Goal: Information Seeking & Learning: Learn about a topic

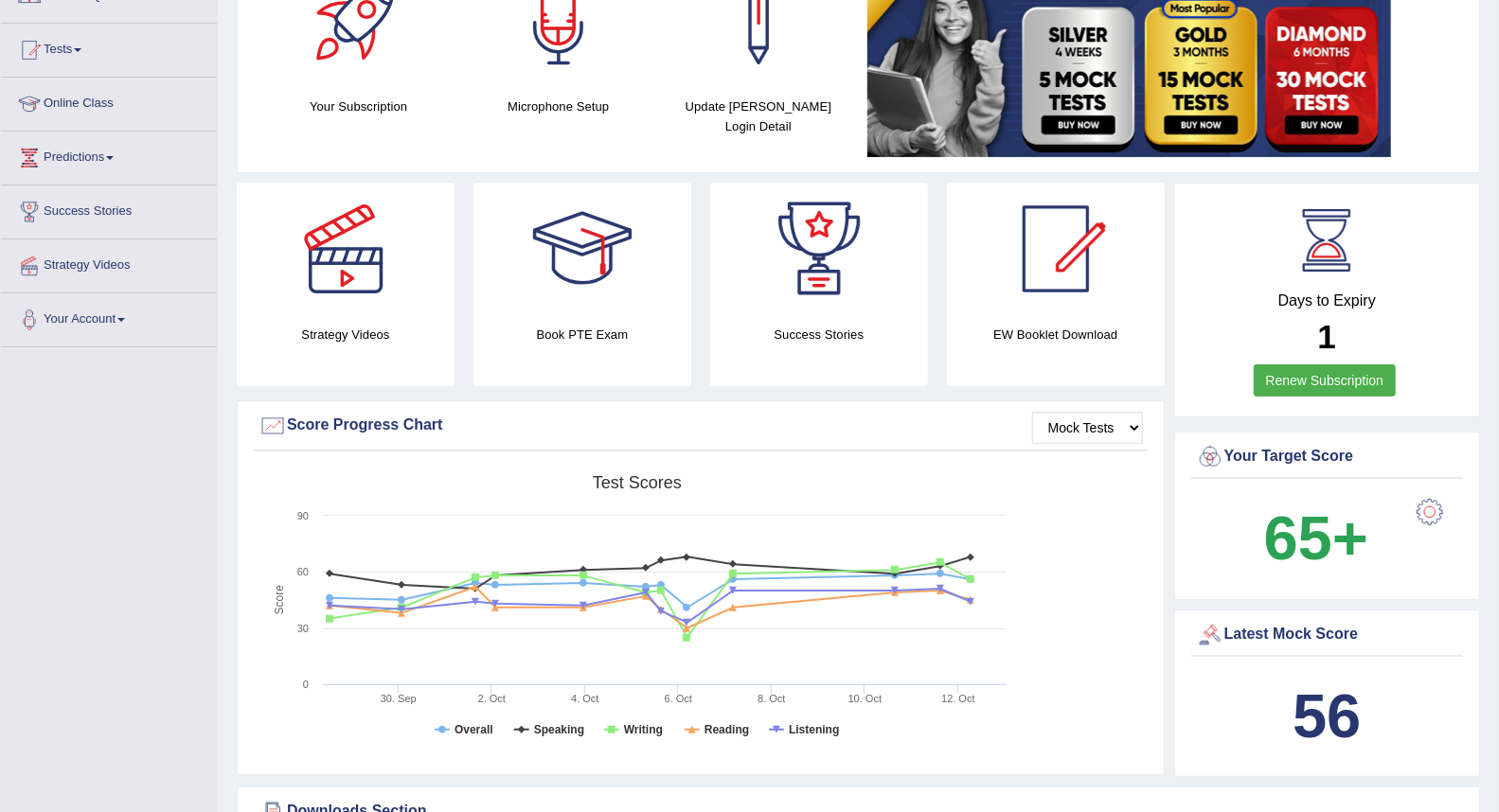
scroll to position [105, 0]
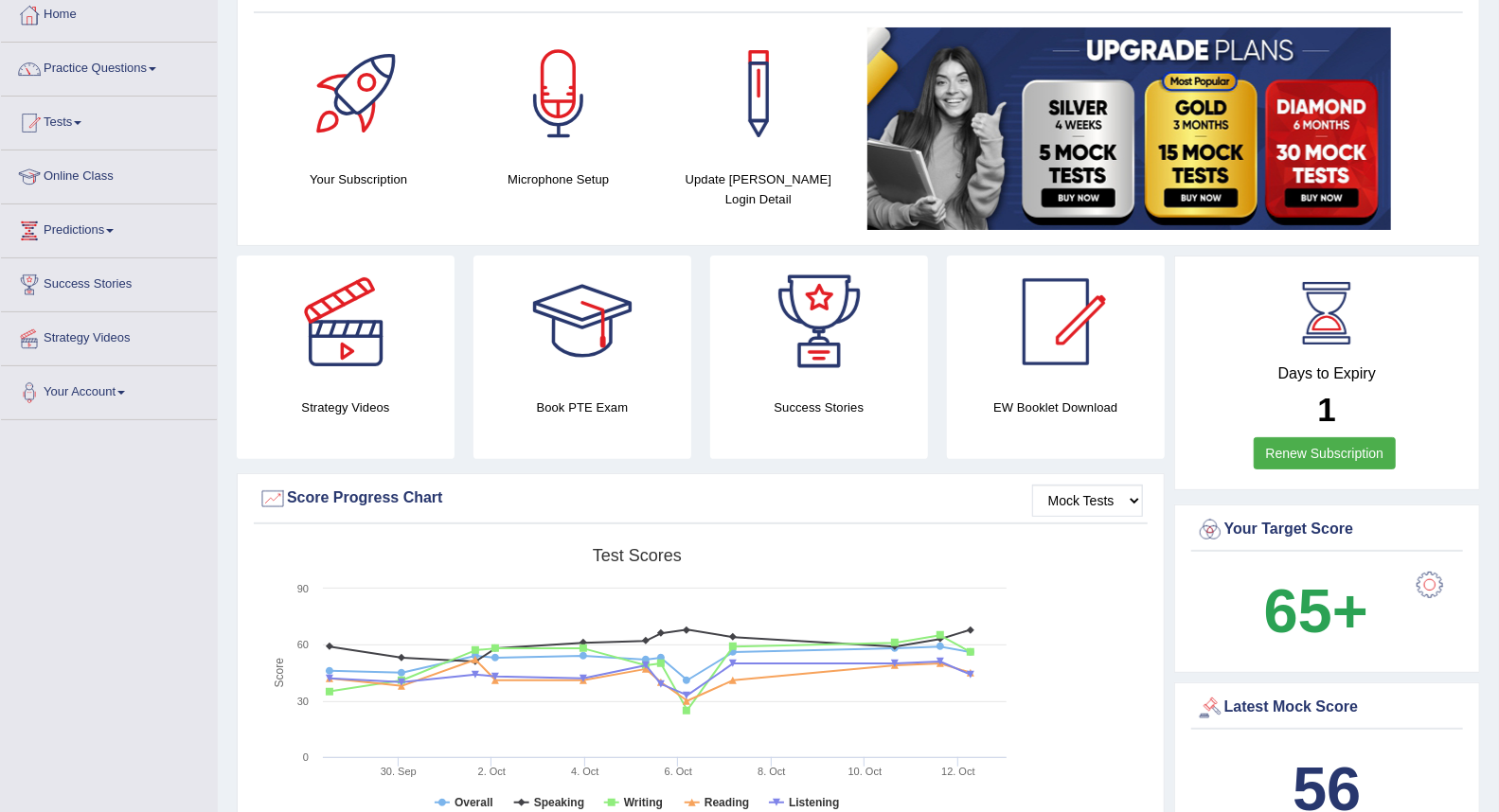
click at [111, 66] on link "Practice Questions" at bounding box center [109, 66] width 216 height 47
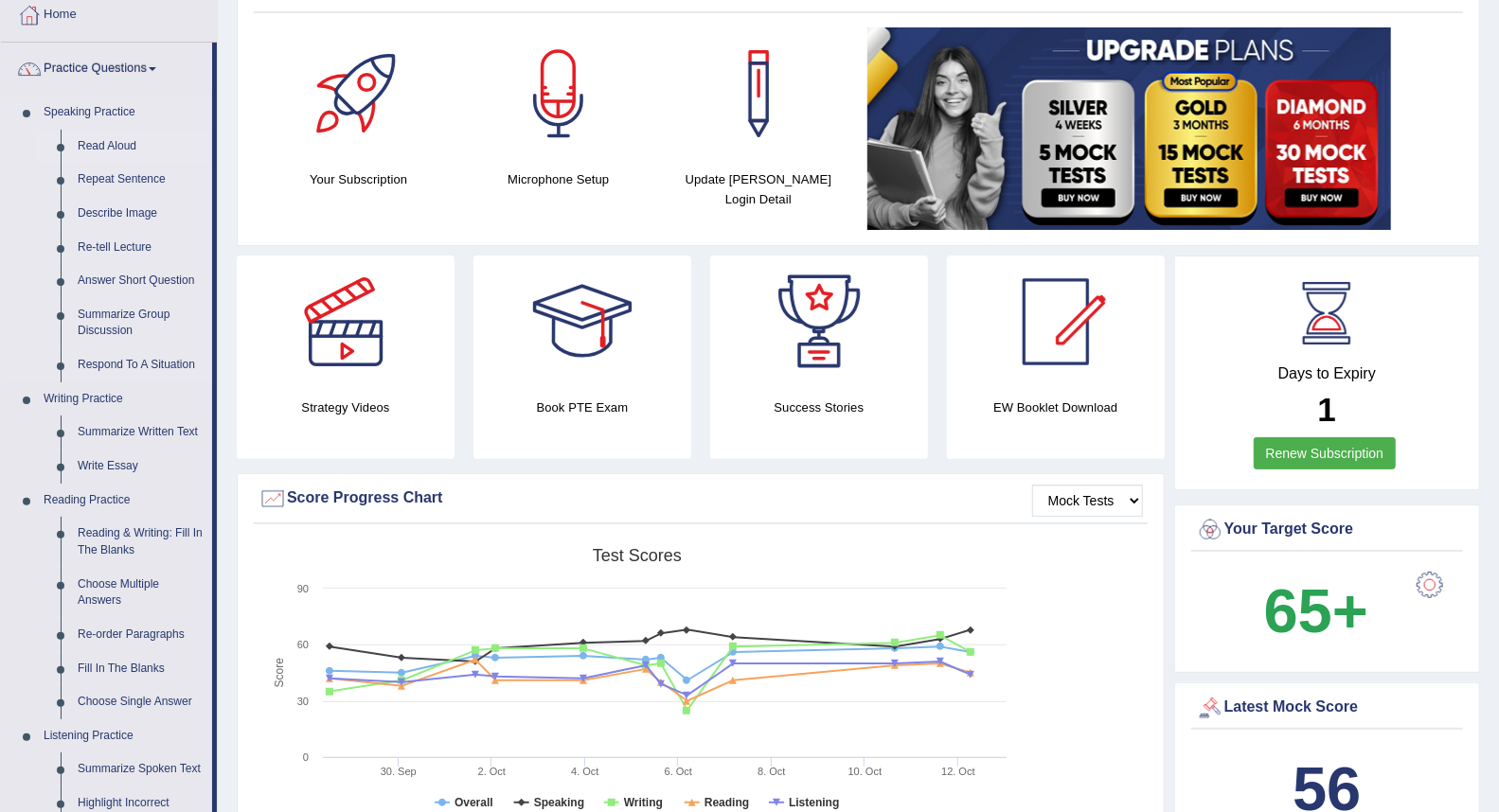
click at [124, 140] on link "Read Aloud" at bounding box center [140, 147] width 143 height 34
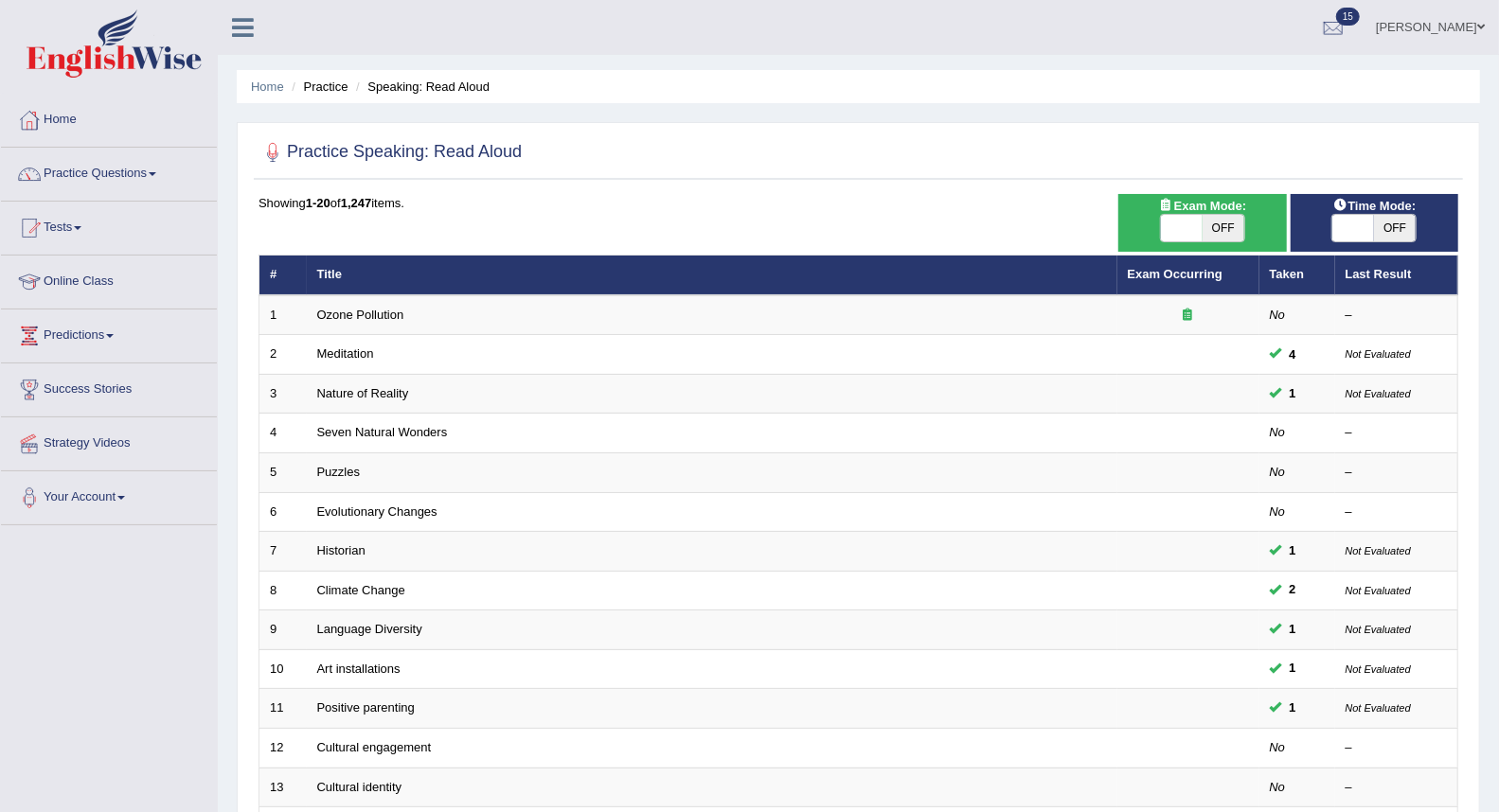
click at [1223, 236] on span "OFF" at bounding box center [1223, 229] width 42 height 27
checkbox input "true"
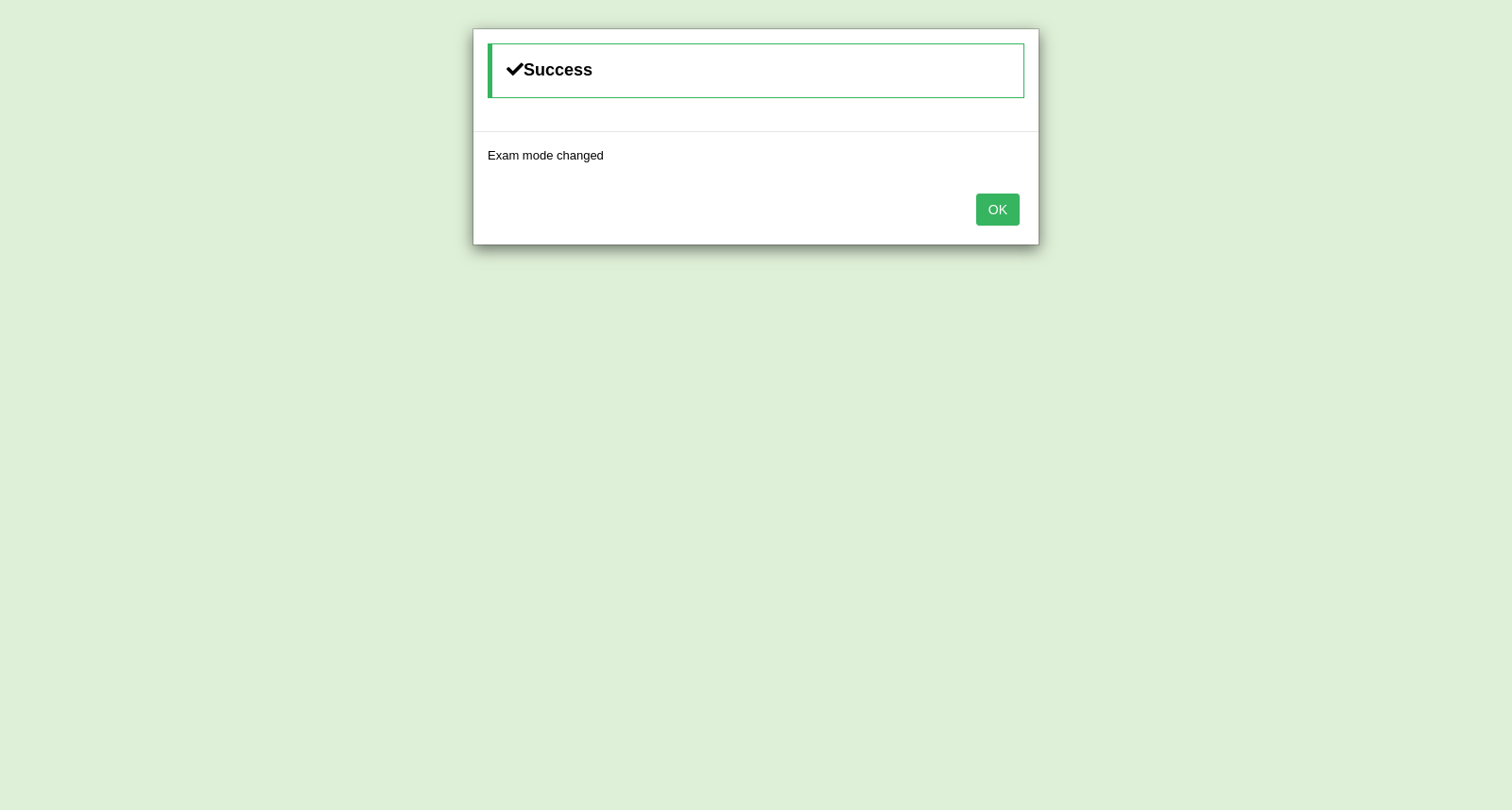
click at [1002, 200] on button "OK" at bounding box center [998, 210] width 44 height 32
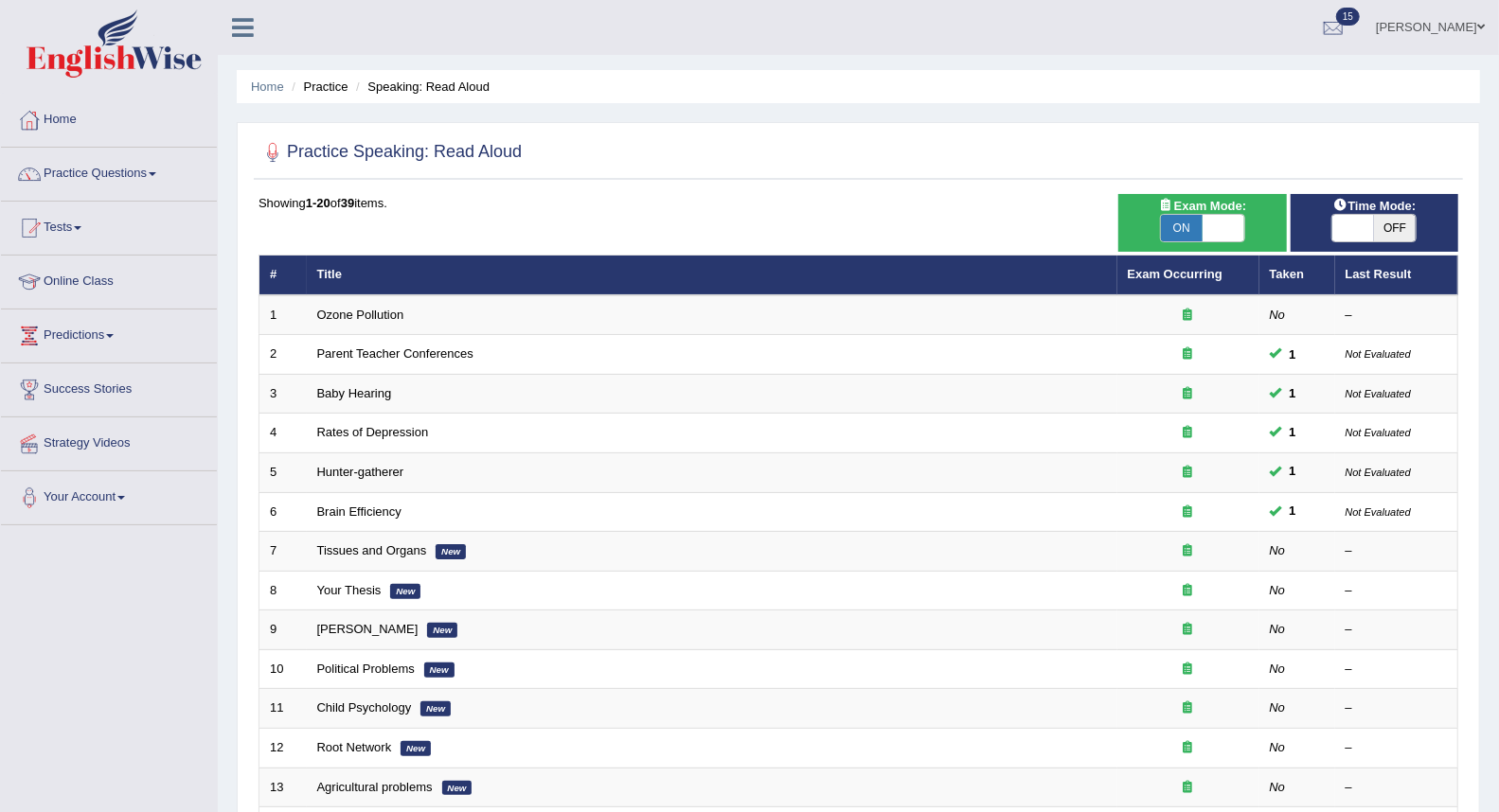
click at [1385, 225] on span "OFF" at bounding box center [1395, 229] width 42 height 27
checkbox input "true"
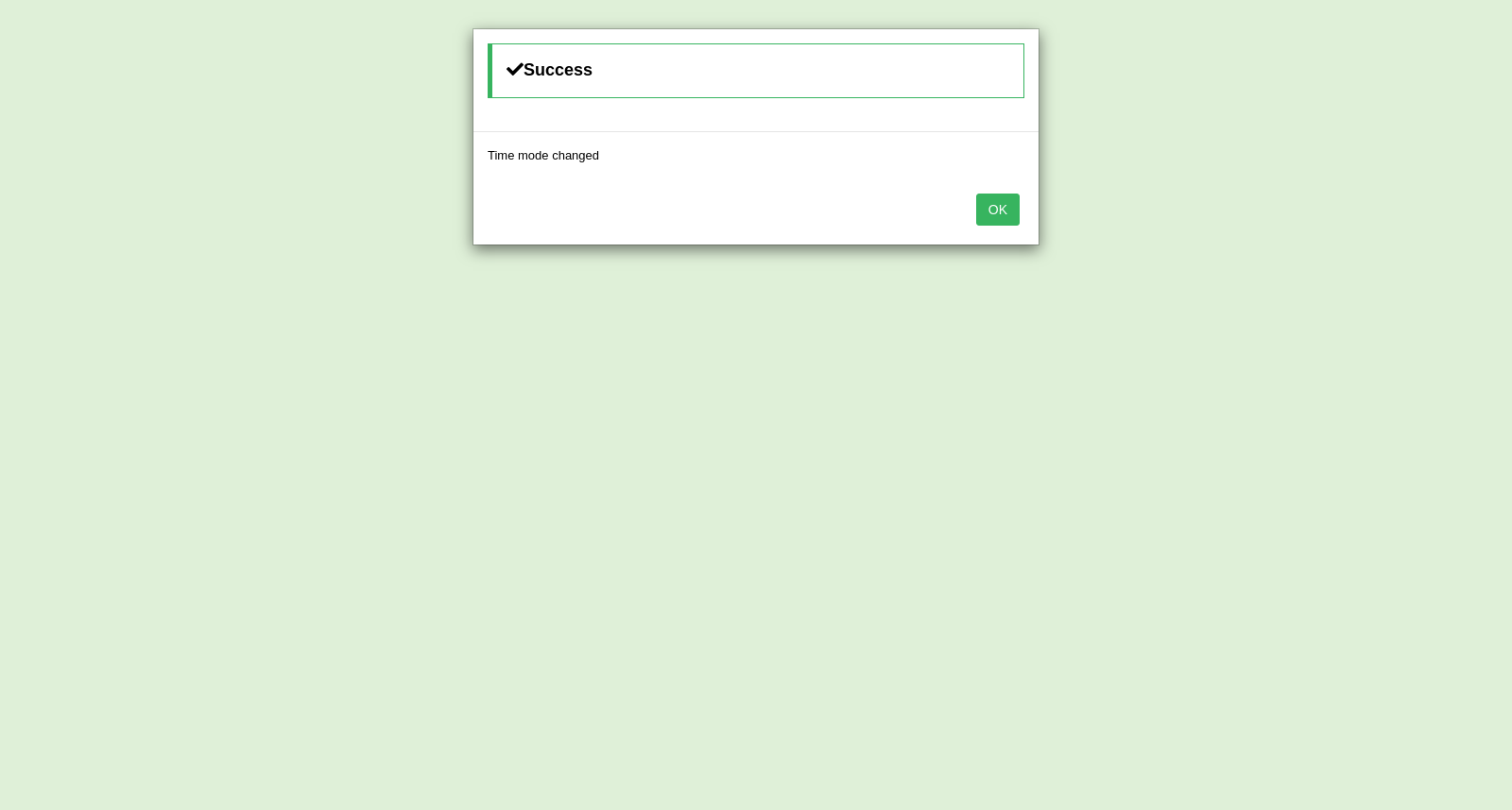
click at [992, 205] on button "OK" at bounding box center [998, 210] width 44 height 32
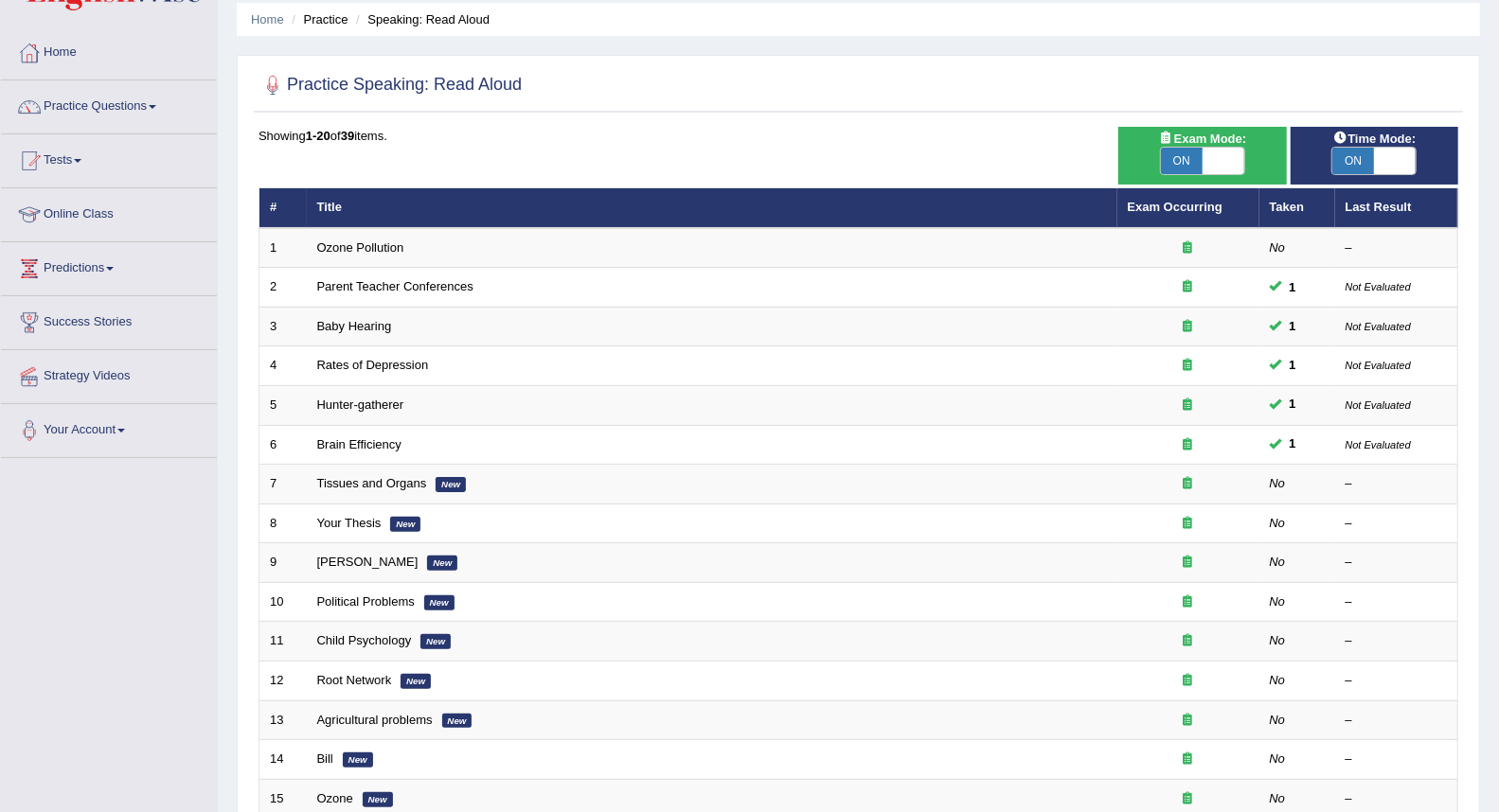
scroll to position [105, 0]
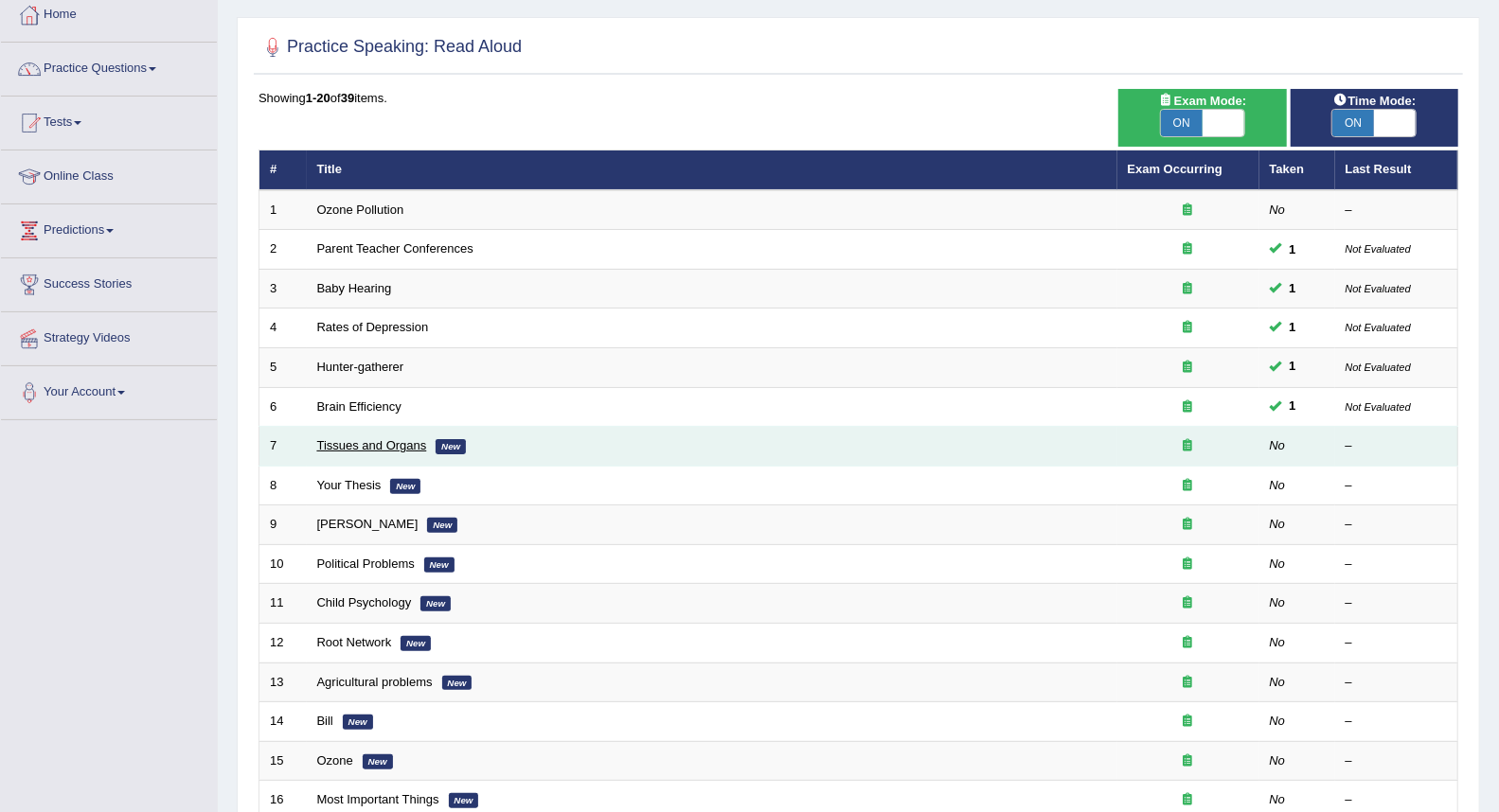
click at [392, 439] on link "Tissues and Organs" at bounding box center [372, 445] width 110 height 14
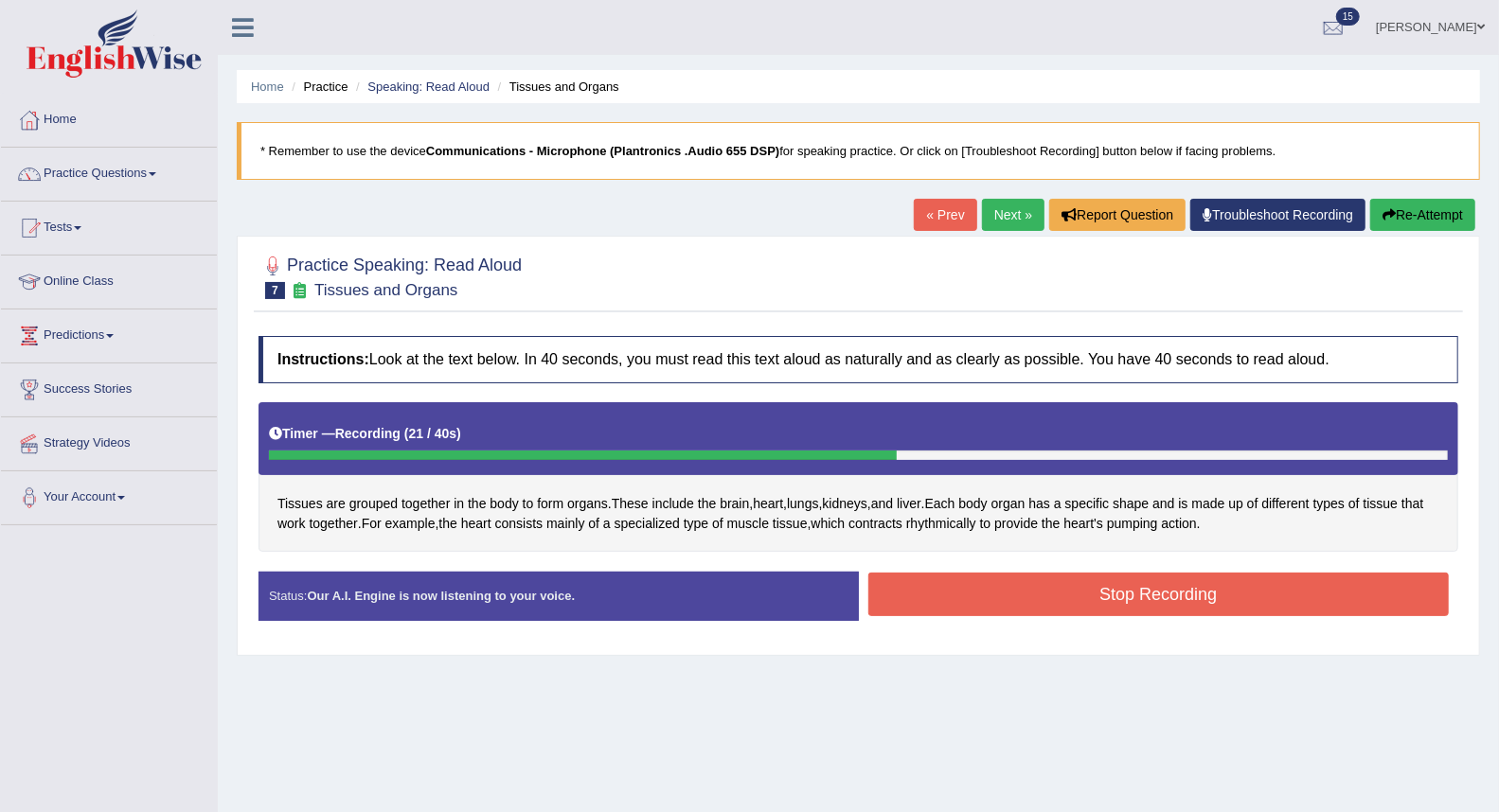
click at [961, 590] on button "Stop Recording" at bounding box center [1159, 595] width 582 height 44
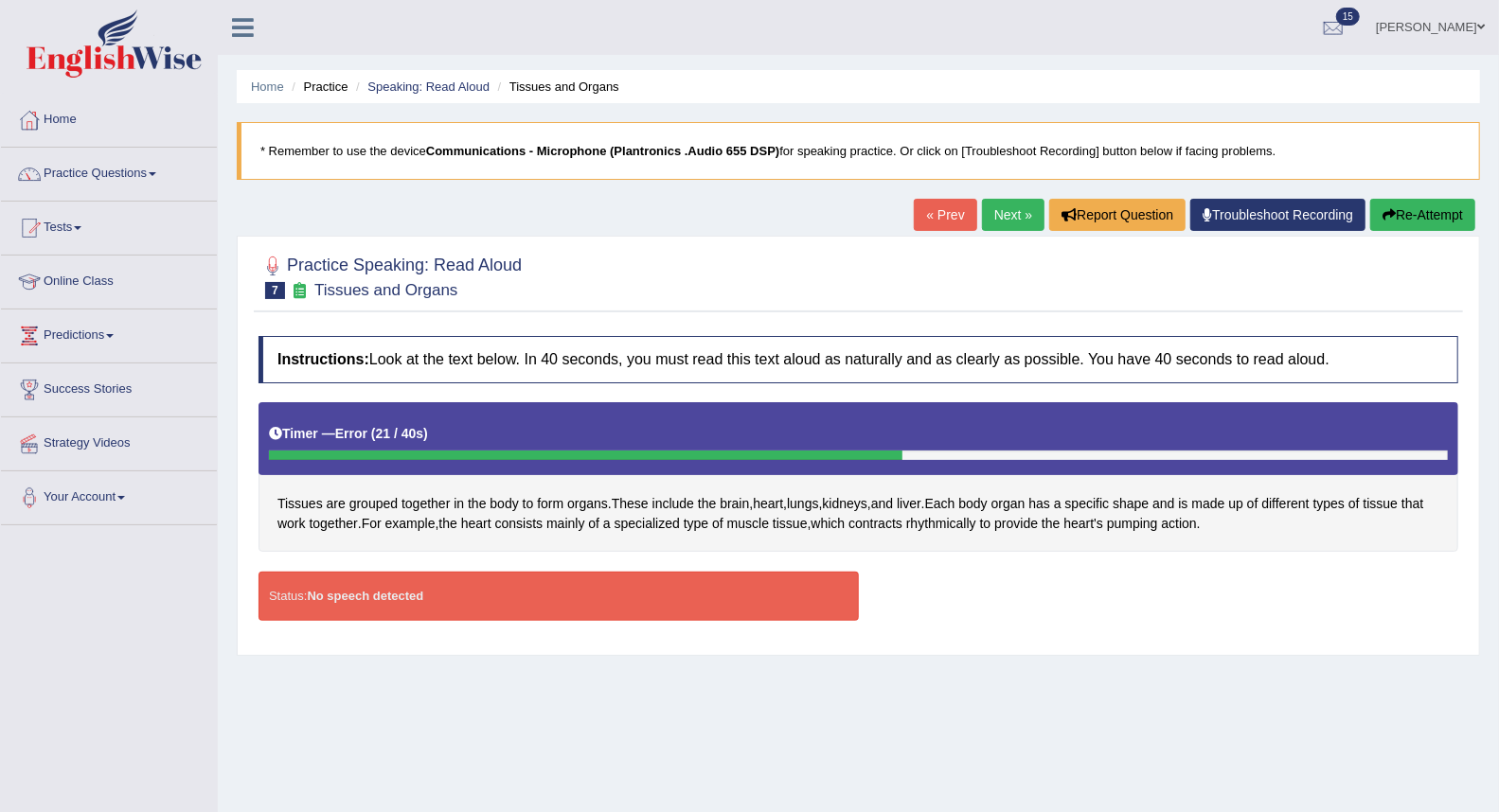
click at [995, 218] on link "Next »" at bounding box center [1013, 215] width 62 height 33
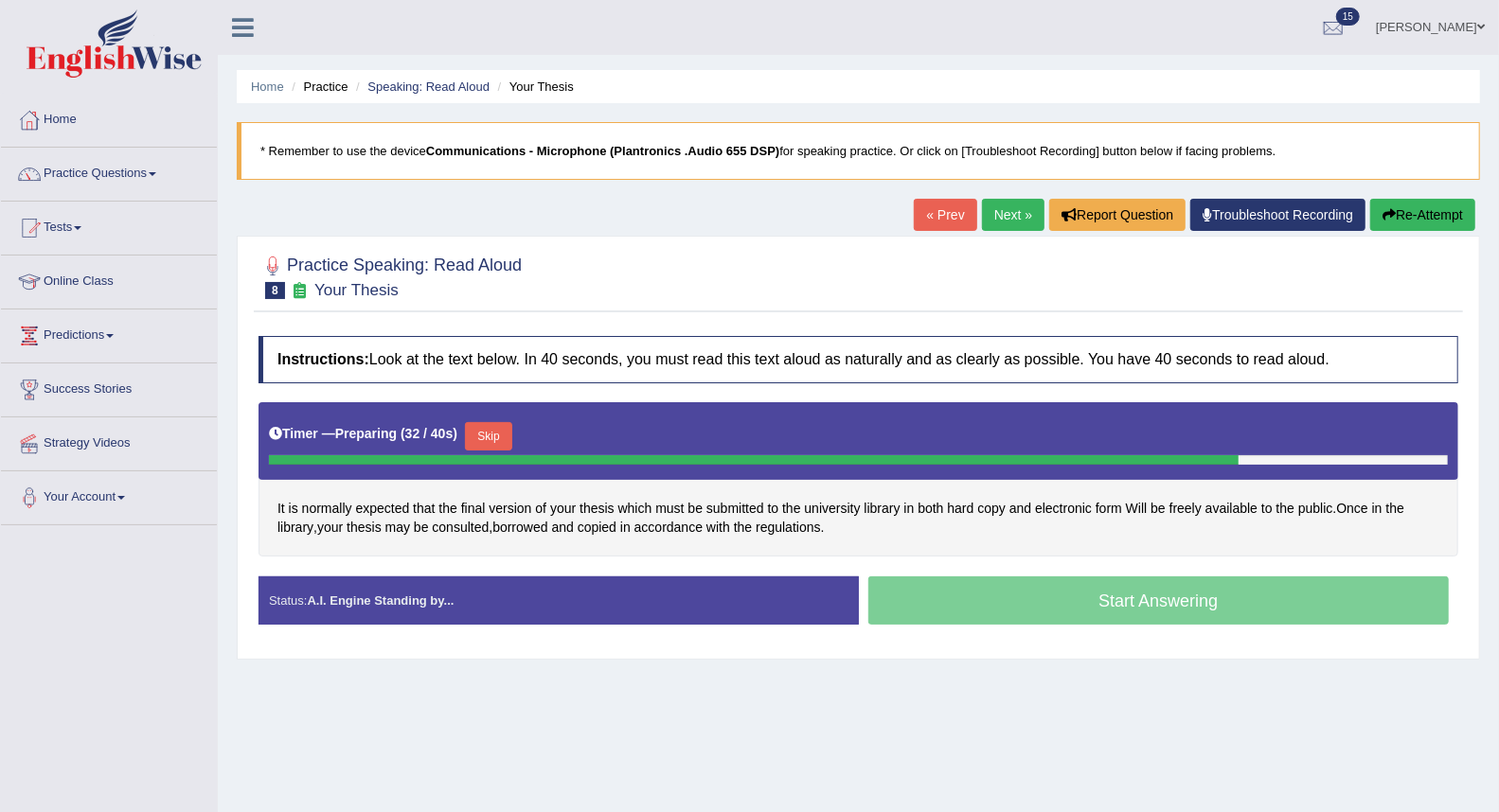
click at [951, 685] on div "Home Practice Speaking: Read Aloud Your Thesis * Remember to use the device Com…" at bounding box center [858, 473] width 1281 height 947
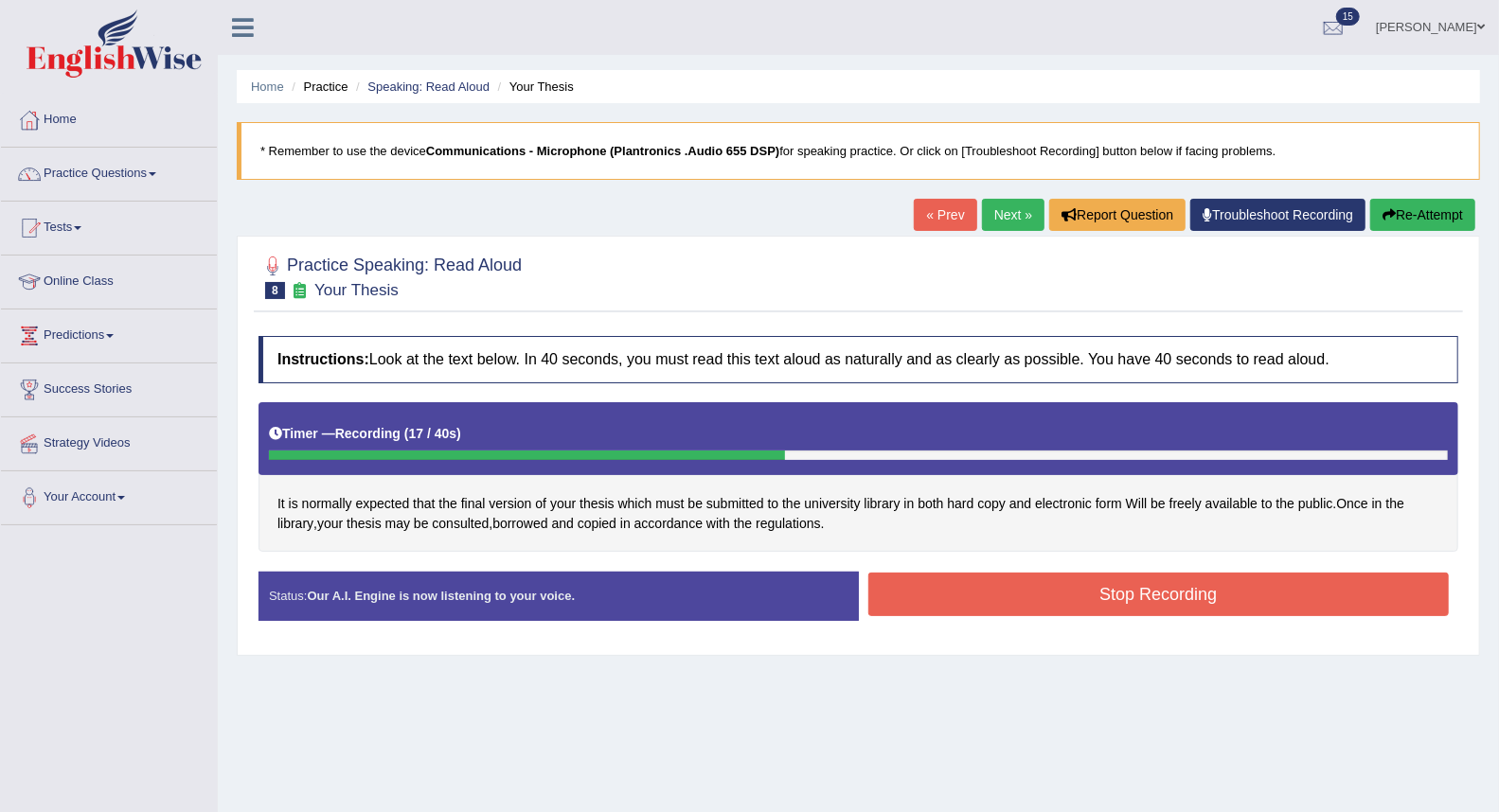
click at [949, 601] on button "Stop Recording" at bounding box center [1159, 595] width 582 height 44
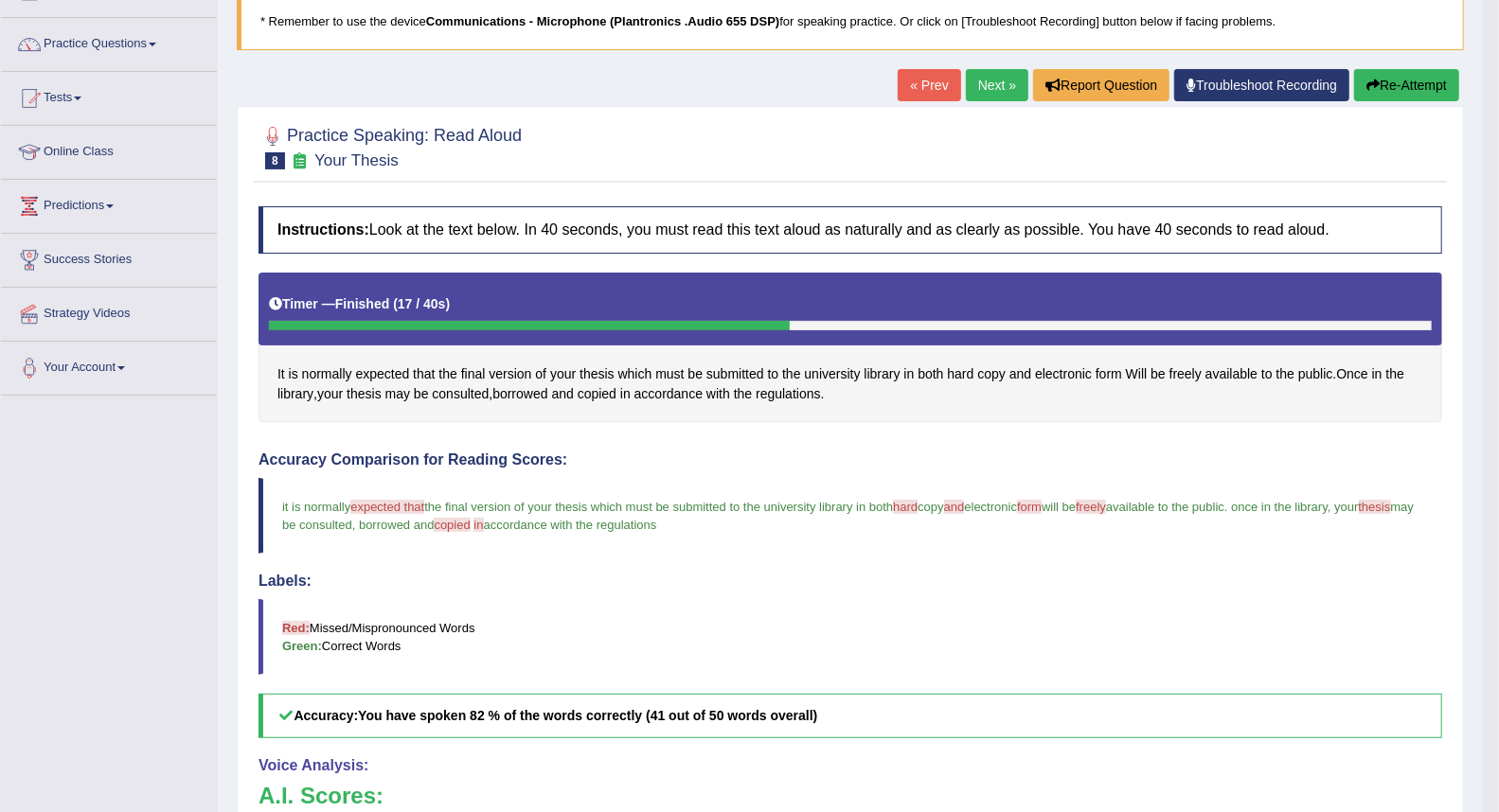
scroll to position [105, 0]
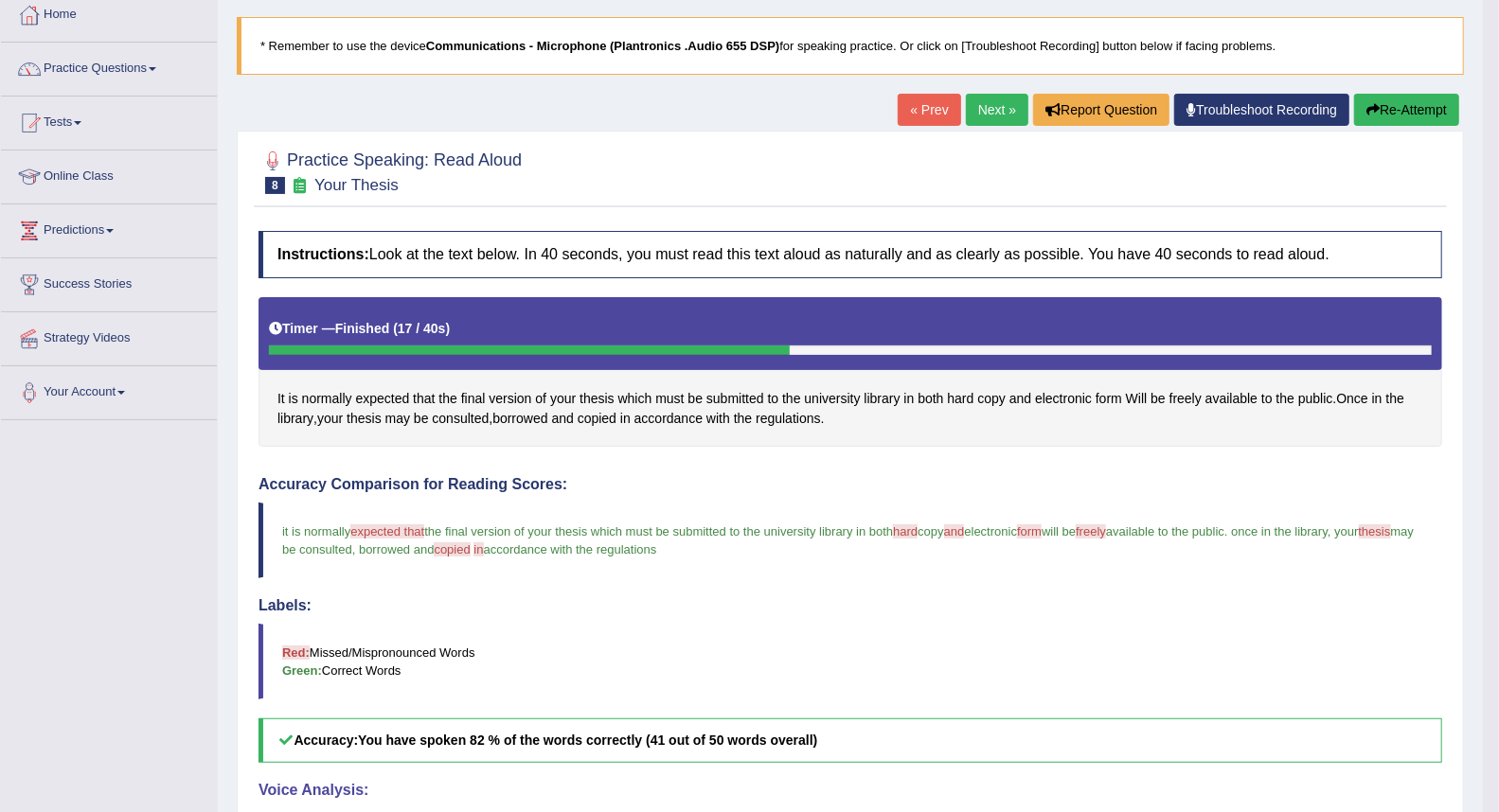
click at [990, 114] on link "Next »" at bounding box center [997, 110] width 62 height 33
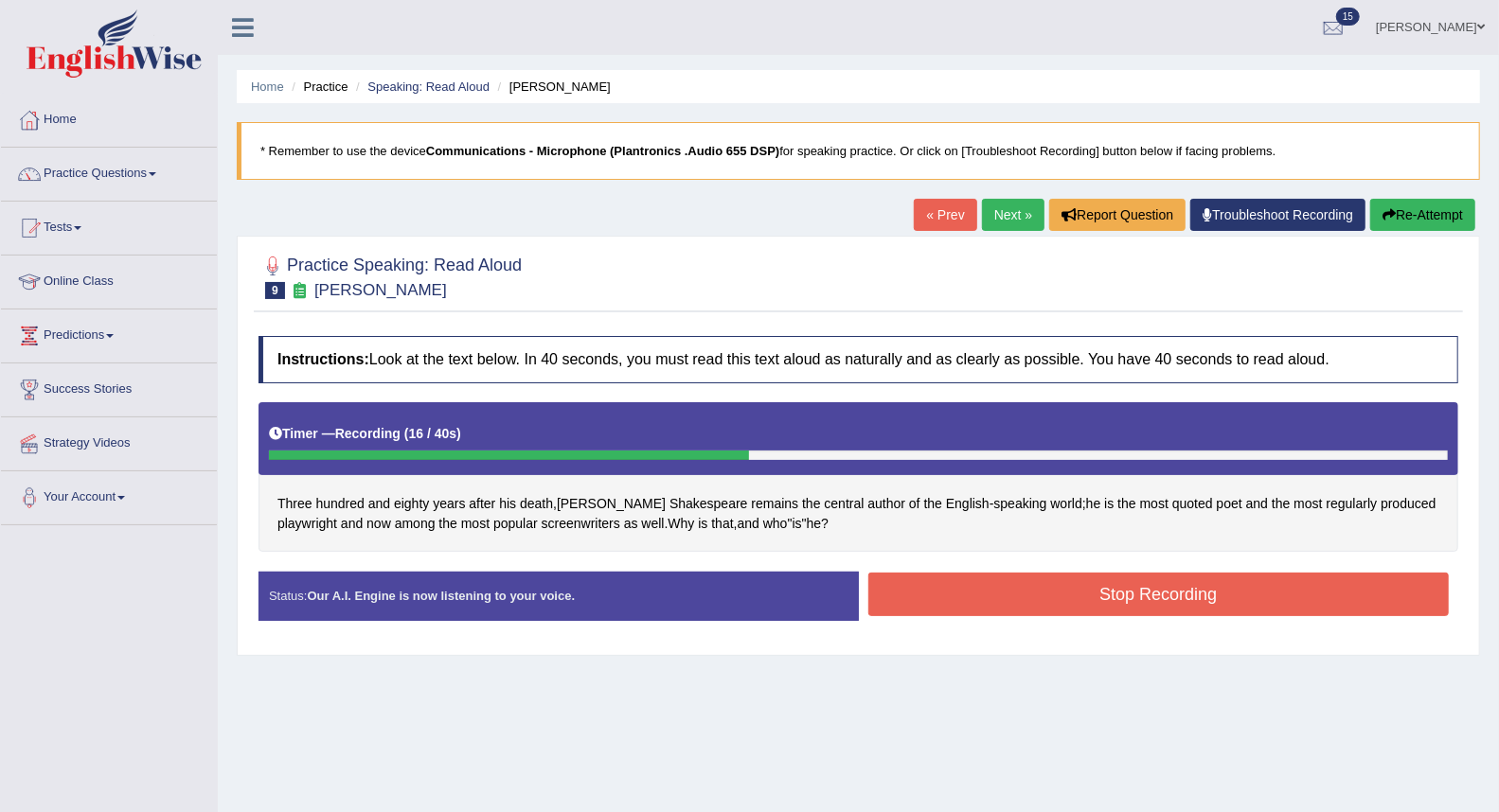
click at [941, 604] on button "Stop Recording" at bounding box center [1159, 595] width 582 height 44
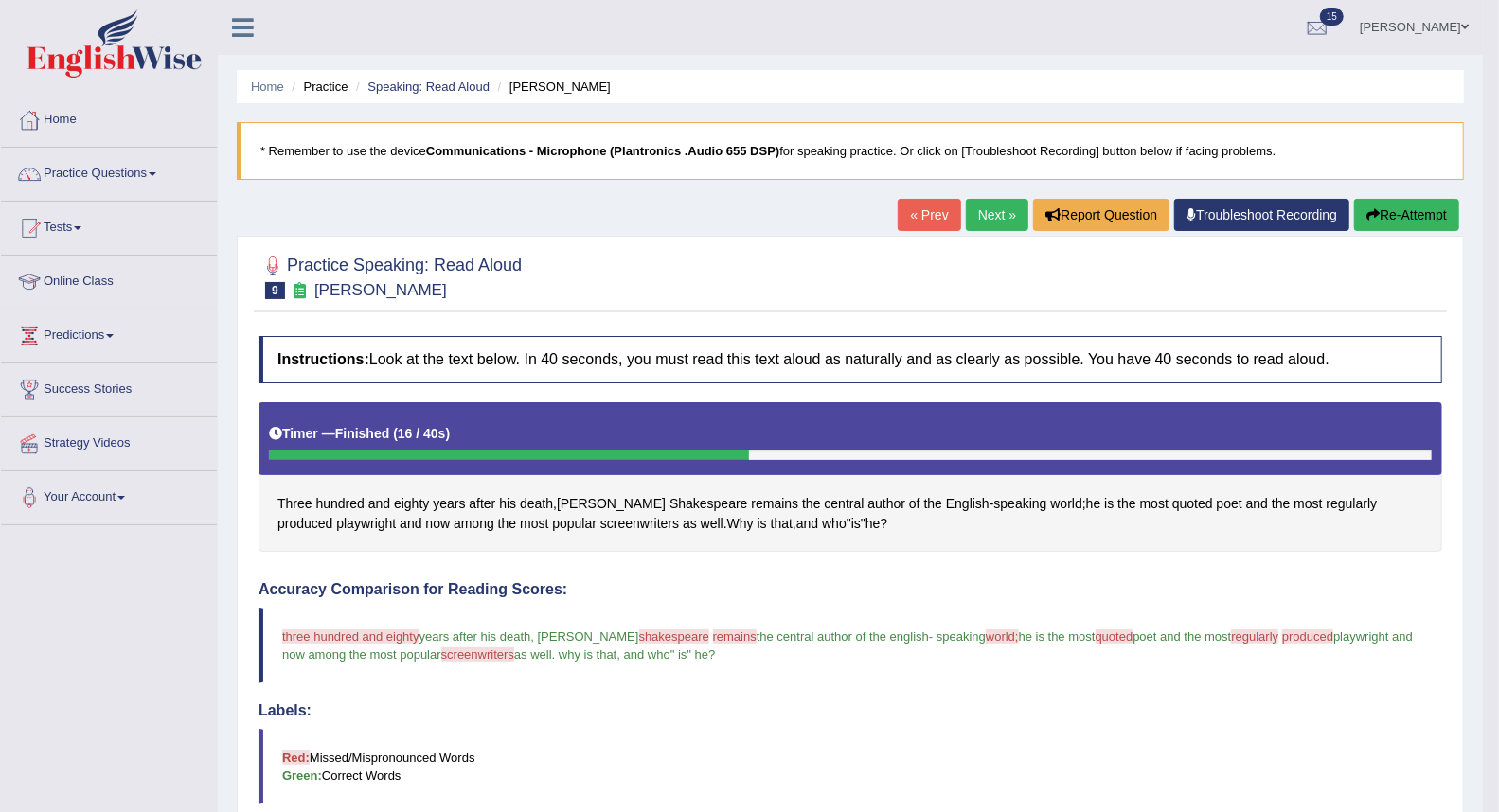
click at [973, 213] on link "Next »" at bounding box center [997, 215] width 62 height 33
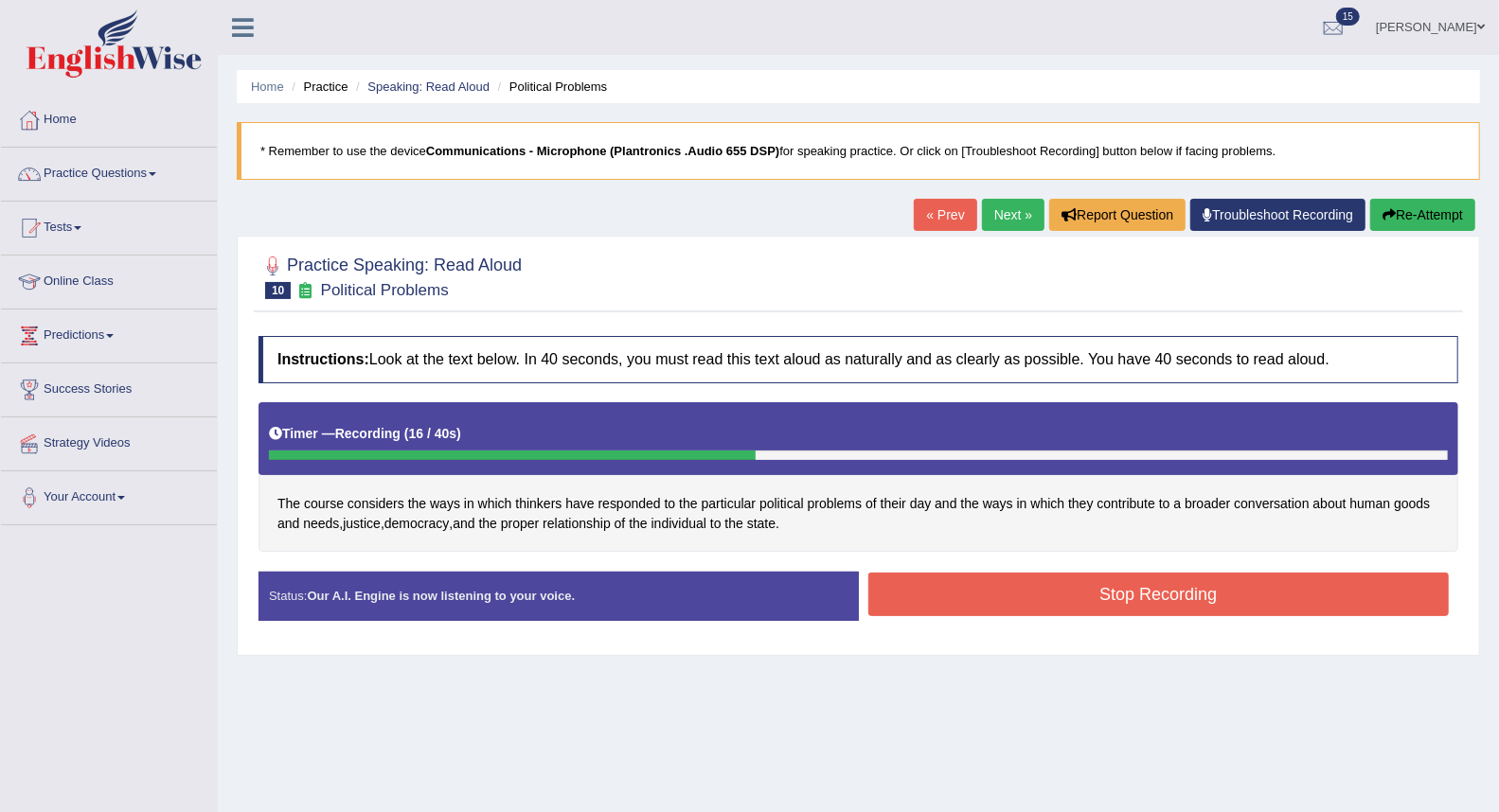
click at [998, 592] on button "Stop Recording" at bounding box center [1159, 595] width 582 height 44
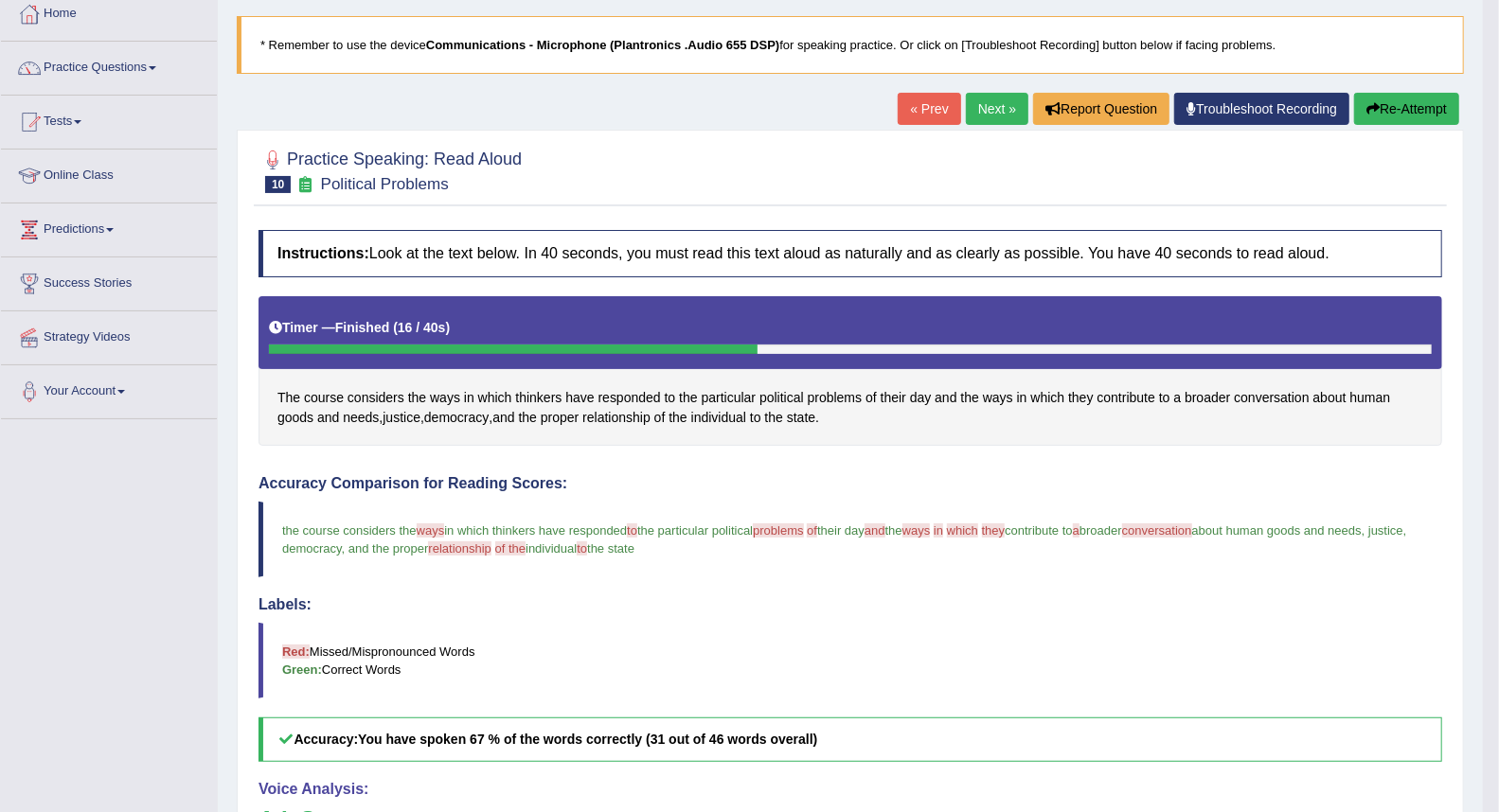
scroll to position [105, 0]
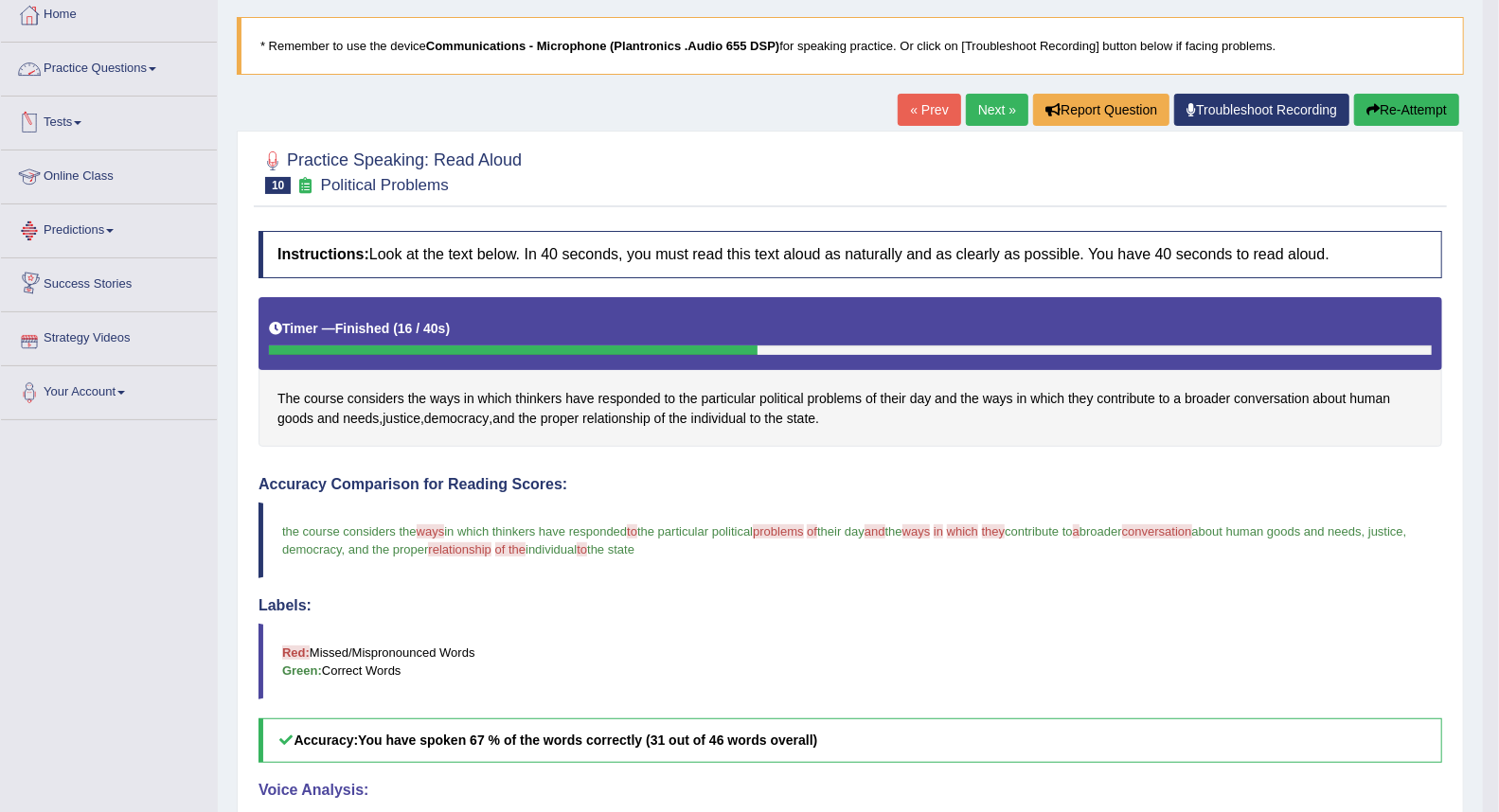
click at [62, 70] on link "Practice Questions" at bounding box center [109, 66] width 216 height 47
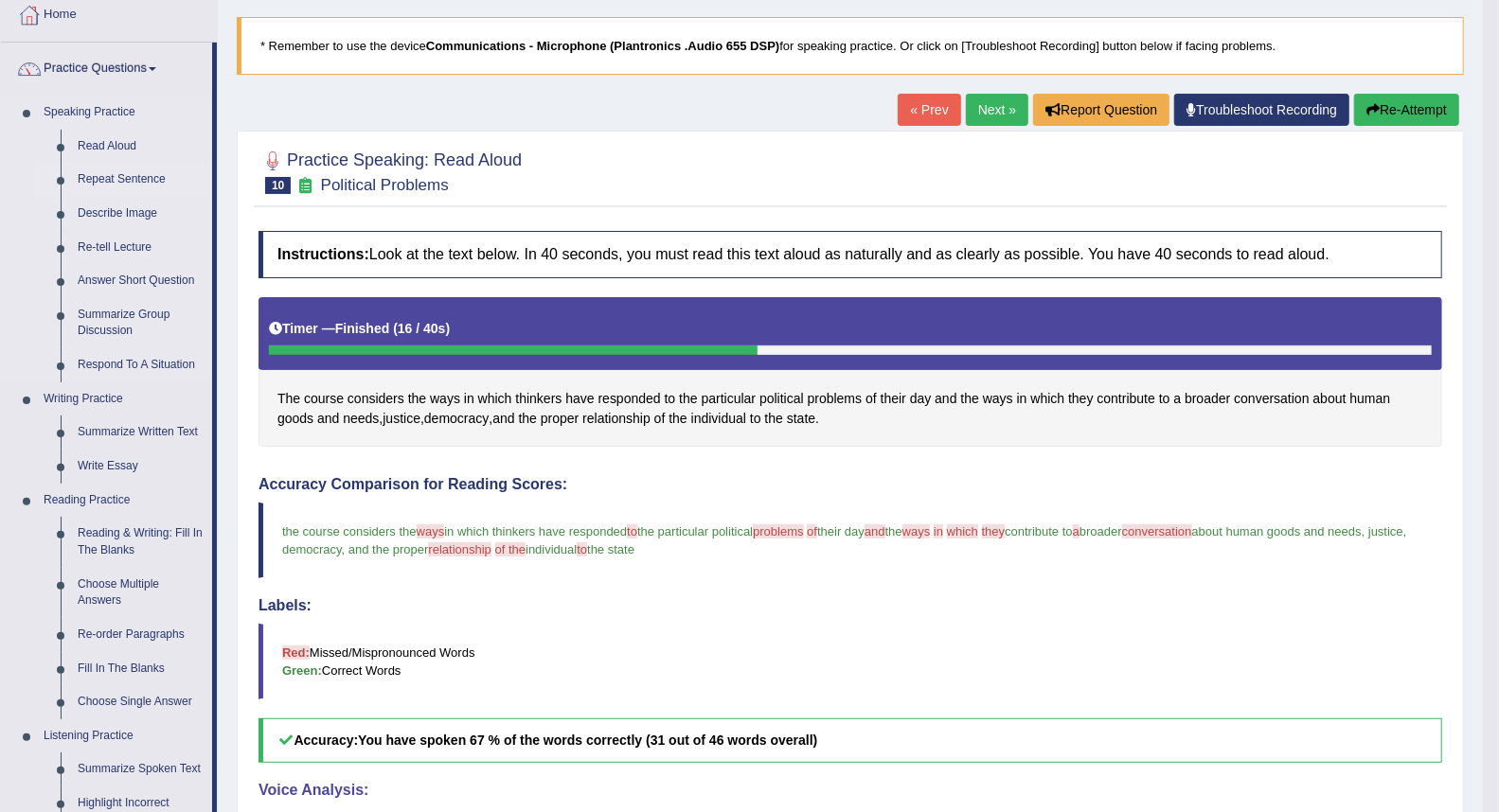
click at [109, 178] on link "Repeat Sentence" at bounding box center [140, 180] width 143 height 34
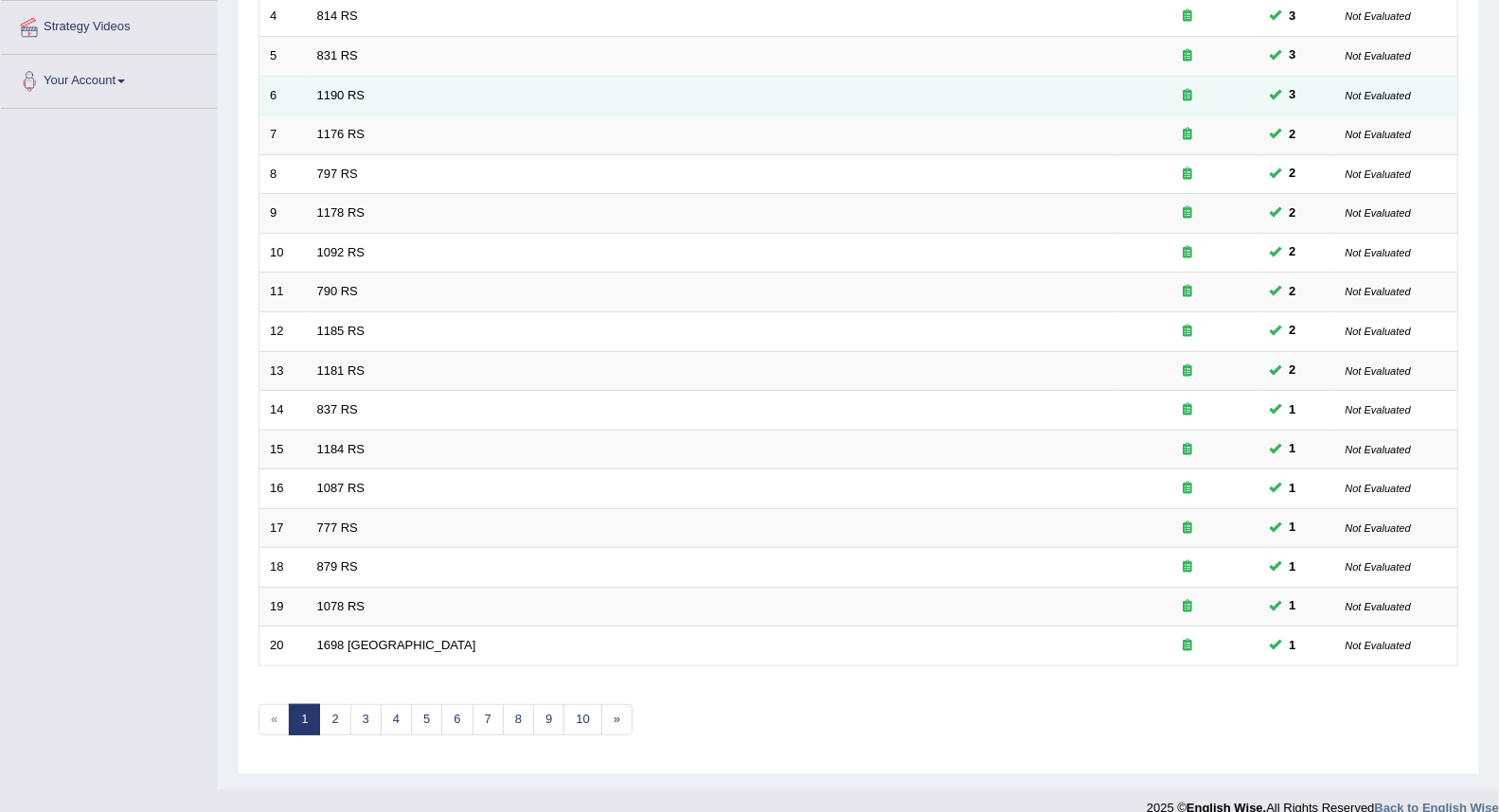
scroll to position [440, 0]
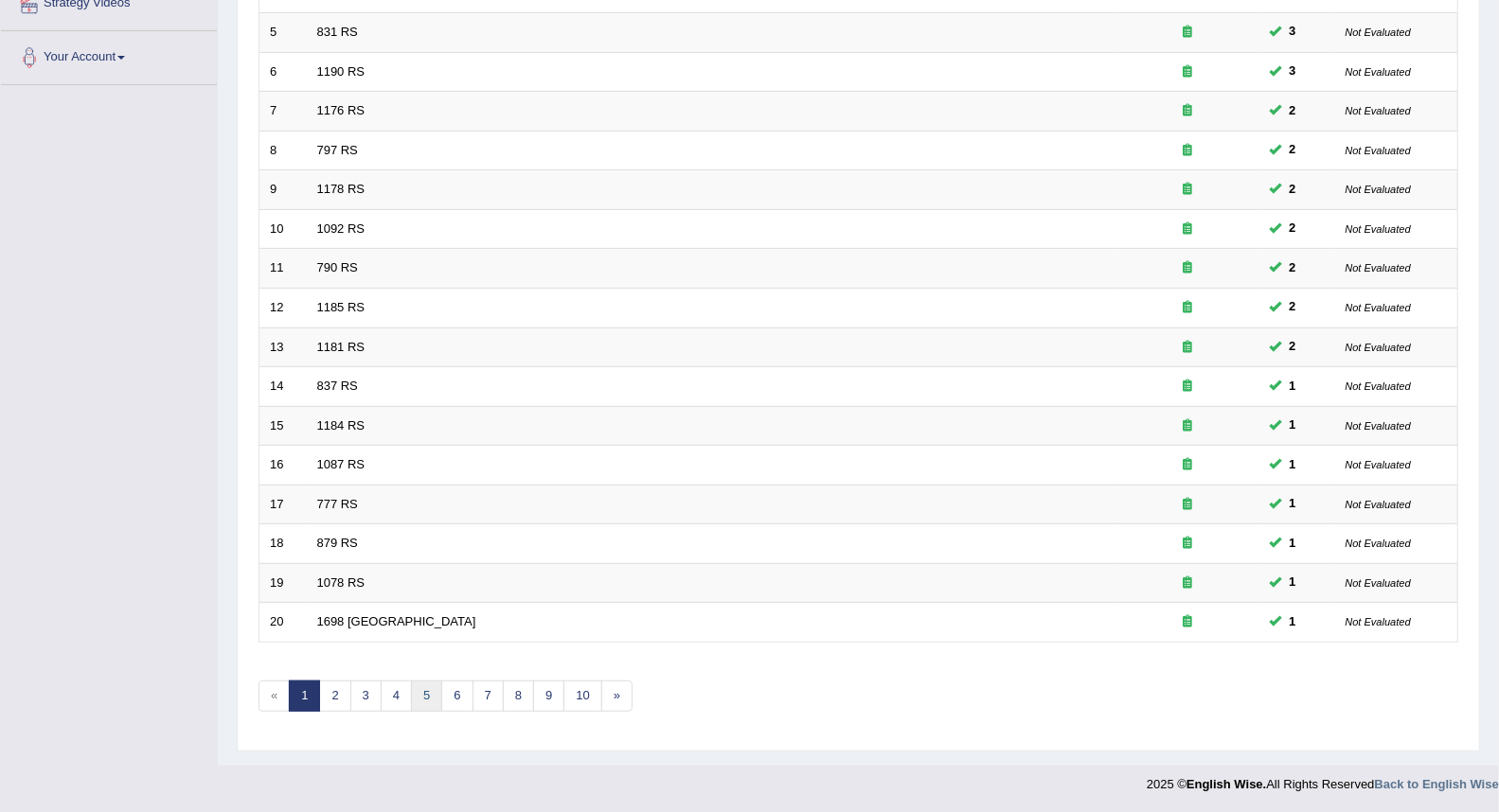
click at [421, 699] on link "5" at bounding box center [427, 696] width 32 height 32
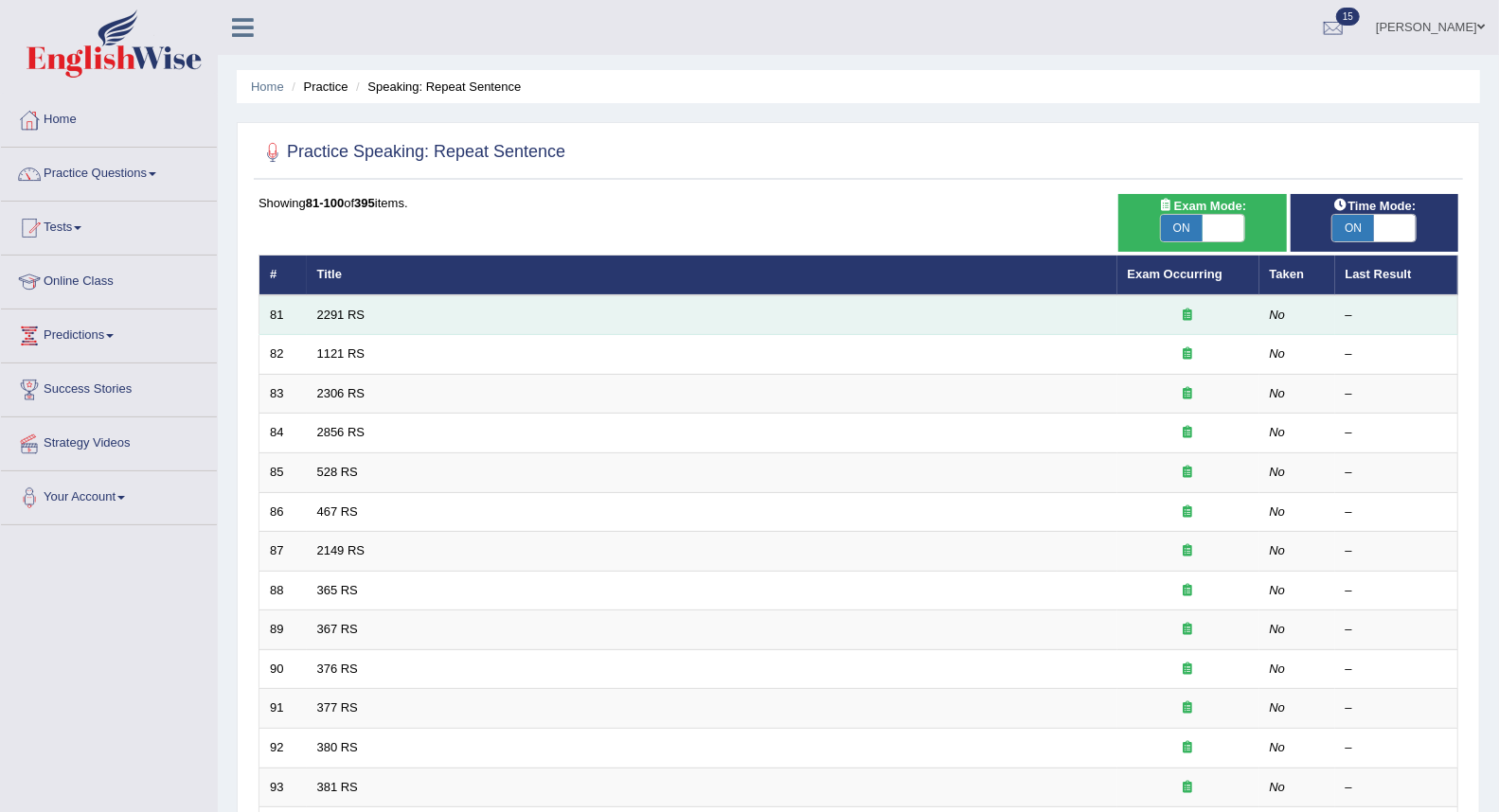
click at [408, 305] on td "2291 RS" at bounding box center [712, 316] width 810 height 40
click at [352, 310] on link "2291 RS" at bounding box center [342, 315] width 48 height 14
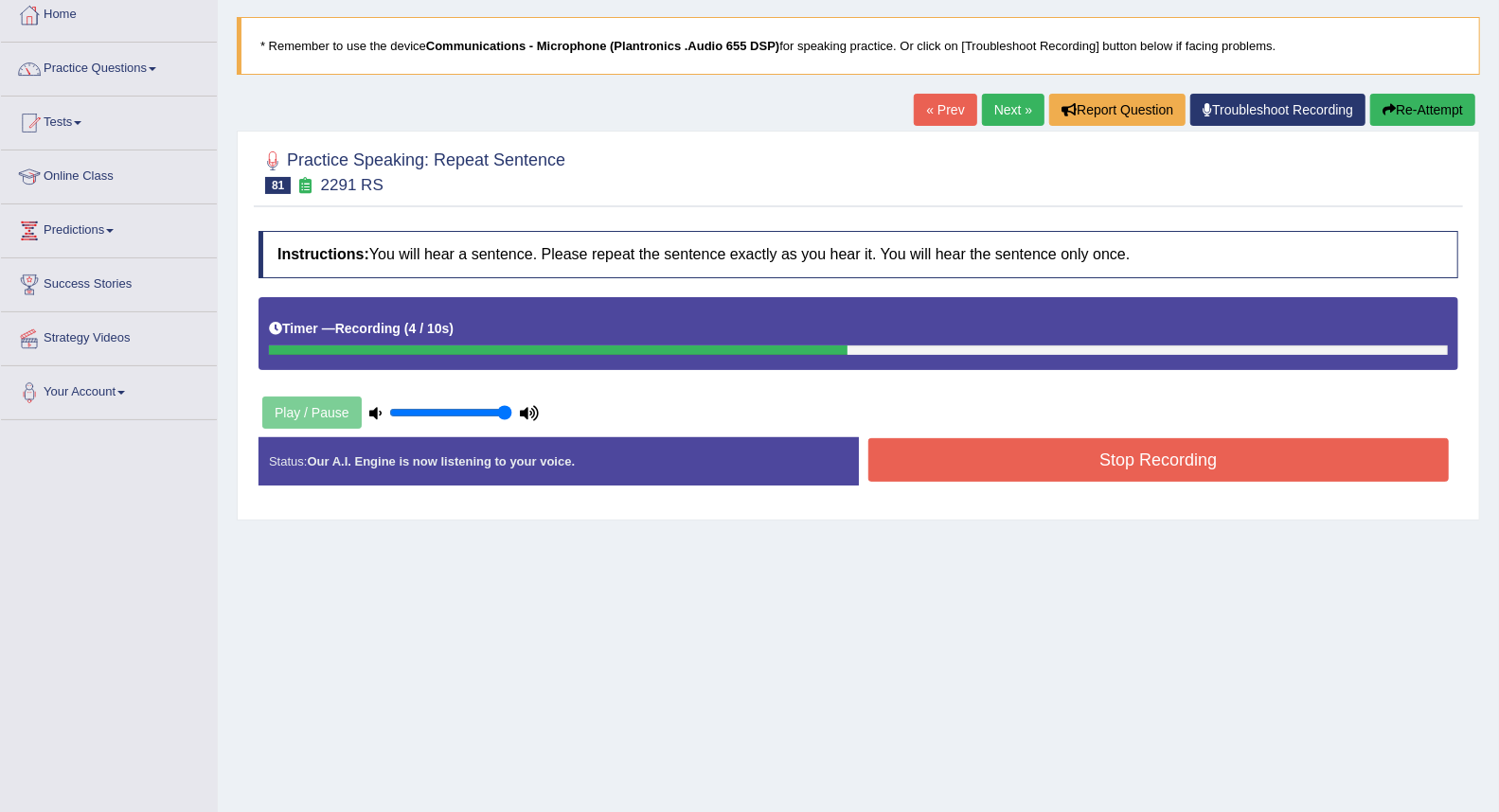
click at [959, 452] on button "Stop Recording" at bounding box center [1159, 460] width 582 height 44
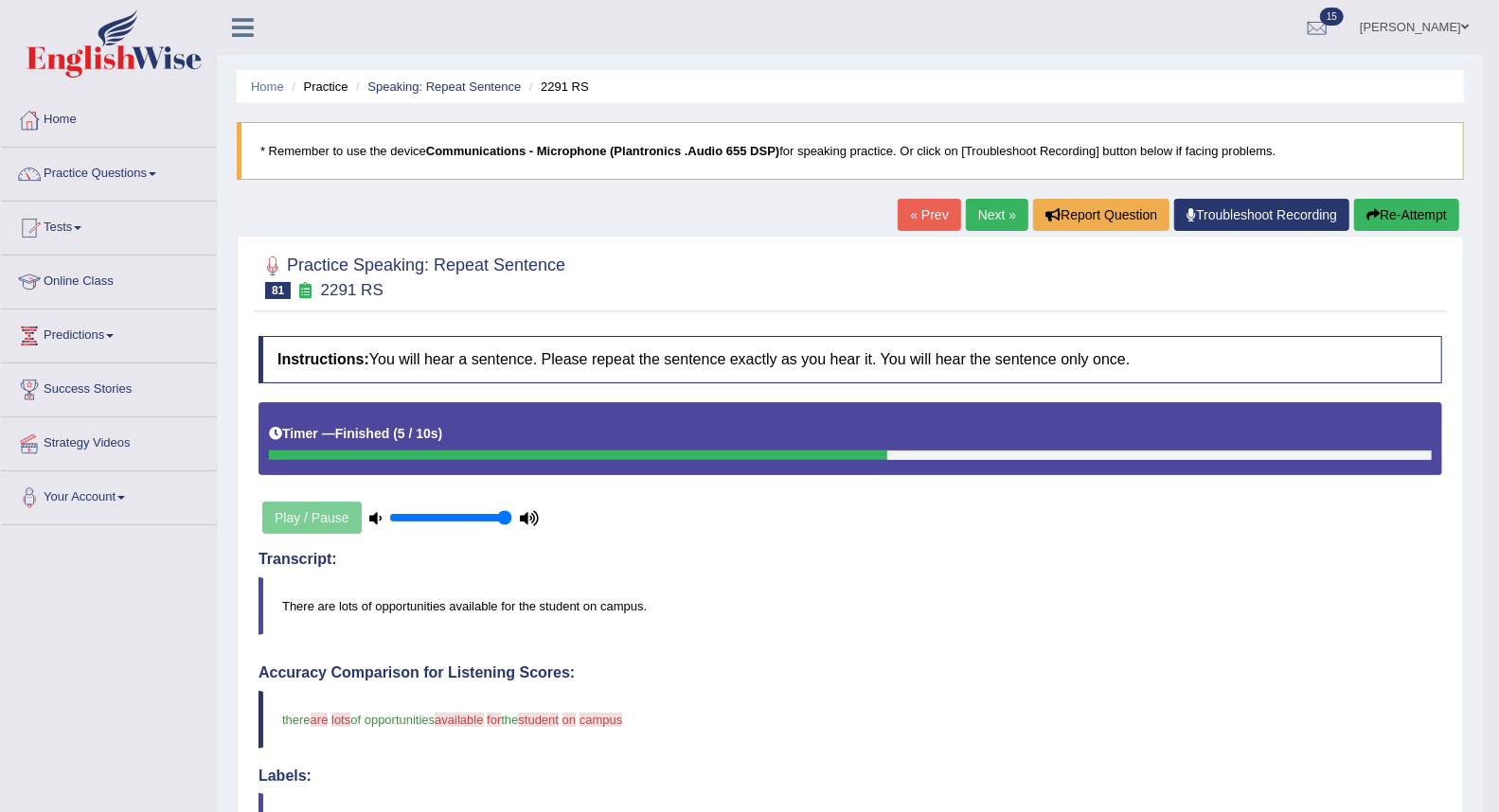
click at [981, 221] on link "Next »" at bounding box center [997, 215] width 62 height 33
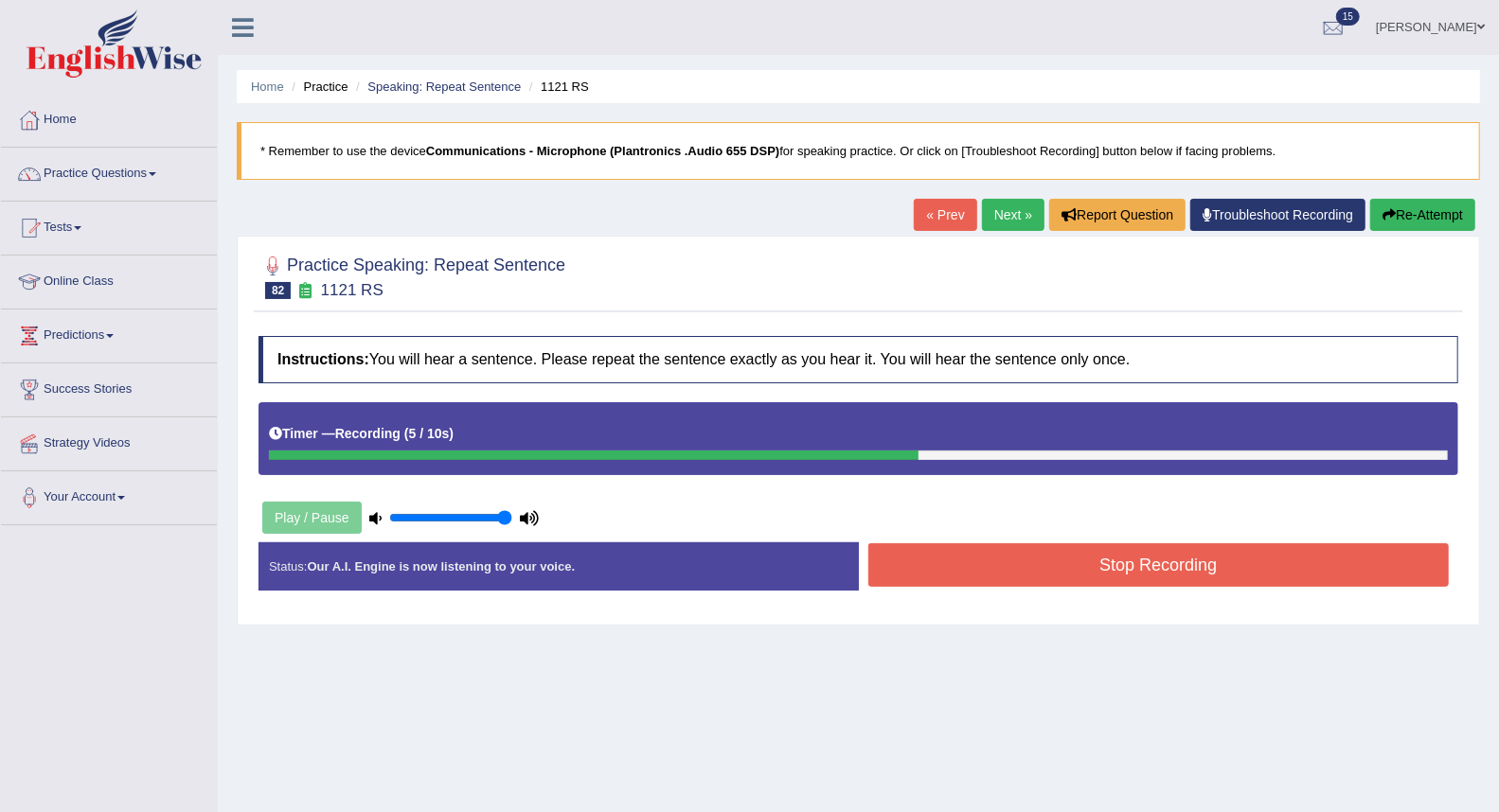
click at [1015, 560] on button "Stop Recording" at bounding box center [1159, 565] width 582 height 44
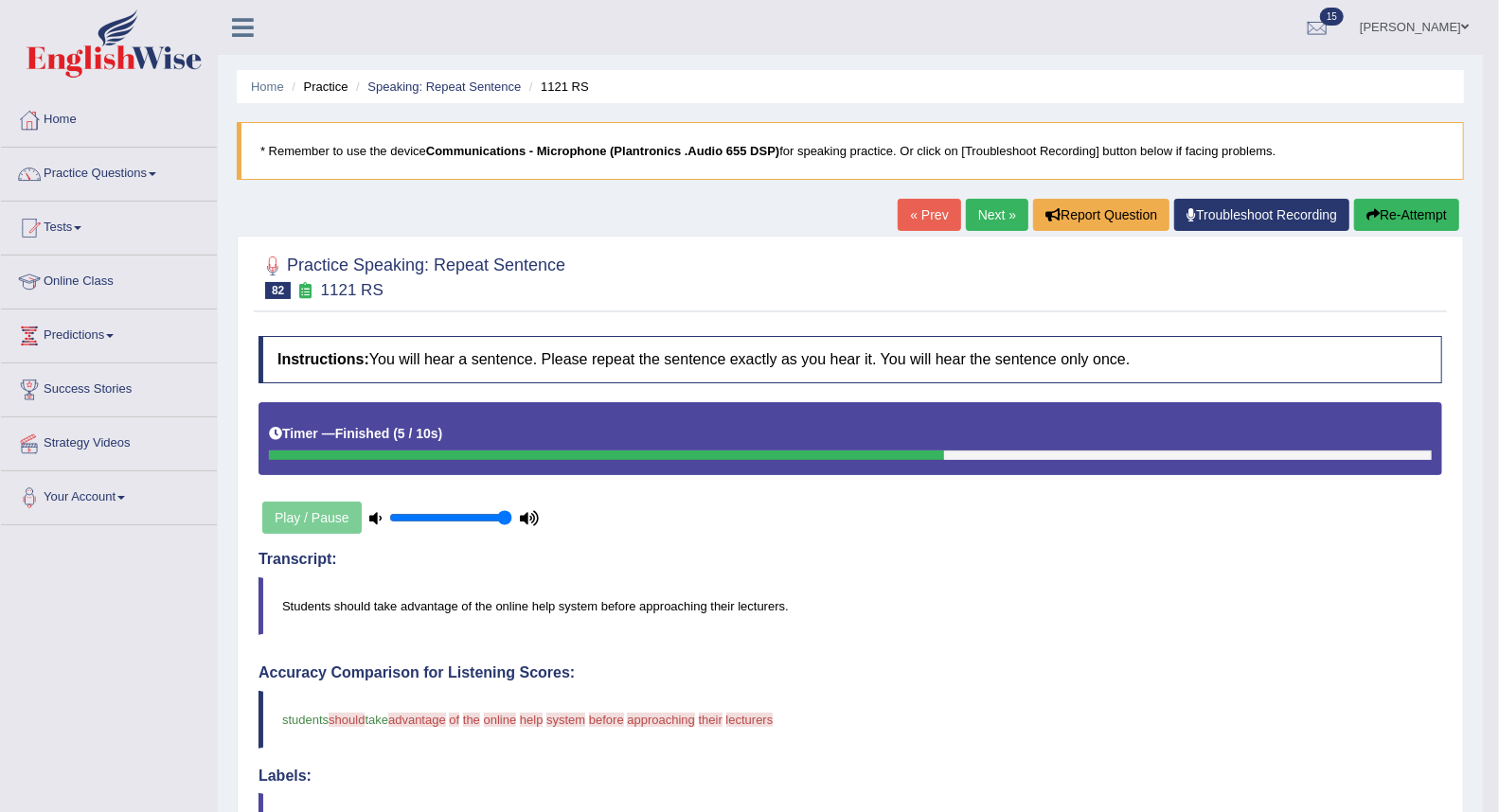
click at [986, 211] on link "Next »" at bounding box center [997, 215] width 62 height 33
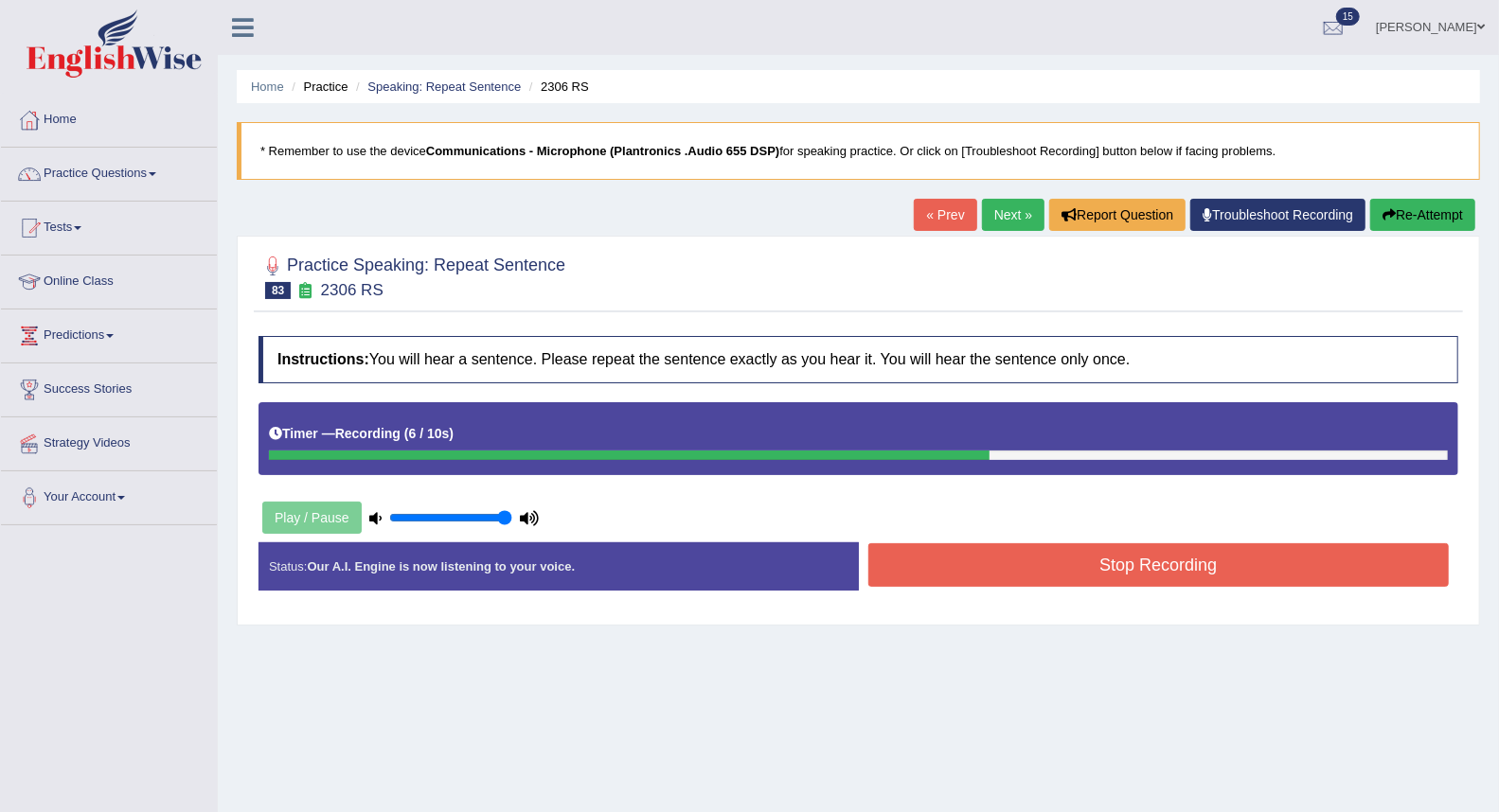
click at [1008, 569] on button "Stop Recording" at bounding box center [1159, 565] width 582 height 44
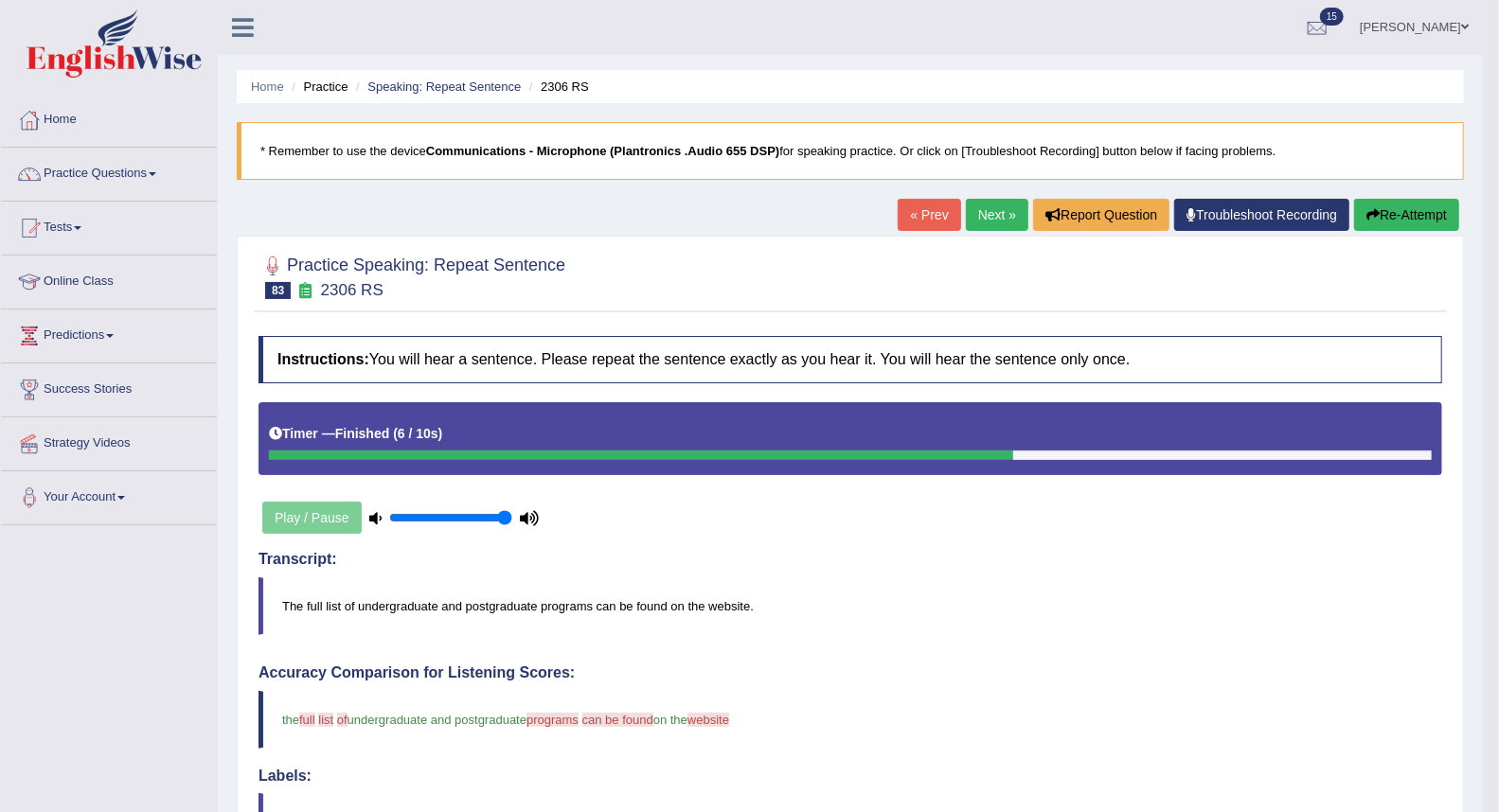
click at [978, 209] on link "Next »" at bounding box center [997, 215] width 62 height 33
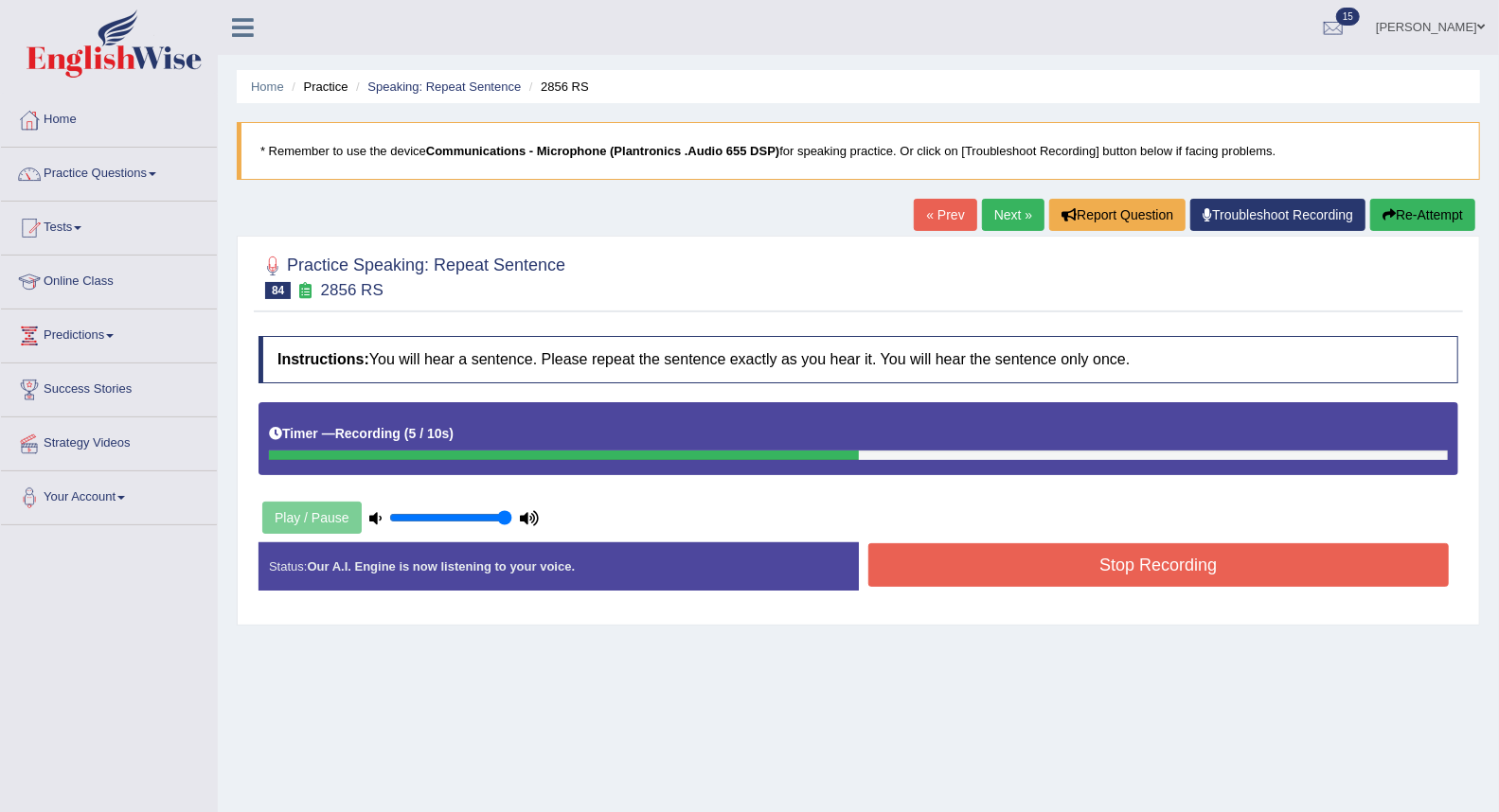
click at [1024, 564] on button "Stop Recording" at bounding box center [1159, 565] width 582 height 44
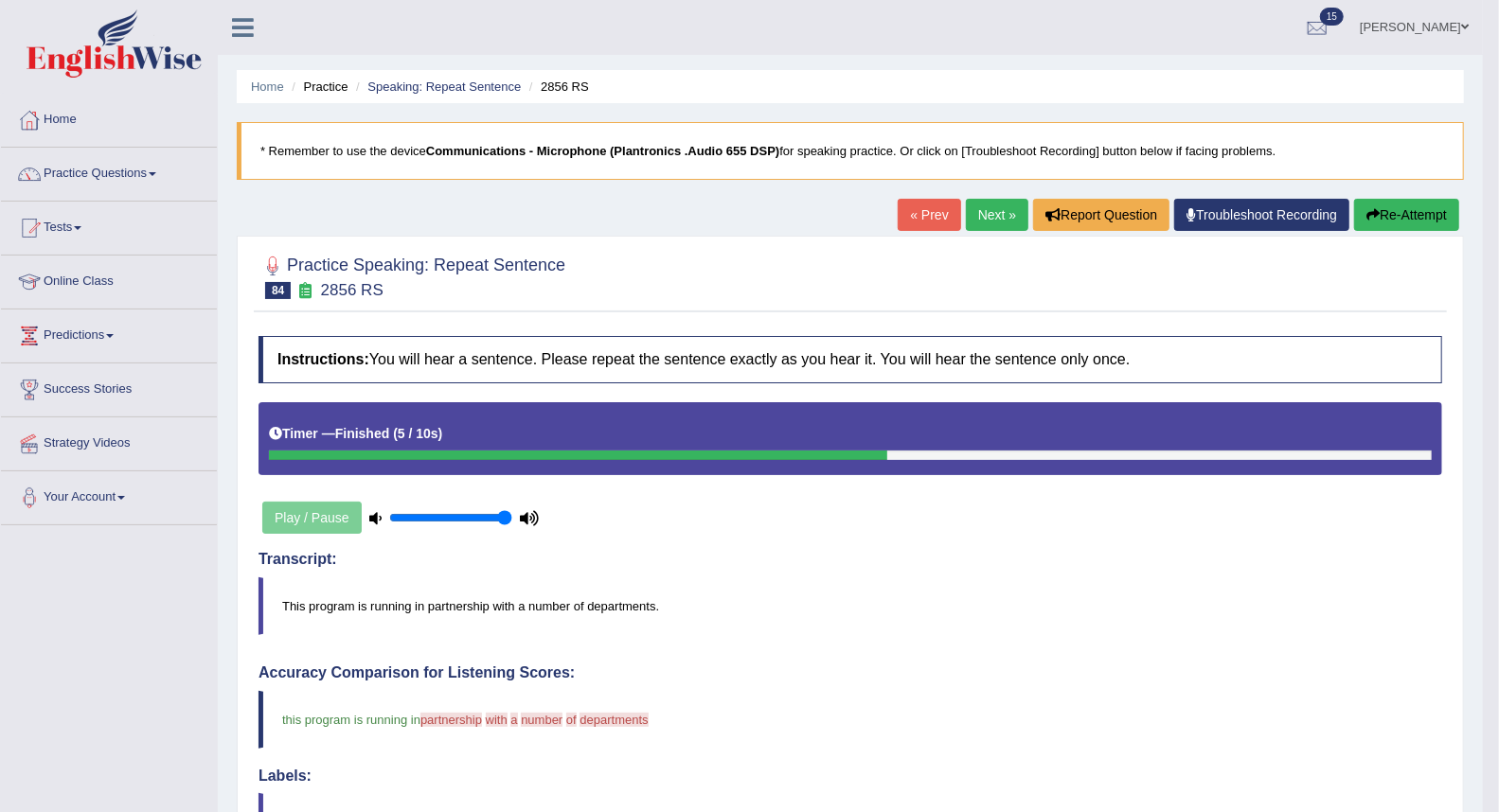
click at [987, 219] on link "Next »" at bounding box center [997, 215] width 62 height 33
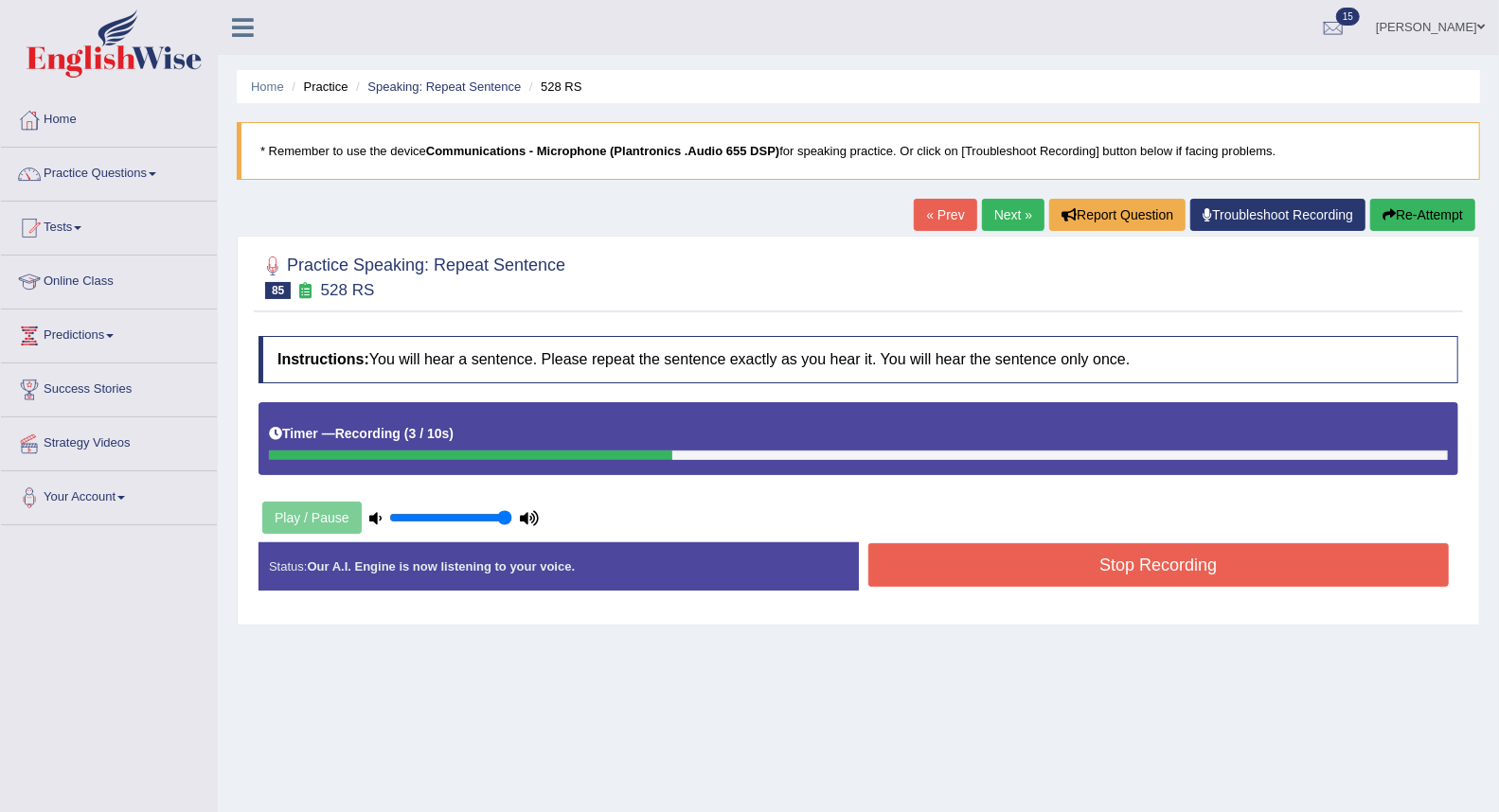
click at [1063, 560] on button "Stop Recording" at bounding box center [1159, 565] width 582 height 44
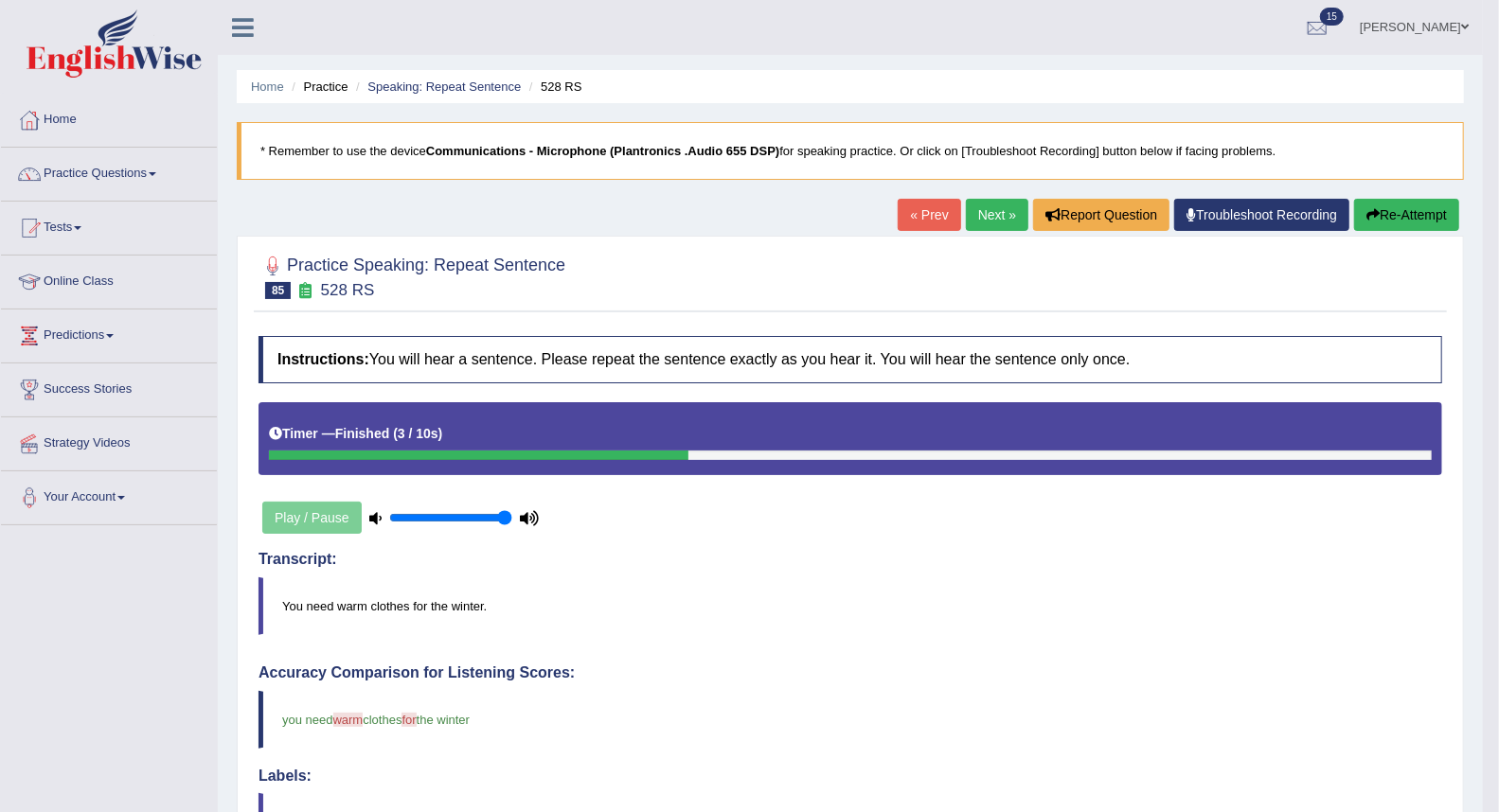
click at [1000, 220] on link "Next »" at bounding box center [997, 215] width 62 height 33
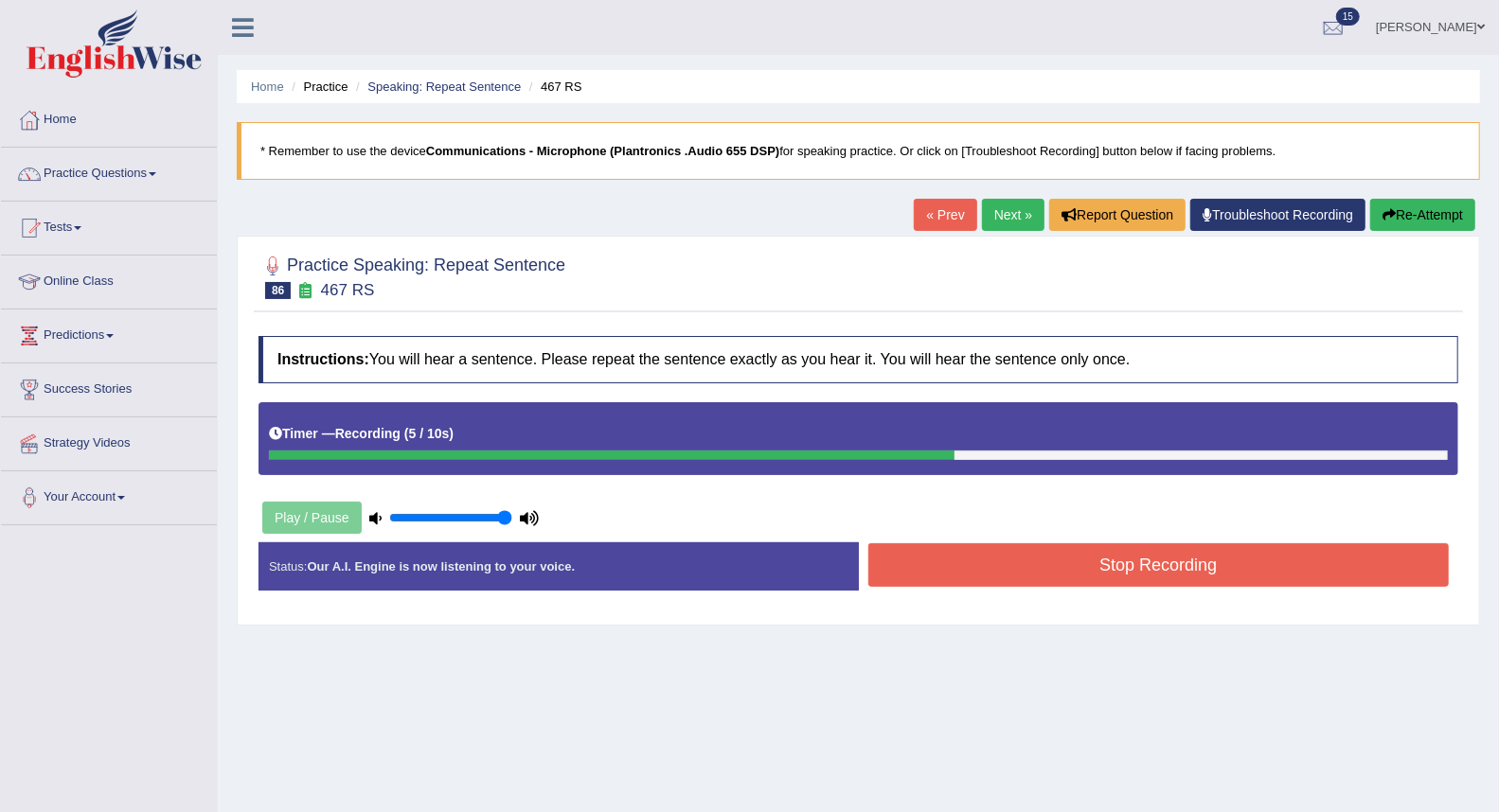
click at [1015, 560] on button "Stop Recording" at bounding box center [1159, 565] width 582 height 44
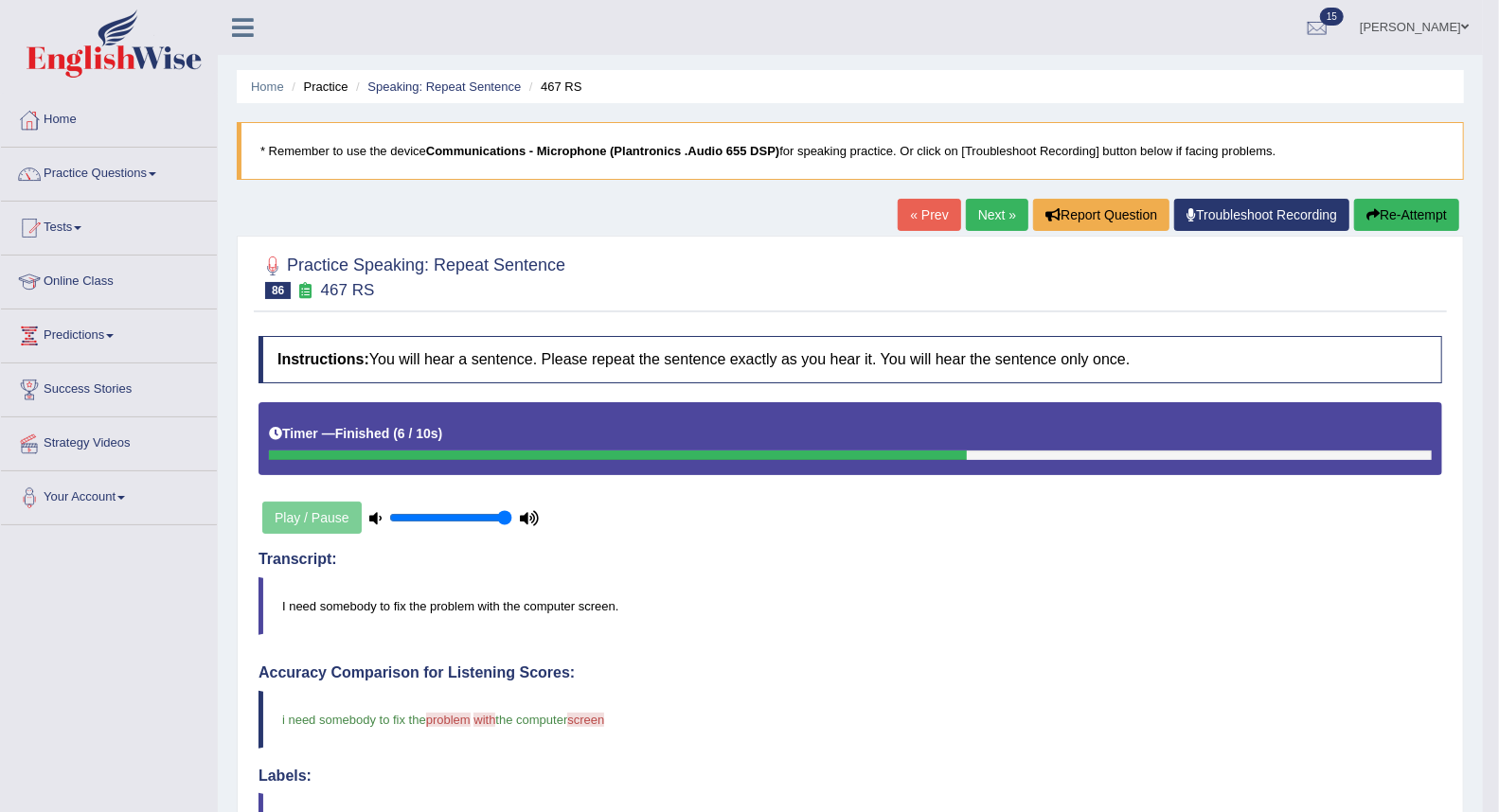
click at [976, 222] on link "Next »" at bounding box center [997, 215] width 62 height 33
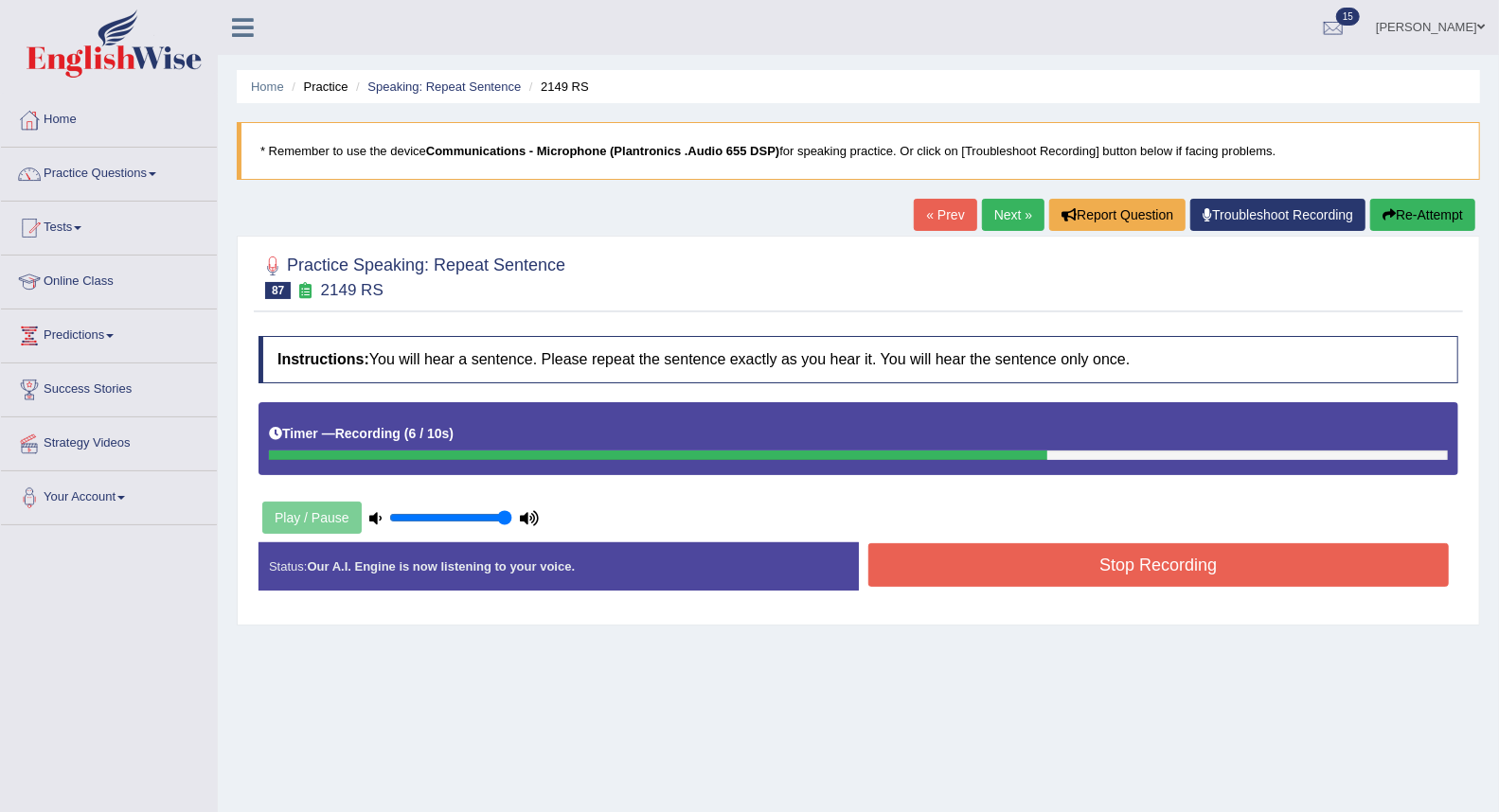
click at [960, 562] on button "Stop Recording" at bounding box center [1159, 565] width 582 height 44
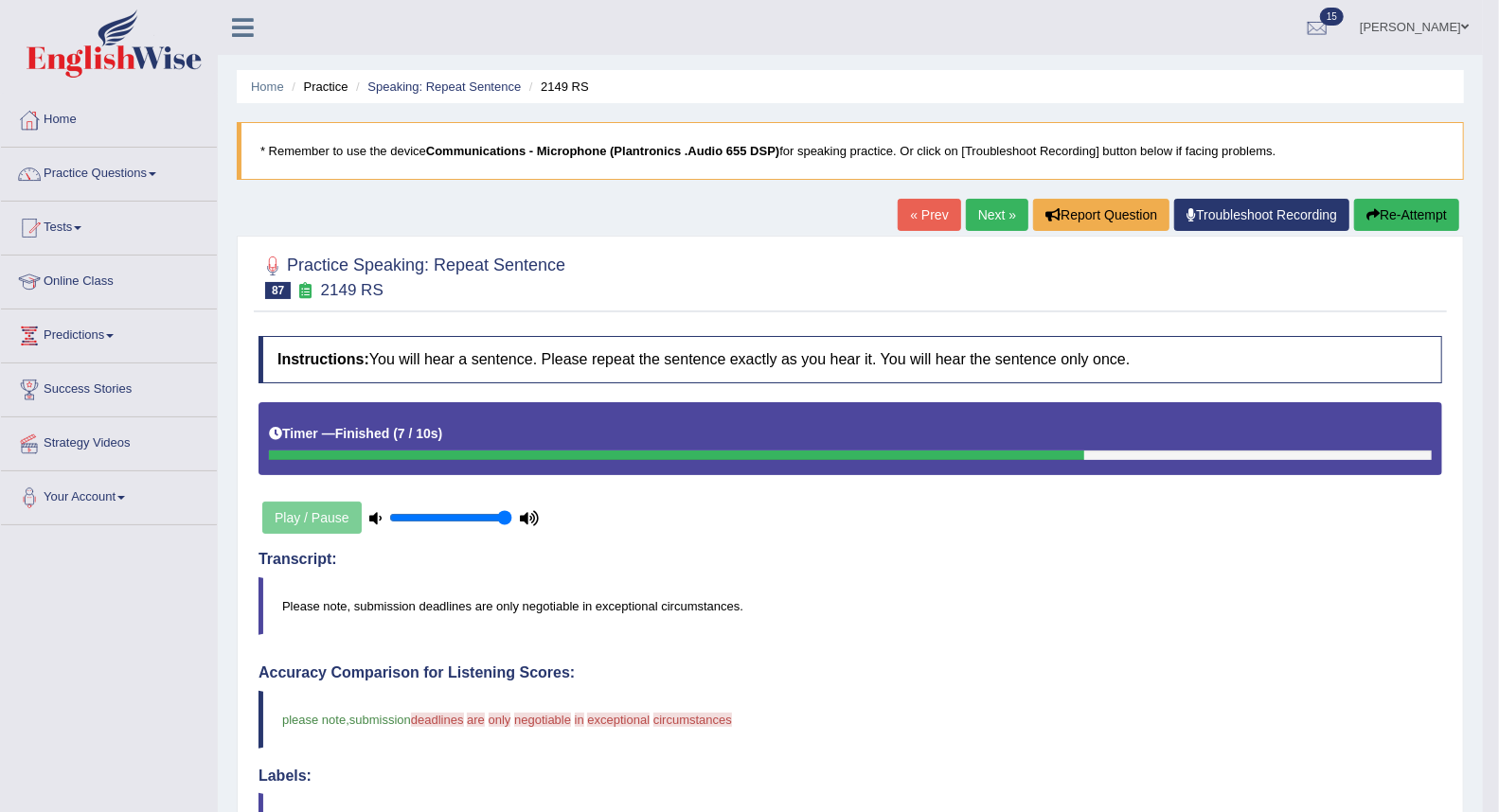
click at [973, 213] on link "Next »" at bounding box center [997, 215] width 62 height 33
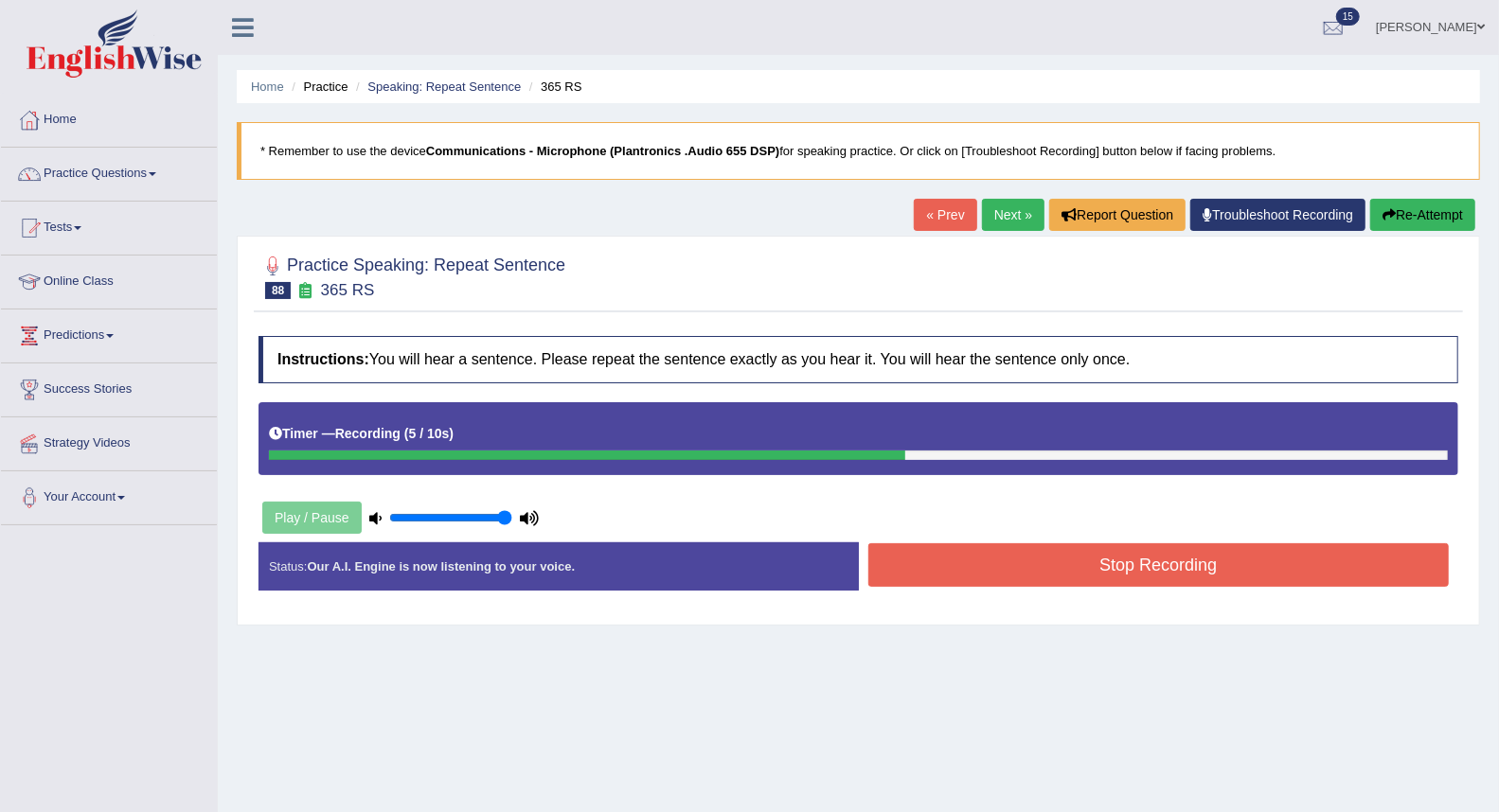
click at [1011, 556] on button "Stop Recording" at bounding box center [1159, 565] width 582 height 44
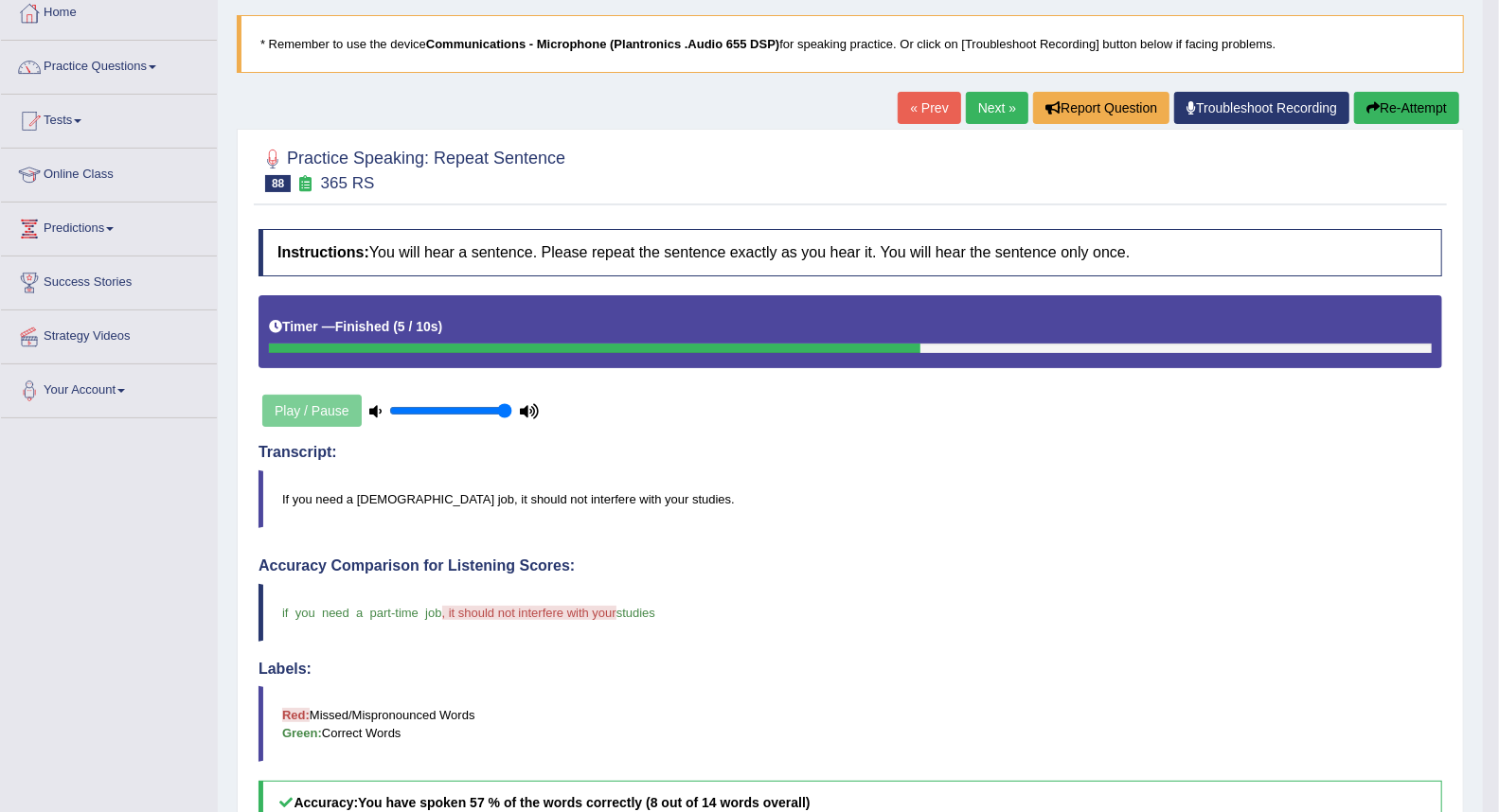
scroll to position [105, 0]
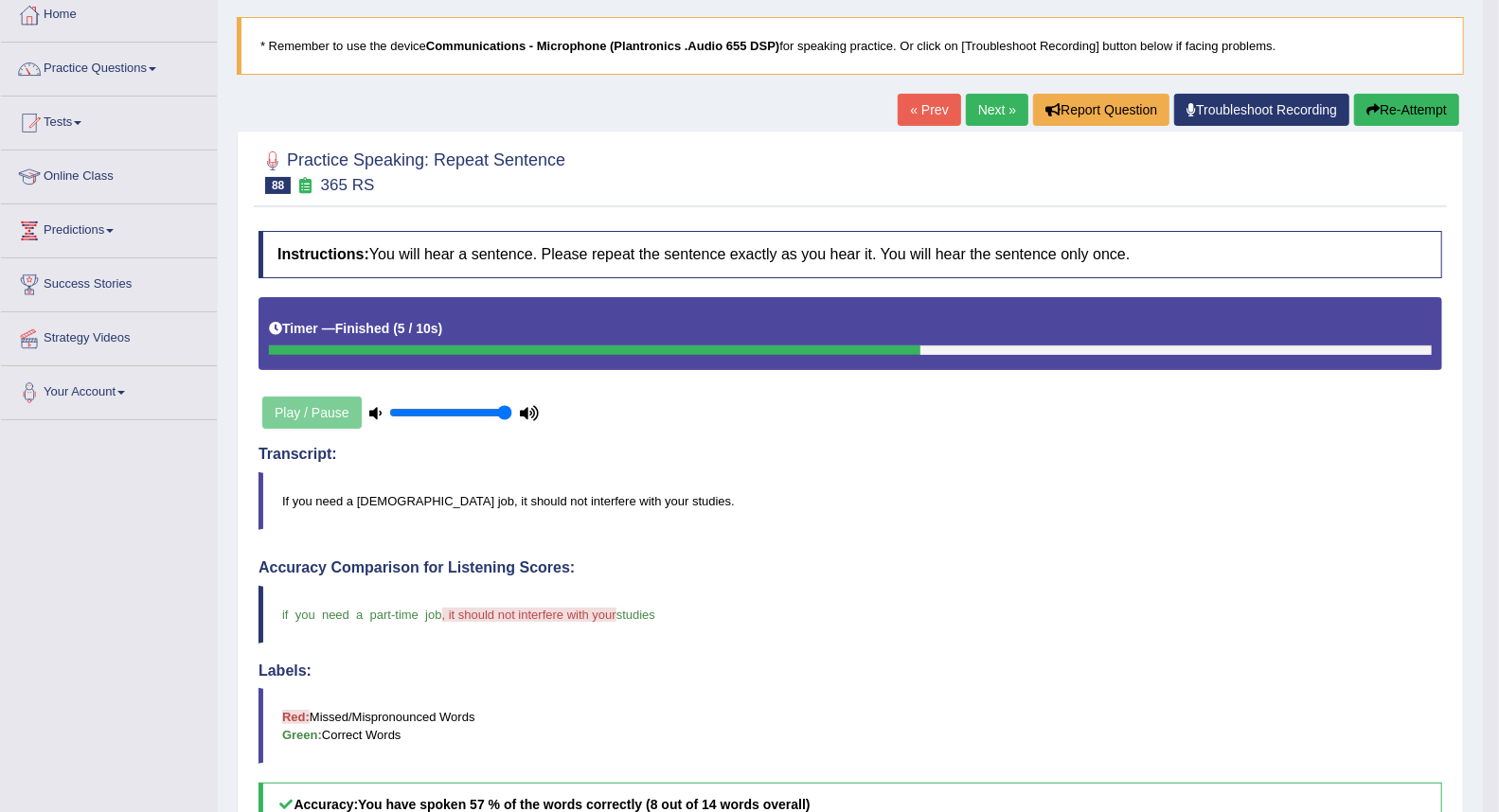
click at [972, 107] on link "Next »" at bounding box center [997, 110] width 62 height 33
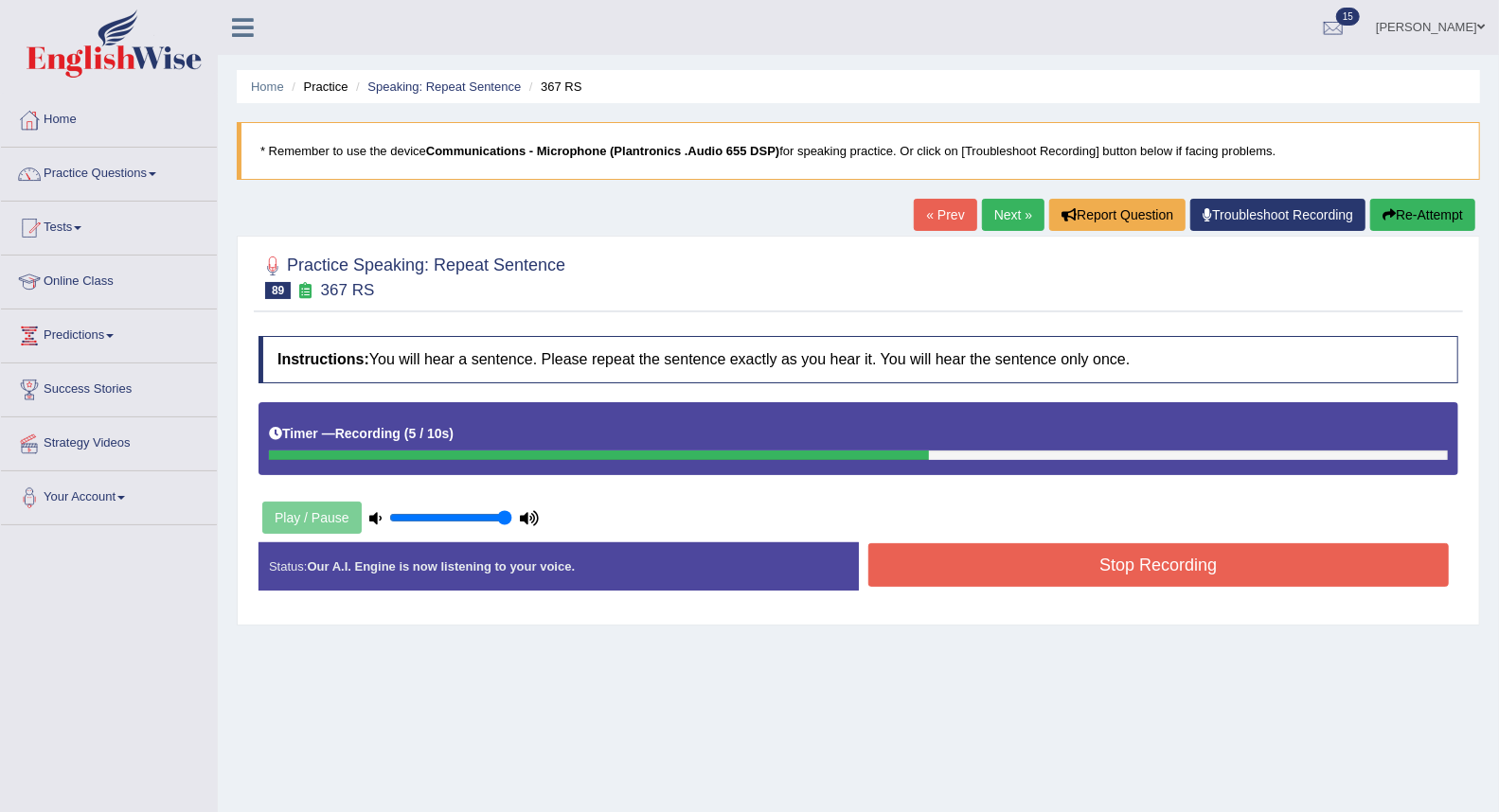
click at [1018, 561] on button "Stop Recording" at bounding box center [1159, 565] width 582 height 44
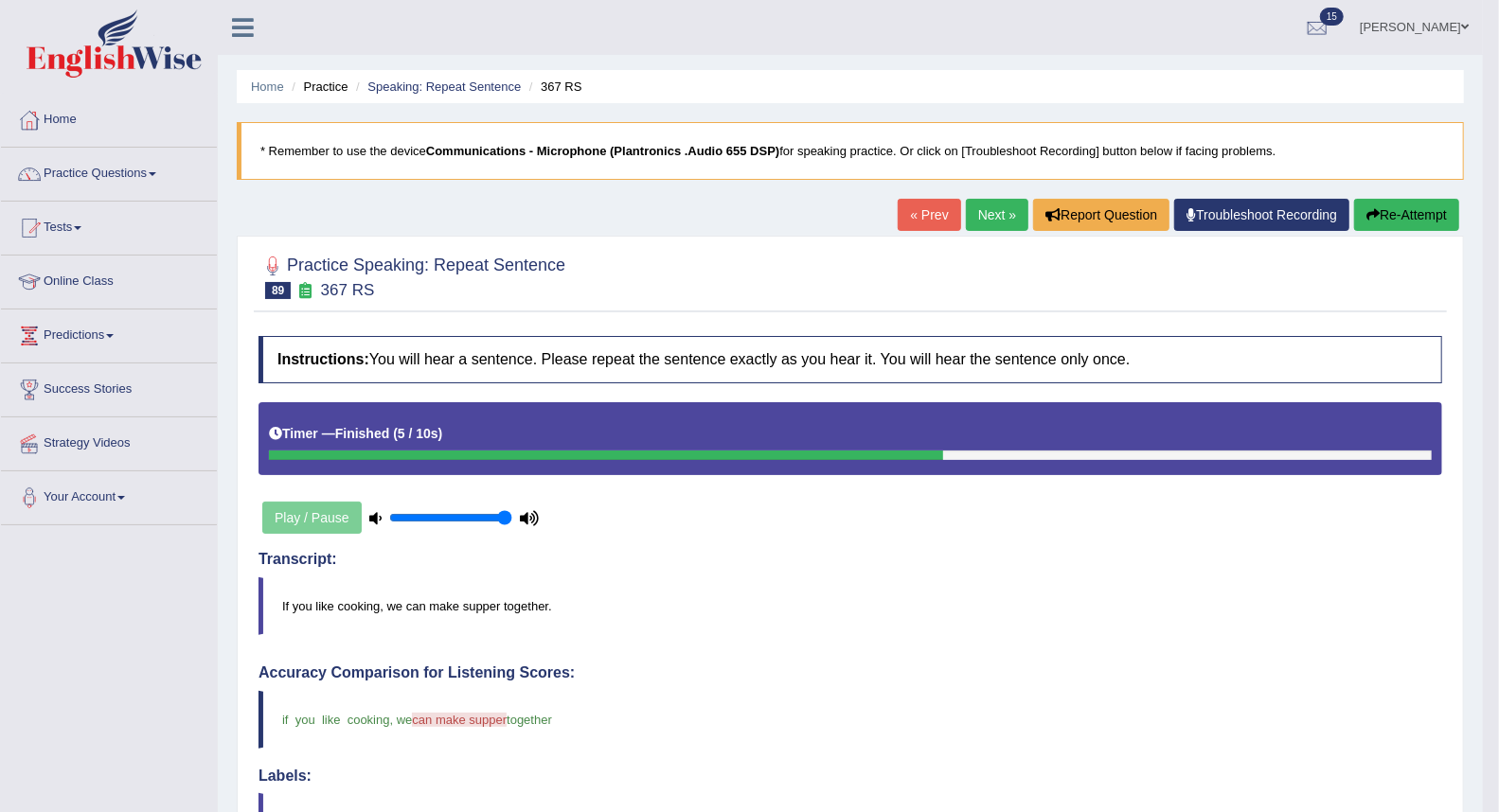
click at [986, 211] on link "Next »" at bounding box center [997, 215] width 62 height 33
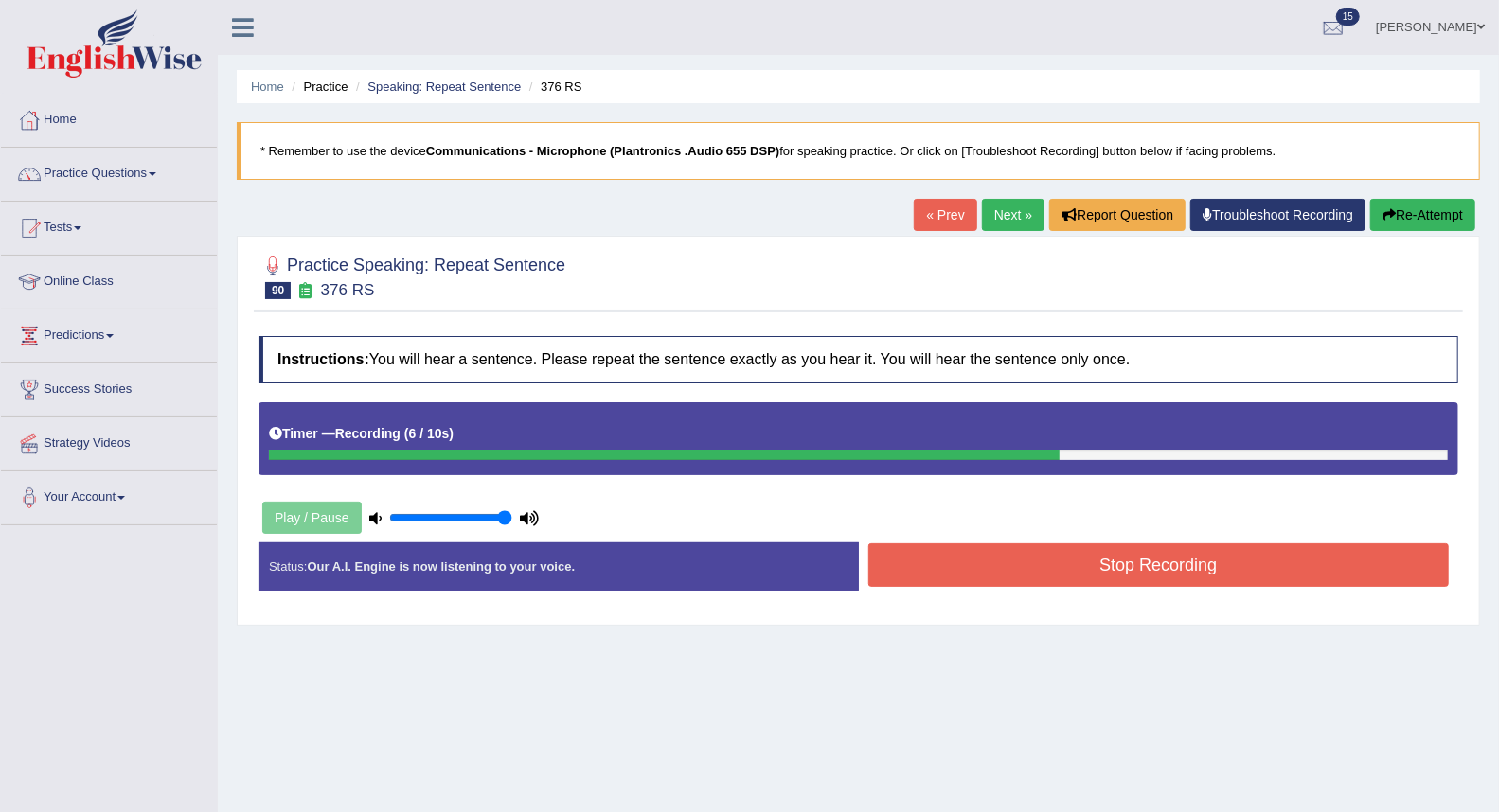
click at [964, 551] on button "Stop Recording" at bounding box center [1159, 565] width 582 height 44
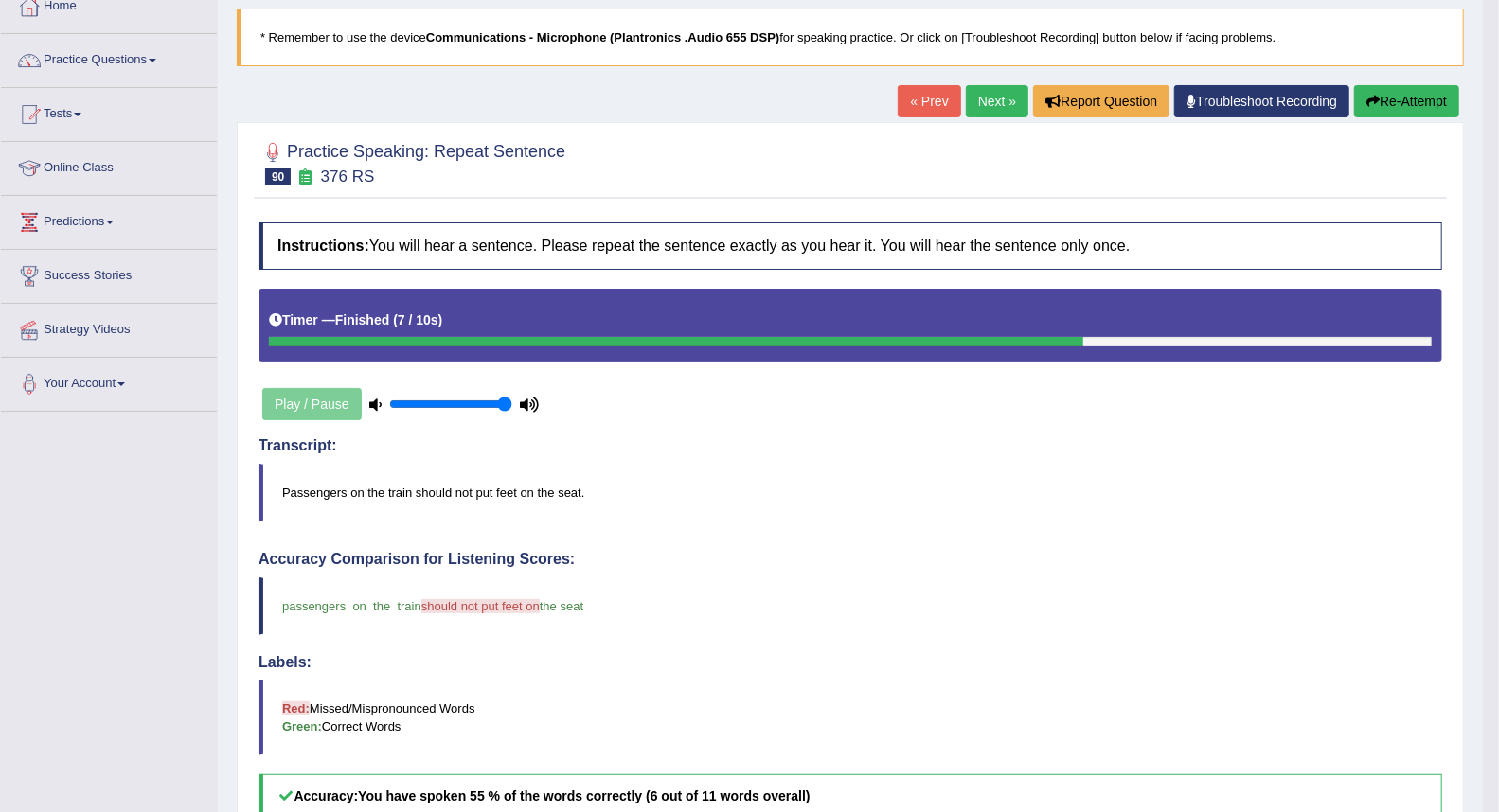
scroll to position [105, 0]
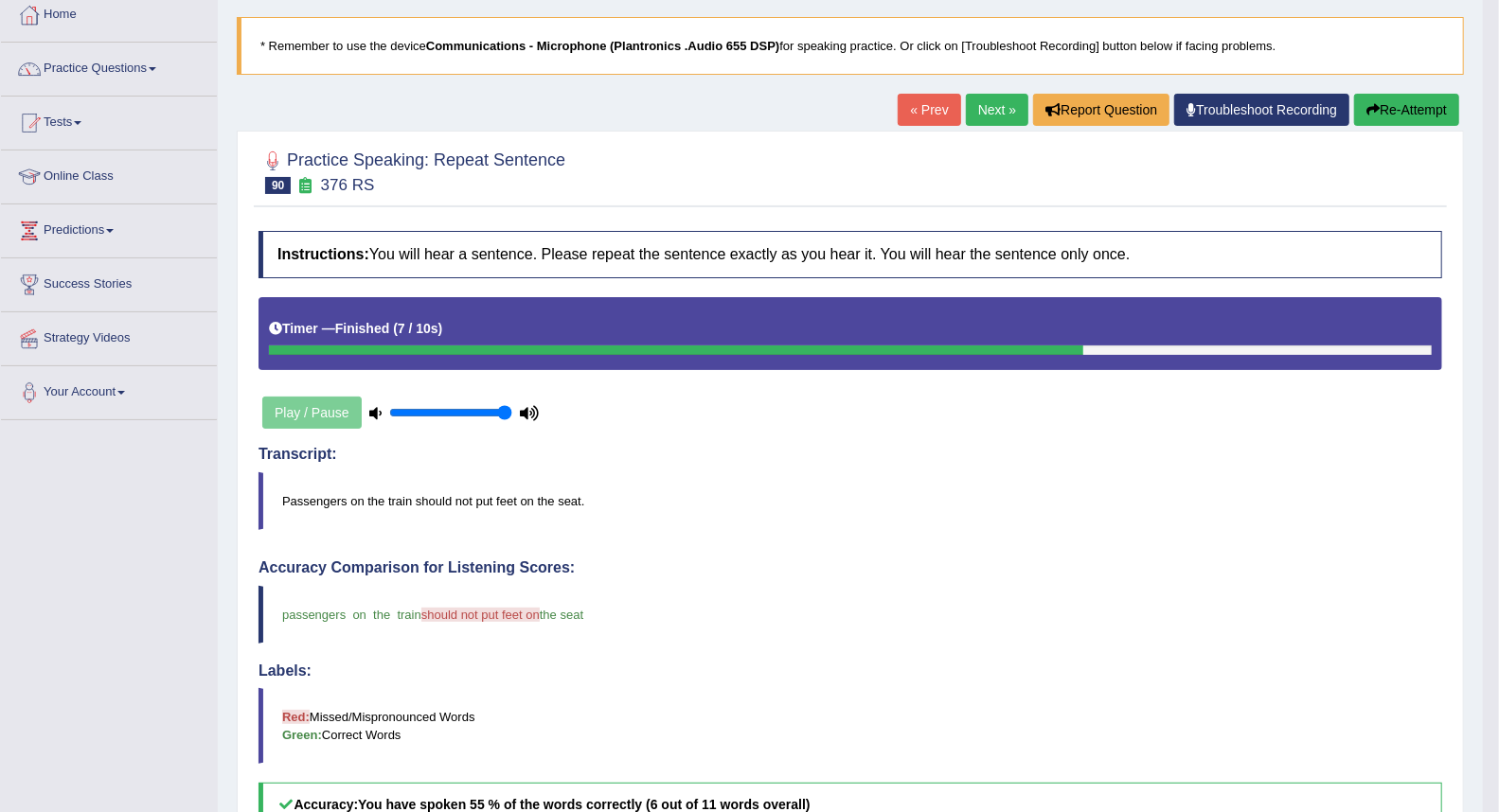
click at [983, 110] on link "Next »" at bounding box center [997, 110] width 62 height 33
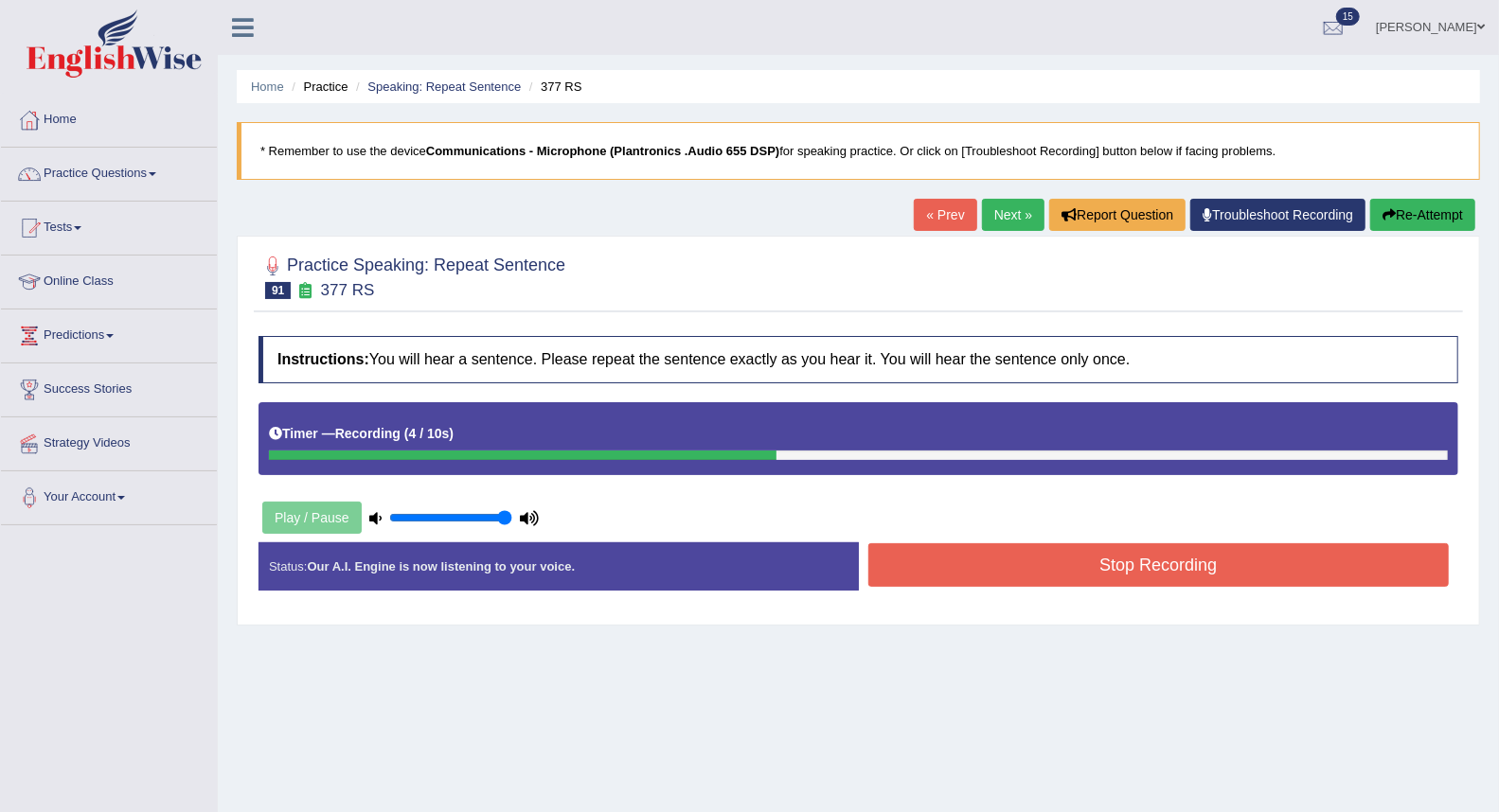
click at [980, 580] on button "Stop Recording" at bounding box center [1159, 565] width 582 height 44
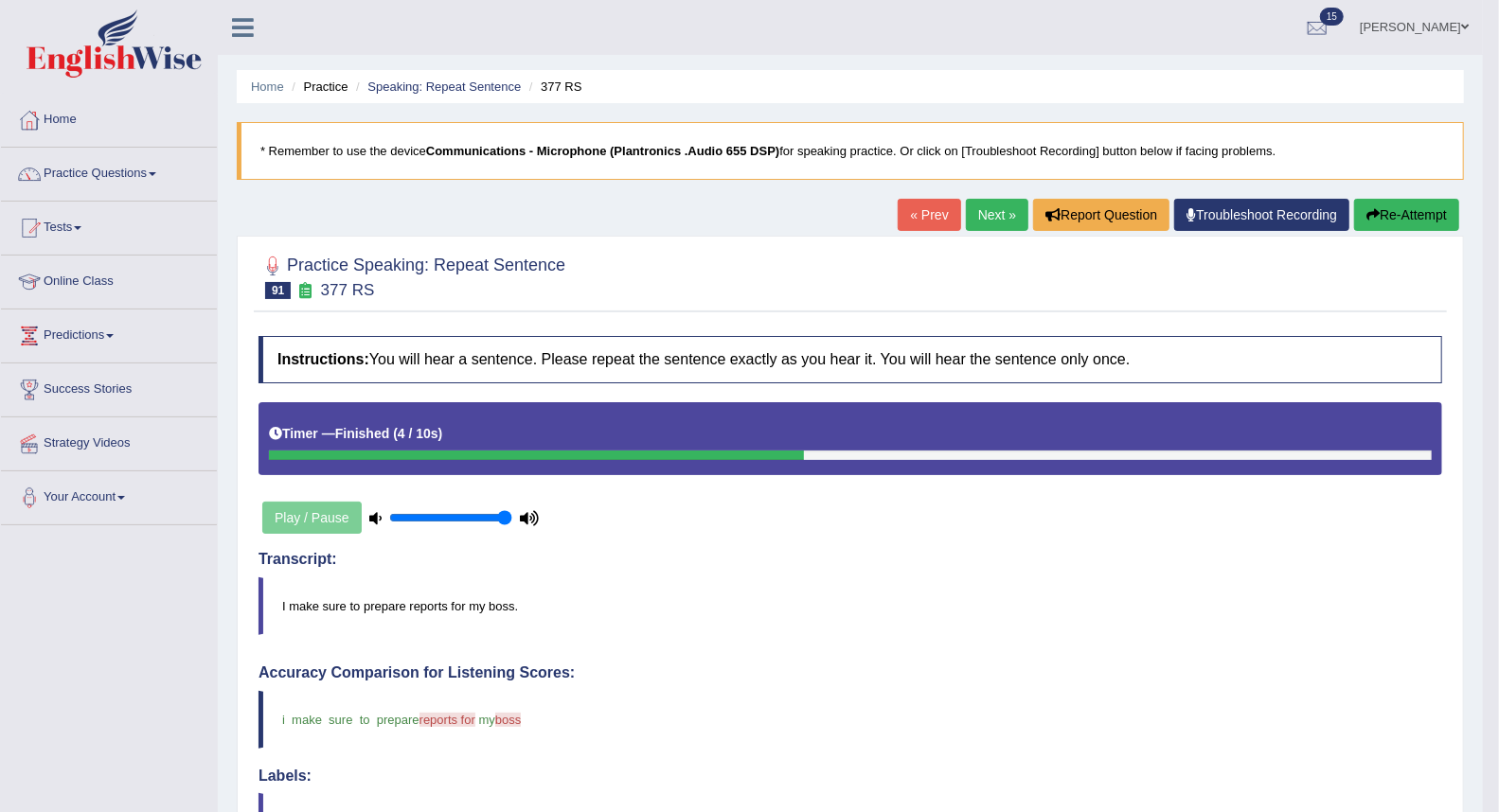
click at [978, 216] on link "Next »" at bounding box center [997, 215] width 62 height 33
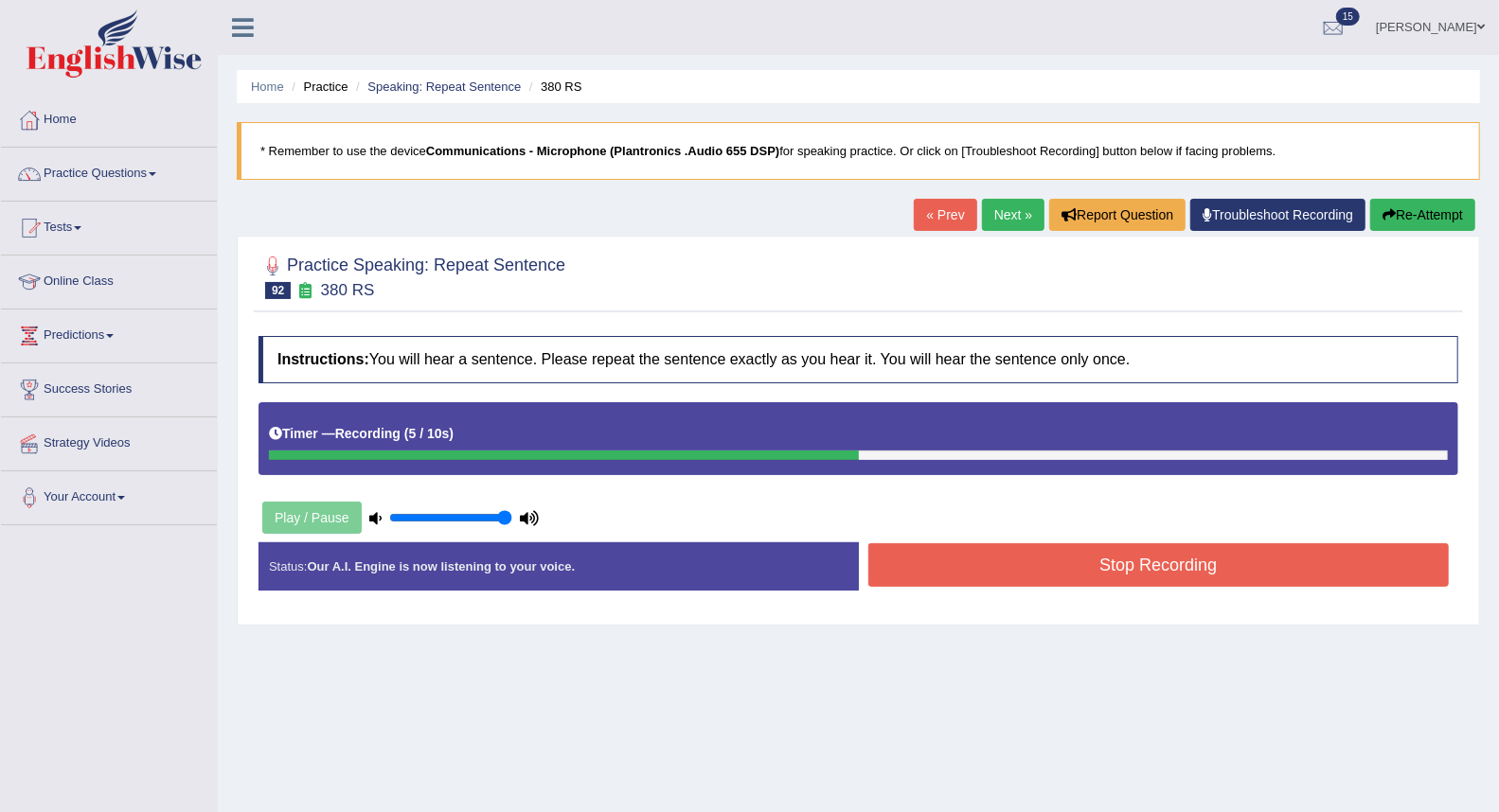
click at [955, 555] on button "Stop Recording" at bounding box center [1159, 565] width 582 height 44
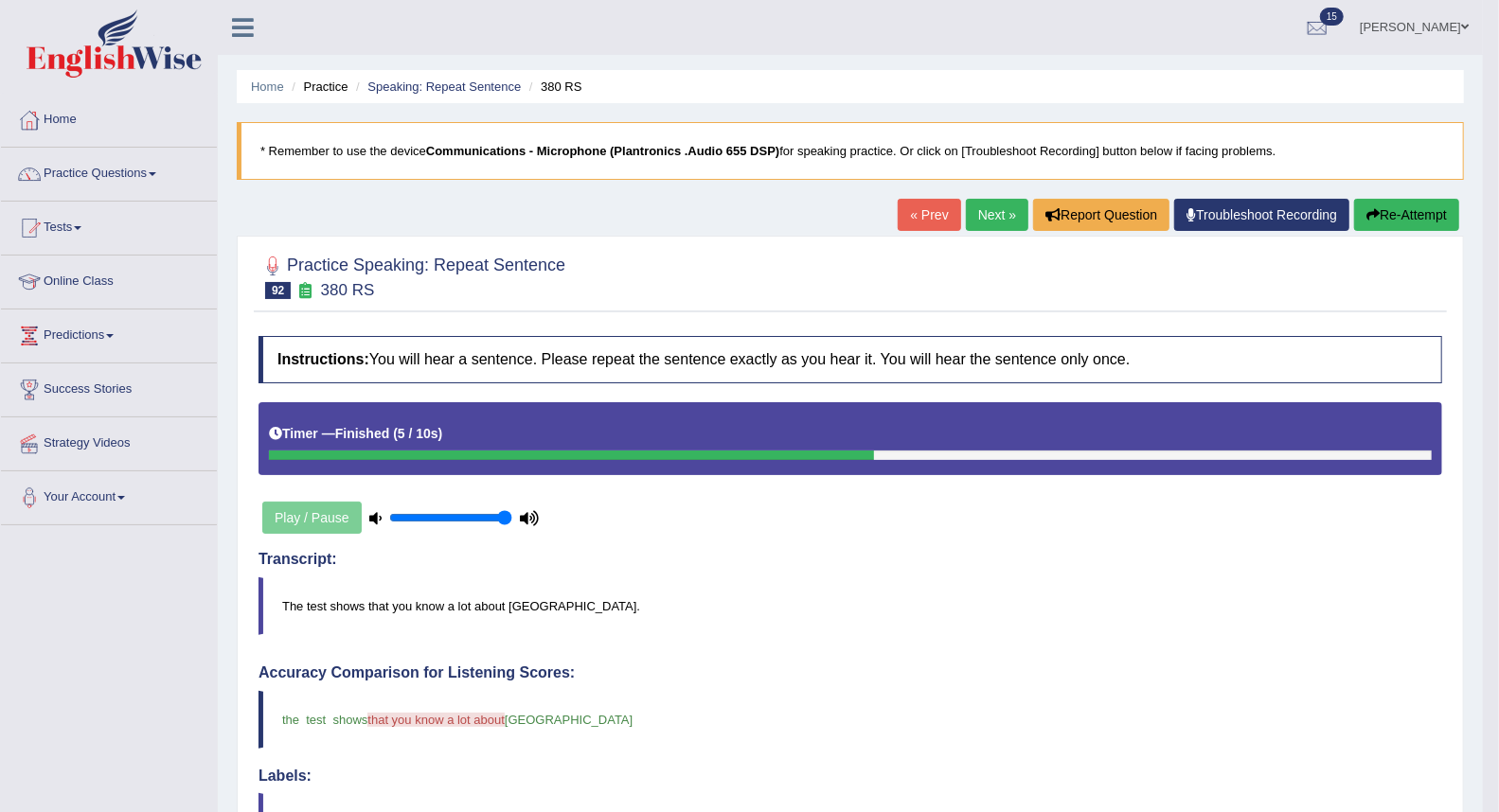
click at [981, 221] on link "Next »" at bounding box center [997, 215] width 62 height 33
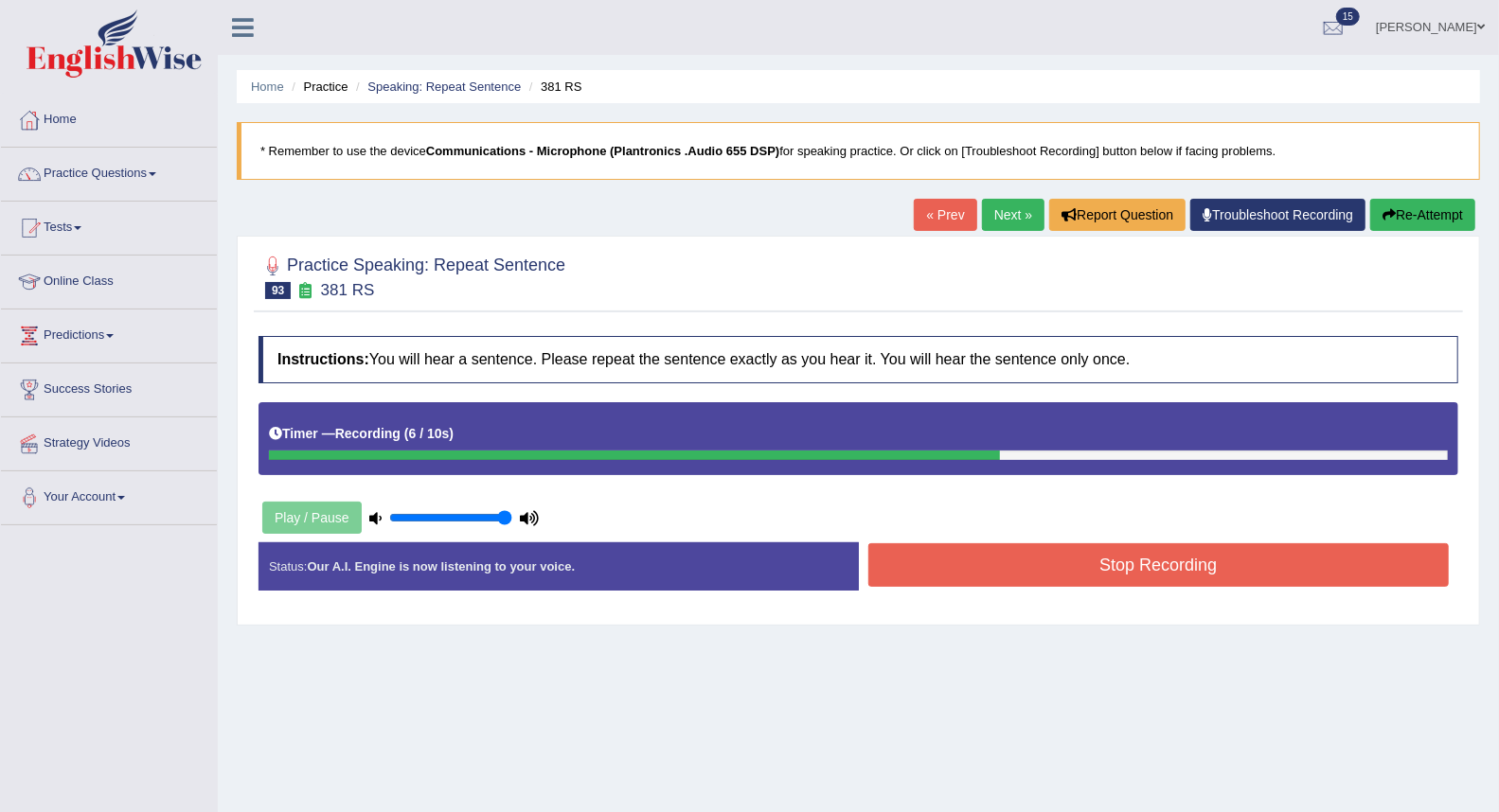
click at [982, 560] on button "Stop Recording" at bounding box center [1159, 565] width 582 height 44
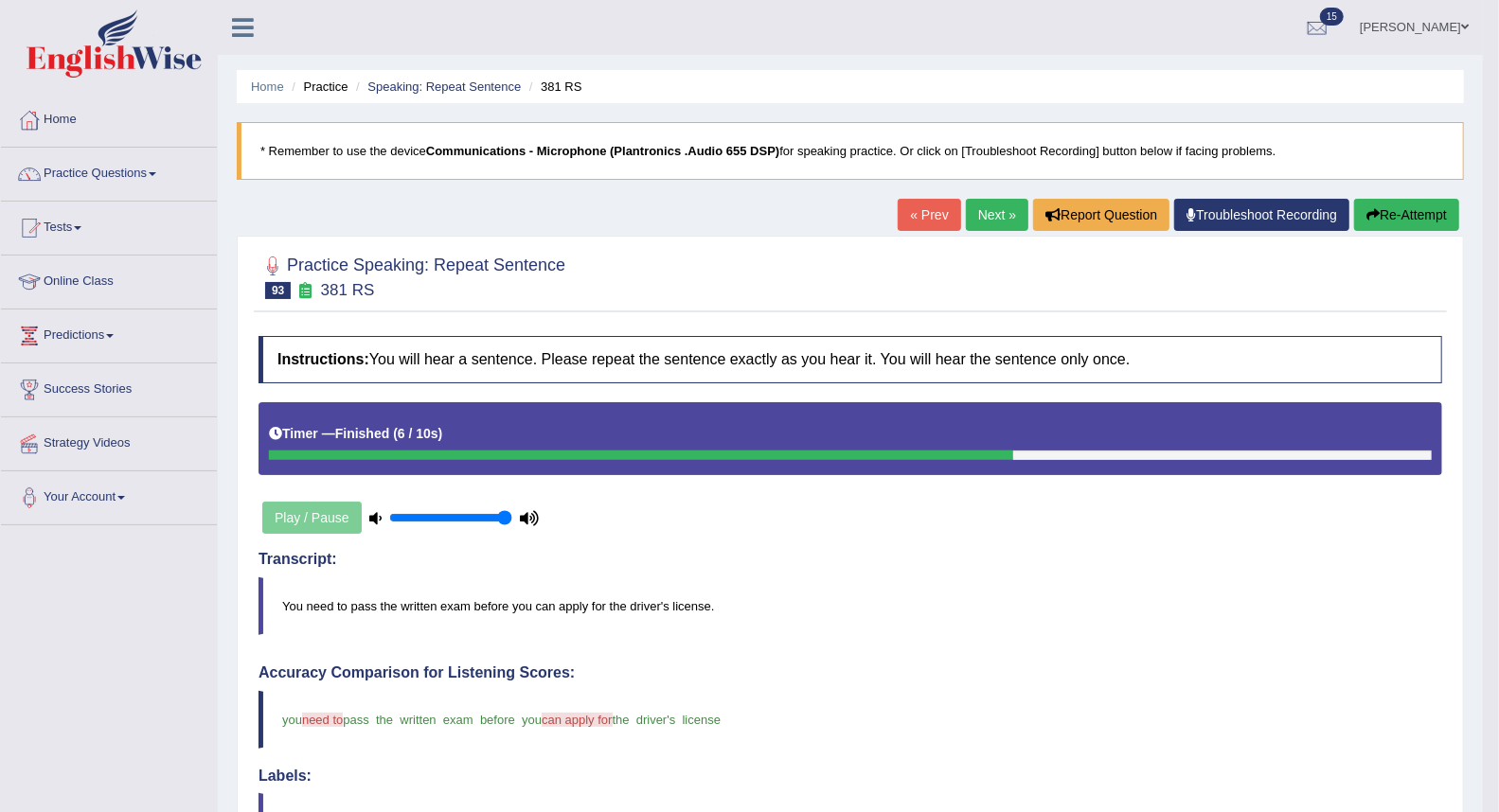
click at [981, 223] on link "Next »" at bounding box center [997, 215] width 62 height 33
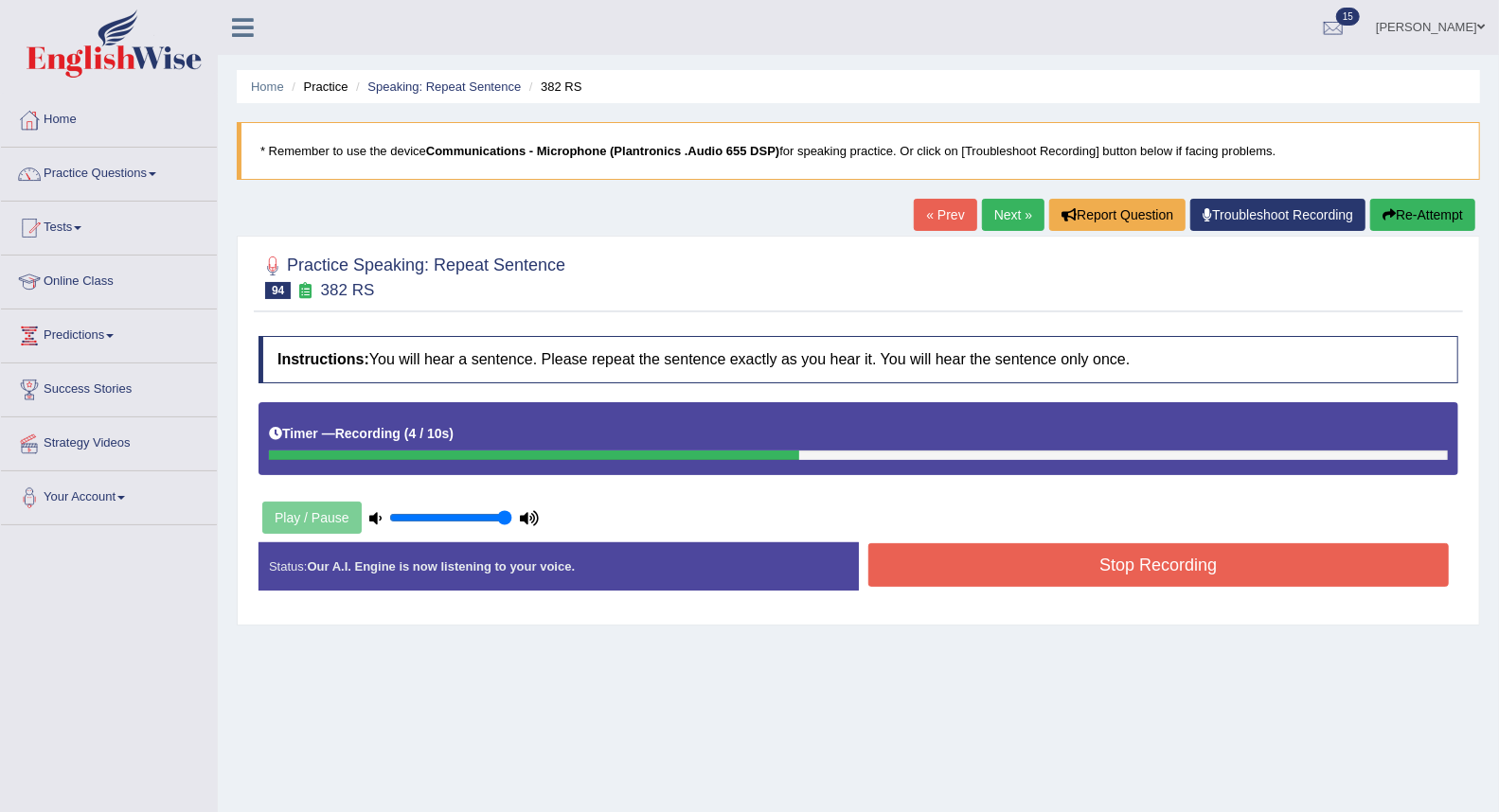
click at [948, 571] on button "Stop Recording" at bounding box center [1159, 565] width 582 height 44
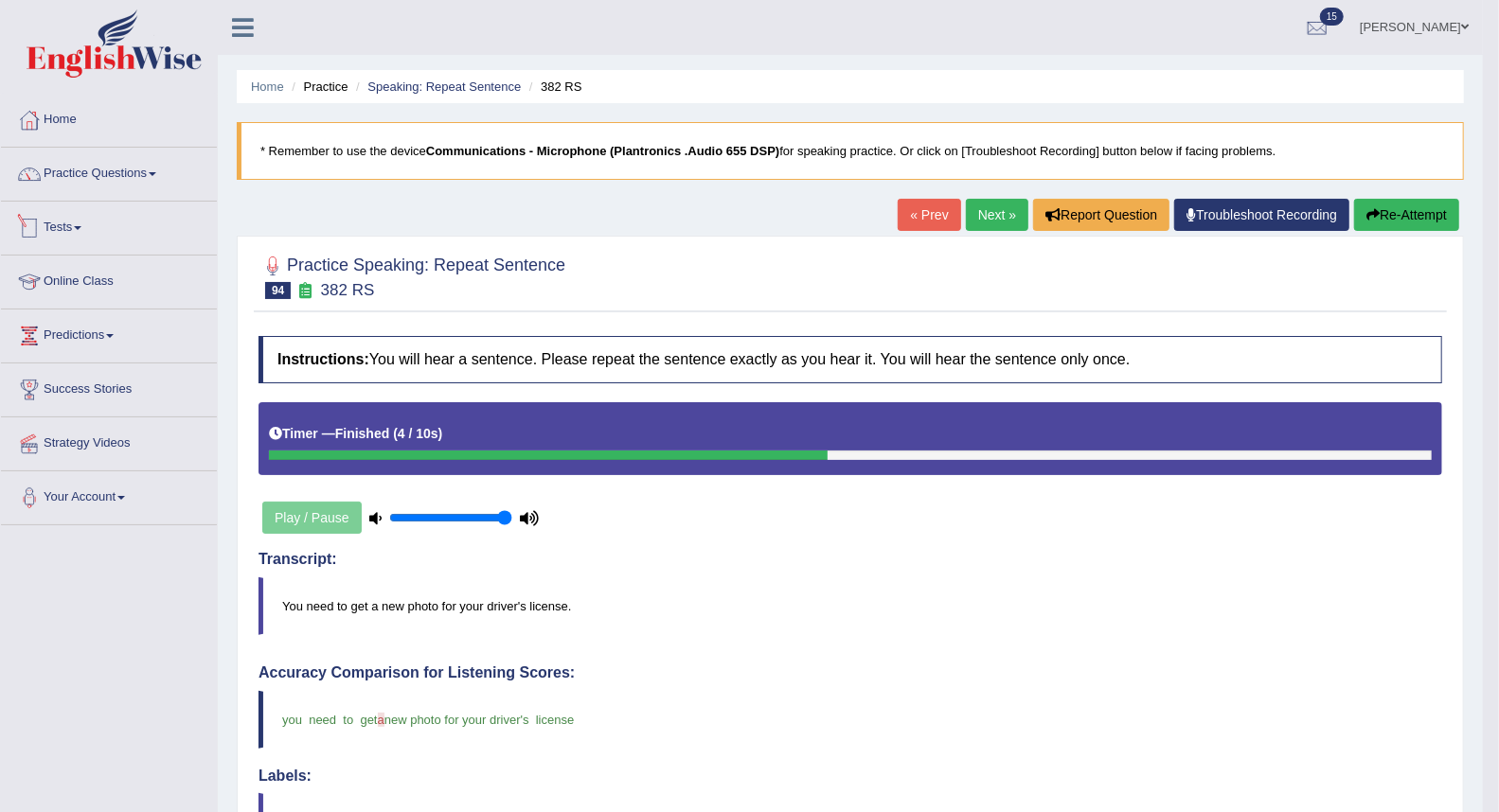
click at [58, 221] on link "Tests" at bounding box center [109, 225] width 216 height 47
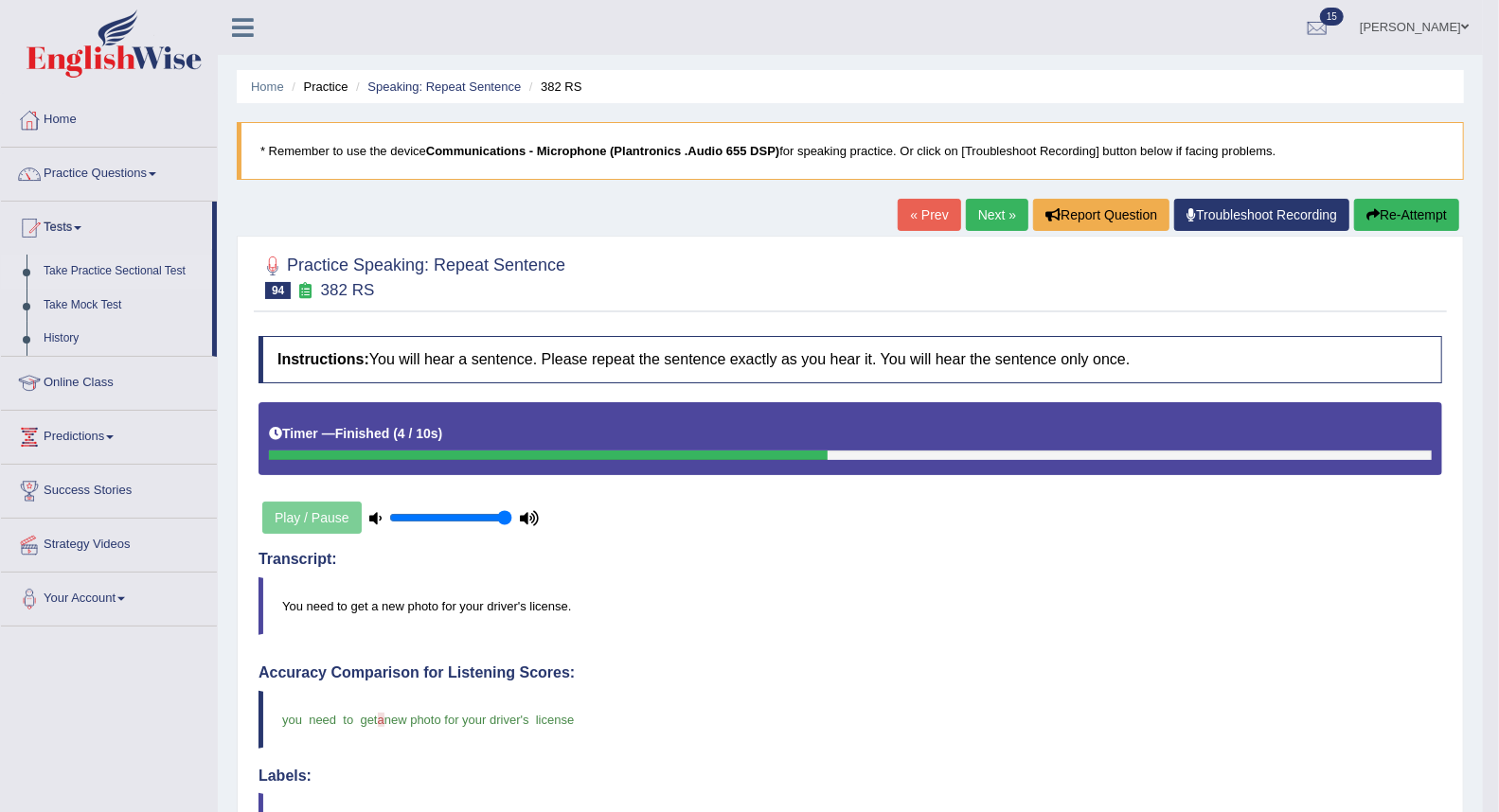
click at [129, 270] on link "Take Practice Sectional Test" at bounding box center [123, 272] width 177 height 34
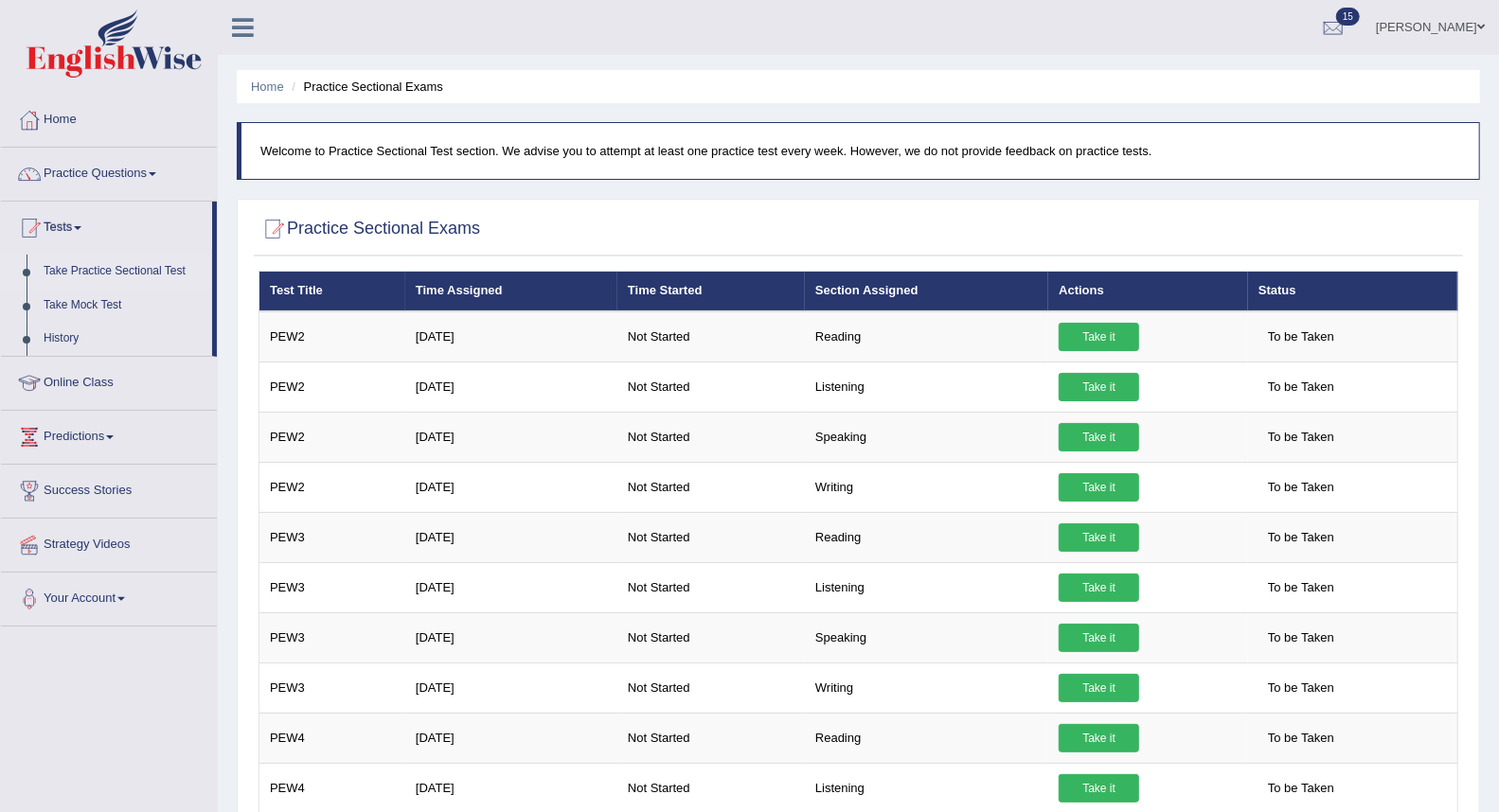
click at [129, 270] on link "Take Practice Sectional Test" at bounding box center [123, 272] width 177 height 34
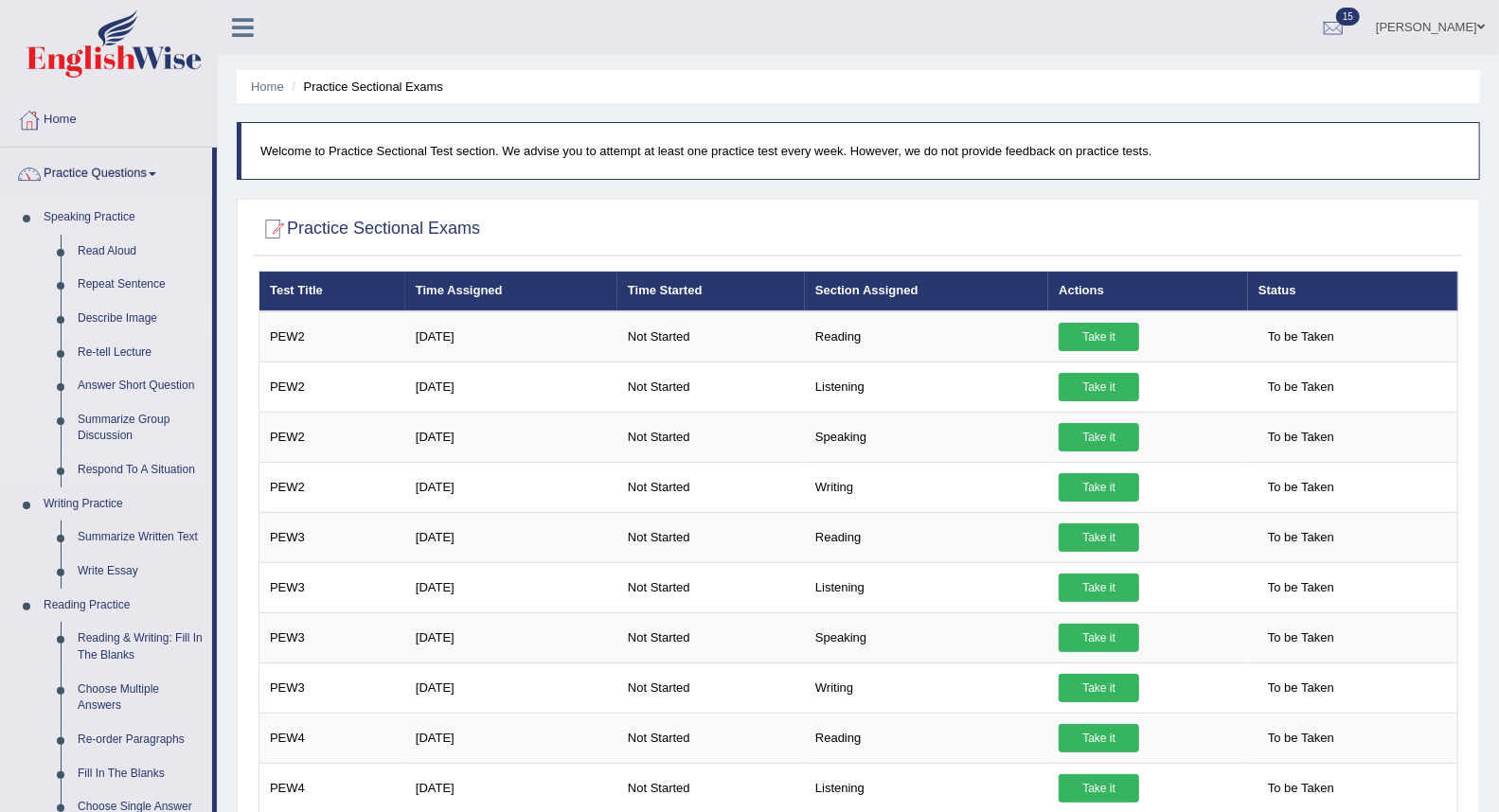
click at [139, 314] on link "Describe Image" at bounding box center [140, 319] width 143 height 34
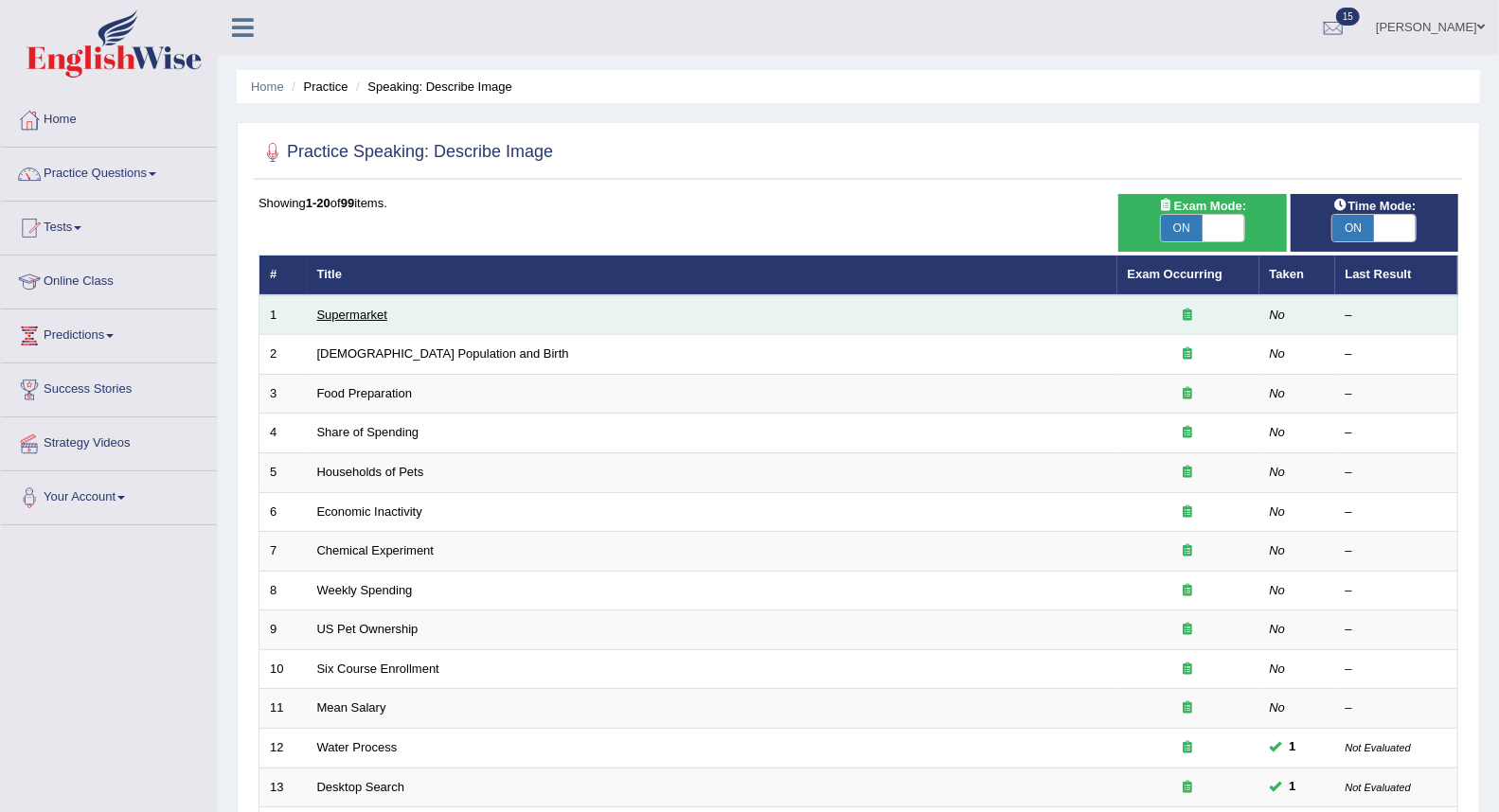
click at [351, 308] on link "Supermarket" at bounding box center [352, 315] width 70 height 14
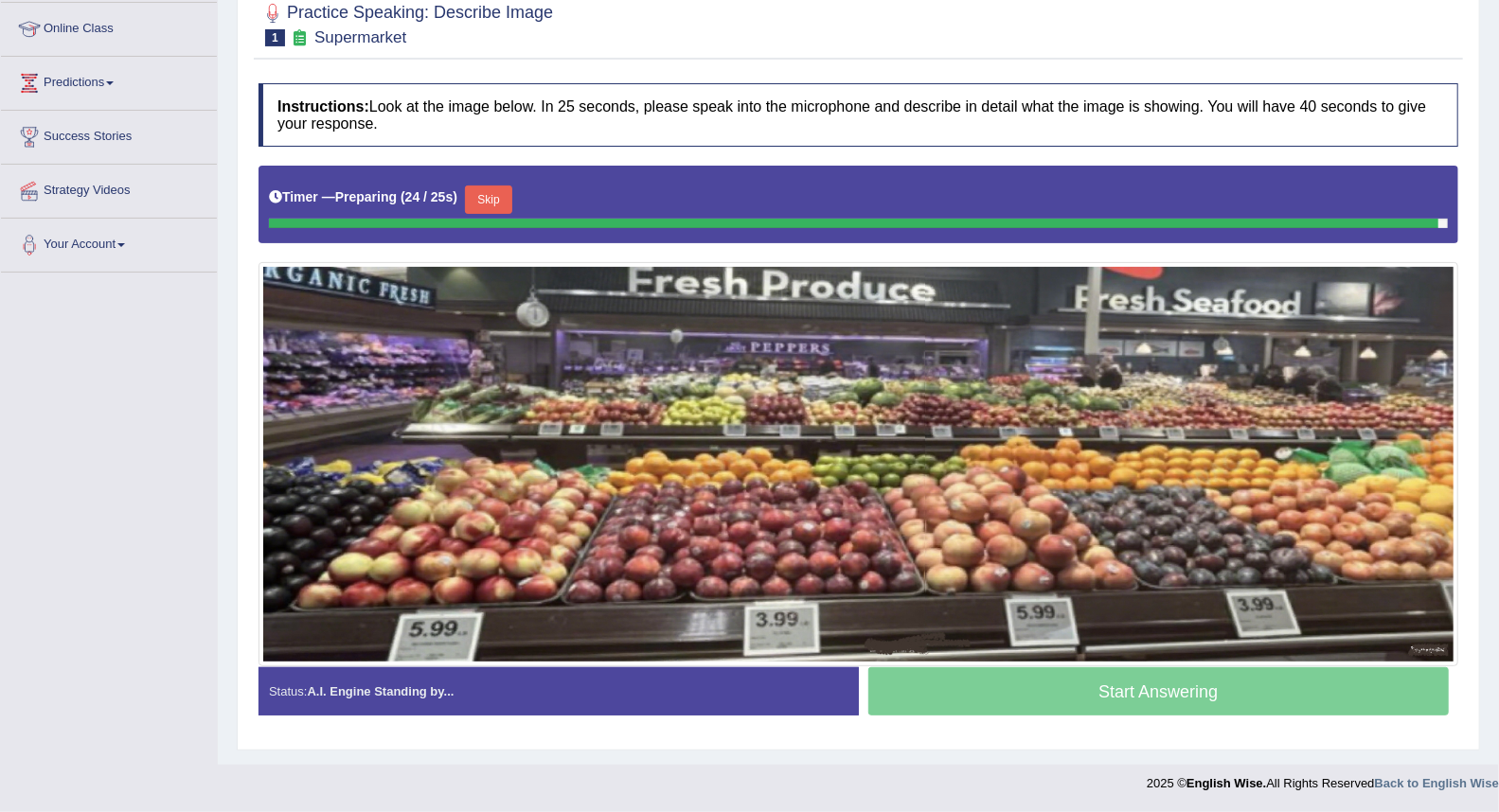
scroll to position [248, 0]
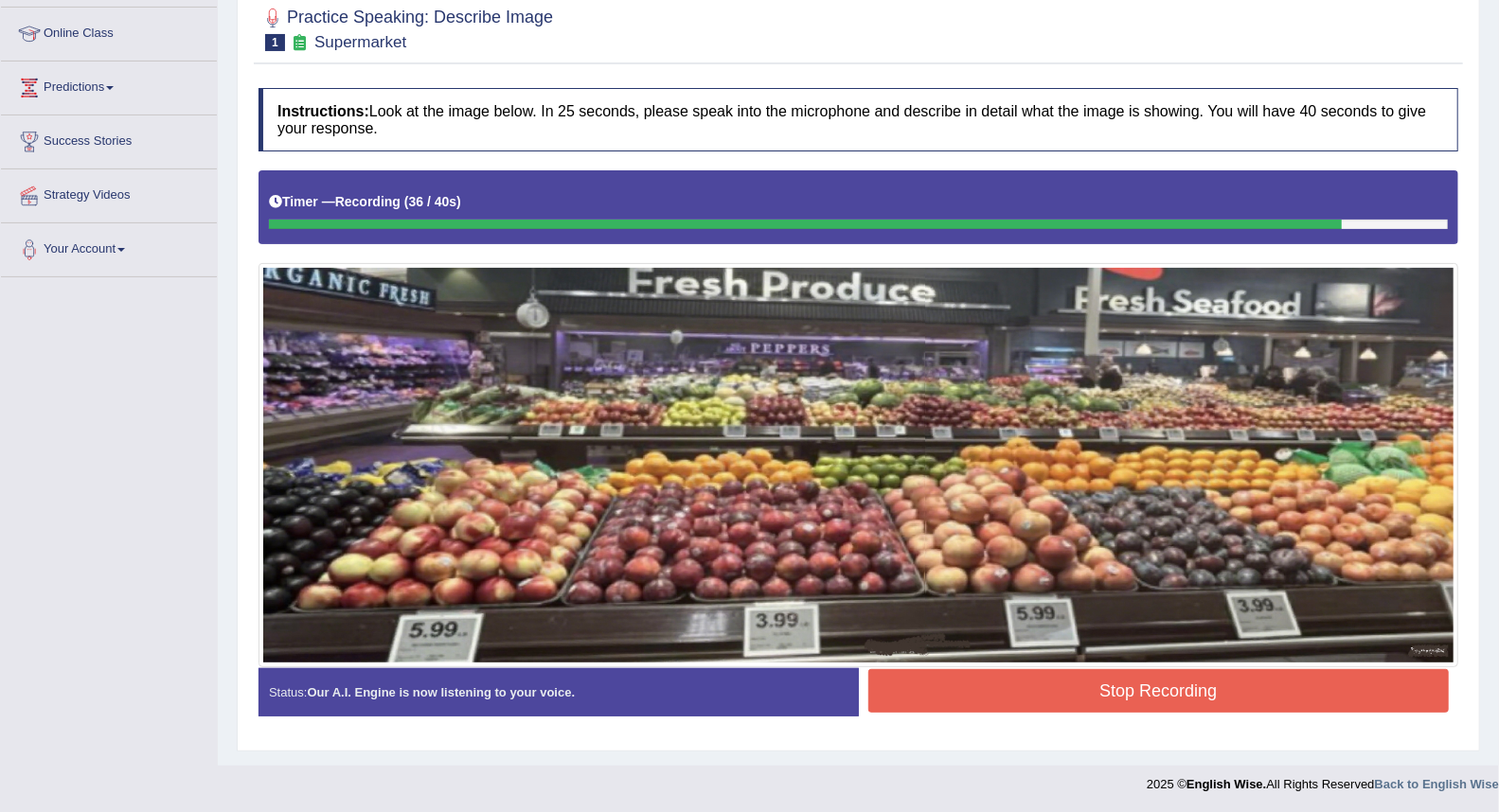
click at [992, 689] on button "Stop Recording" at bounding box center [1159, 691] width 582 height 44
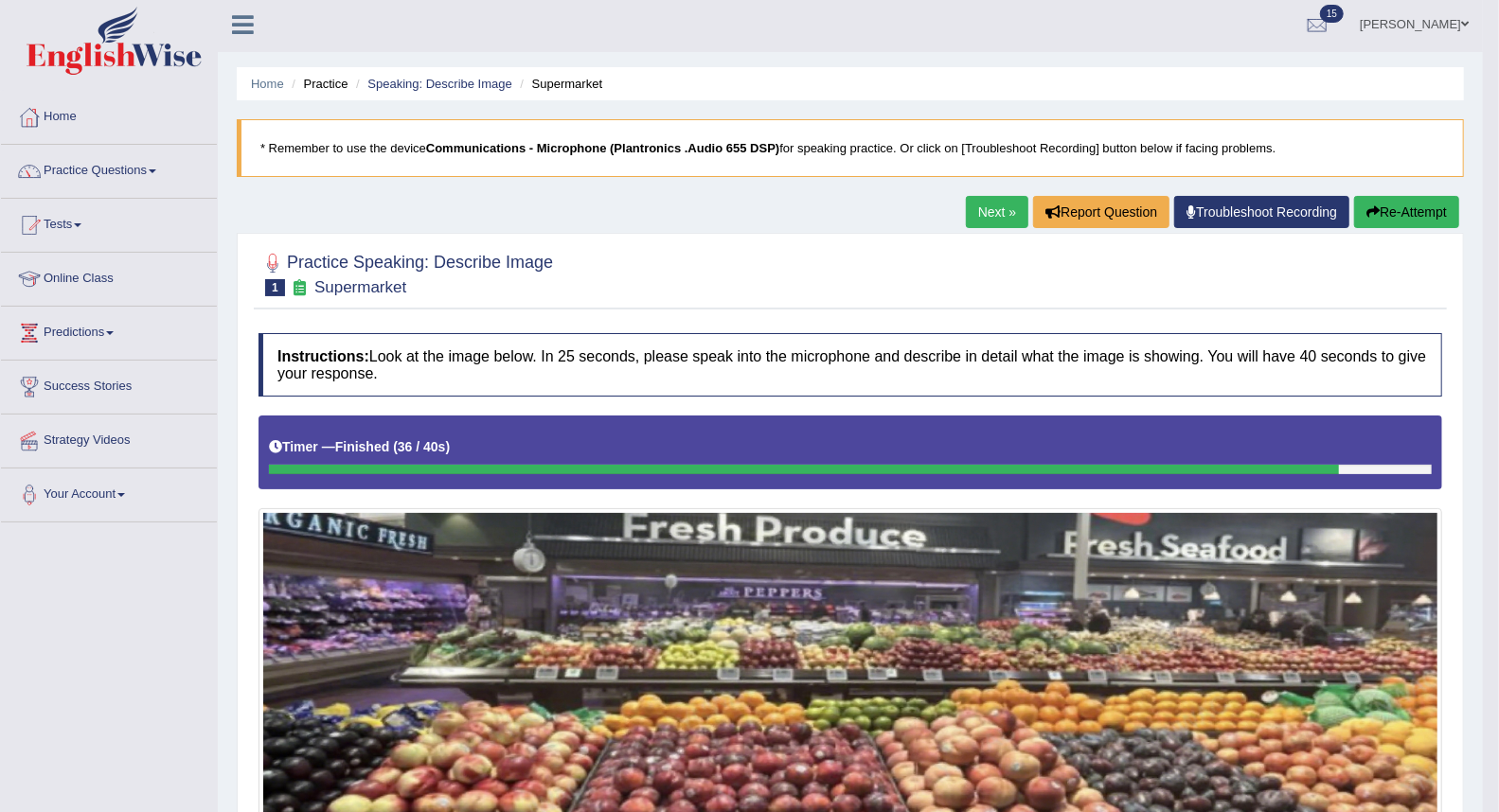
scroll to position [0, 0]
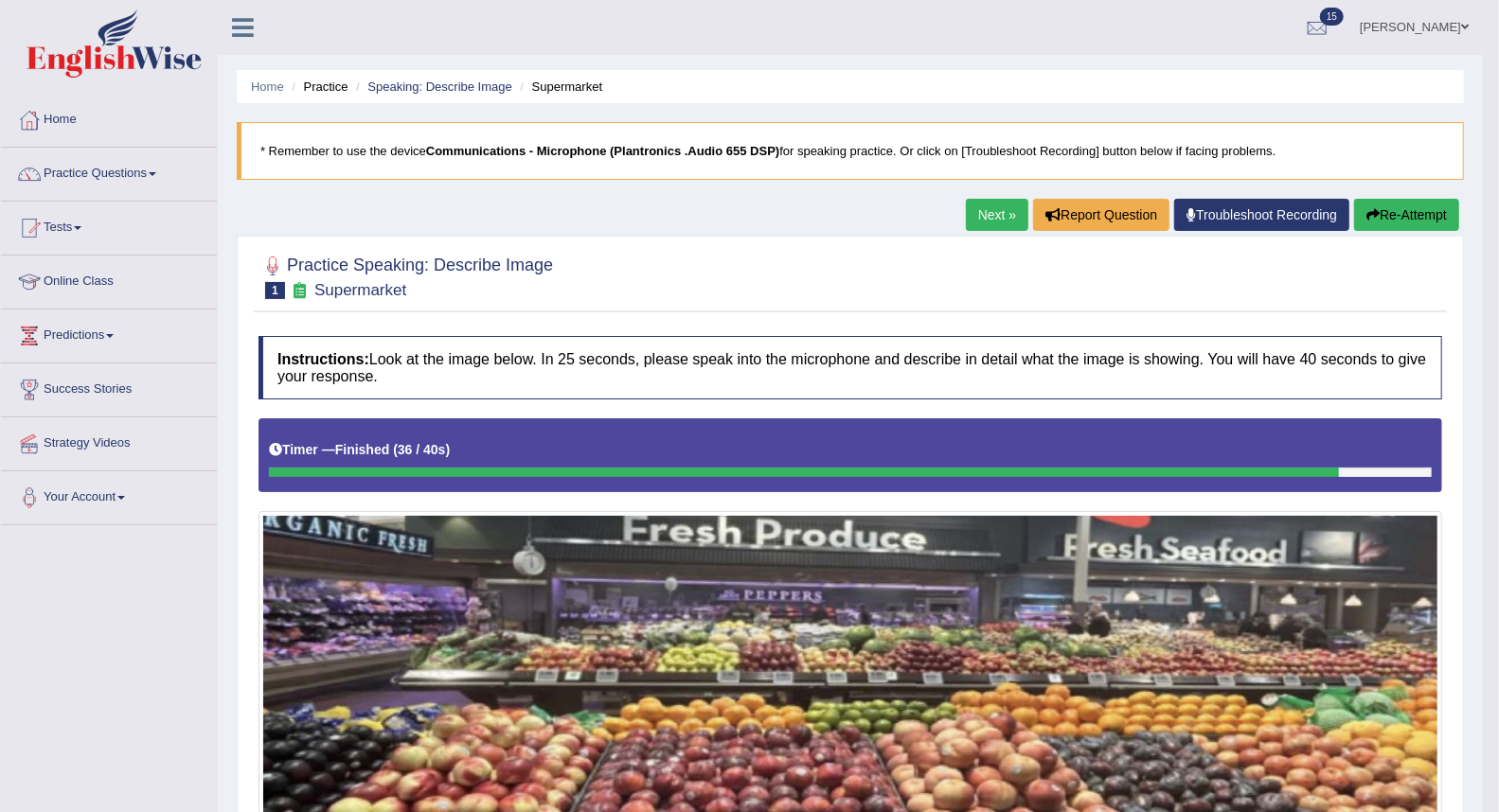
click at [987, 214] on link "Next »" at bounding box center [997, 215] width 62 height 33
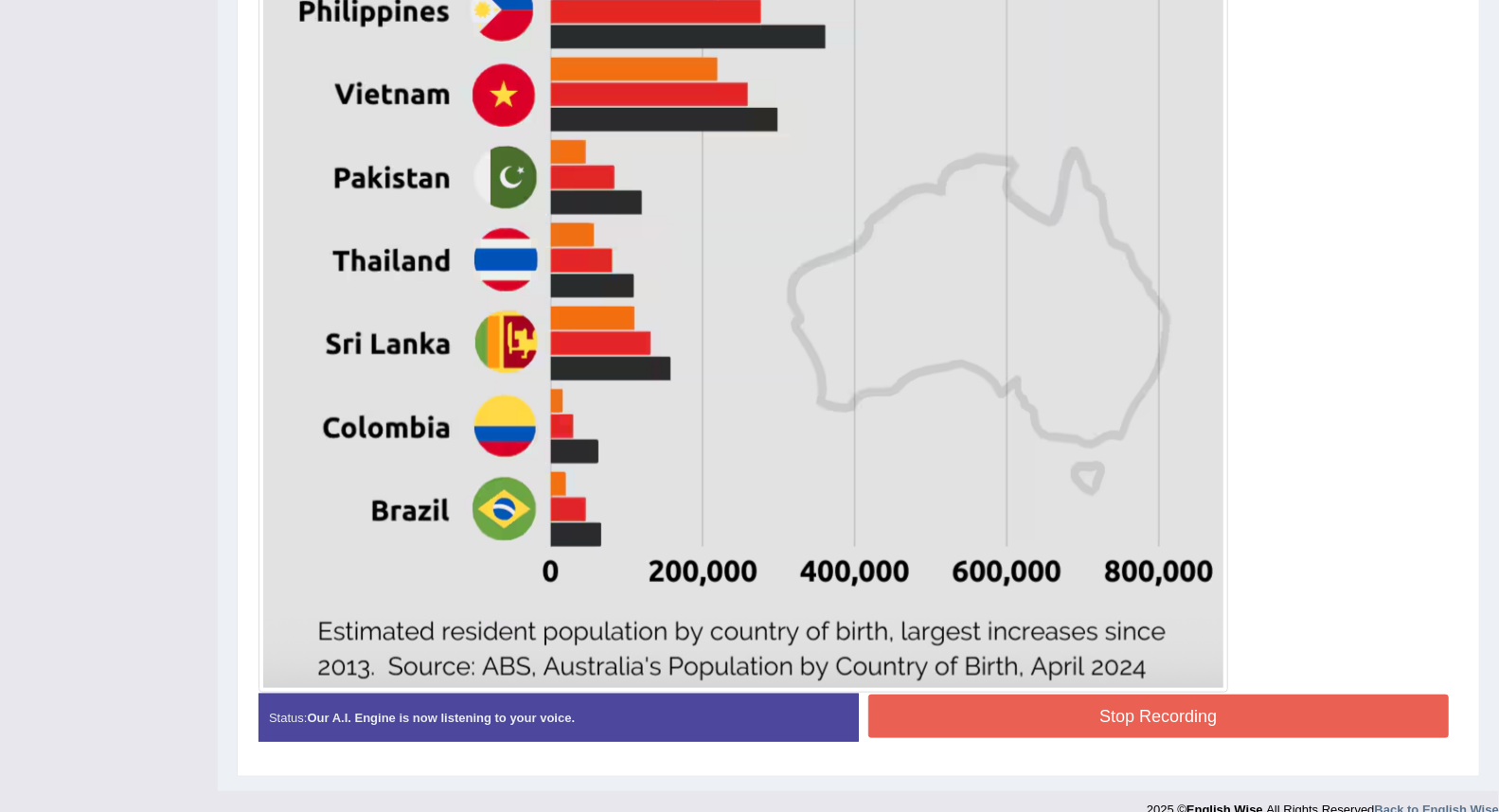
scroll to position [1052, 0]
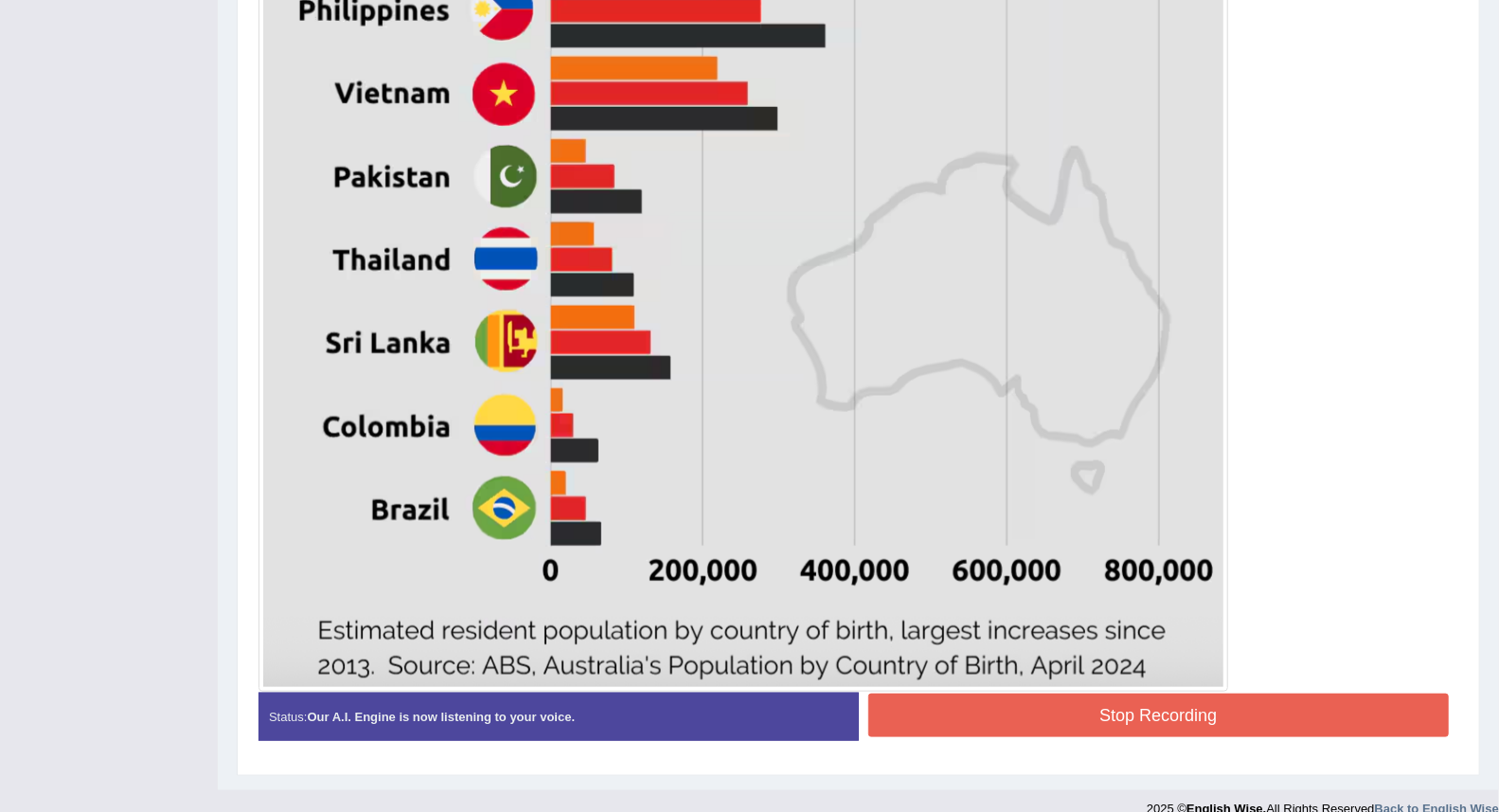
click at [980, 722] on button "Stop Recording" at bounding box center [1159, 716] width 582 height 44
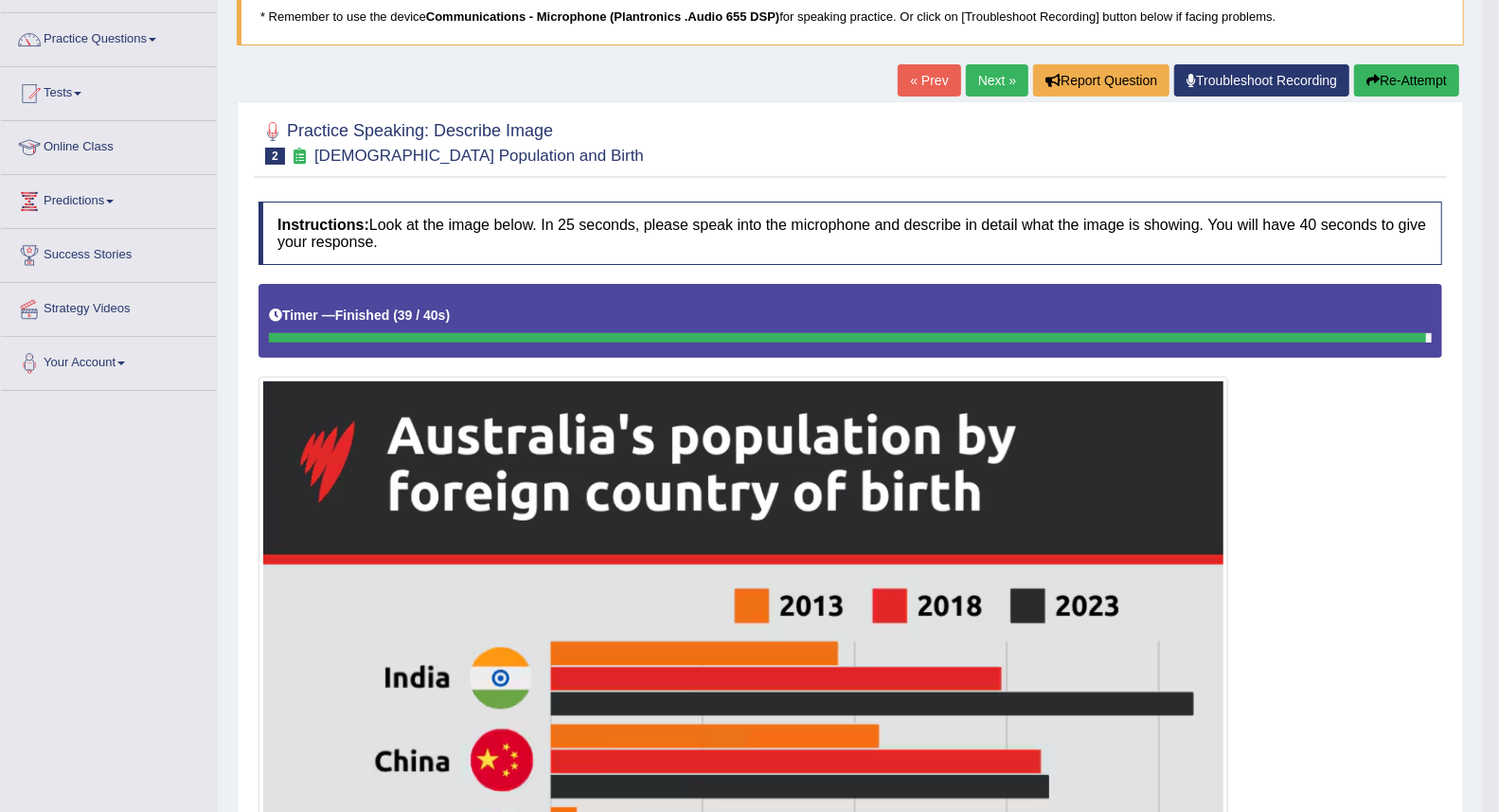
scroll to position [105, 0]
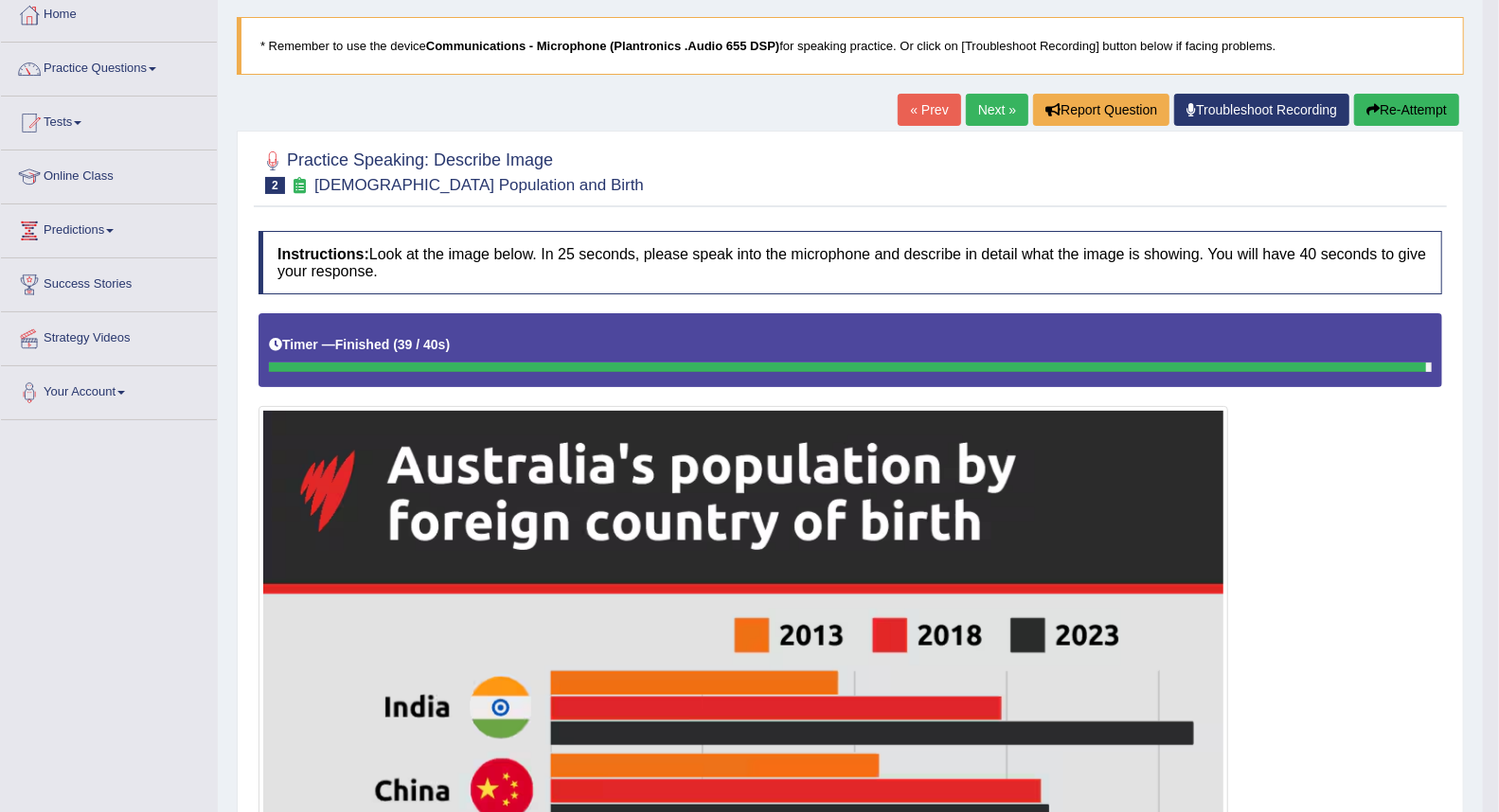
click at [991, 99] on link "Next »" at bounding box center [997, 110] width 62 height 33
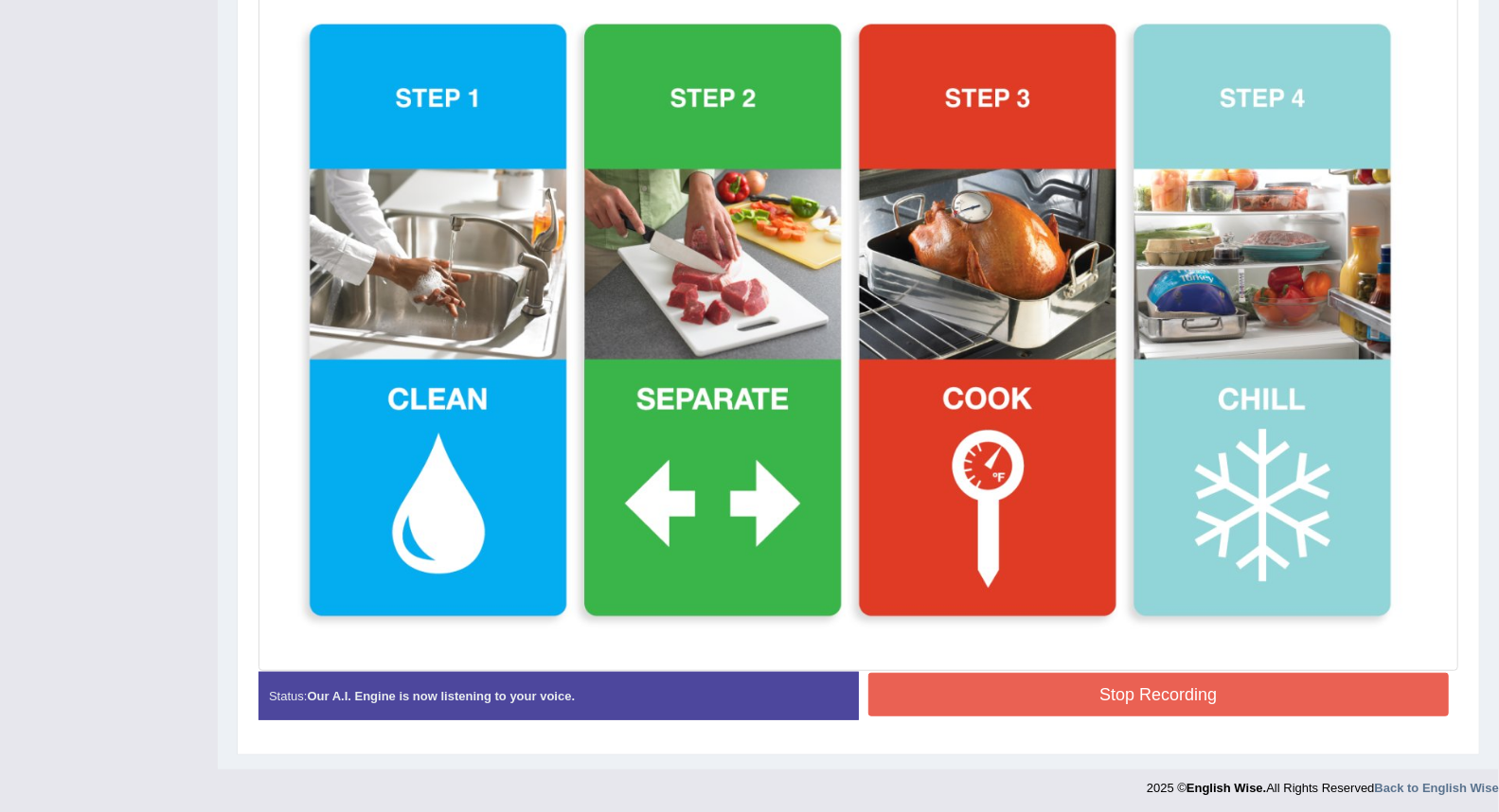
scroll to position [560, 0]
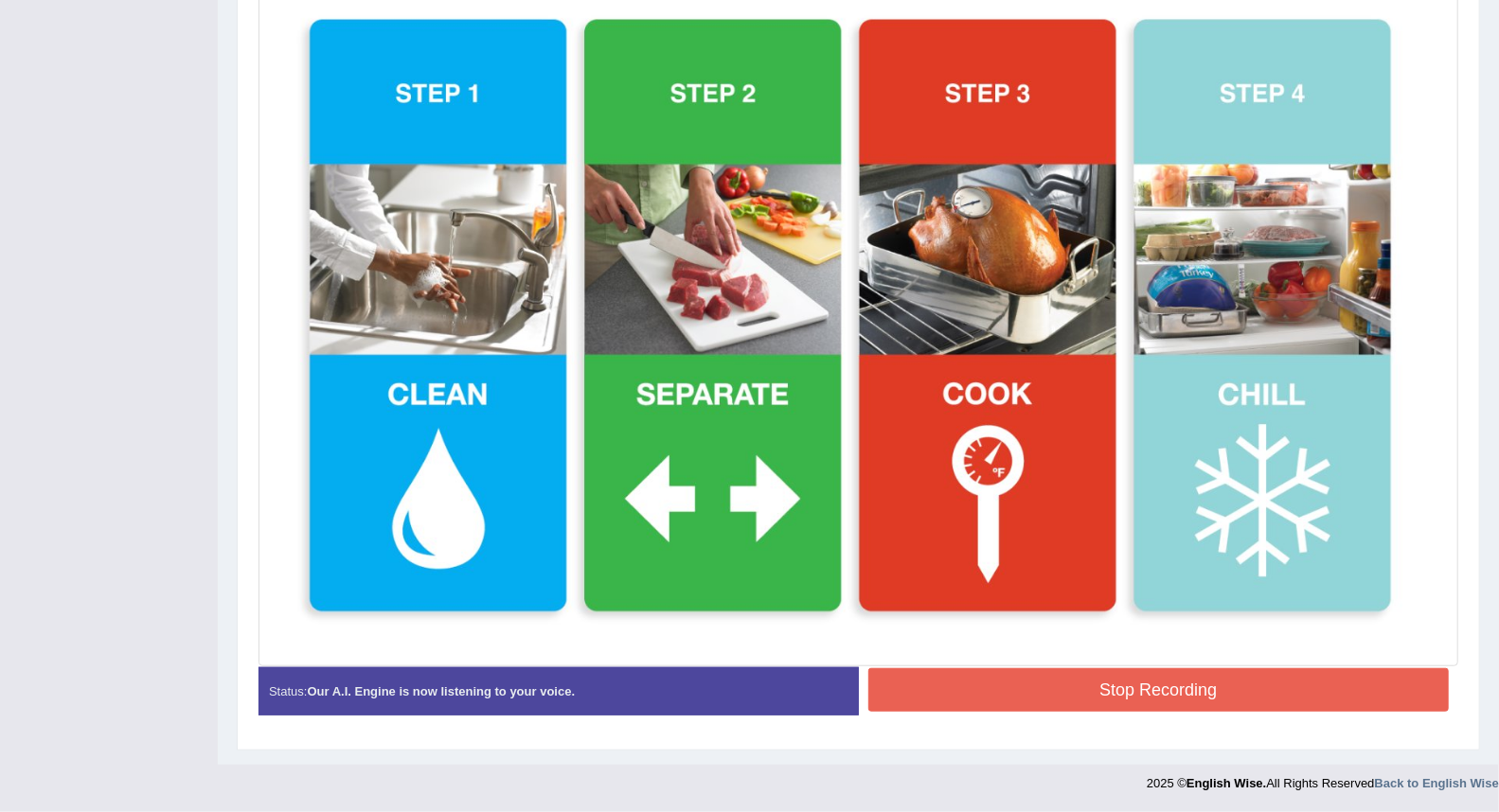
click at [980, 678] on button "Stop Recording" at bounding box center [1159, 691] width 582 height 44
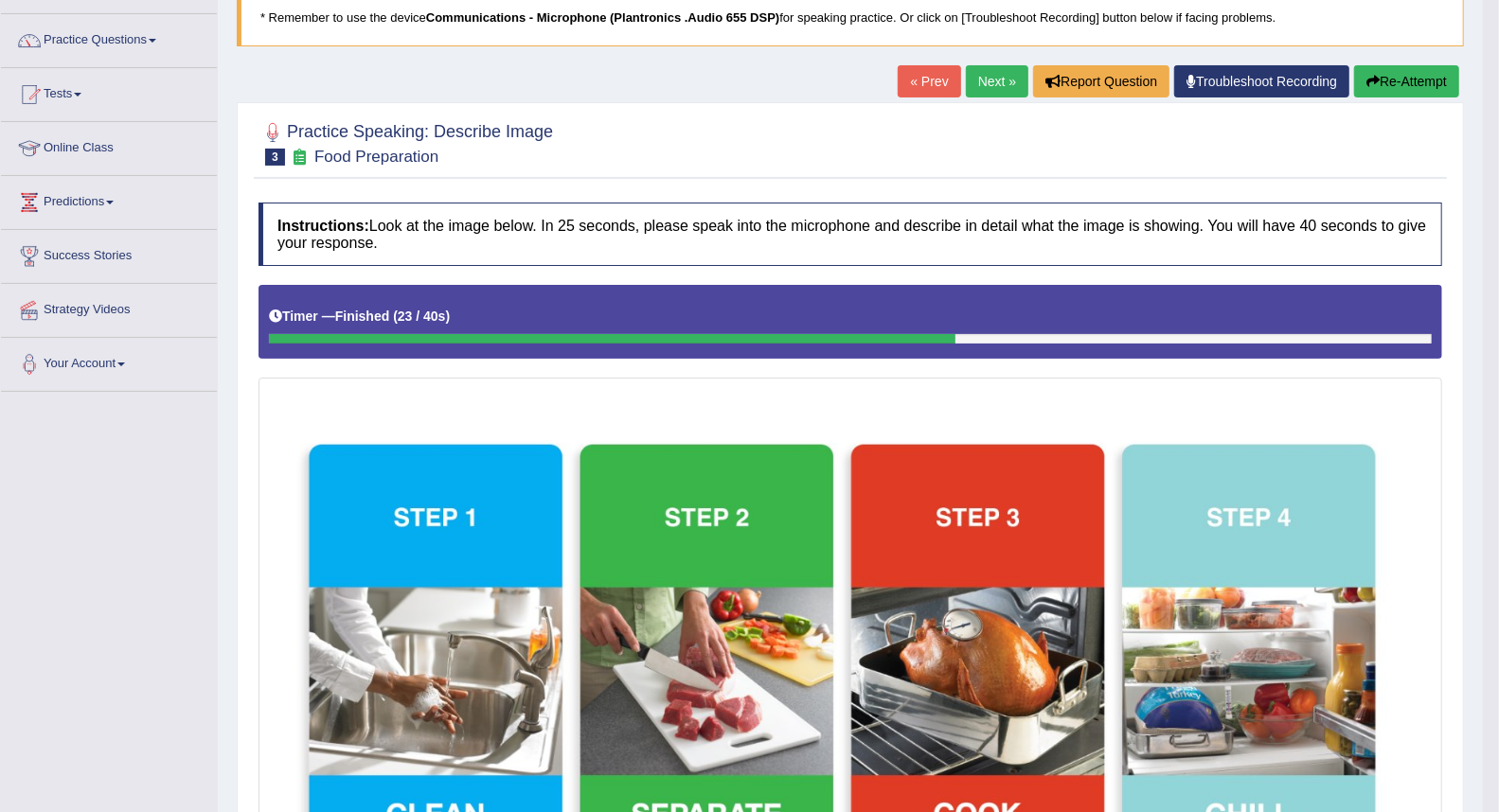
scroll to position [0, 0]
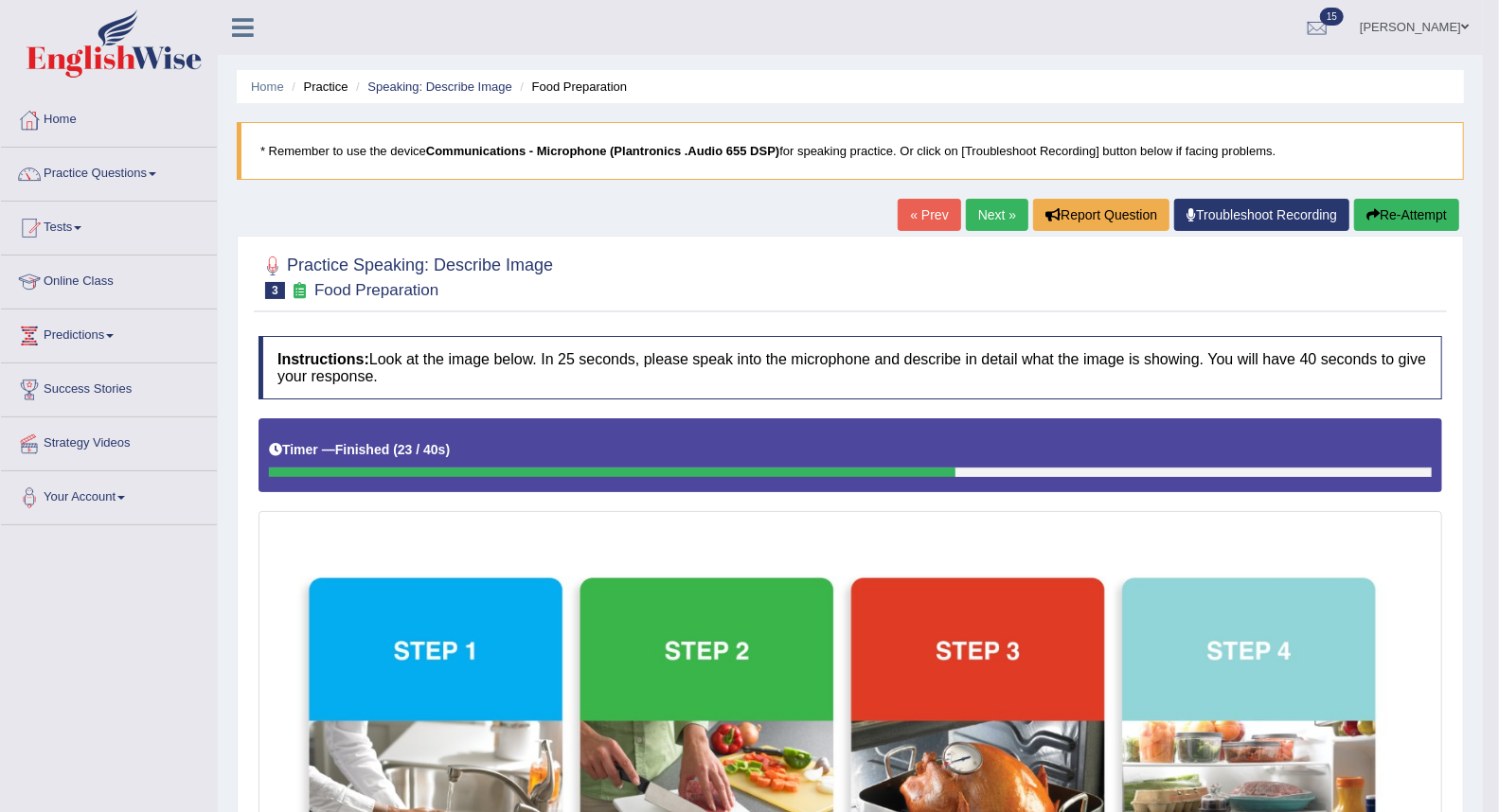
click at [980, 212] on link "Next »" at bounding box center [997, 215] width 62 height 33
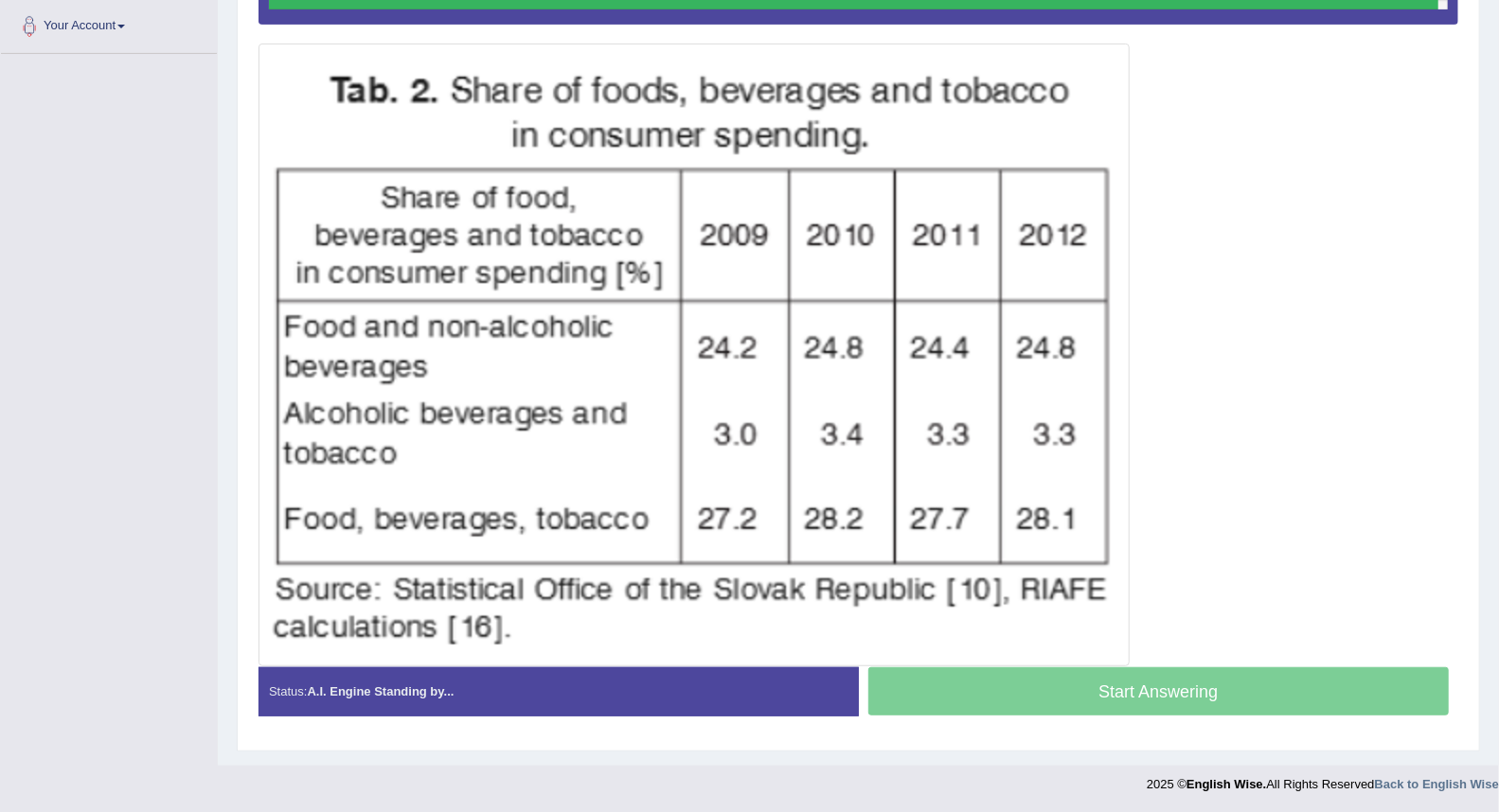
scroll to position [467, 0]
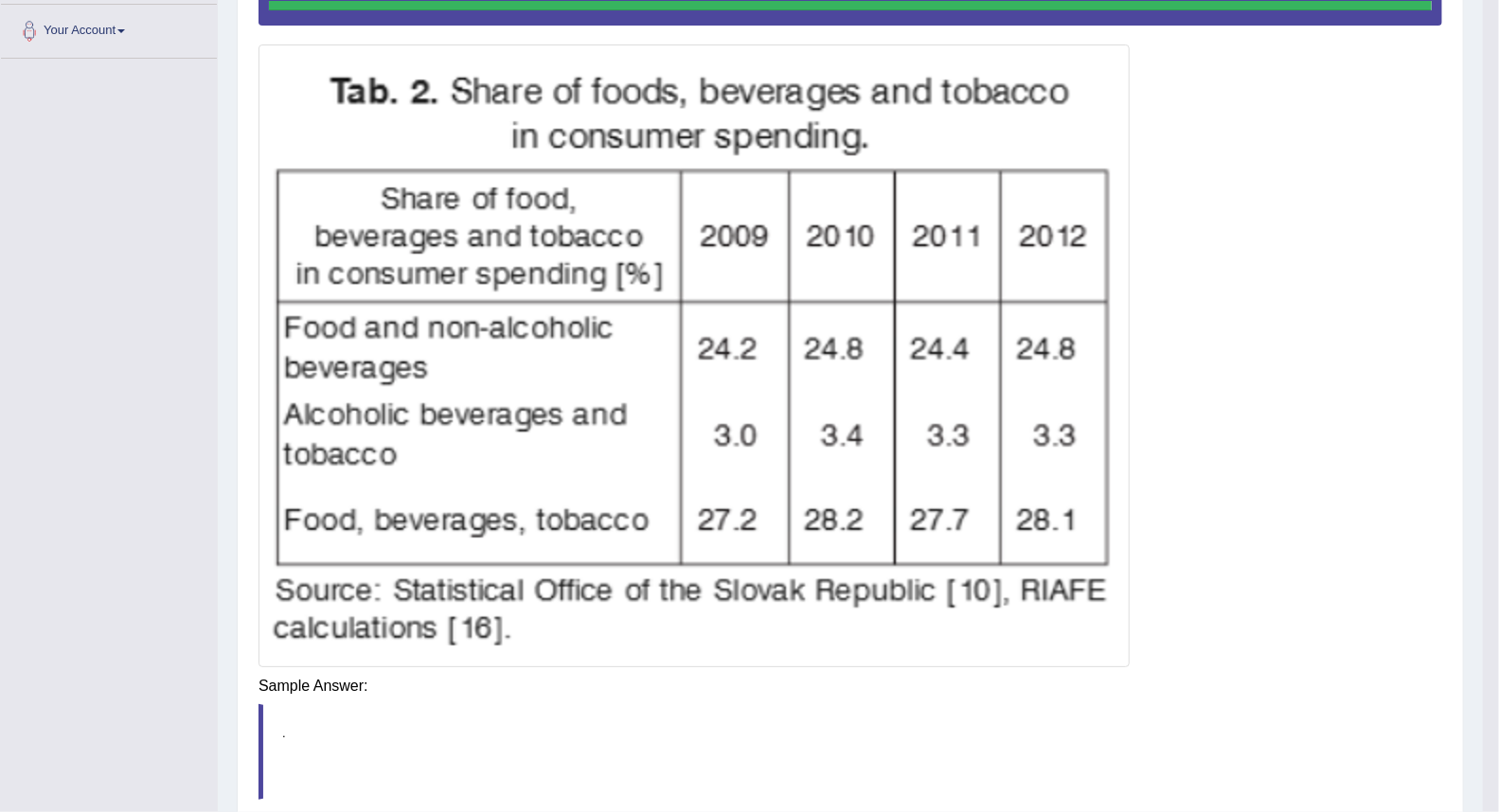
click at [925, 705] on blockquote "." at bounding box center [849, 753] width 1183 height 96
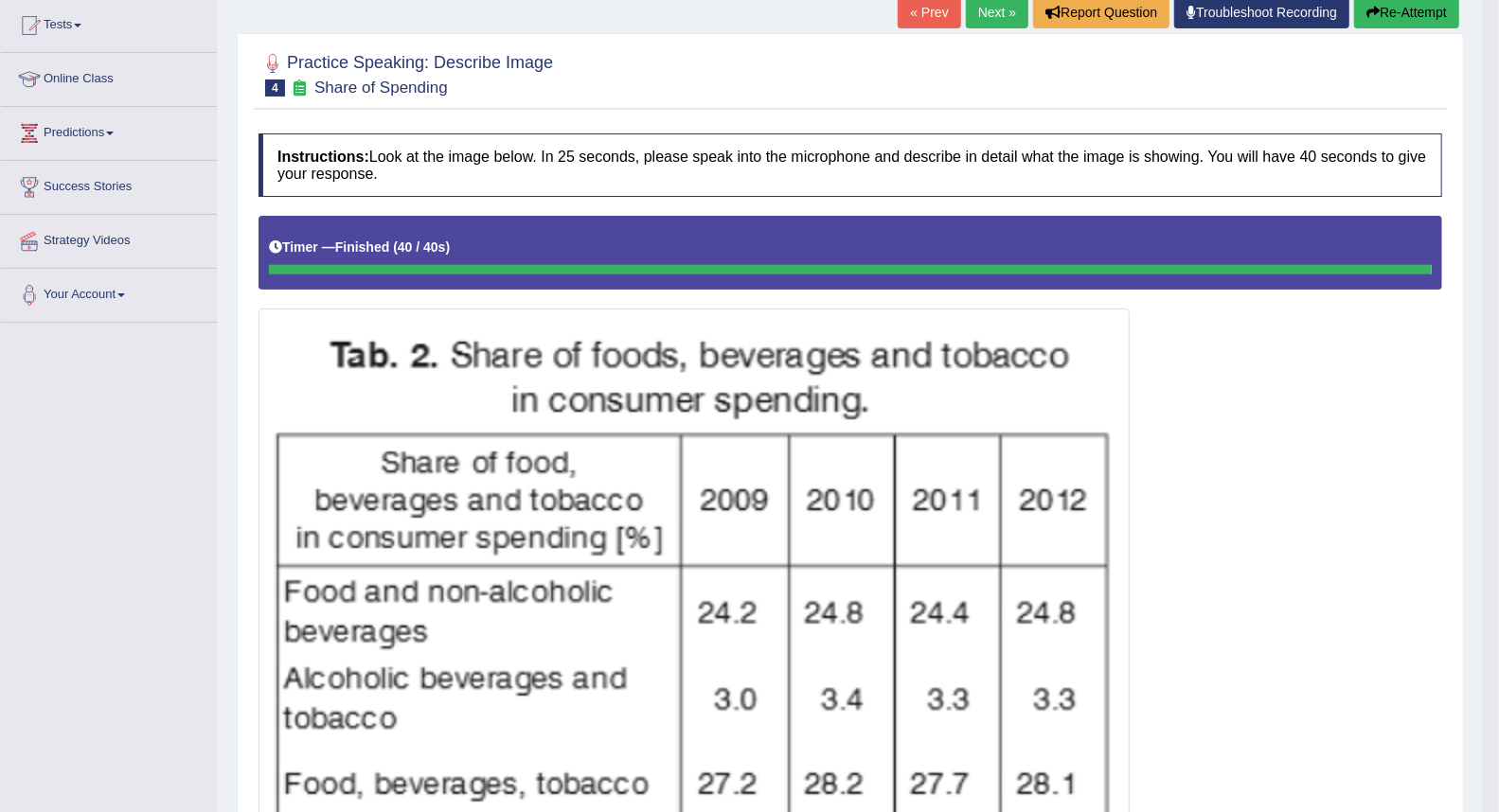
scroll to position [0, 0]
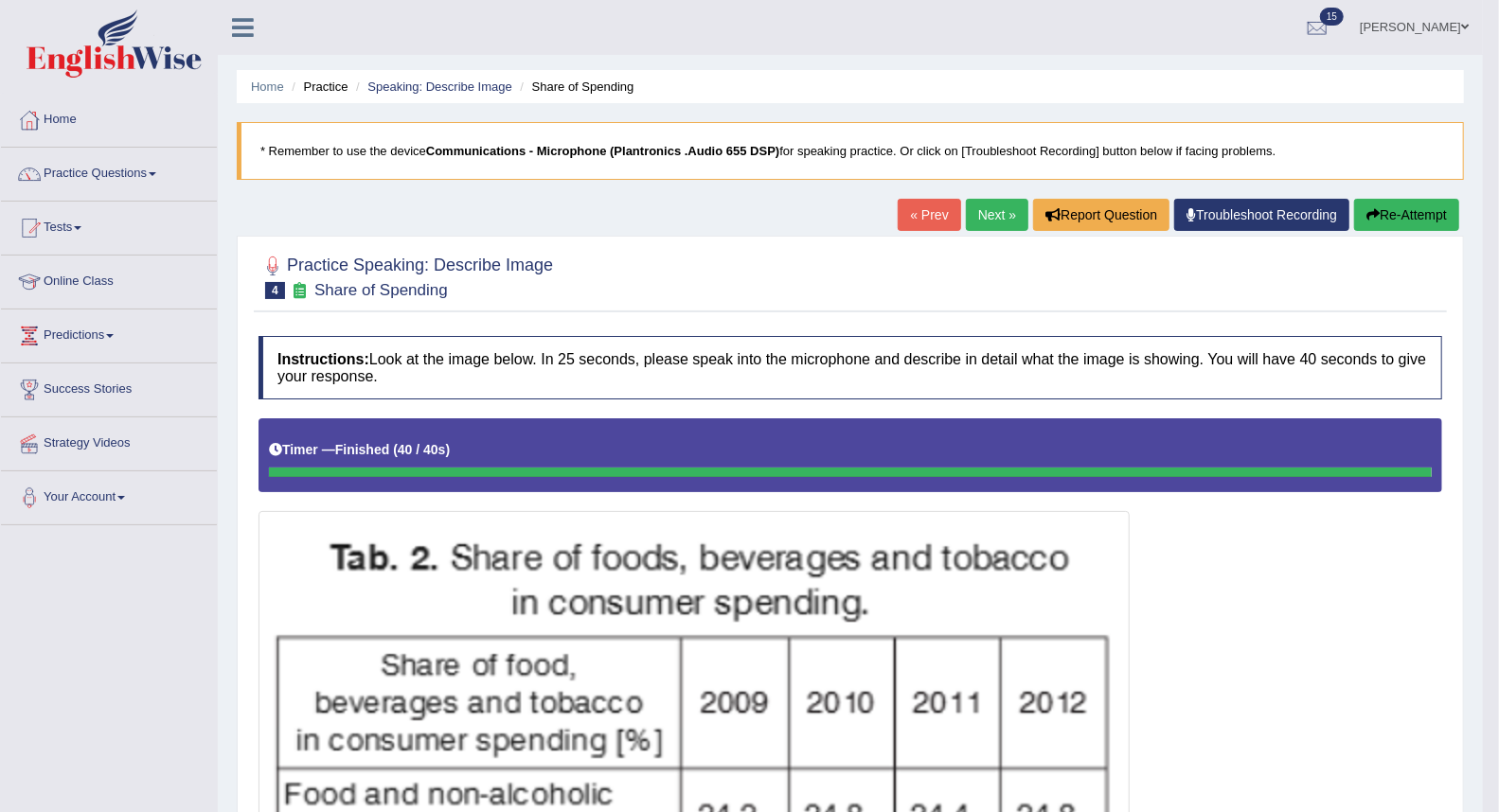
click at [982, 215] on link "Next »" at bounding box center [997, 215] width 62 height 33
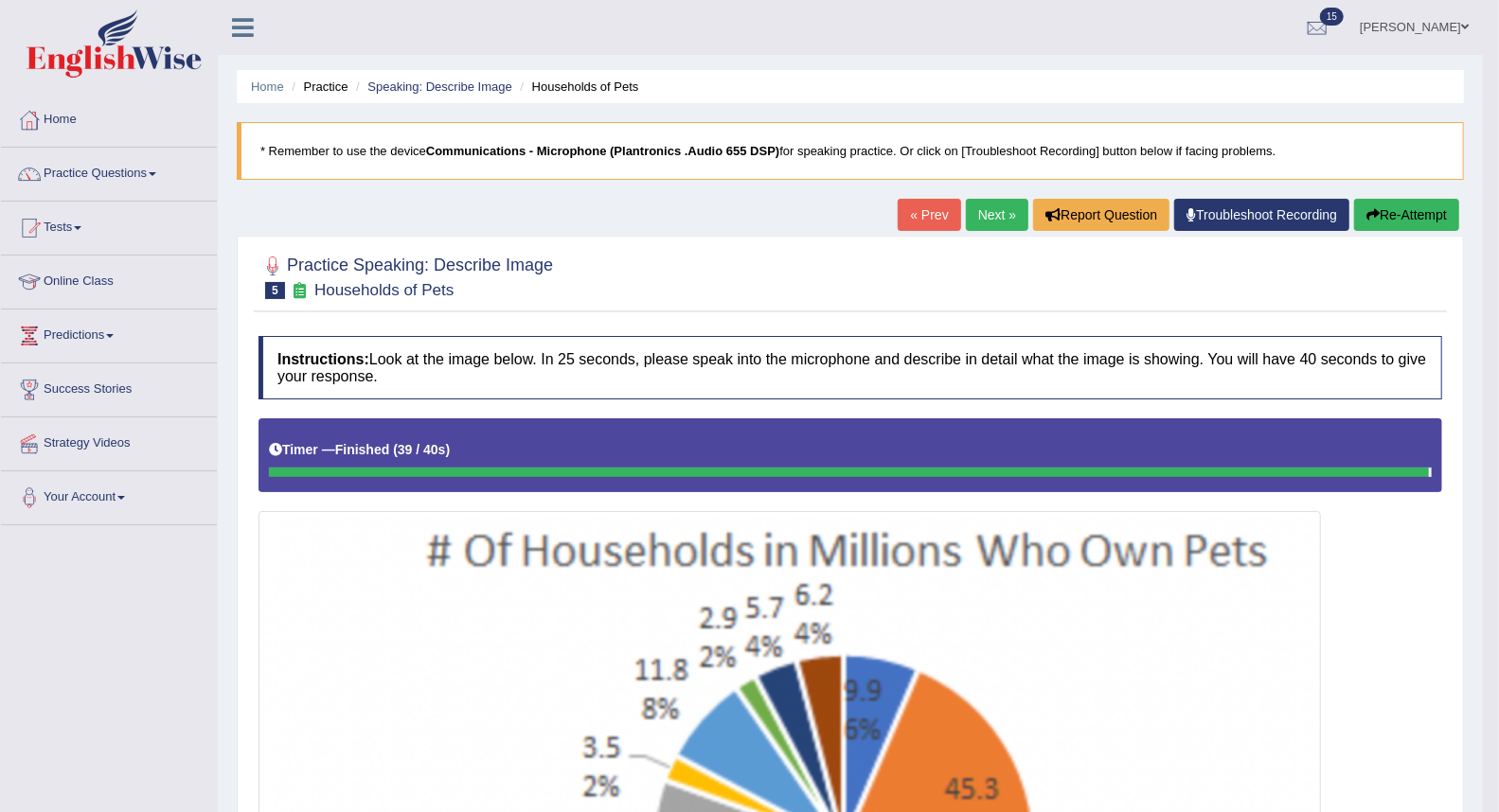
click at [979, 210] on link "Next »" at bounding box center [997, 215] width 62 height 33
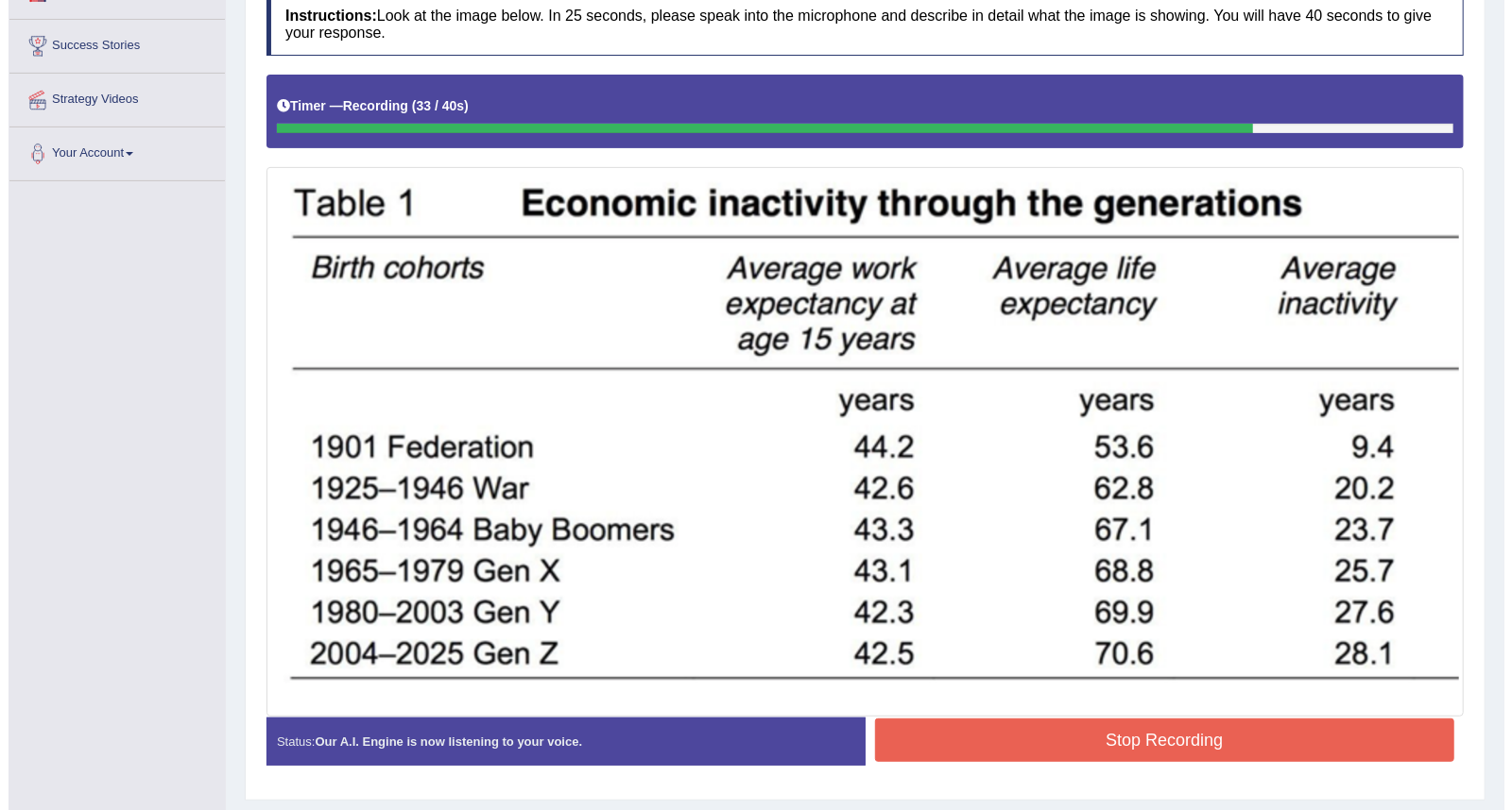
scroll to position [394, 0]
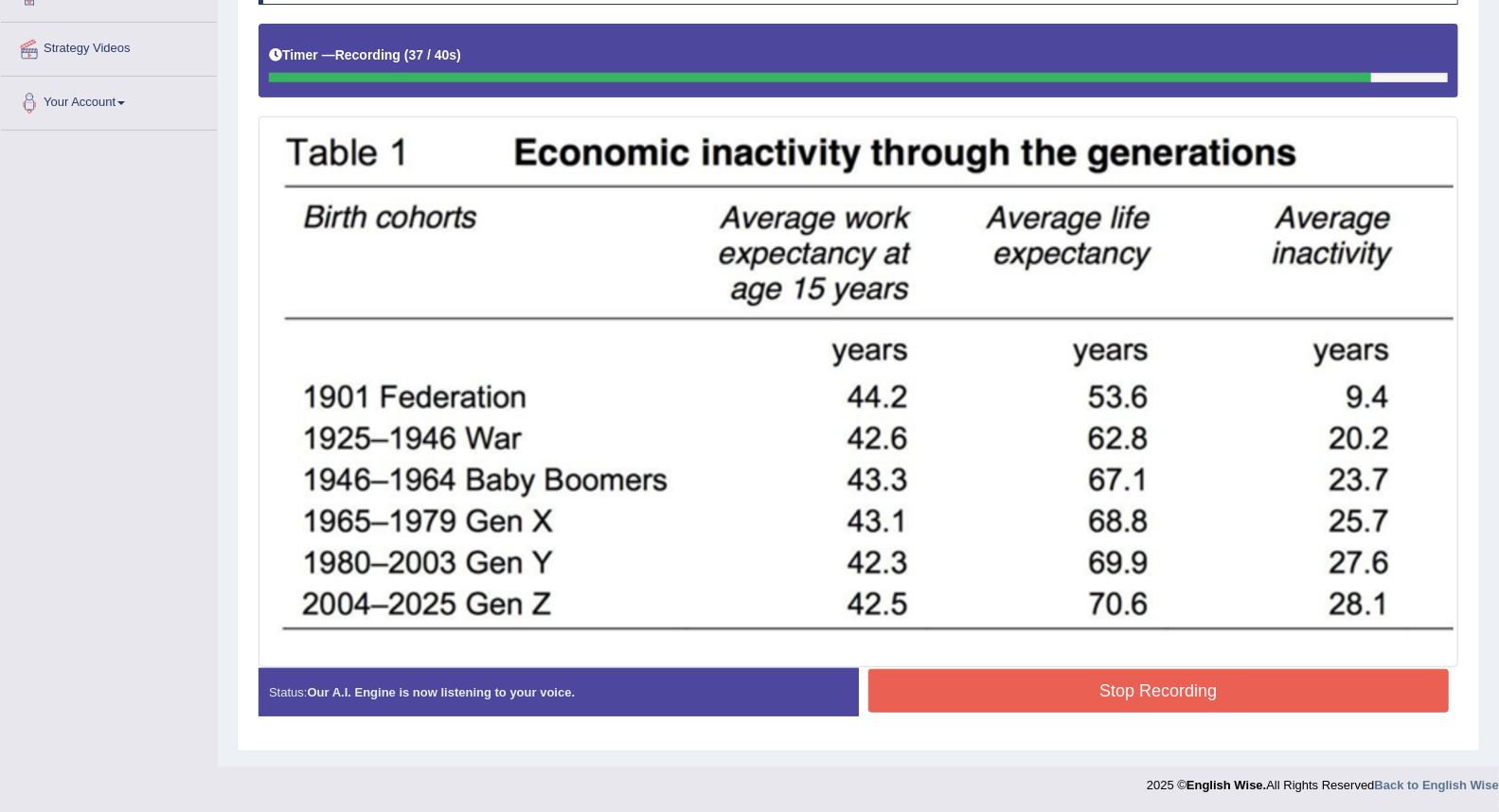
click at [1102, 686] on button "Stop Recording" at bounding box center [1159, 691] width 582 height 44
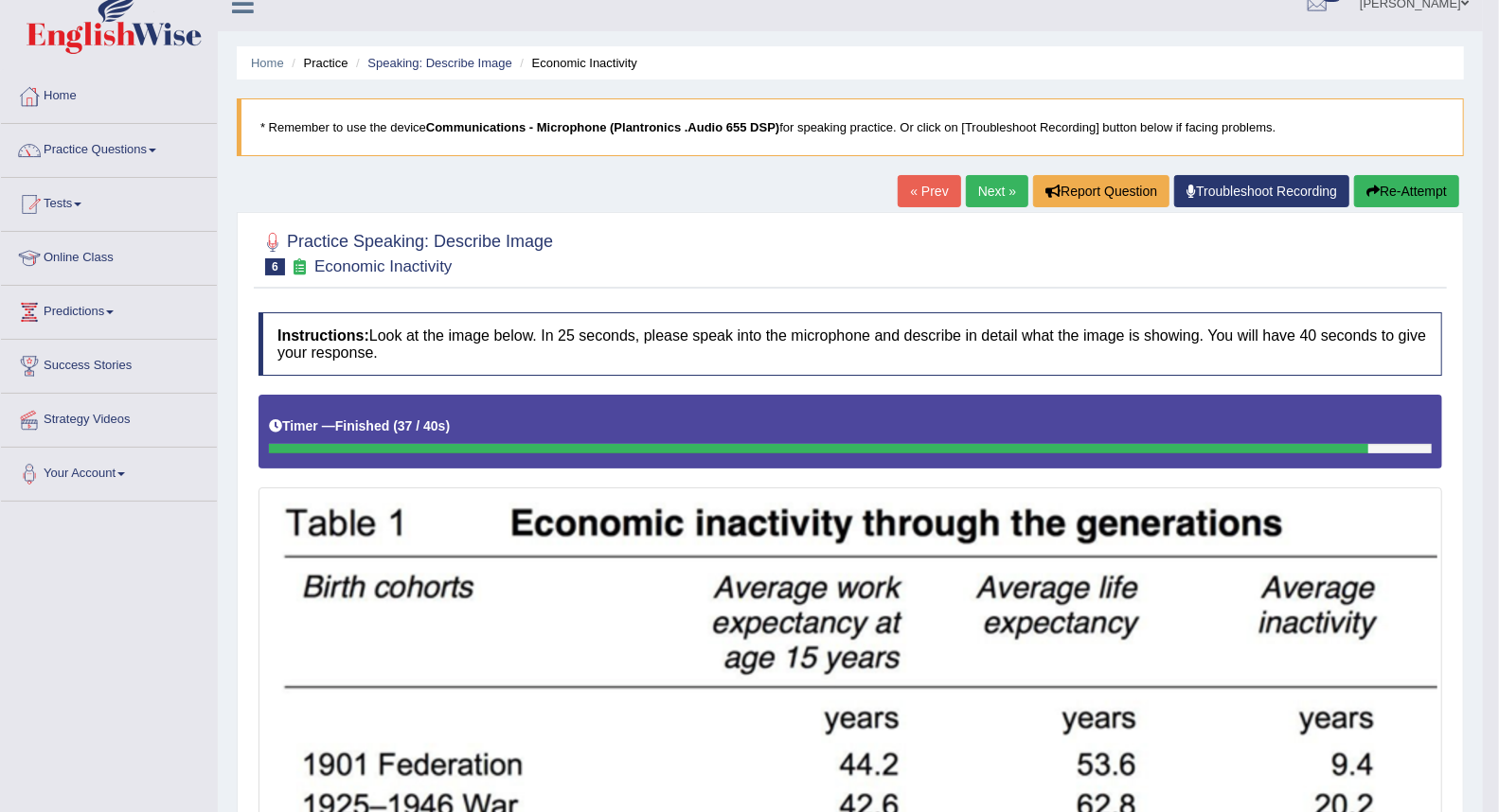
scroll to position [0, 0]
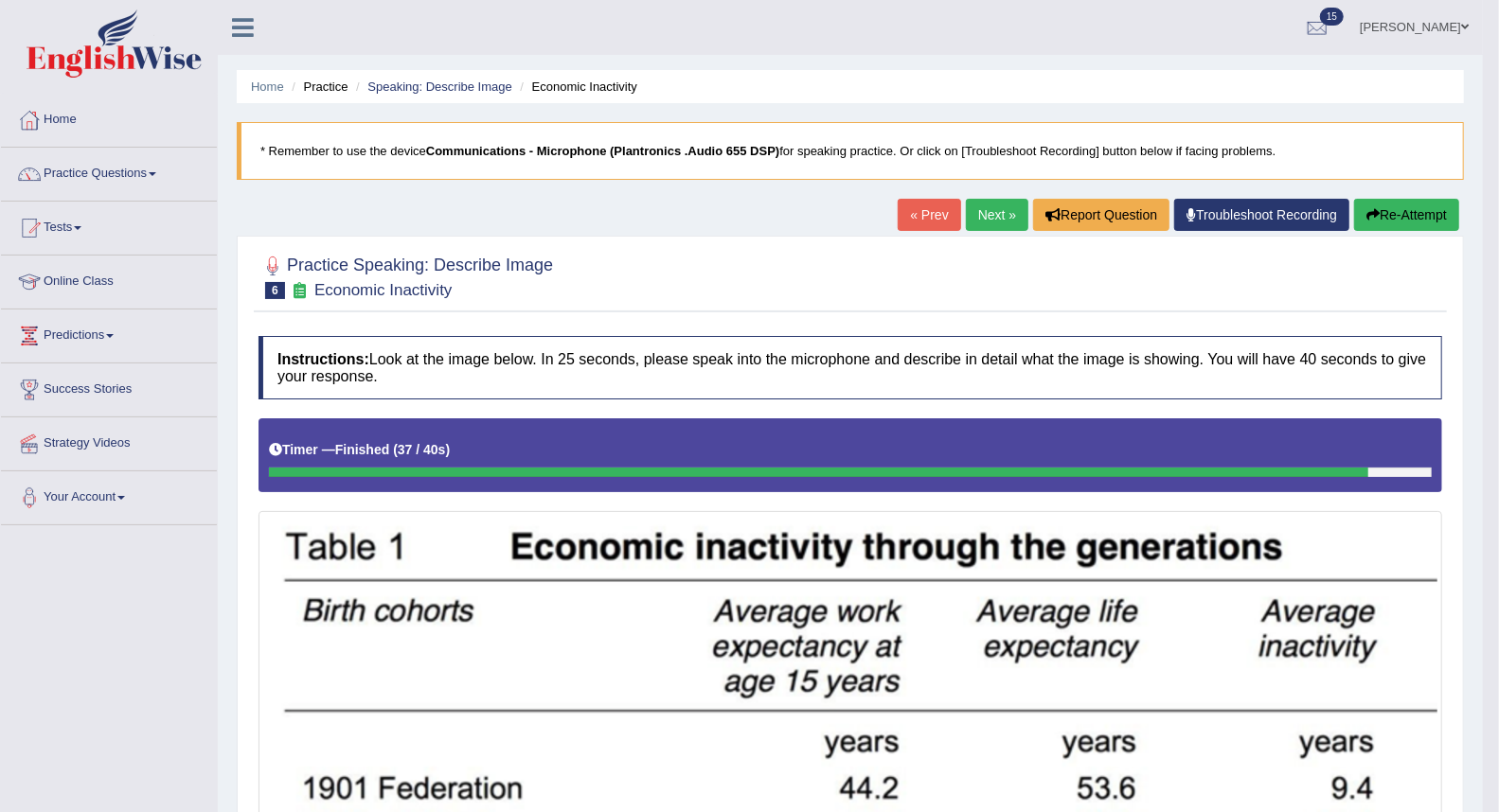
click at [979, 213] on link "Next »" at bounding box center [997, 215] width 62 height 33
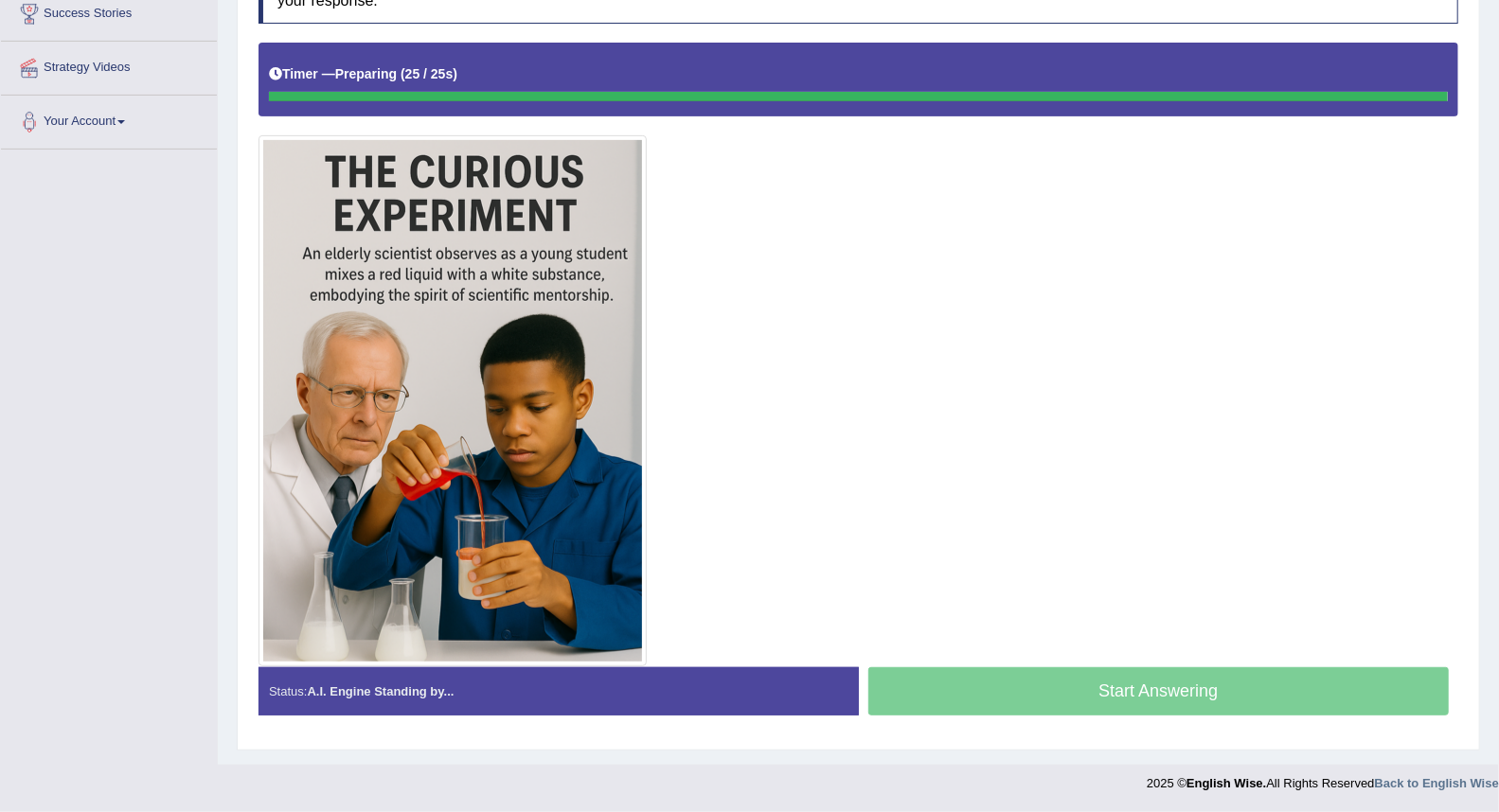
scroll to position [375, 0]
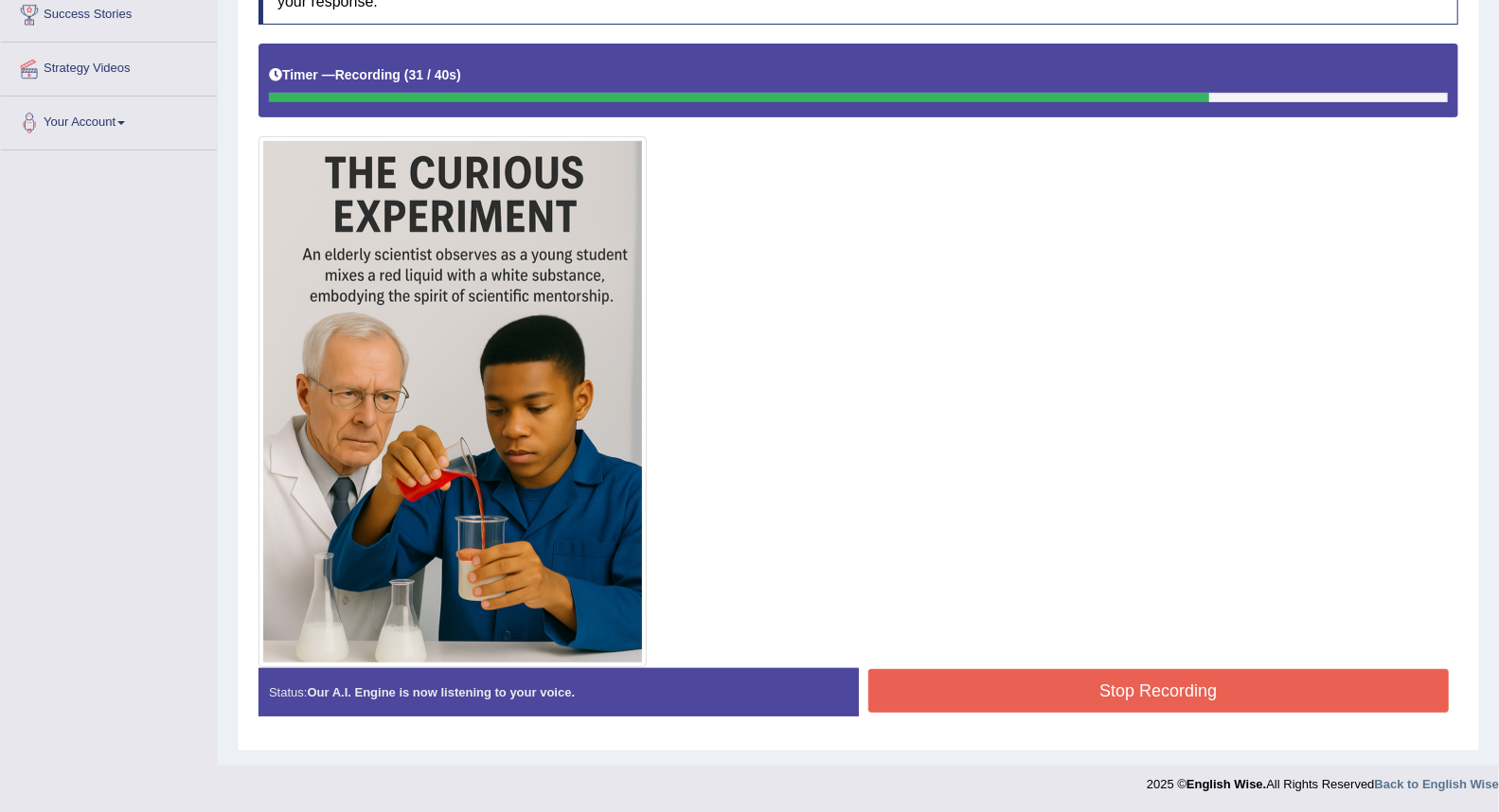
click at [960, 682] on button "Stop Recording" at bounding box center [1159, 691] width 582 height 44
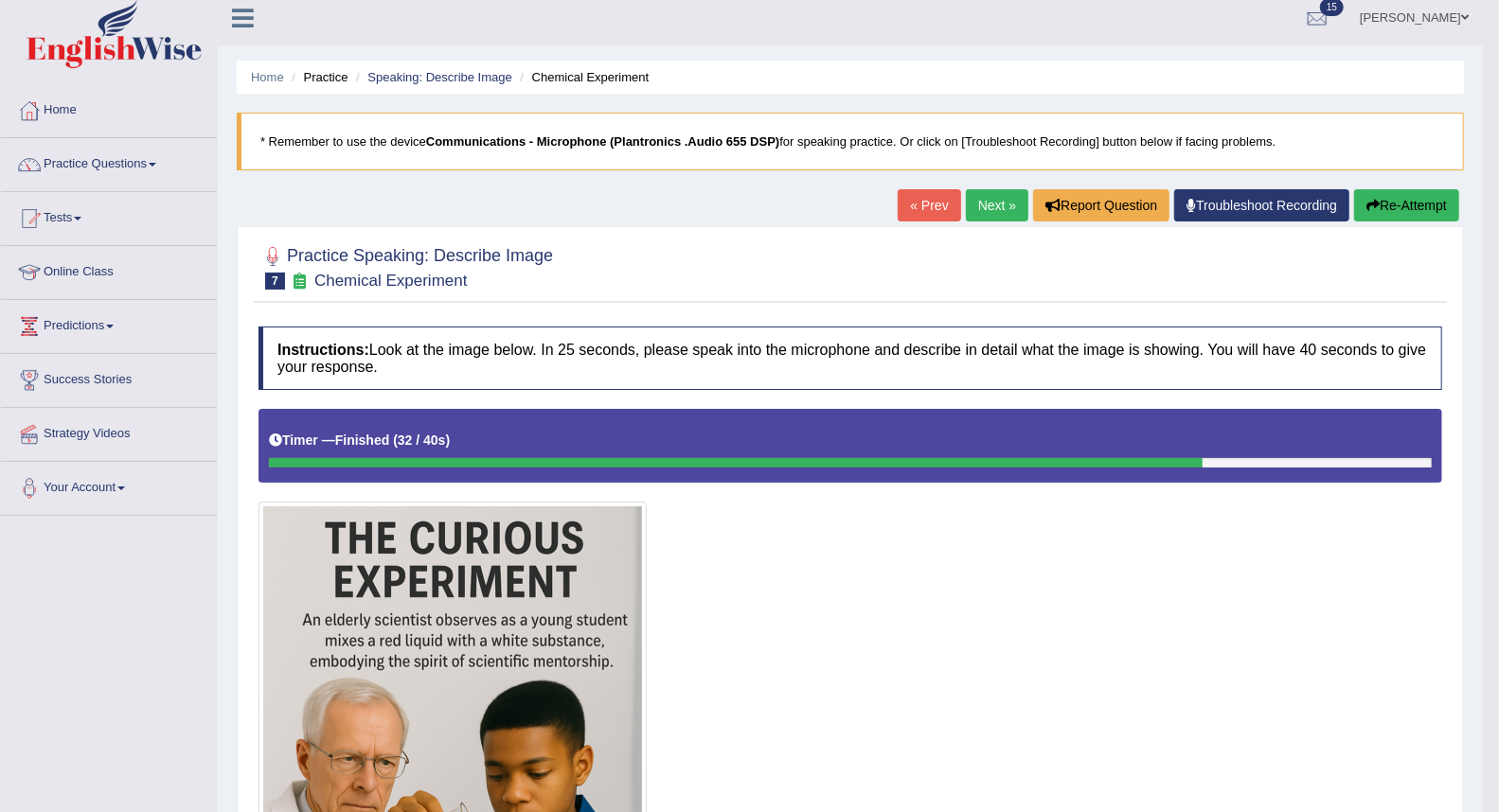
scroll to position [0, 0]
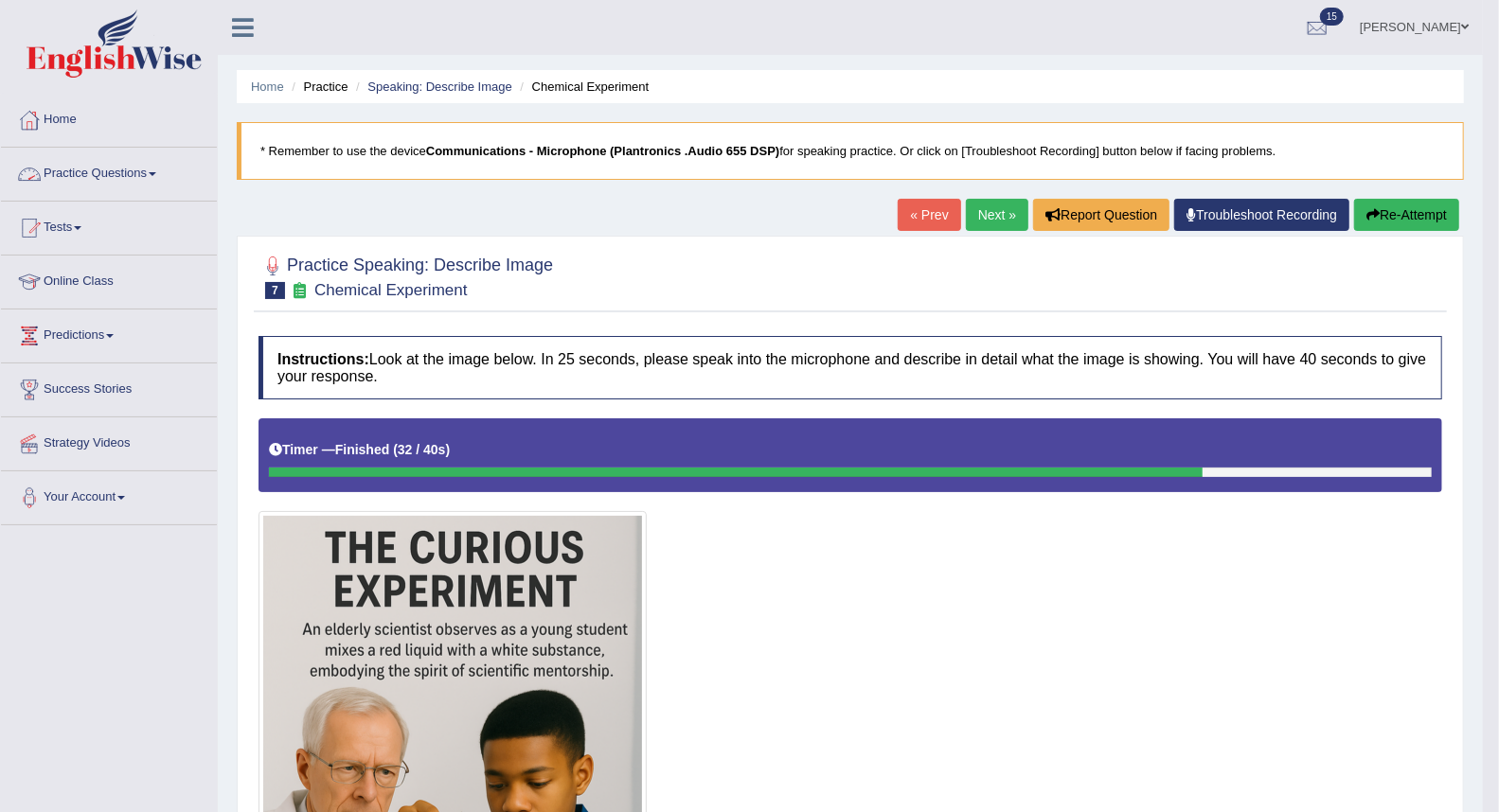
click at [73, 172] on link "Practice Questions" at bounding box center [109, 170] width 216 height 47
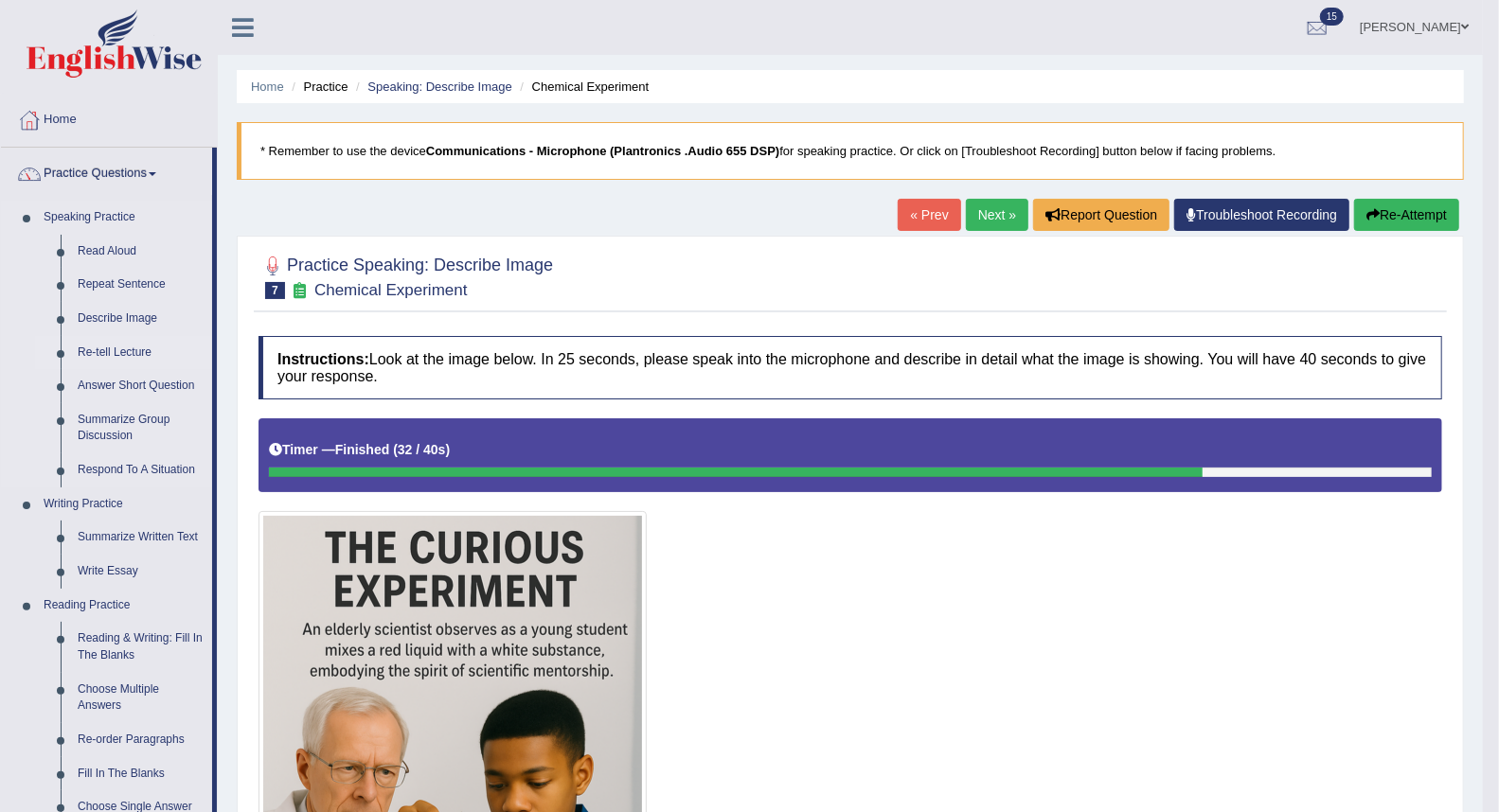
click at [107, 354] on link "Re-tell Lecture" at bounding box center [140, 353] width 143 height 34
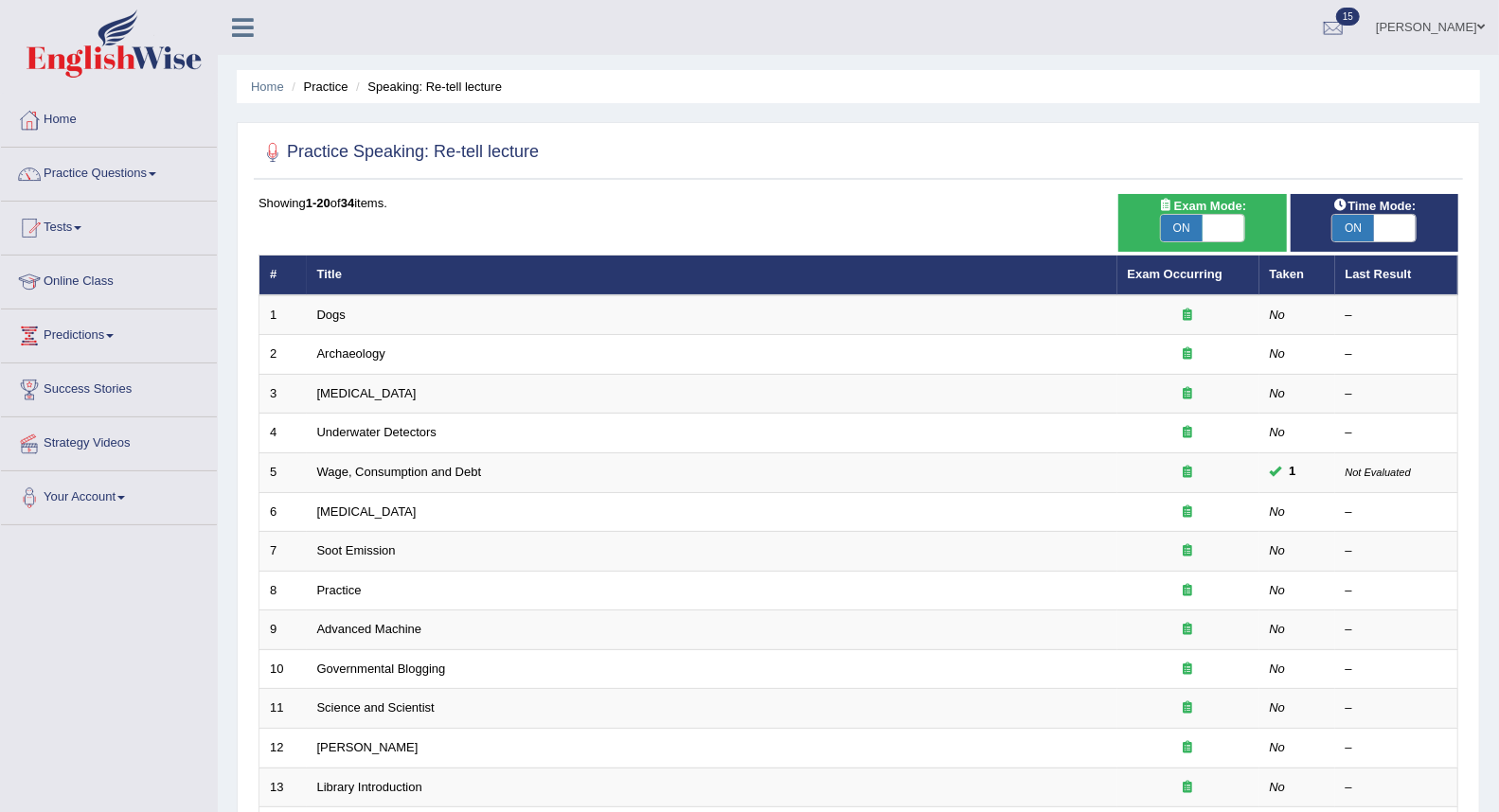
scroll to position [105, 0]
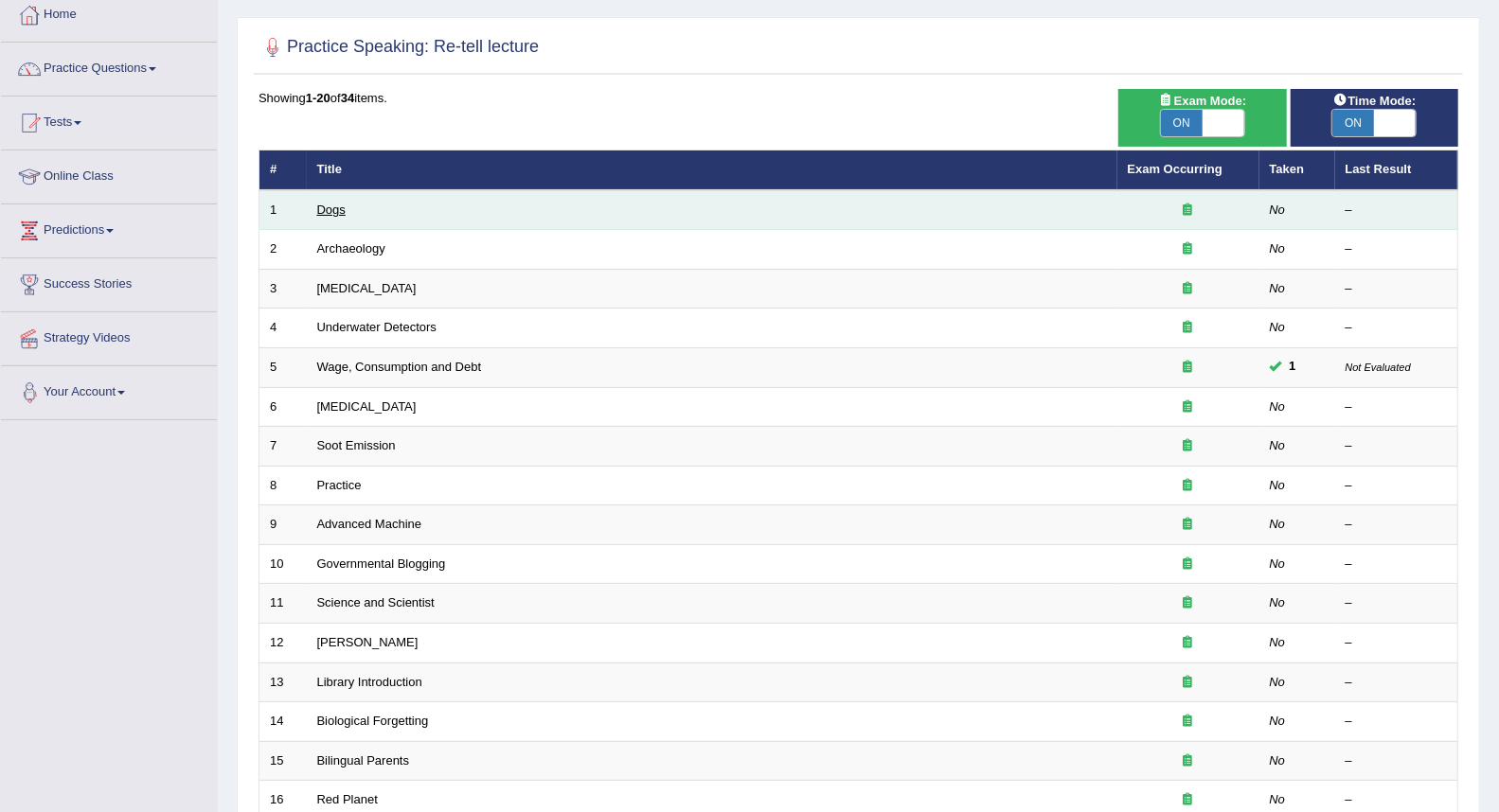
click at [324, 204] on link "Dogs" at bounding box center [332, 209] width 29 height 14
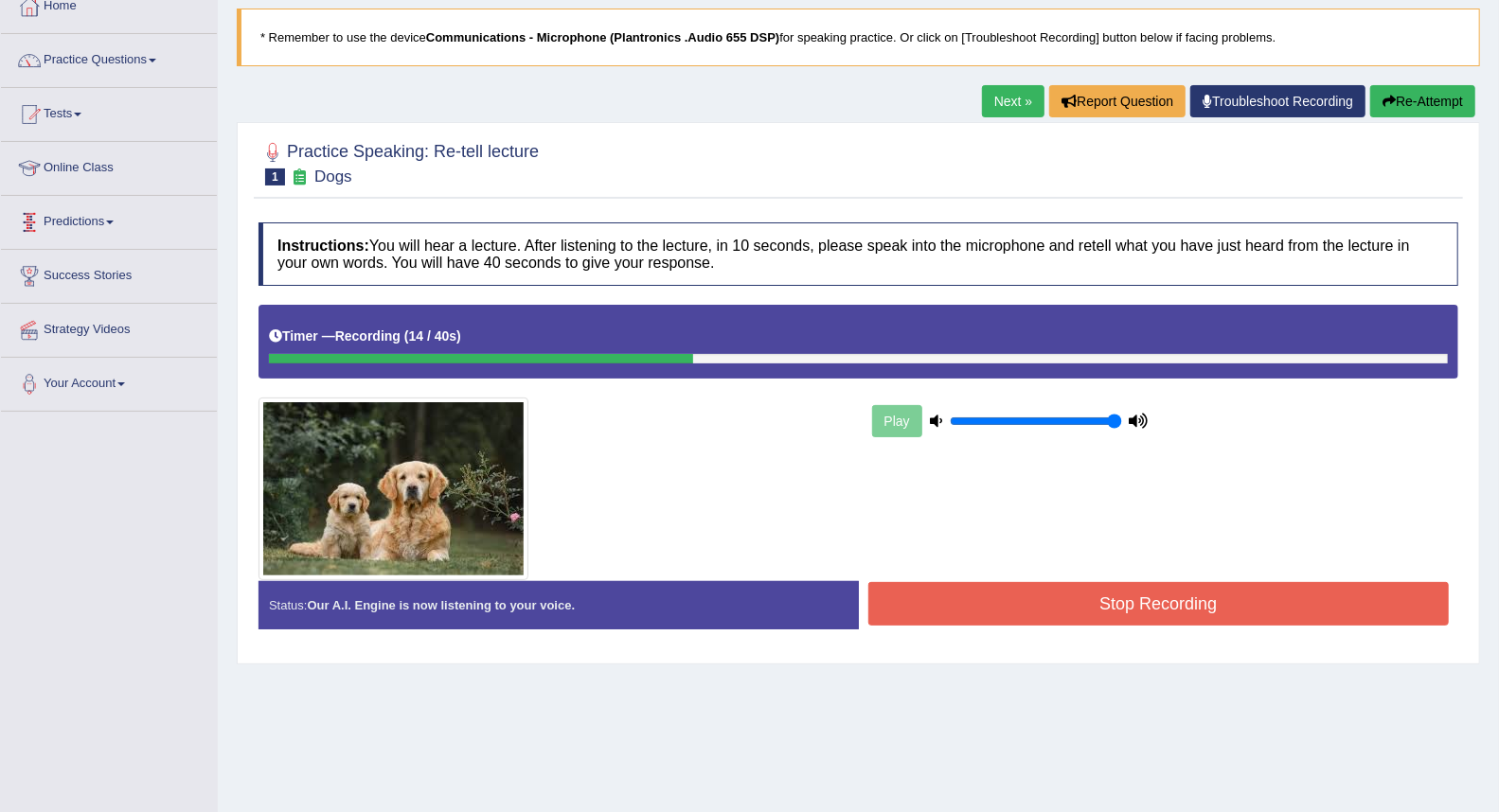
scroll to position [76, 0]
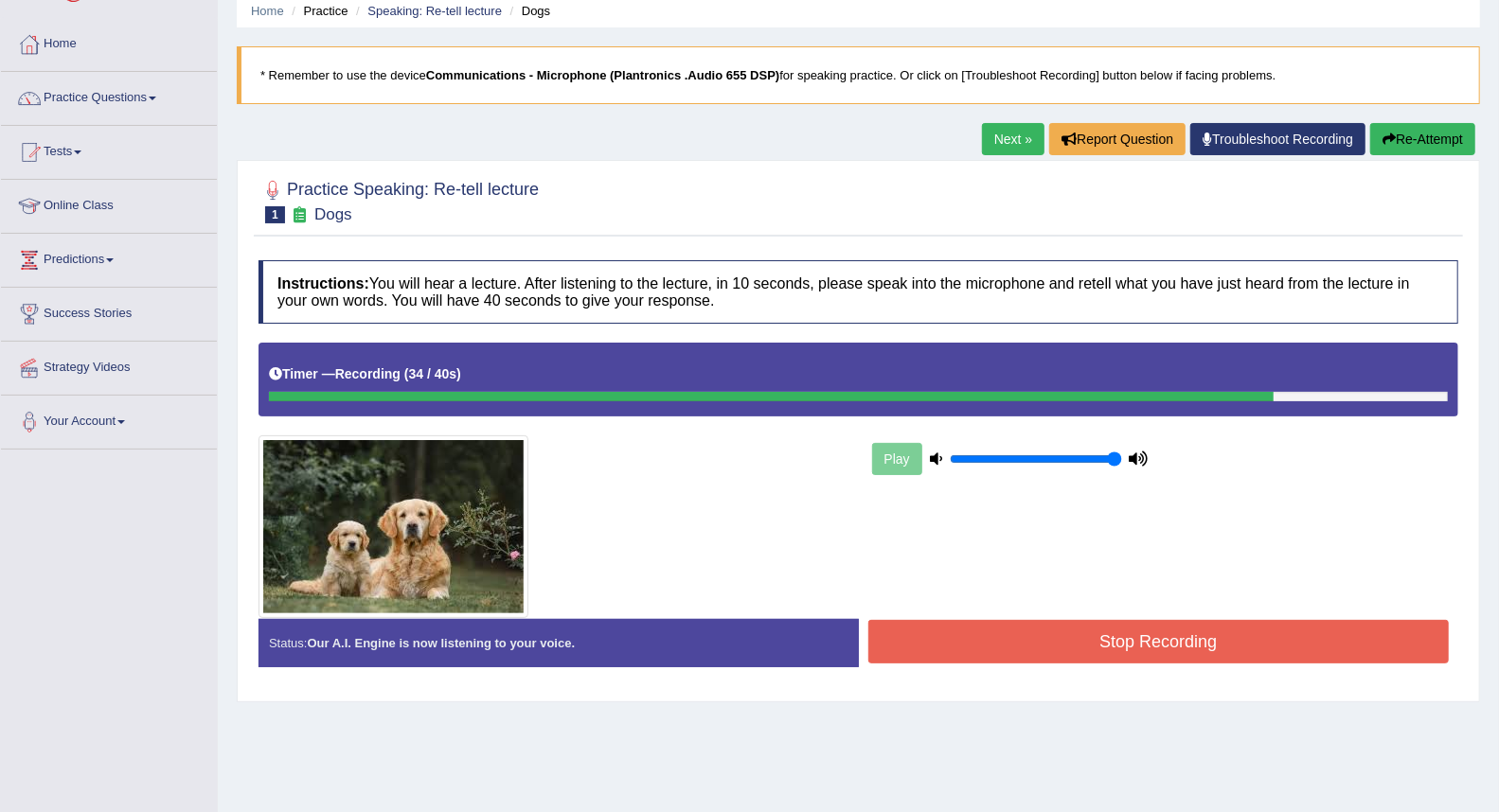
click at [907, 653] on button "Stop Recording" at bounding box center [1159, 642] width 582 height 44
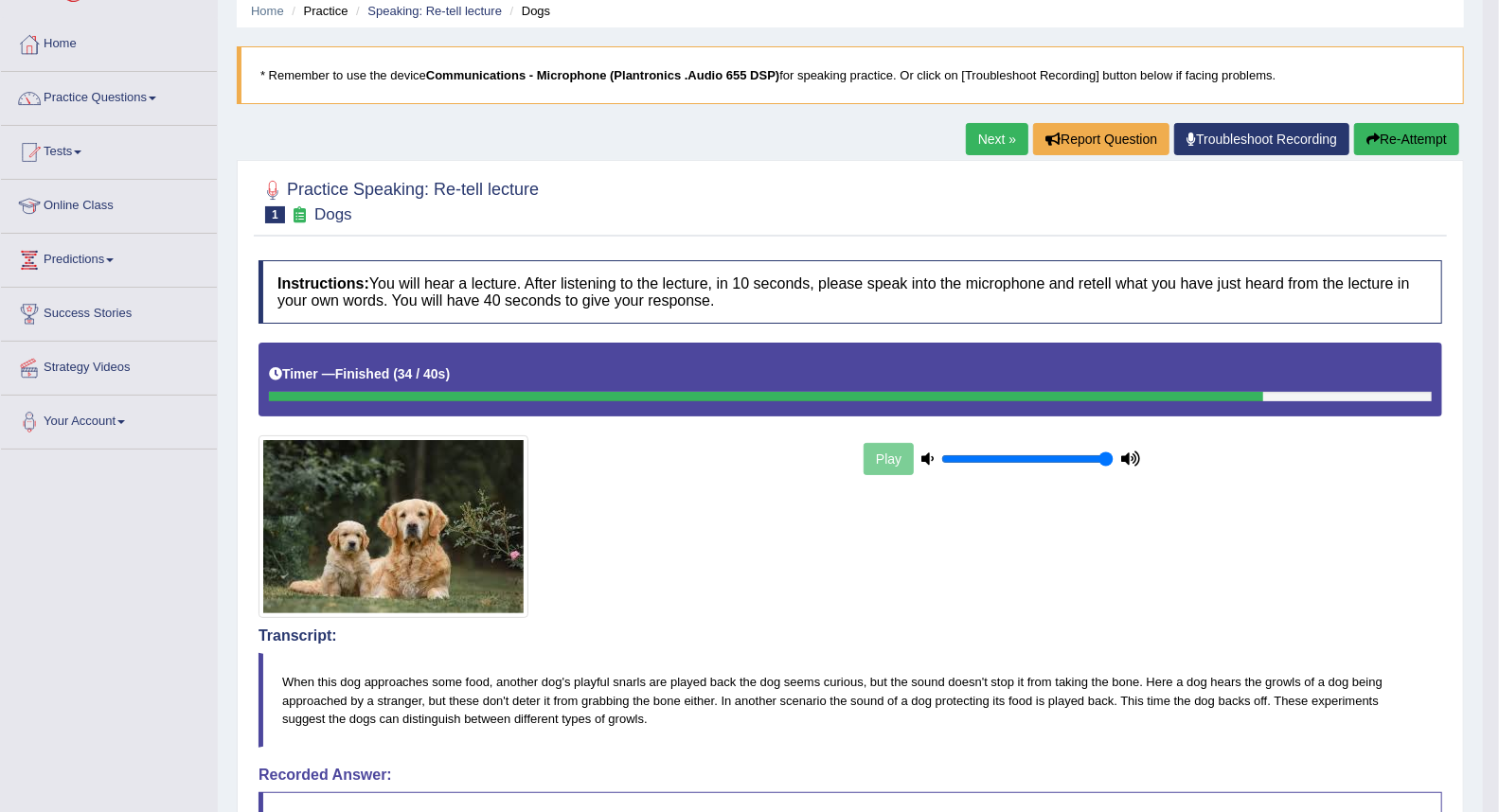
click at [969, 136] on link "Next »" at bounding box center [997, 140] width 62 height 33
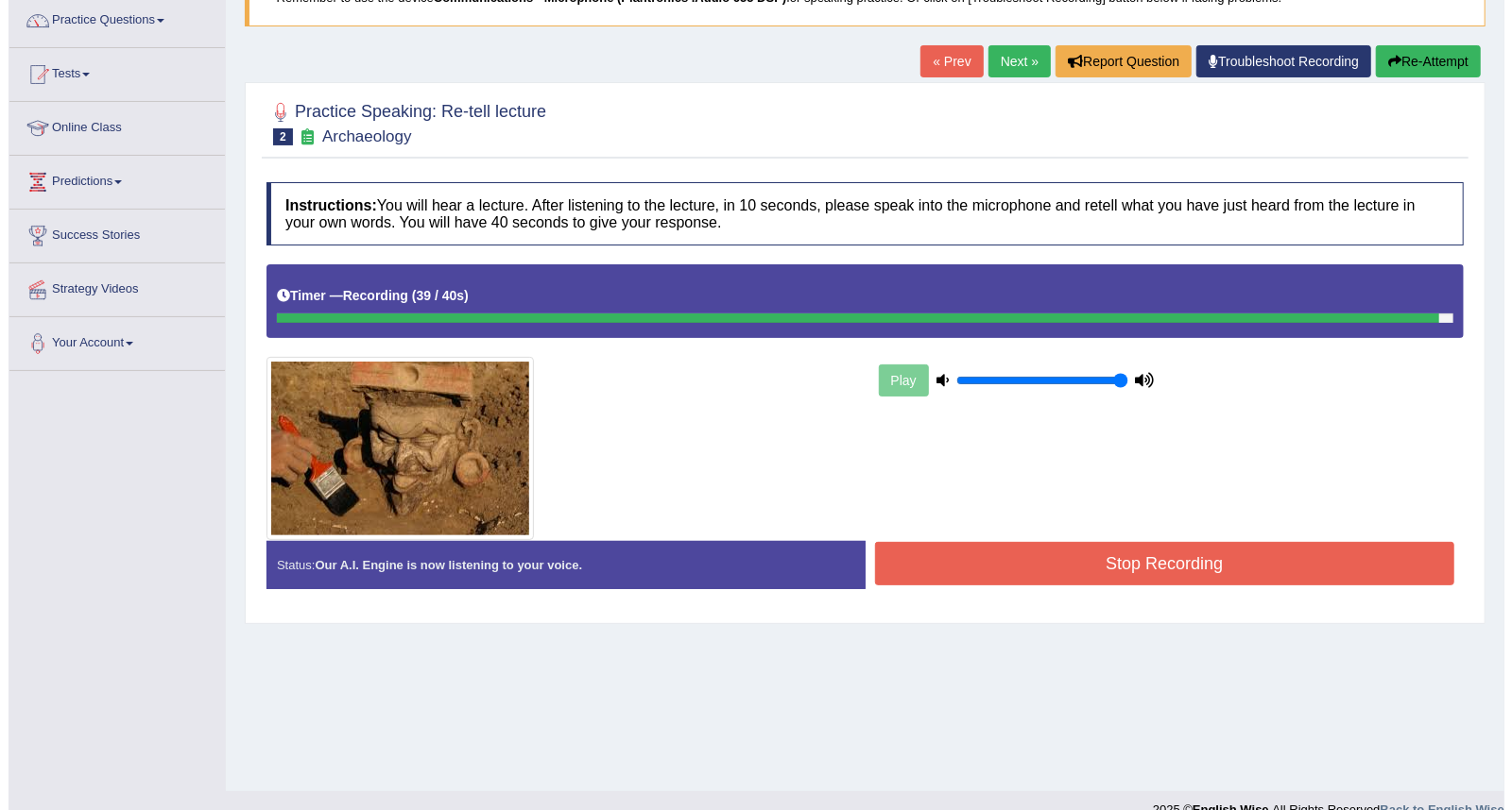
scroll to position [180, 0]
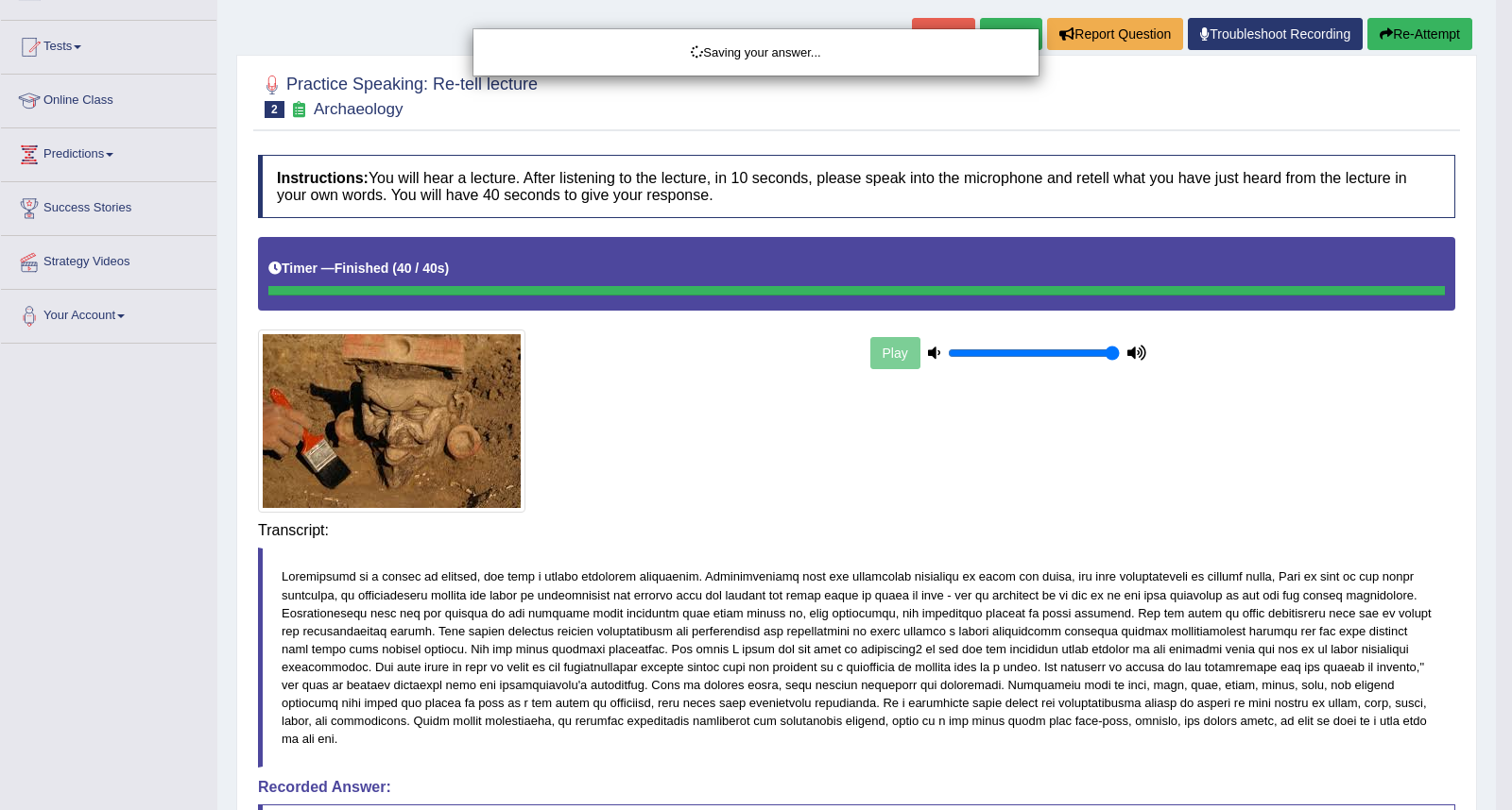
click at [936, 538] on div "Saving your answer..." at bounding box center [756, 405] width 1512 height 810
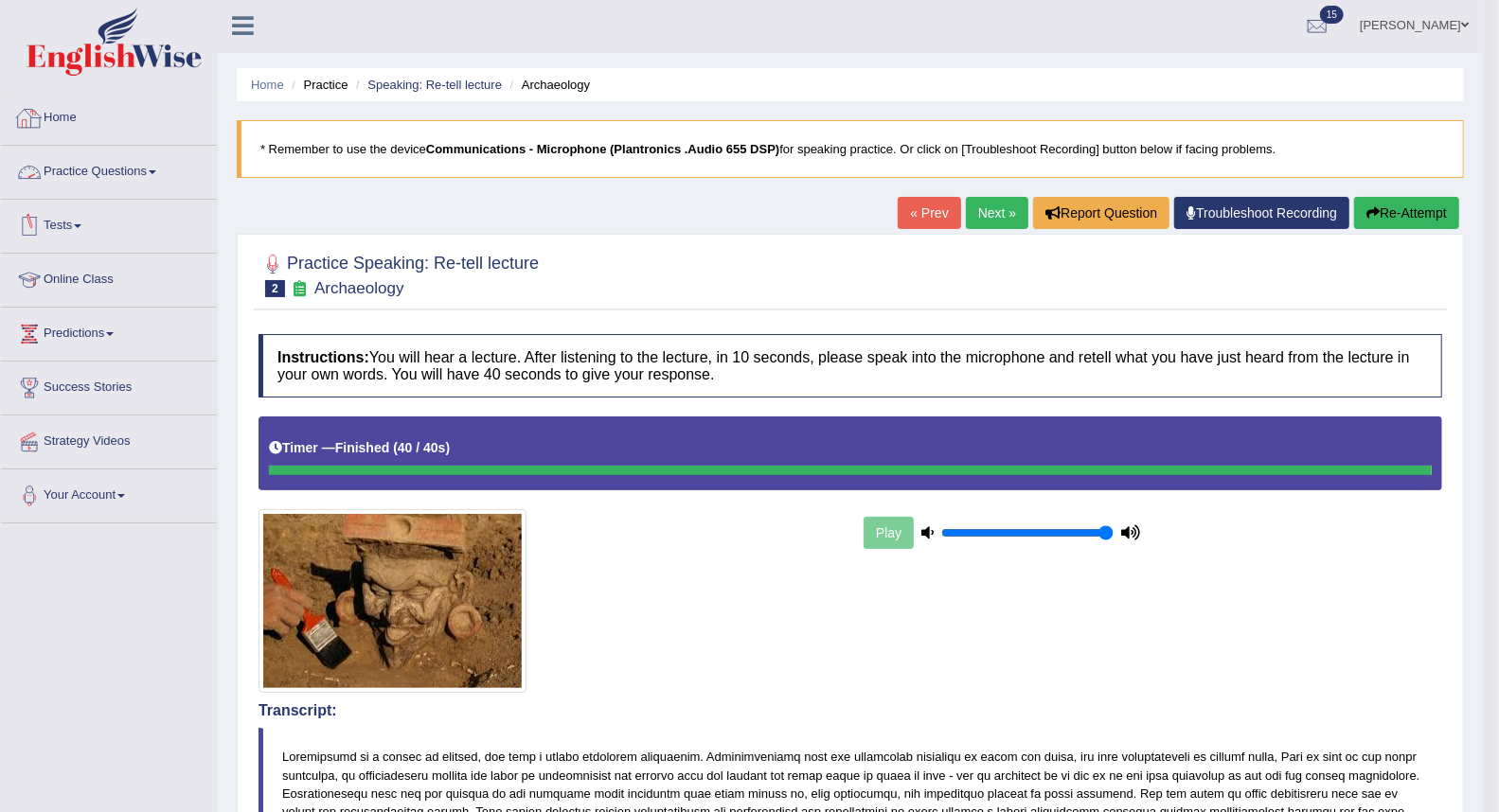
scroll to position [0, 0]
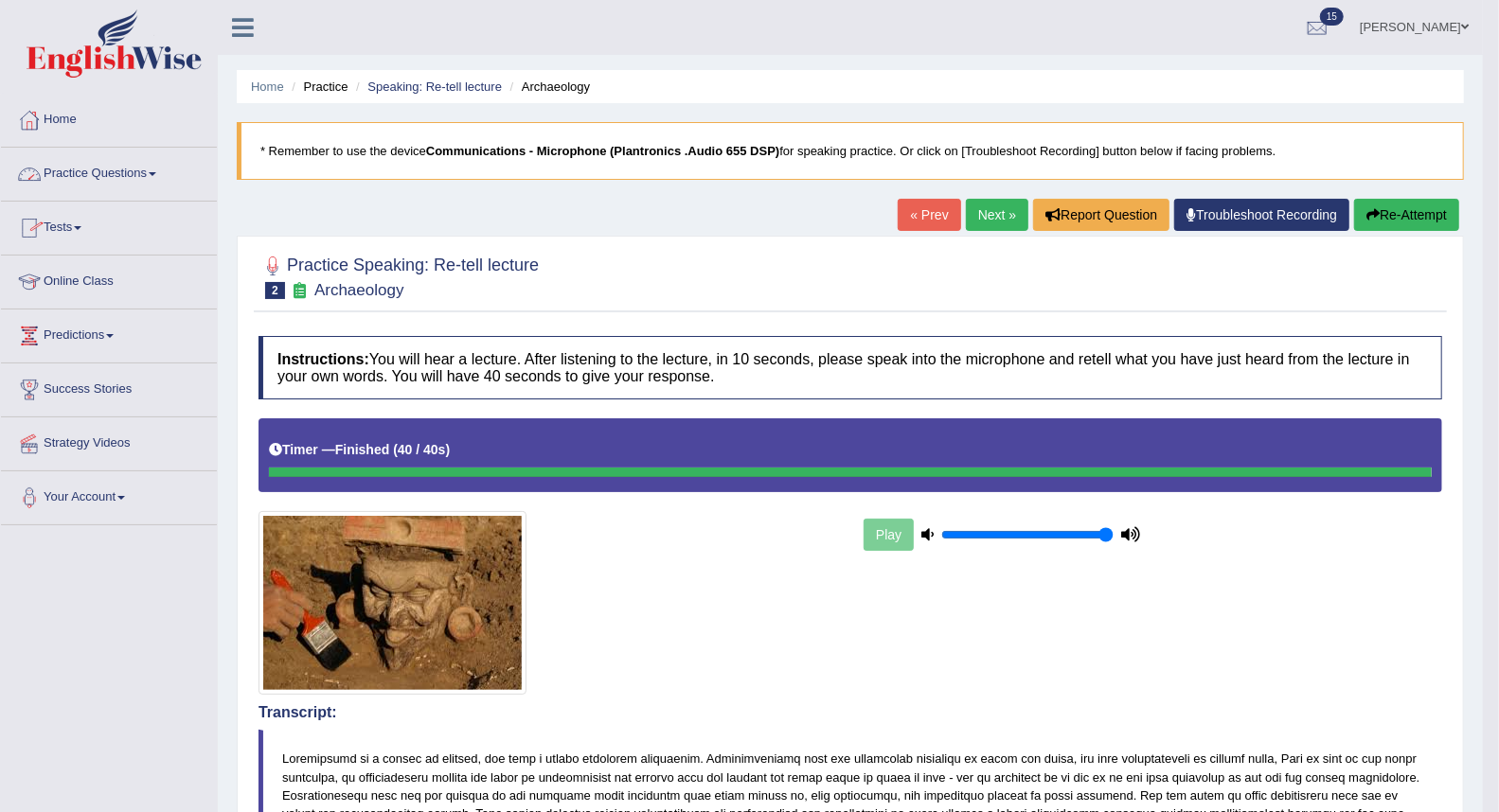
click at [77, 164] on link "Practice Questions" at bounding box center [109, 170] width 216 height 47
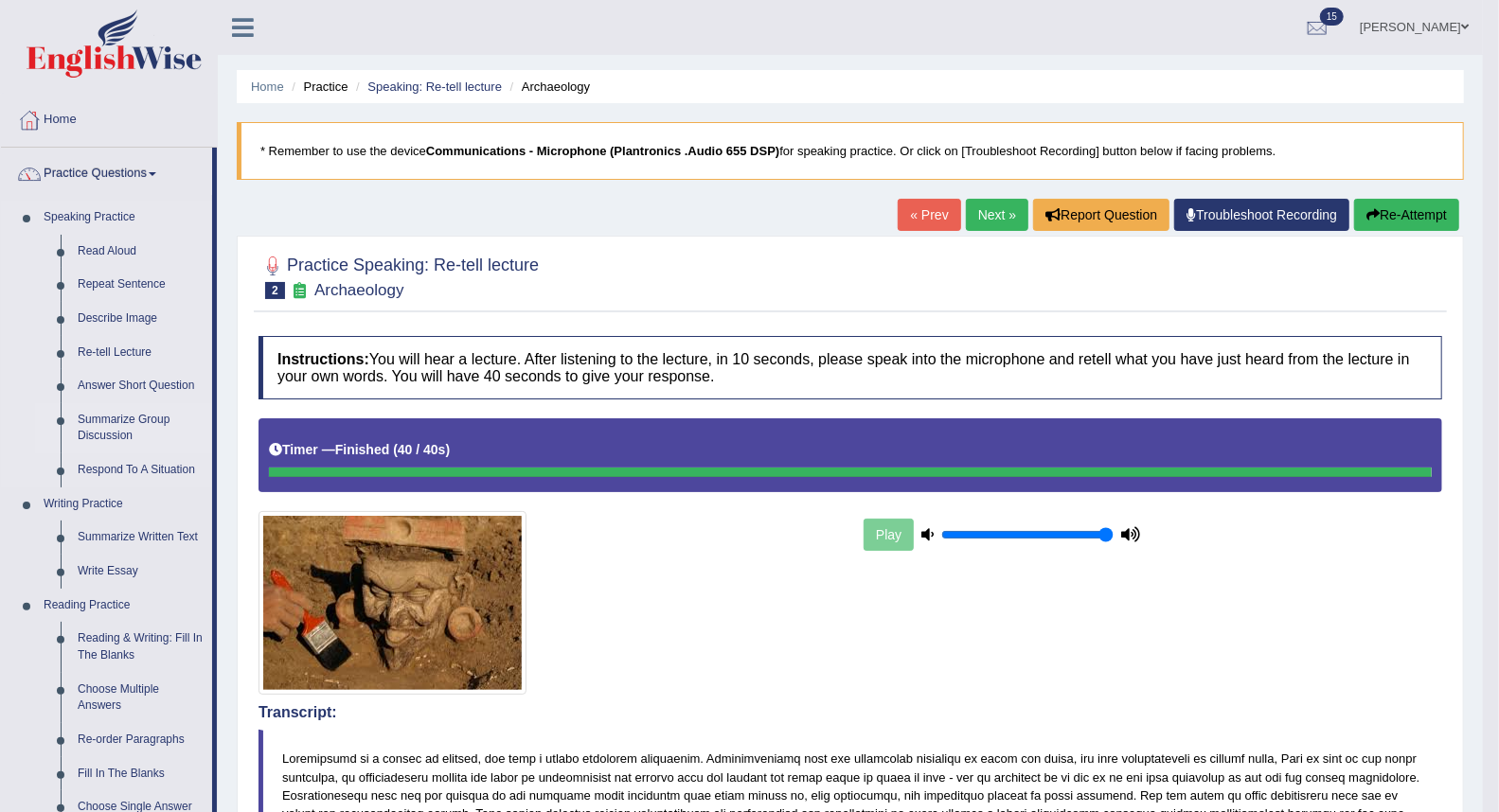
click at [104, 418] on link "Summarize Group Discussion" at bounding box center [140, 428] width 143 height 50
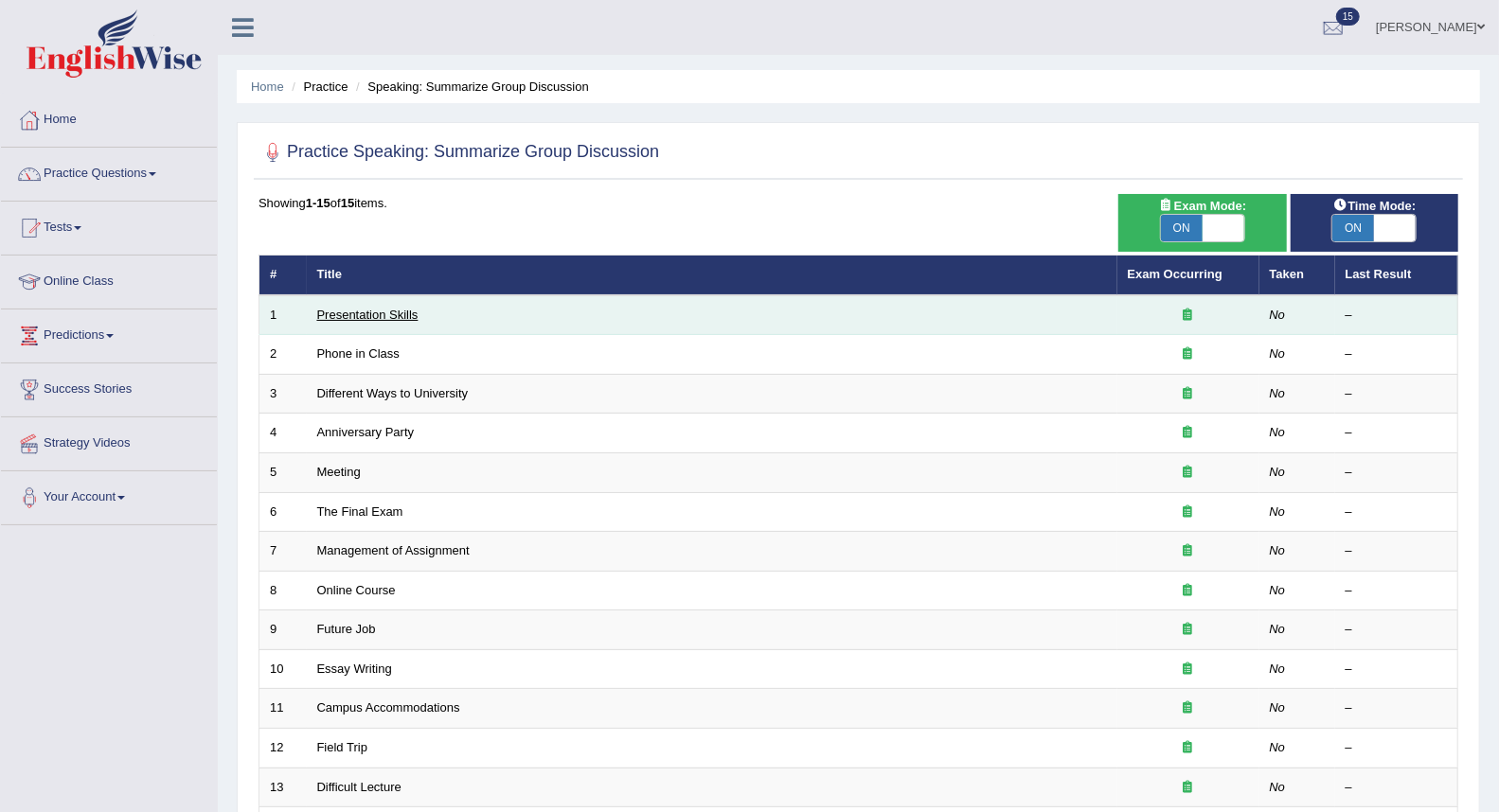
click at [384, 314] on link "Presentation Skills" at bounding box center [368, 315] width 101 height 14
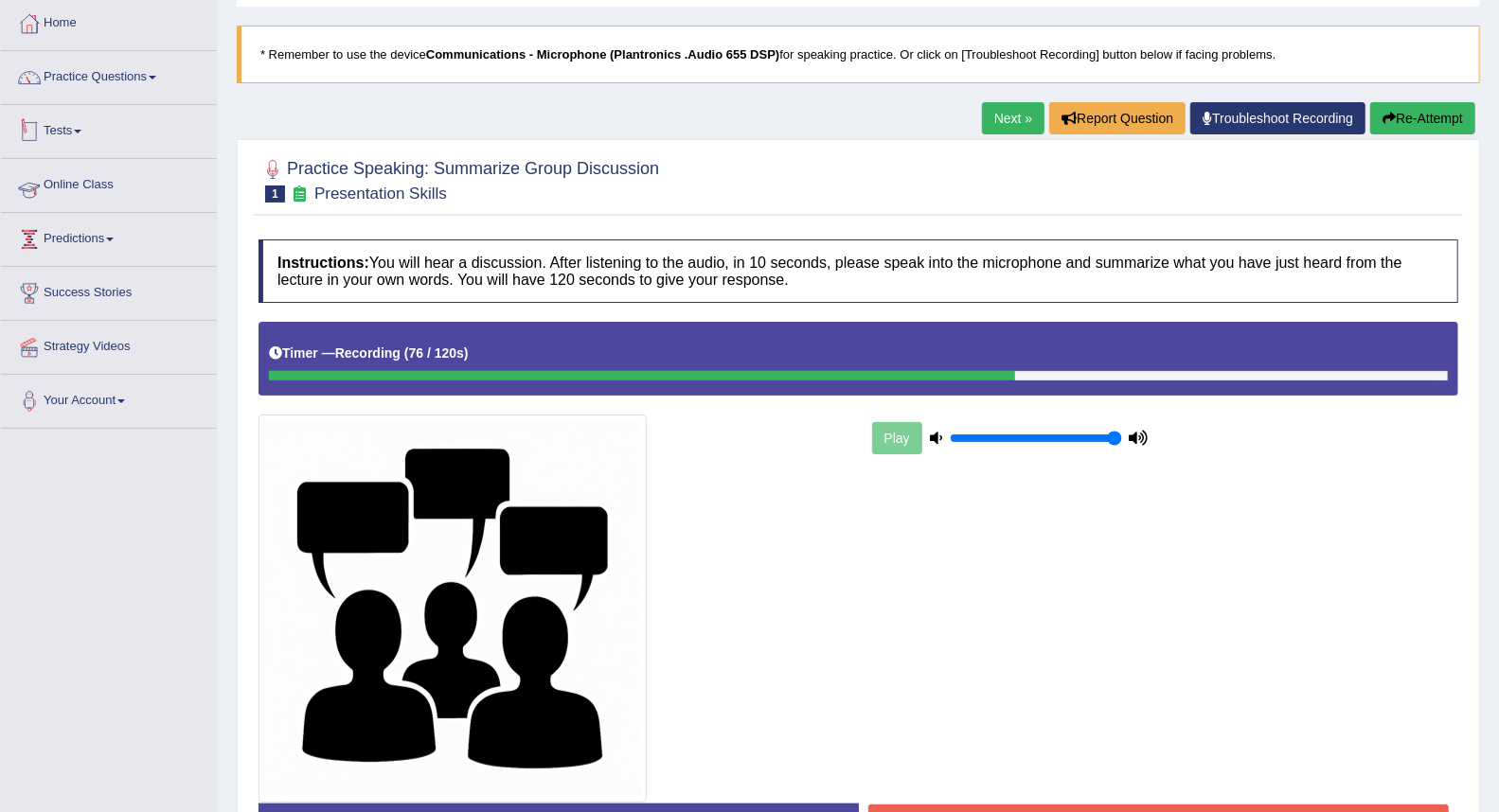
scroll to position [232, 0]
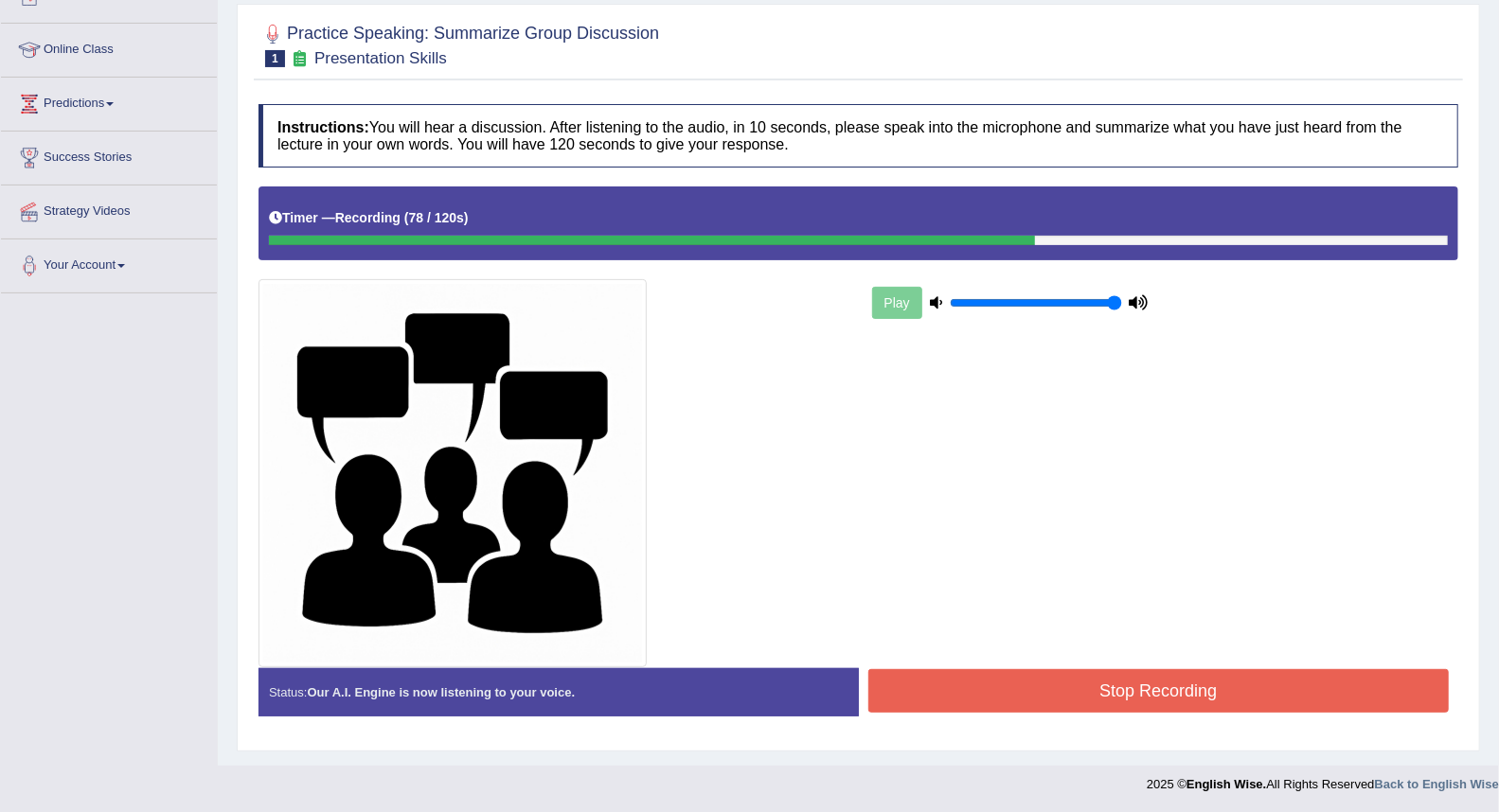
click at [979, 682] on button "Stop Recording" at bounding box center [1159, 691] width 582 height 44
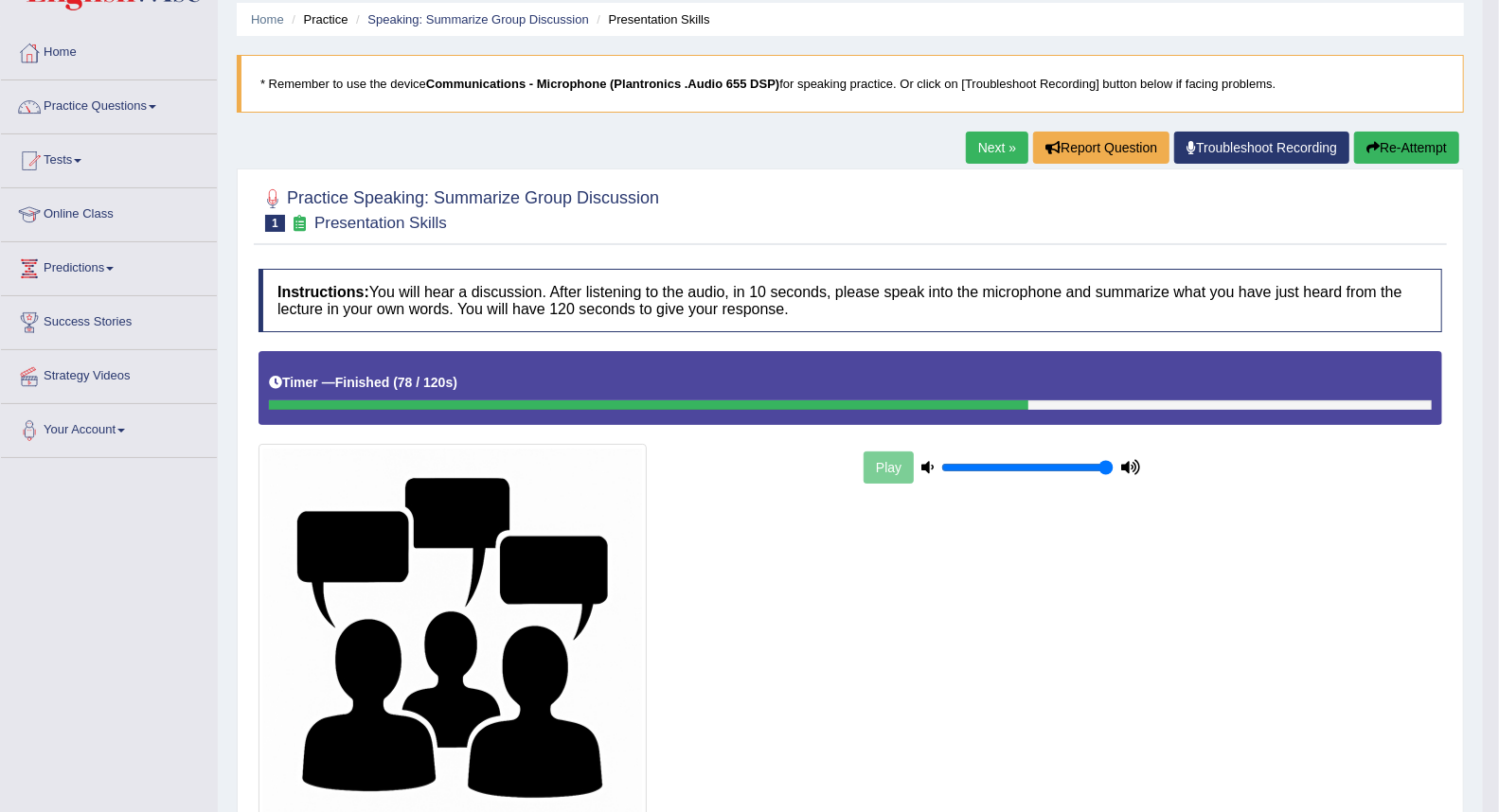
scroll to position [0, 0]
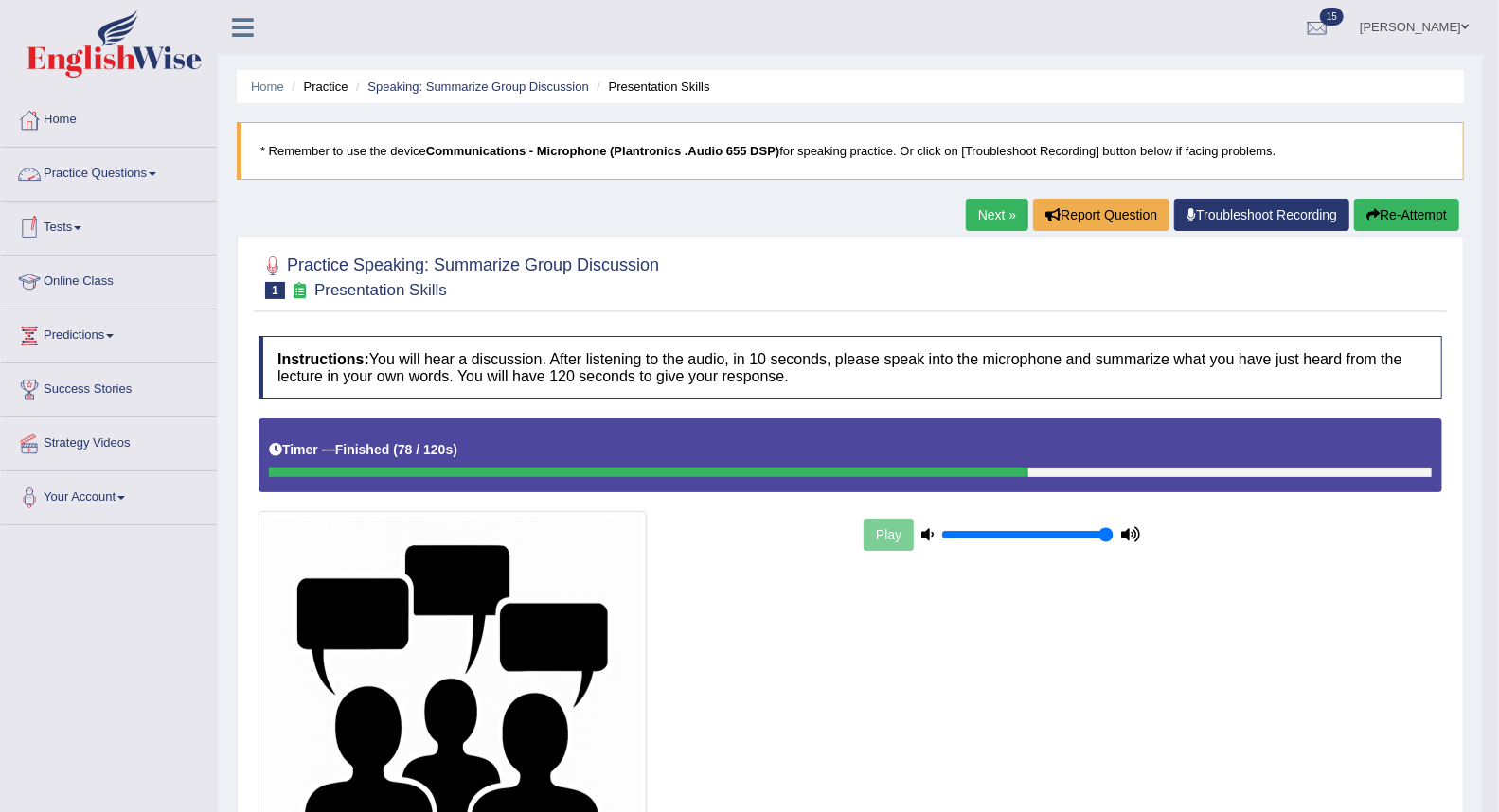
click at [82, 175] on link "Practice Questions" at bounding box center [109, 170] width 216 height 47
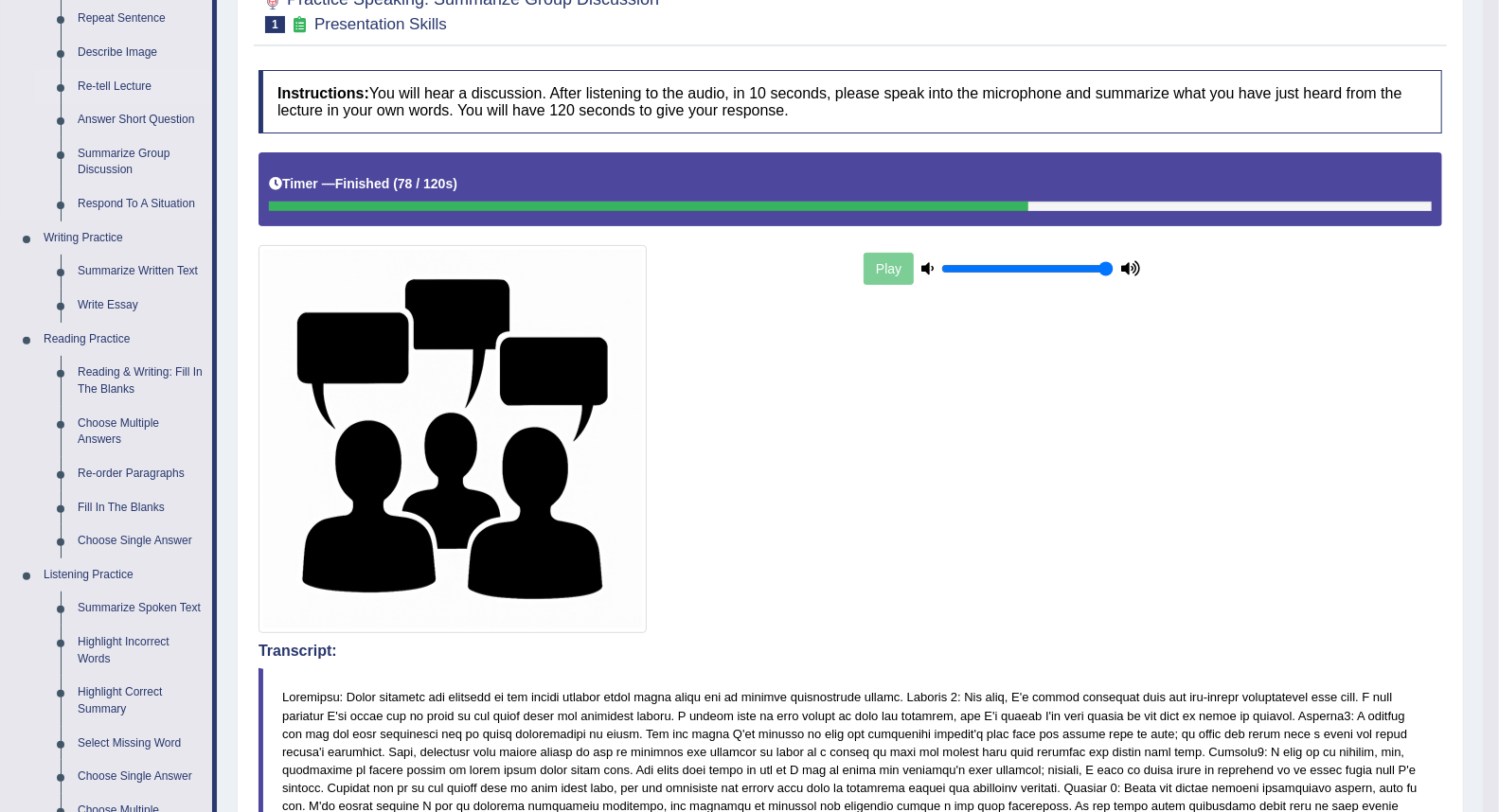
scroll to position [316, 0]
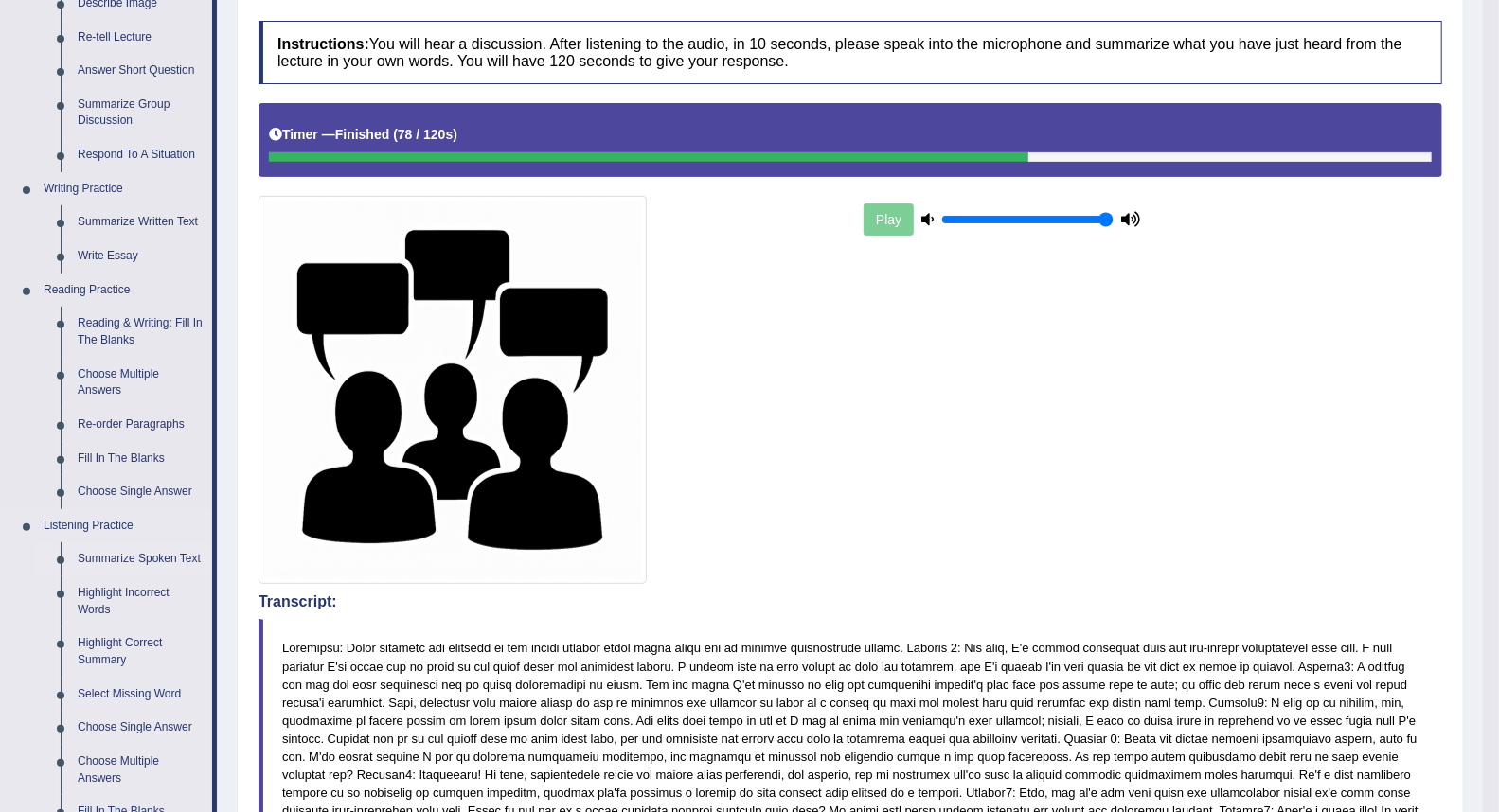
click at [165, 559] on link "Summarize Spoken Text" at bounding box center [140, 560] width 143 height 34
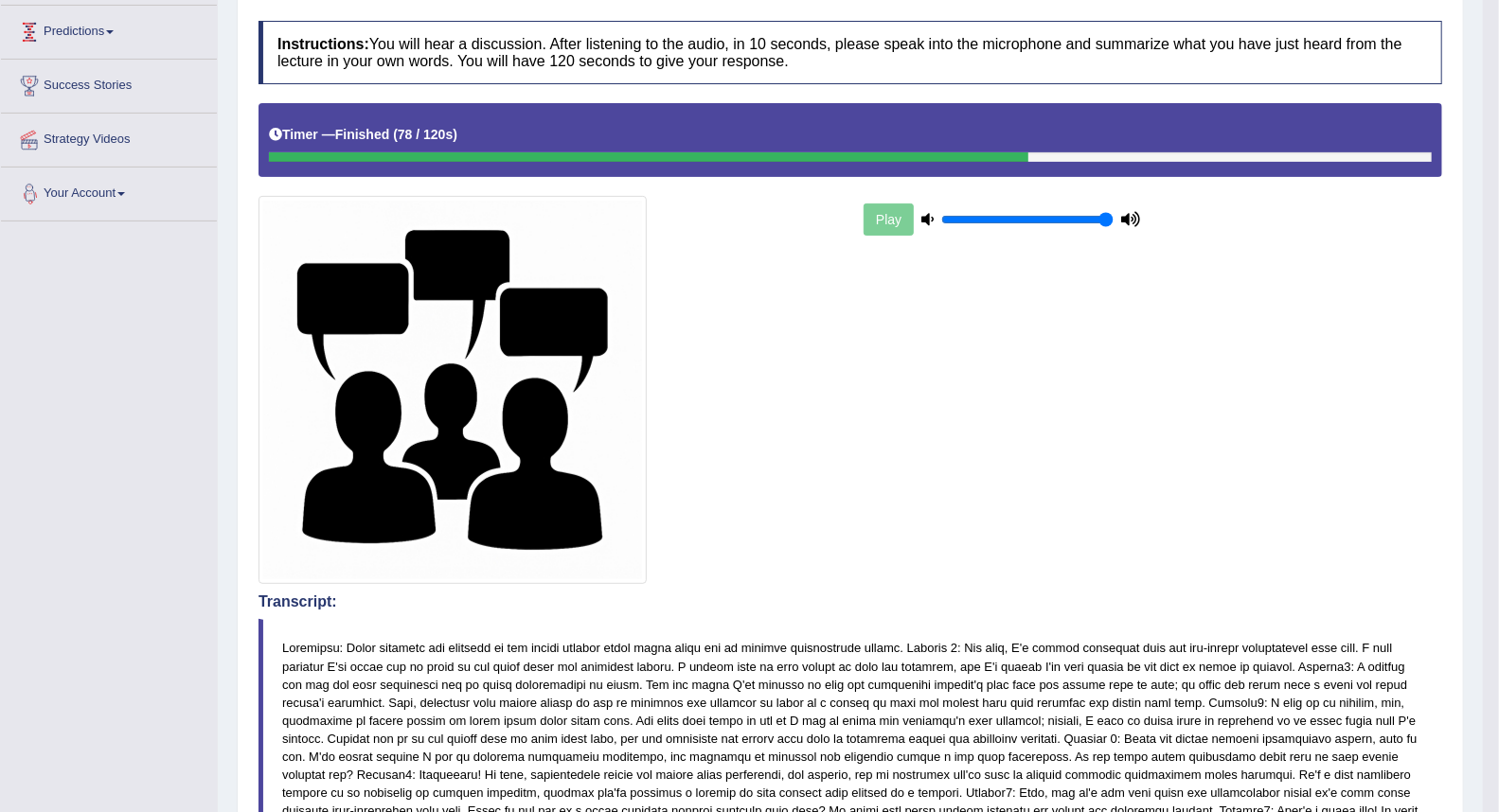
scroll to position [395, 0]
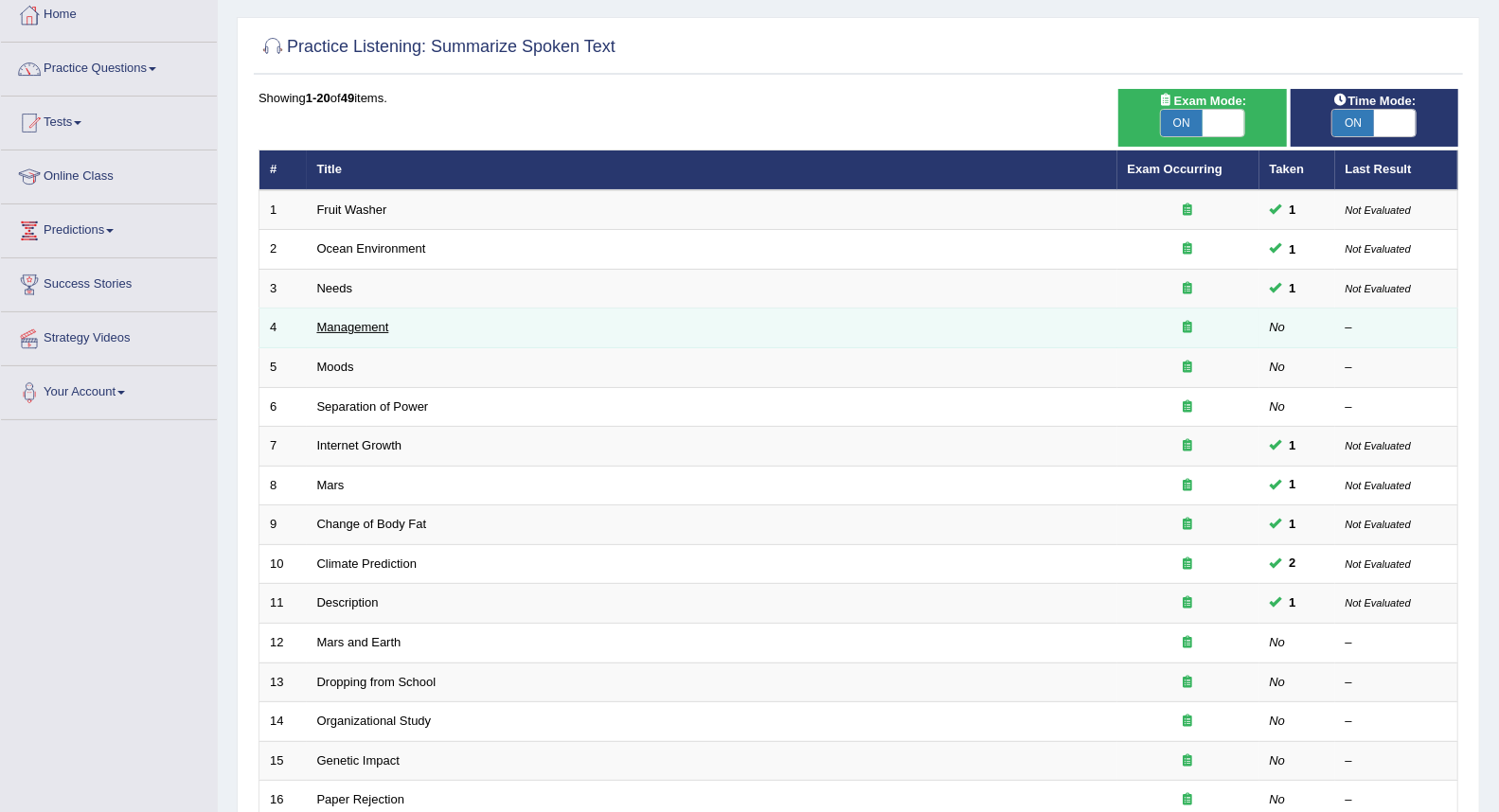
click at [370, 322] on link "Management" at bounding box center [353, 327] width 72 height 14
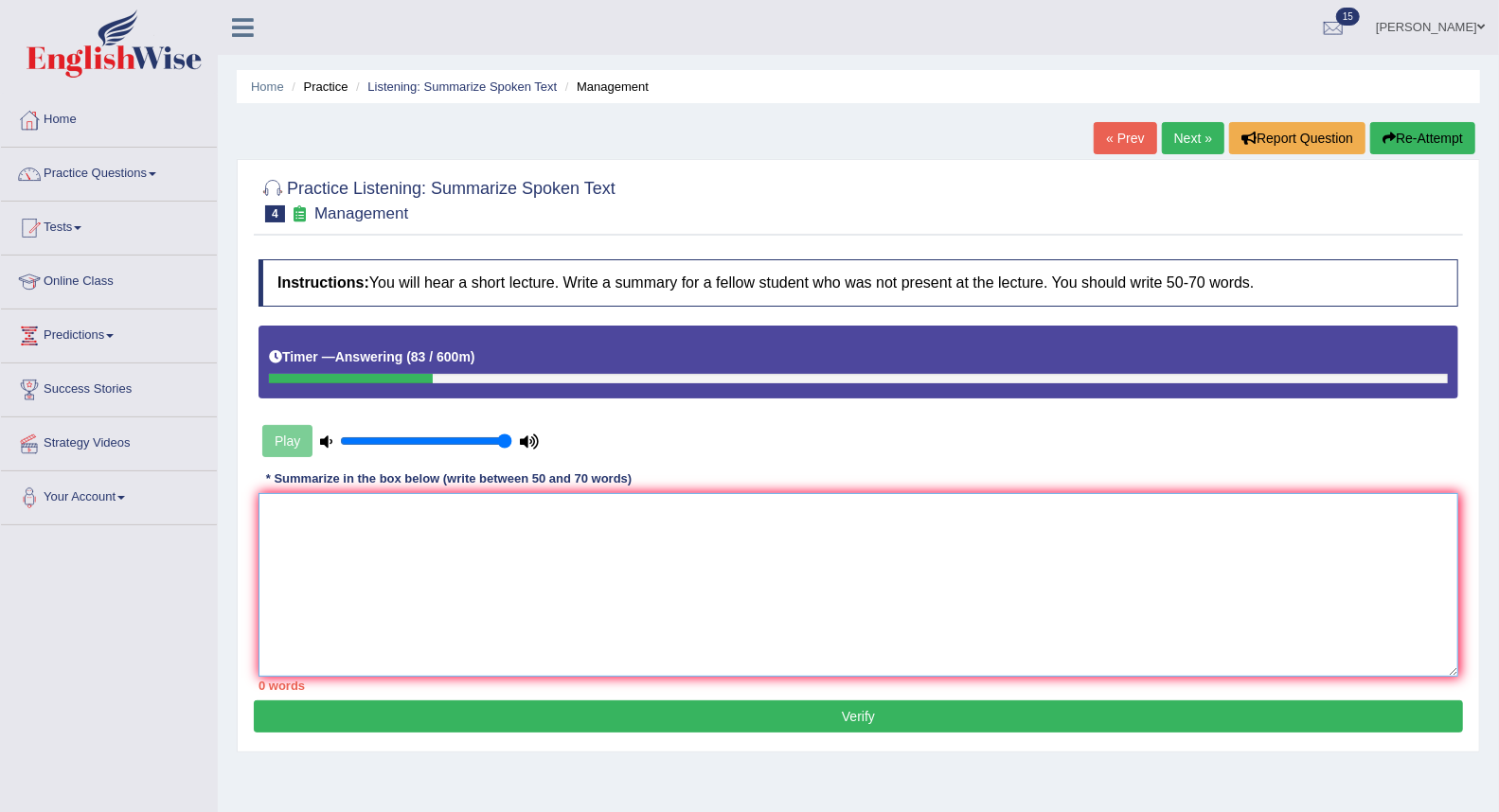
click at [346, 543] on textarea at bounding box center [858, 585] width 1200 height 184
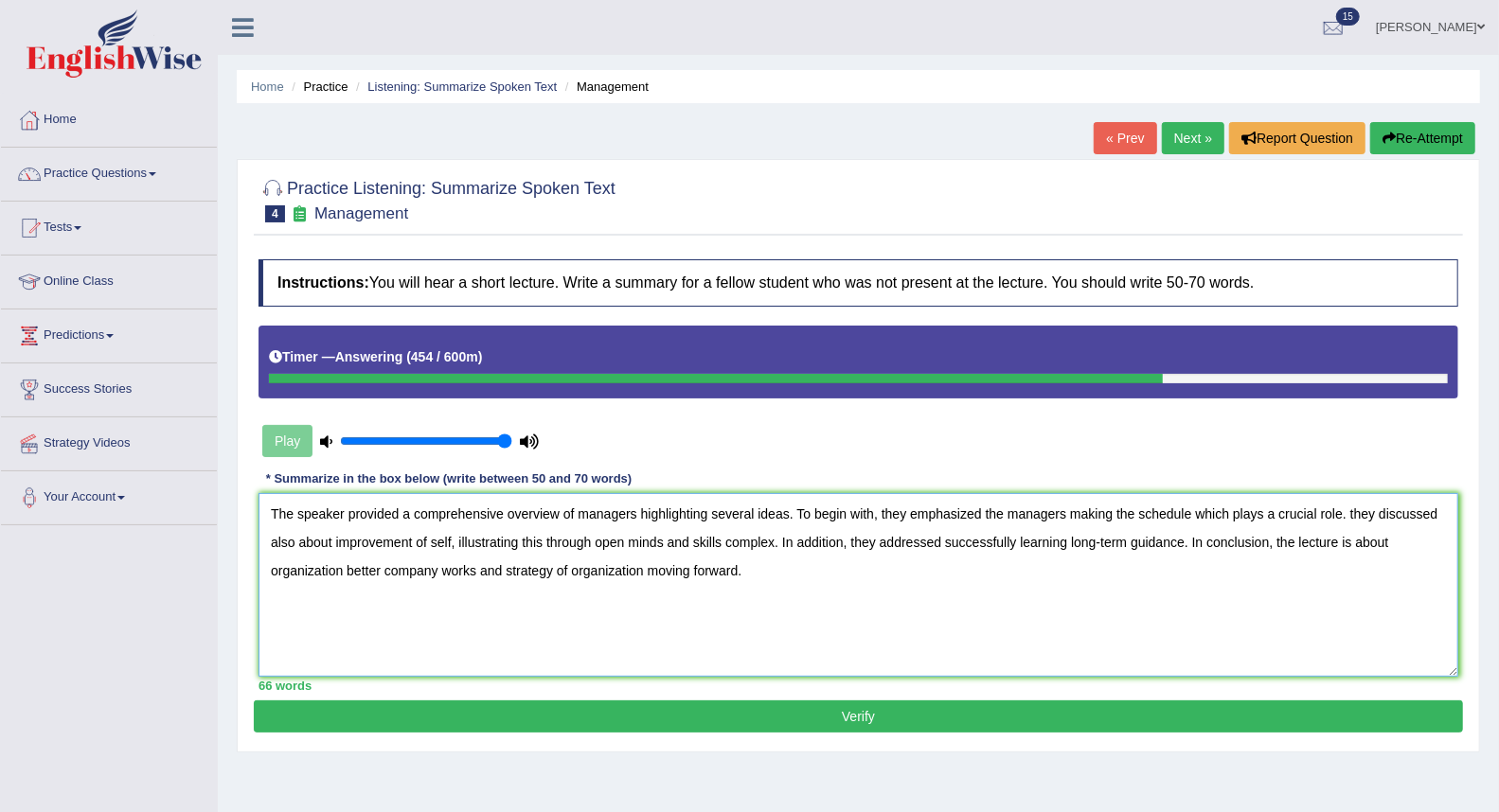
type textarea "The speaker provided a comprehensive overview of managers highlighting several …"
click at [472, 706] on button "Verify" at bounding box center [858, 717] width 1209 height 33
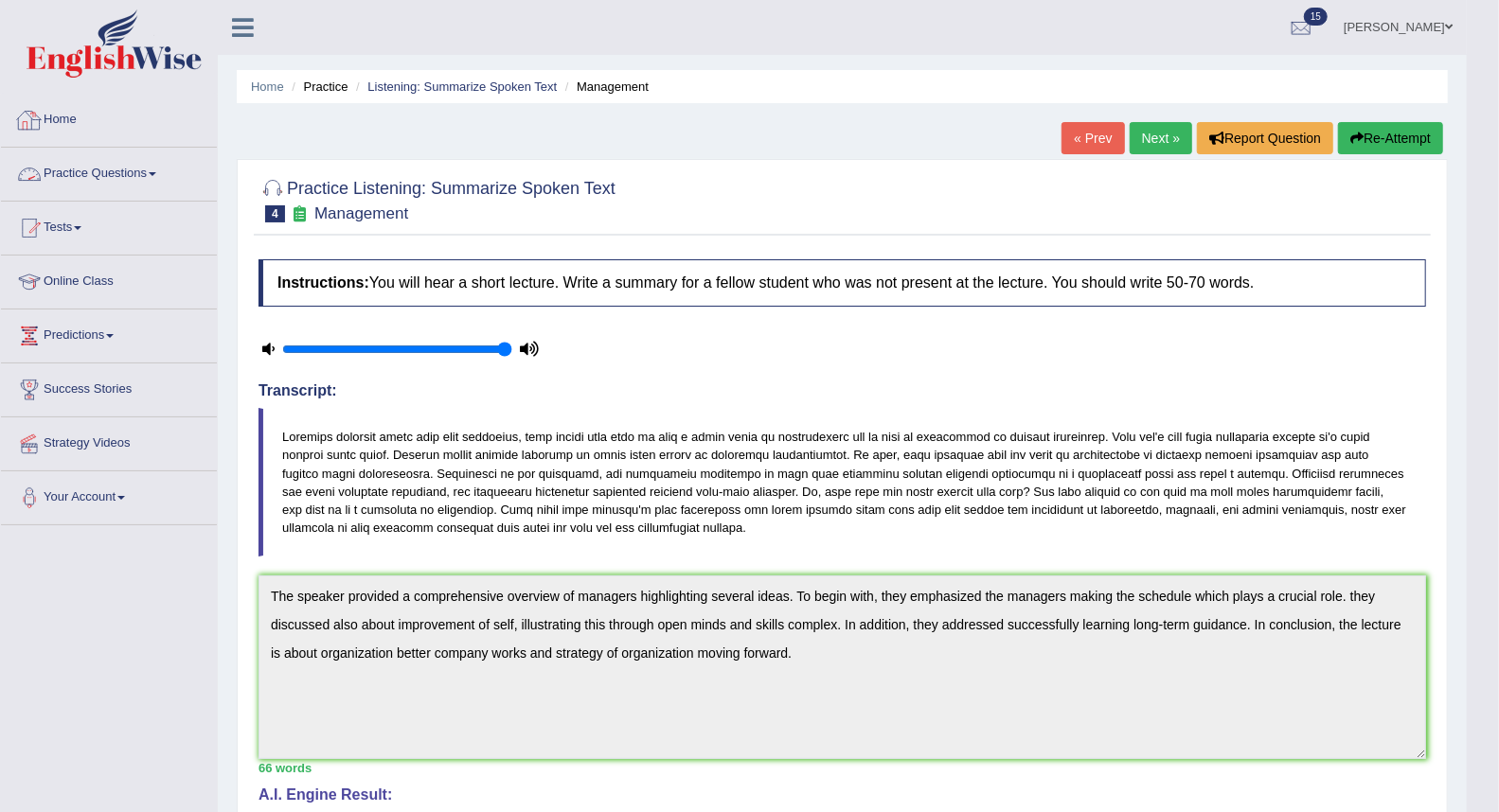
click at [123, 165] on link "Practice Questions" at bounding box center [109, 170] width 216 height 47
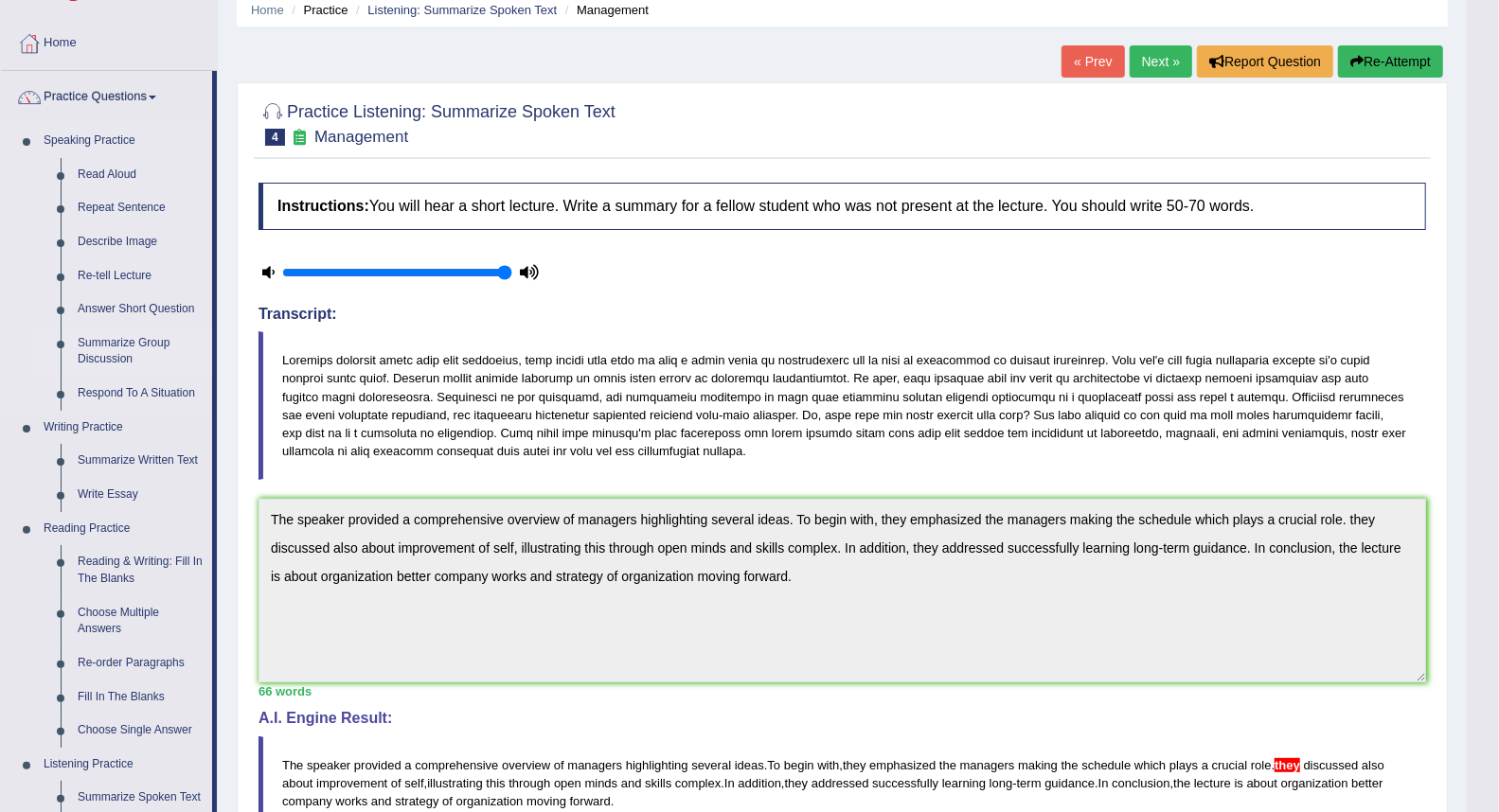
scroll to position [210, 0]
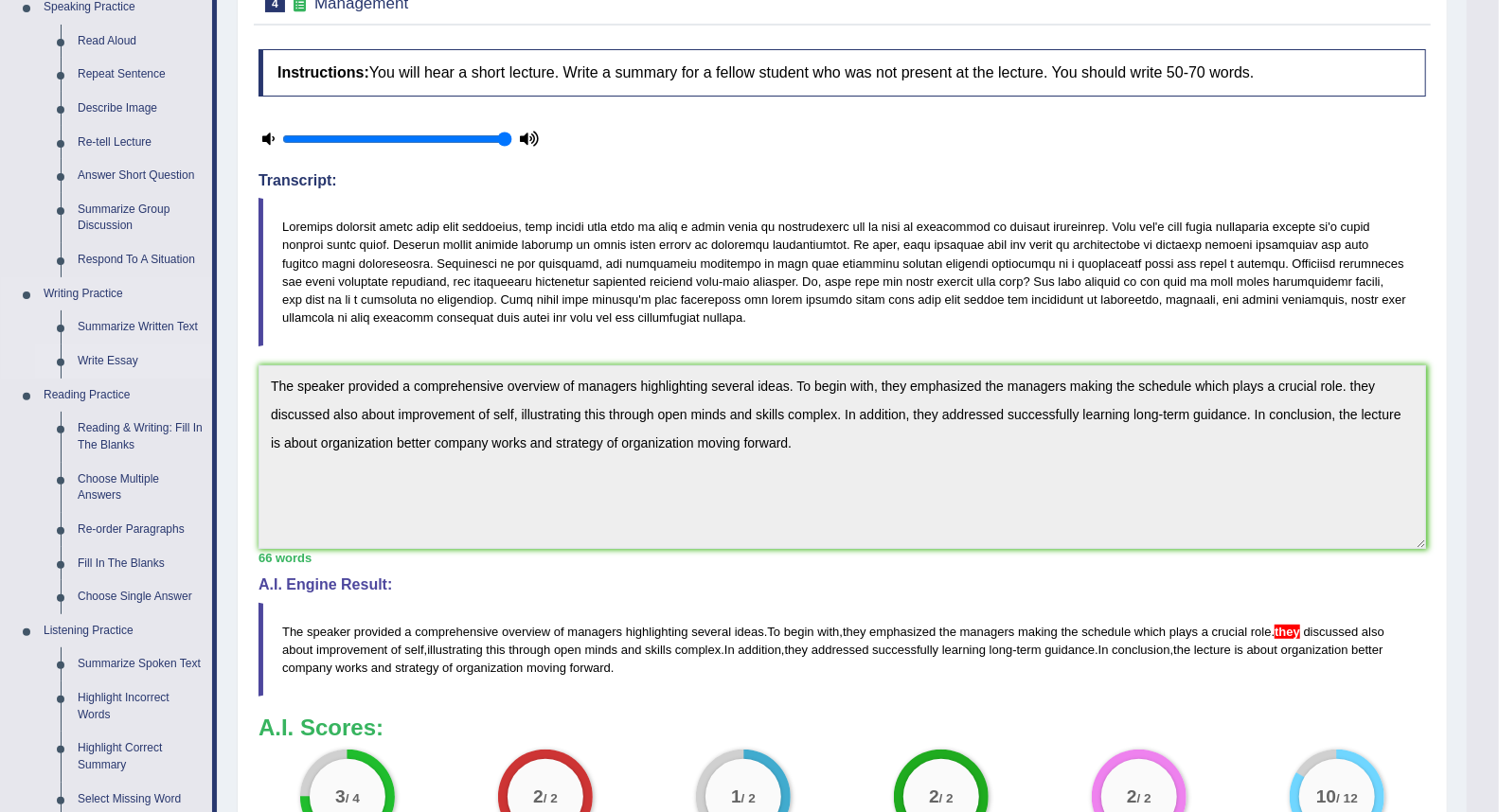
click at [118, 366] on link "Write Essay" at bounding box center [140, 362] width 143 height 34
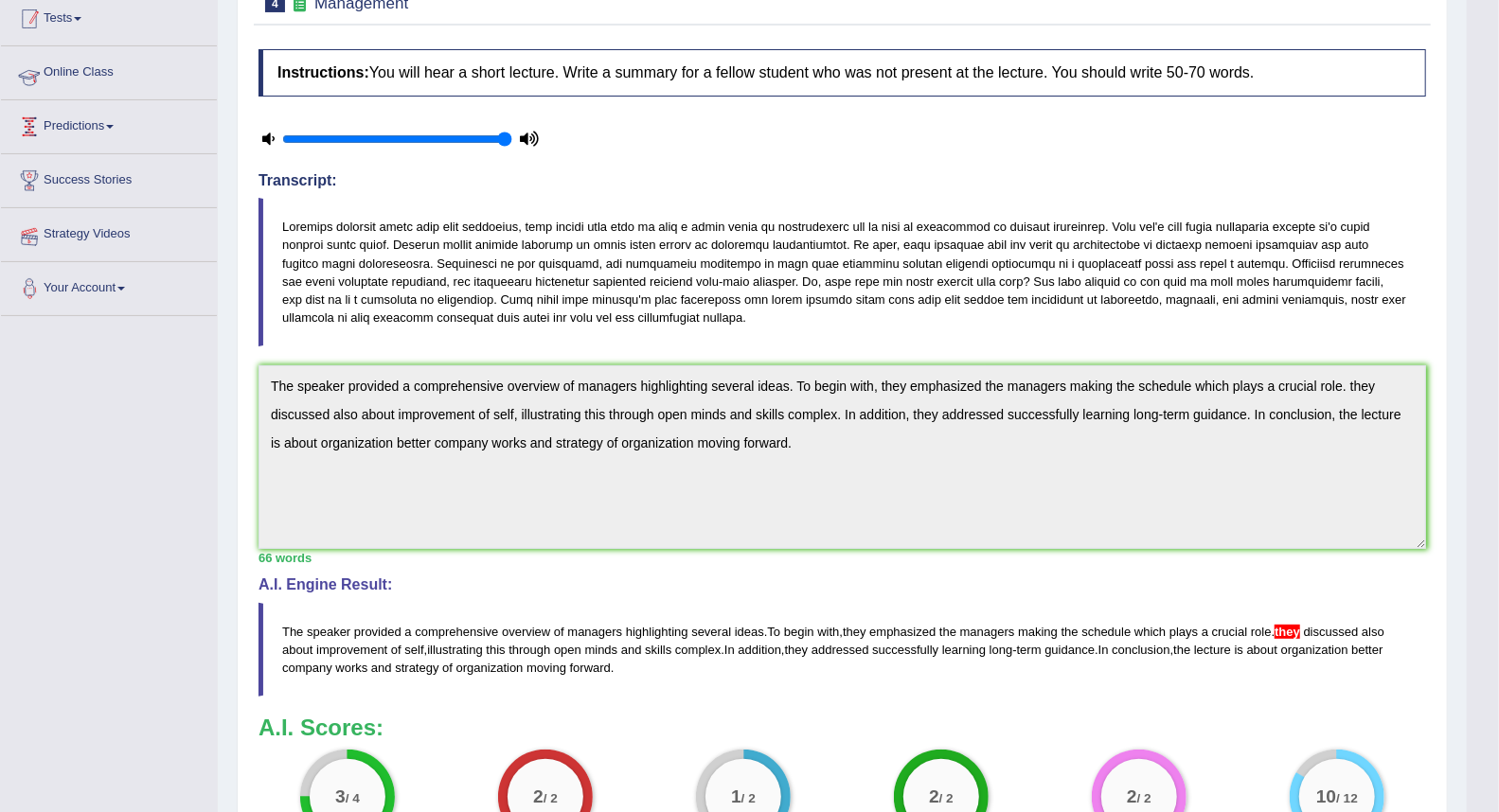
scroll to position [226, 0]
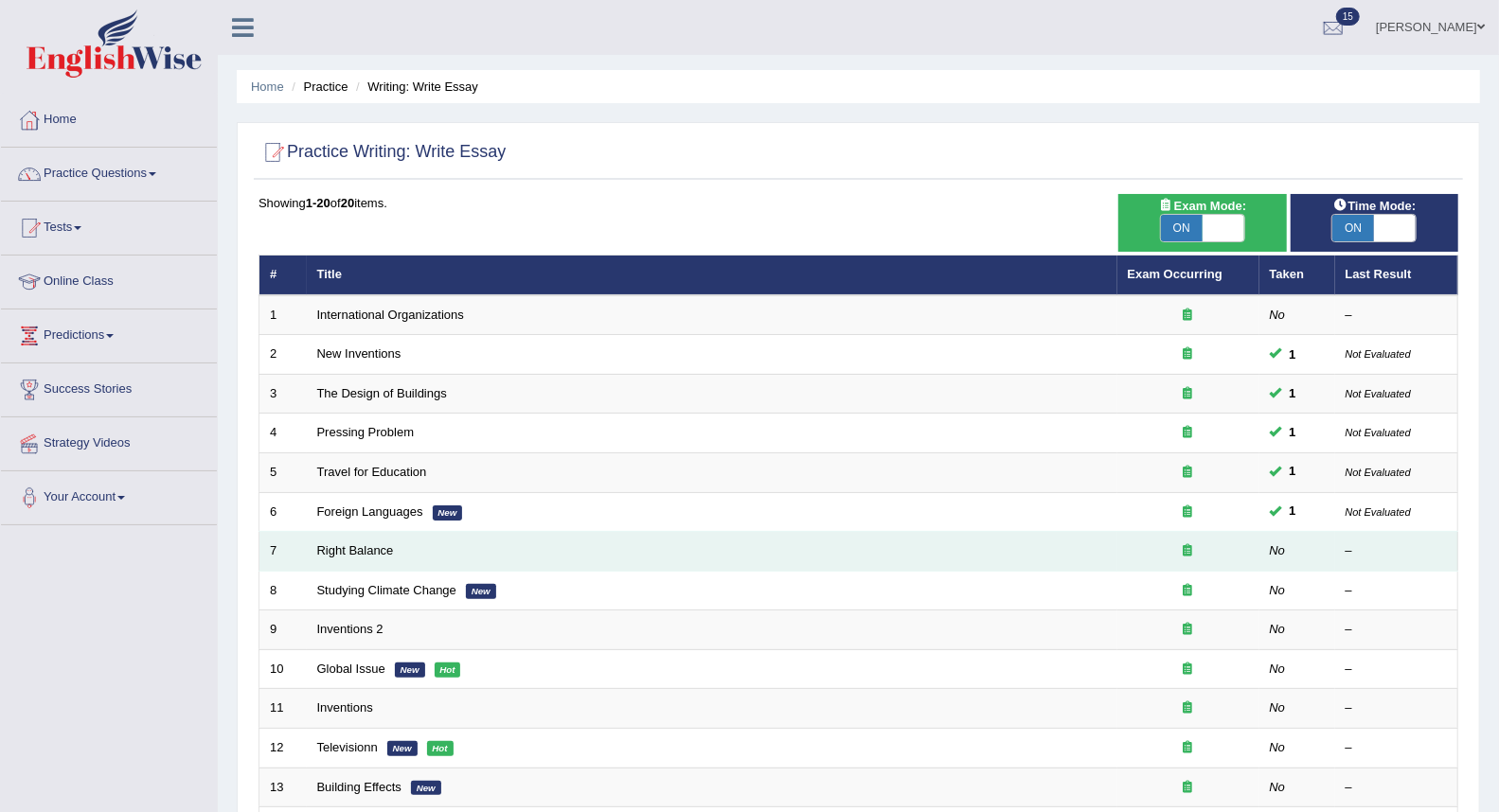
click at [1073, 555] on td "Right Balance" at bounding box center [712, 552] width 810 height 40
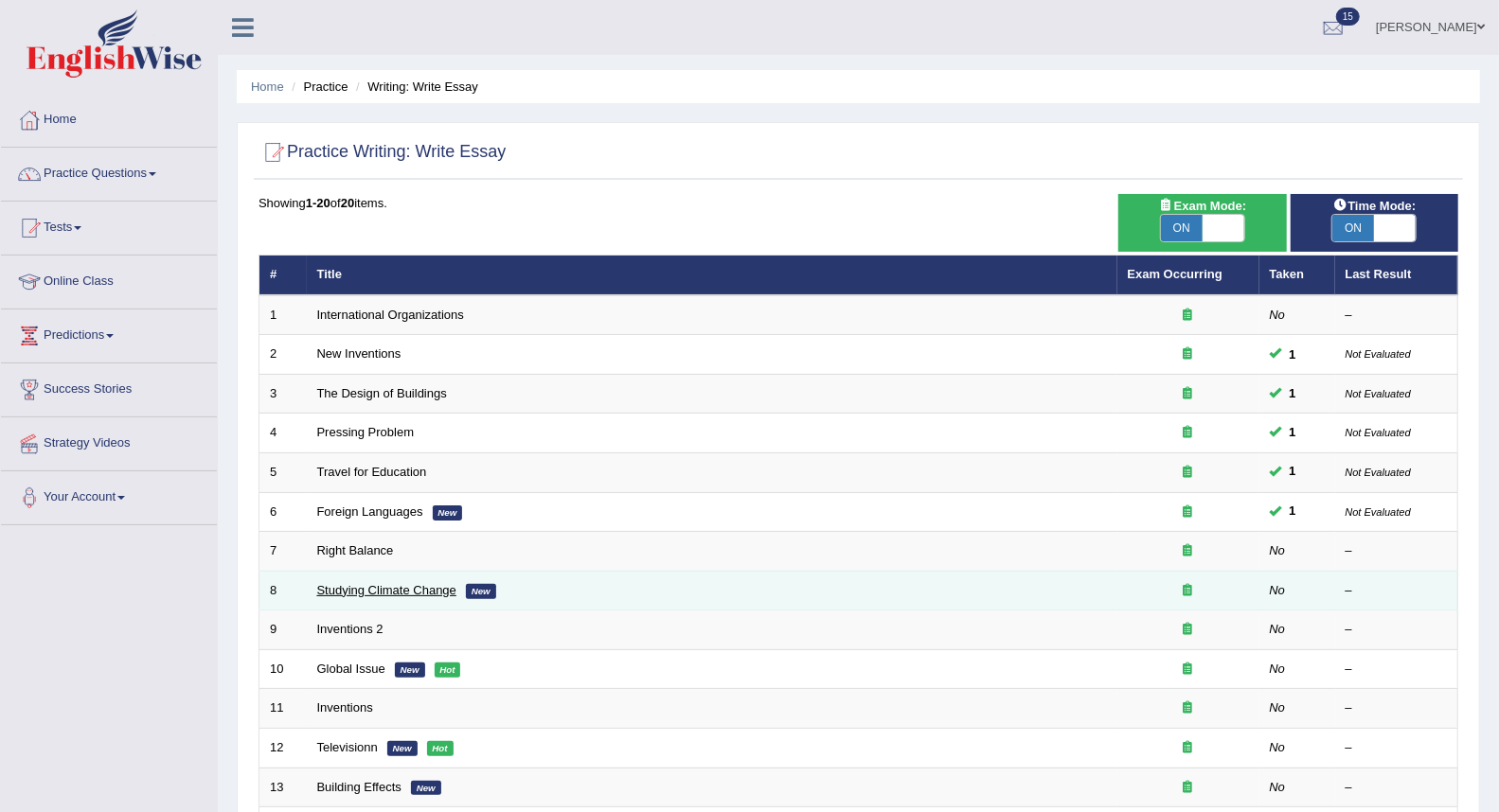
click at [428, 585] on link "Studying Climate Change" at bounding box center [387, 590] width 140 height 14
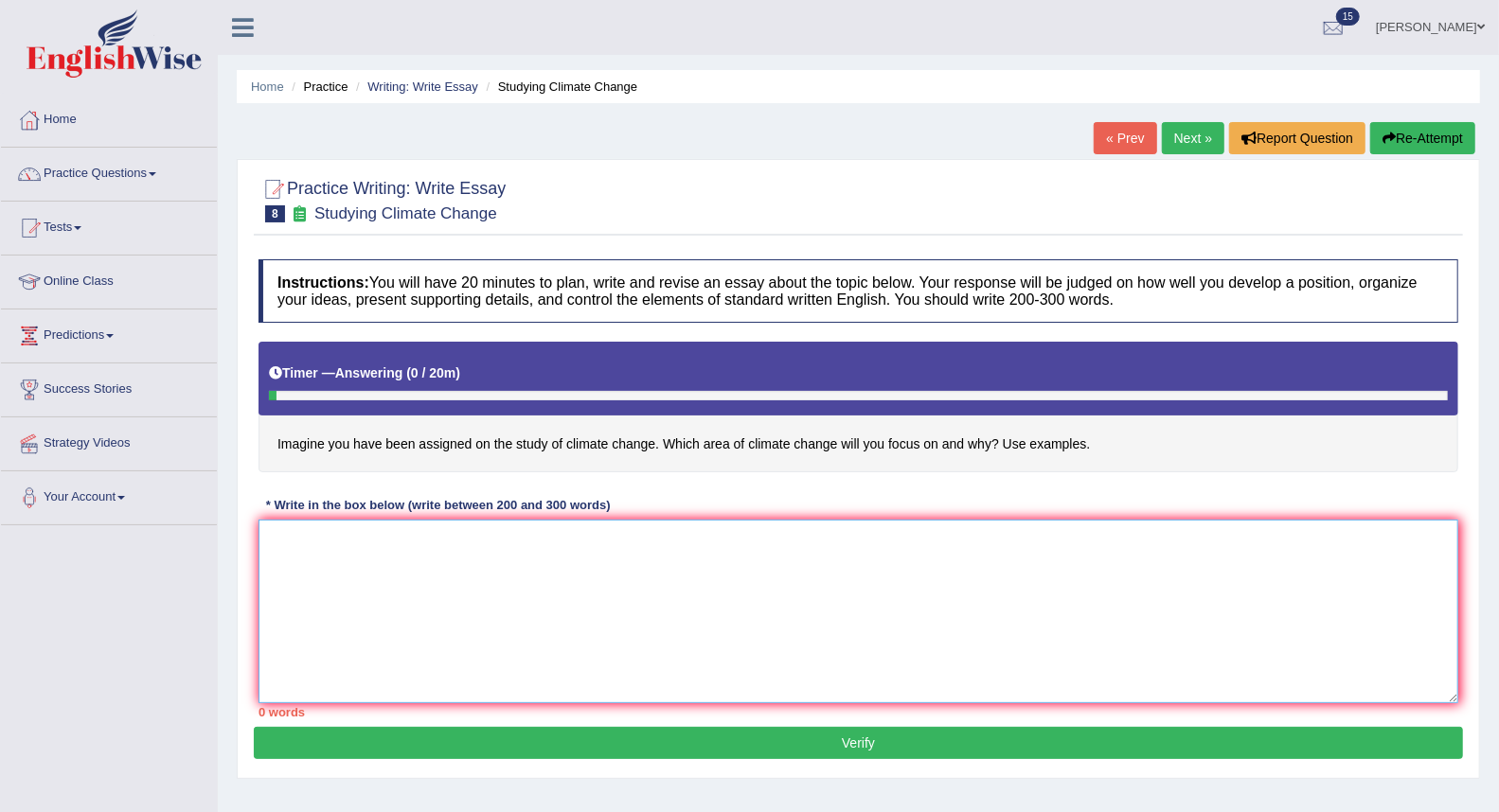
click at [500, 568] on textarea at bounding box center [858, 611] width 1200 height 184
click at [675, 538] on textarea "The increasing influence of study of climate change and damage out environment …" at bounding box center [858, 611] width 1200 height 184
click at [818, 540] on textarea "The increasing influence of study of climate change and damage our environment …" at bounding box center [858, 611] width 1200 height 184
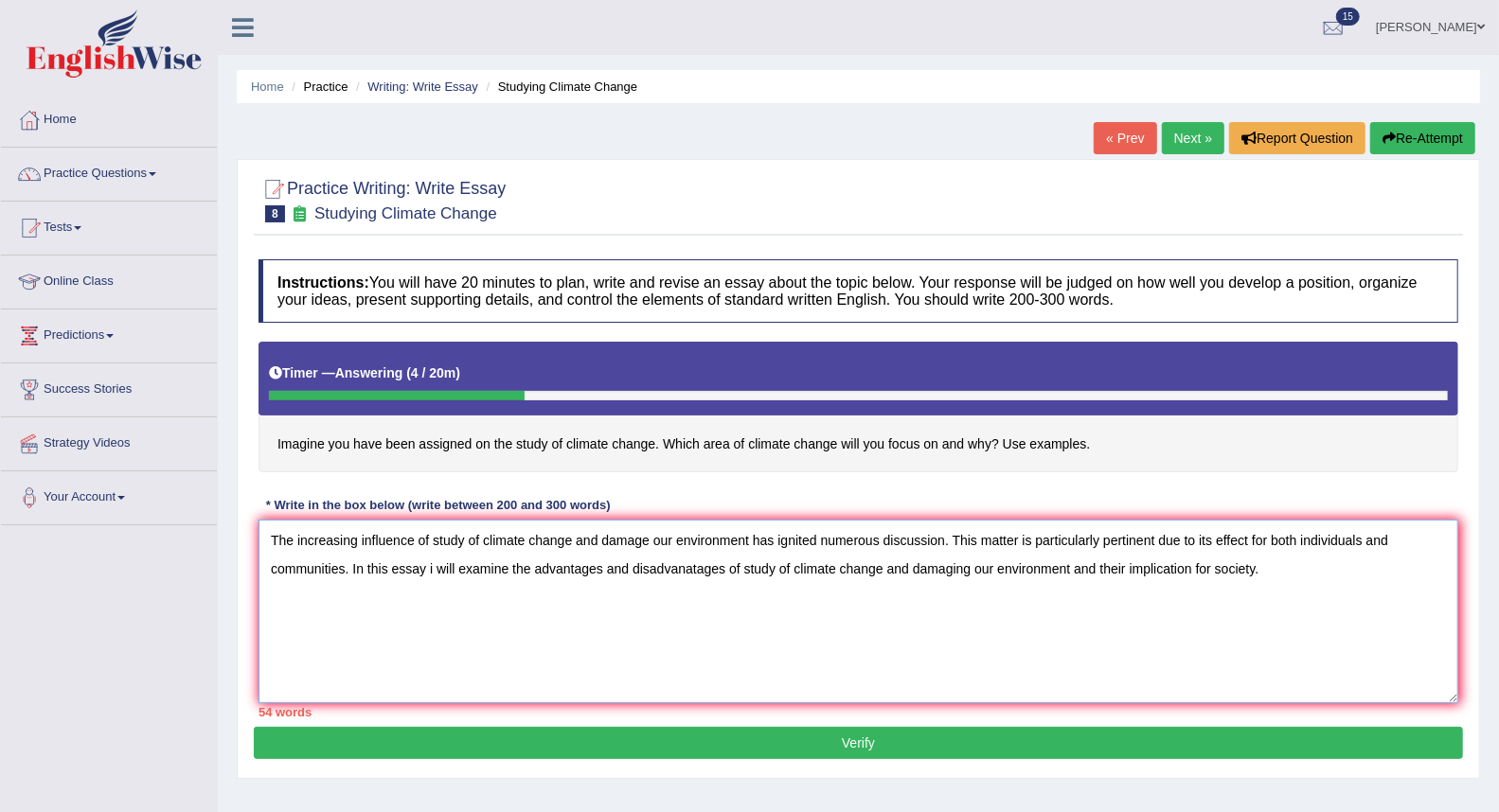
click at [647, 542] on textarea "The increasing influence of study of climate change and damage our environment …" at bounding box center [858, 611] width 1200 height 184
click at [299, 658] on textarea "The increasing influence of study of climate change and damaging our environmen…" at bounding box center [858, 611] width 1200 height 184
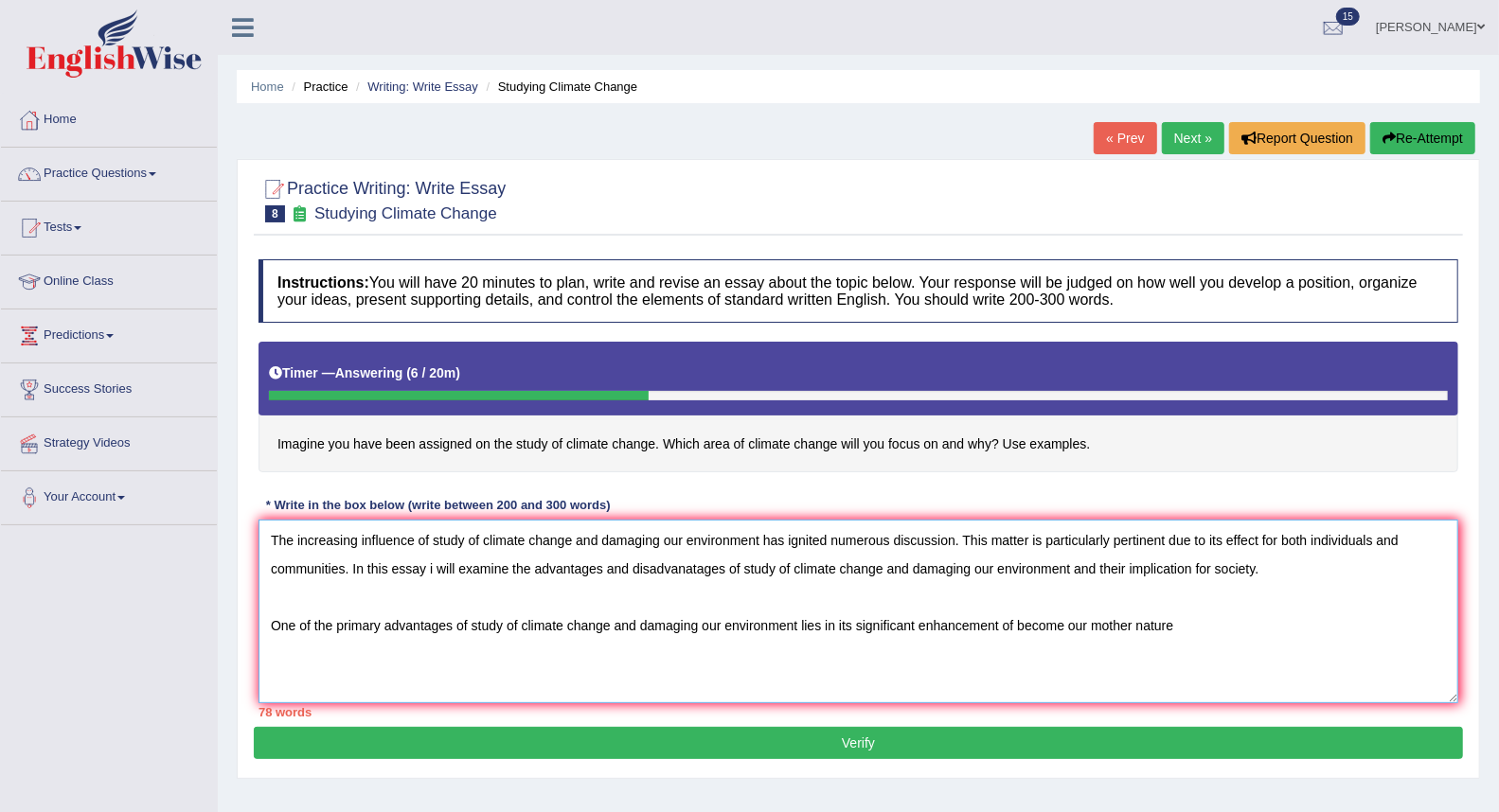
click at [1070, 627] on textarea "The increasing influence of study of climate change and damaging our environmen…" at bounding box center [858, 611] width 1200 height 184
click at [1188, 617] on textarea "The increasing influence of study of climate change and damaging our environmen…" at bounding box center [858, 611] width 1200 height 184
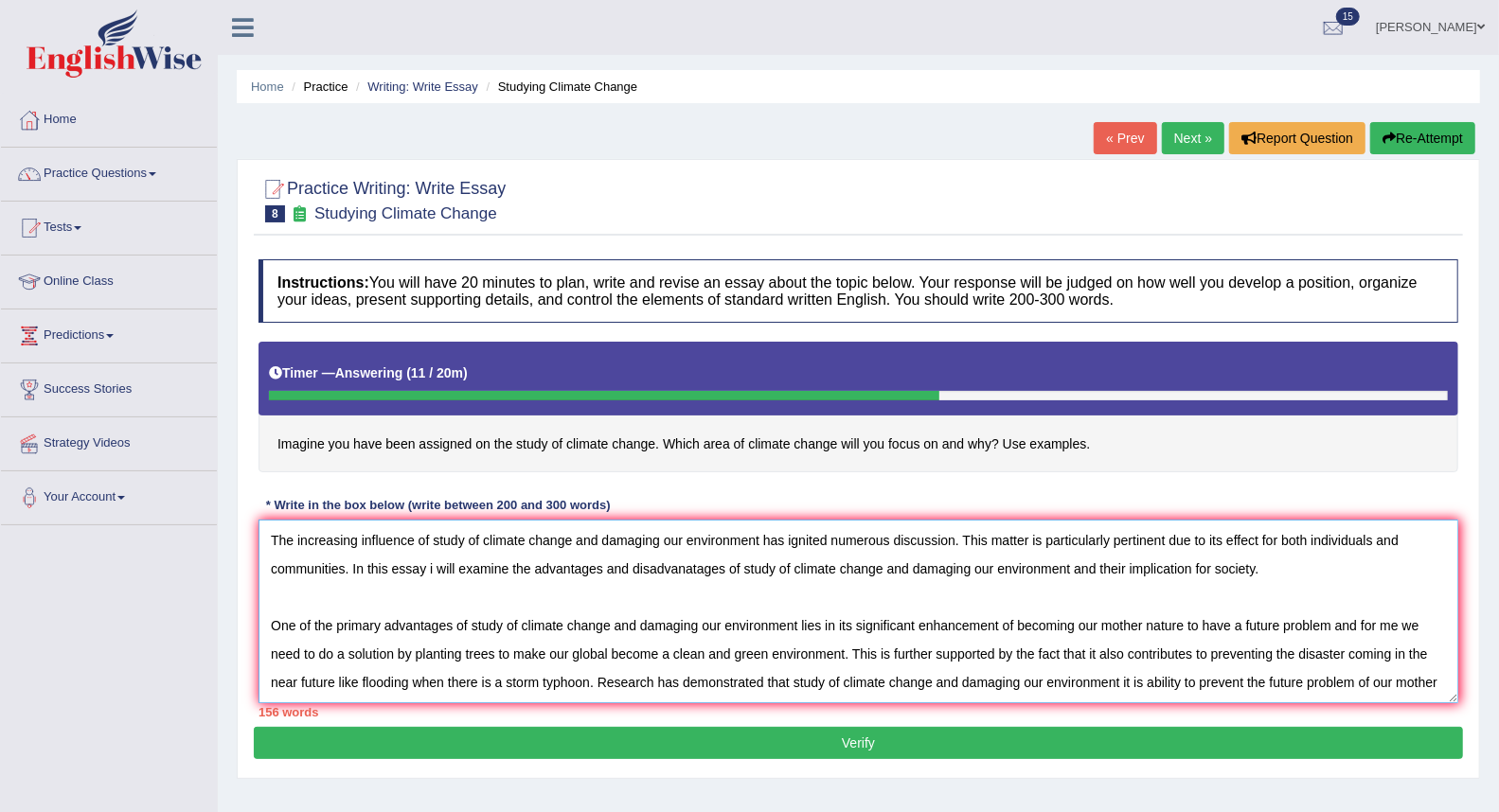
scroll to position [15, 0]
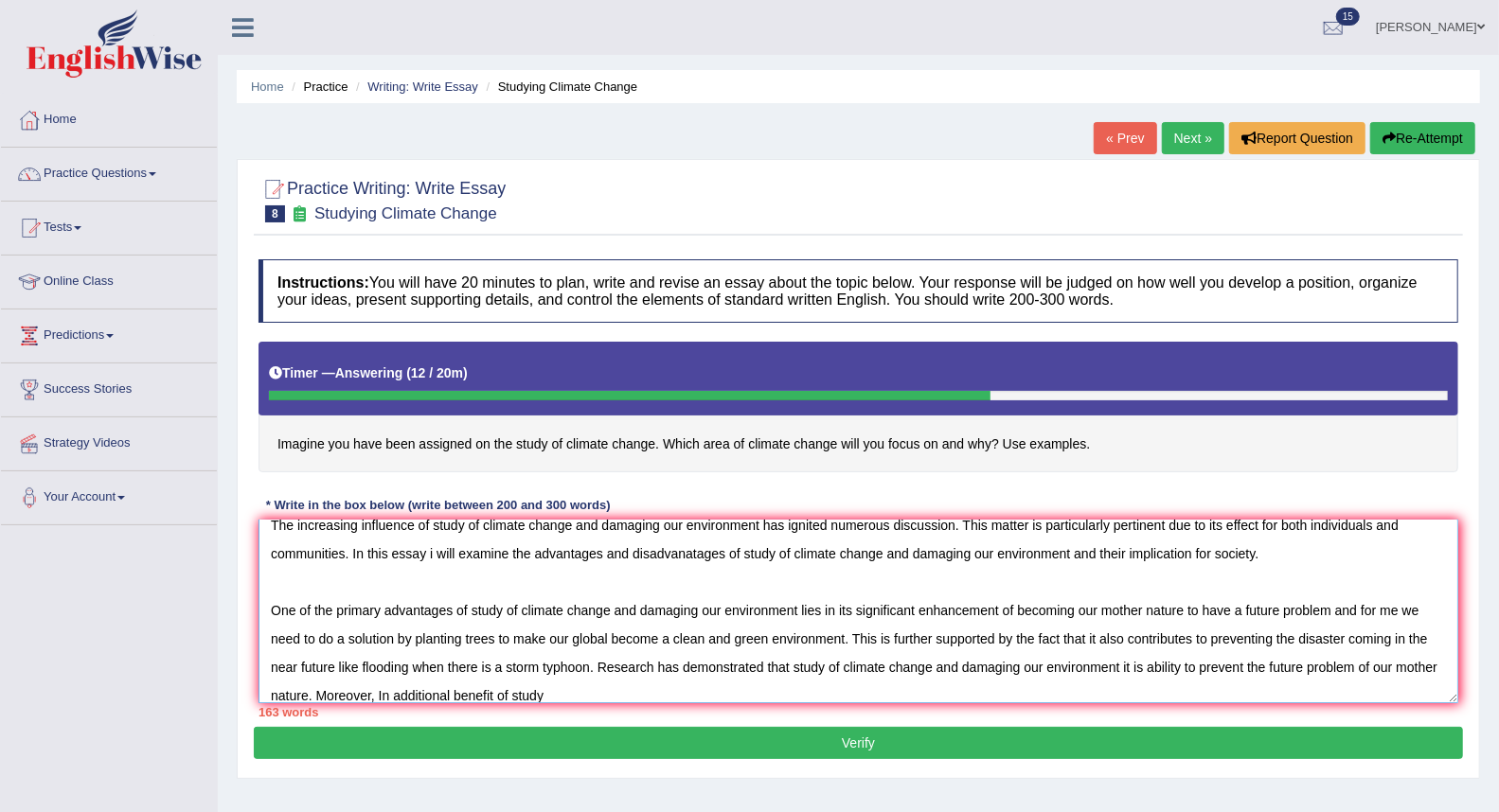
click at [553, 695] on textarea "The increasing influence of study of climate change and damaging our environmen…" at bounding box center [858, 611] width 1200 height 184
click at [578, 692] on textarea "The increasing influence of study of climate change and damaging our environmen…" at bounding box center [858, 611] width 1200 height 184
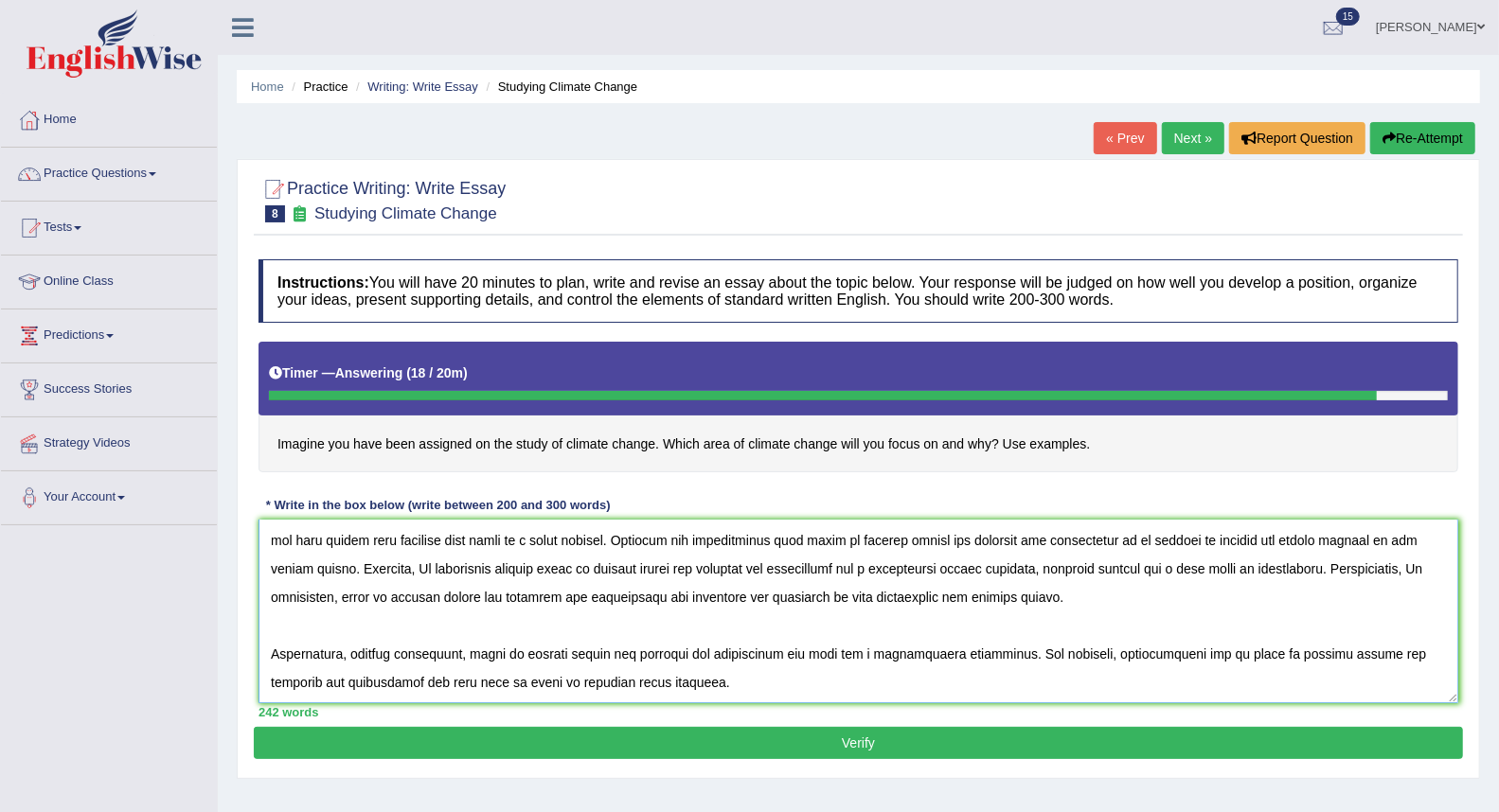
scroll to position [186, 0]
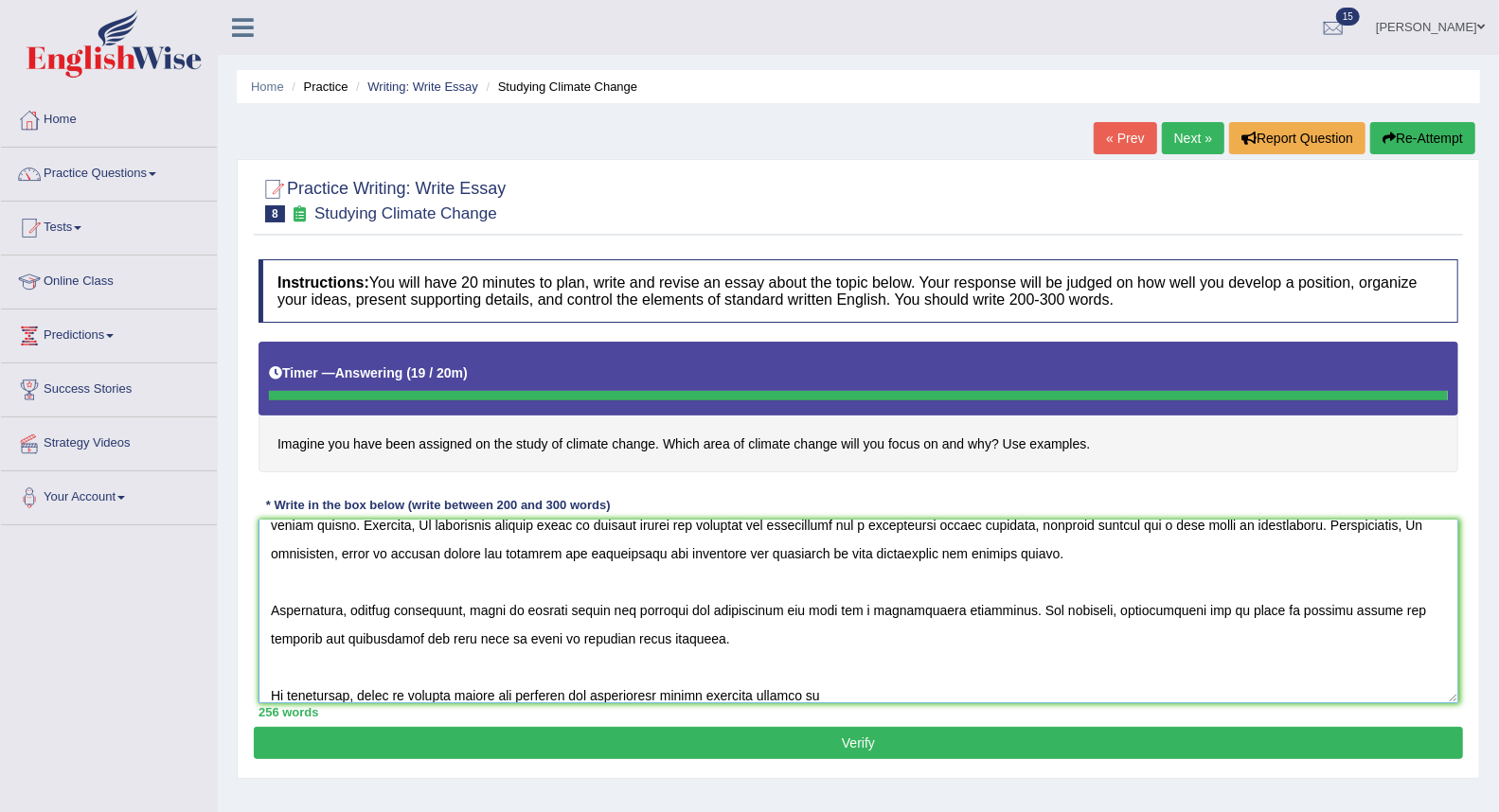
type textarea "The increasing influence of study of climate change and damaging our environmen…"
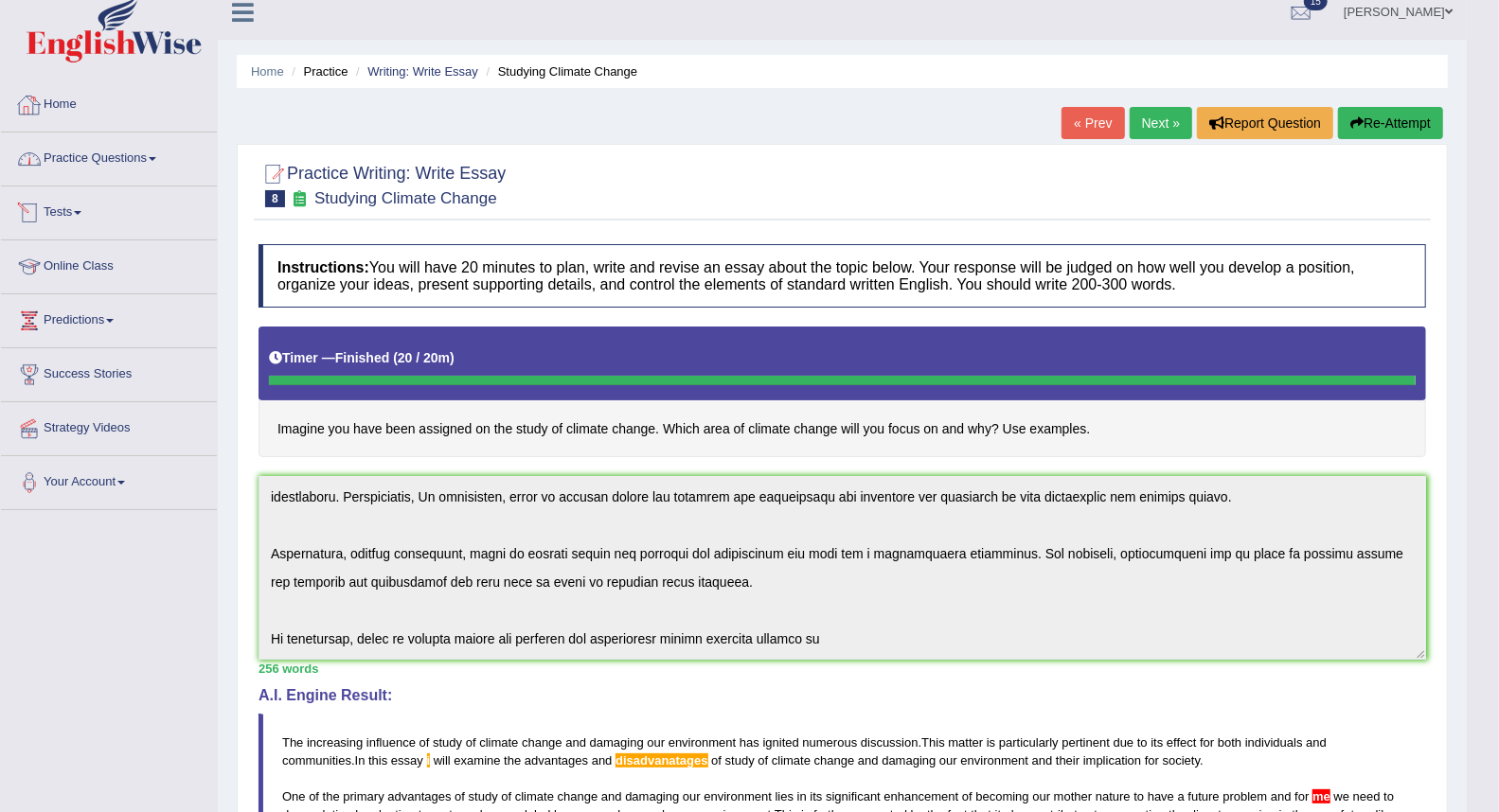
scroll to position [0, 0]
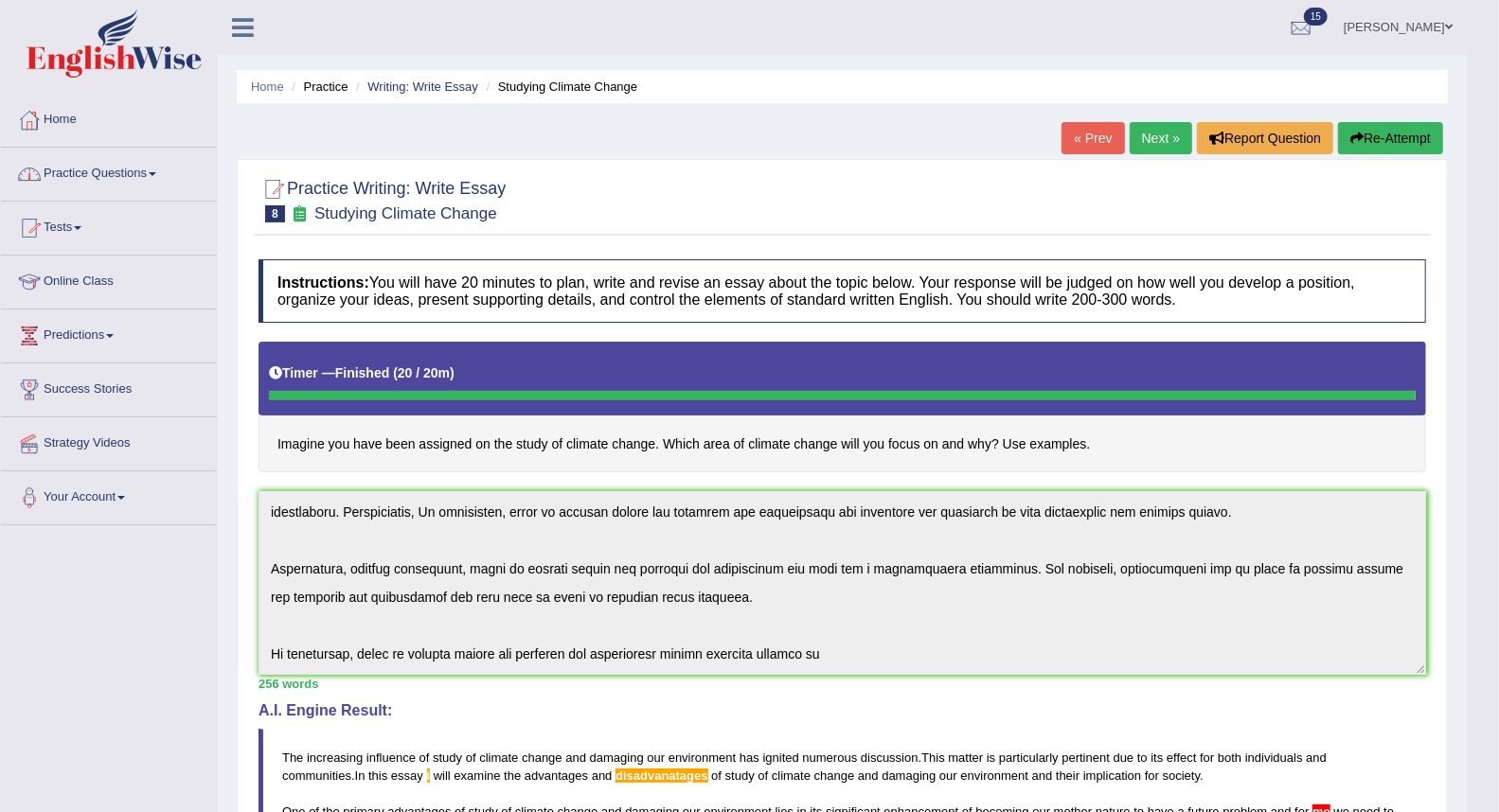
click at [48, 117] on link "Home" at bounding box center [109, 117] width 216 height 47
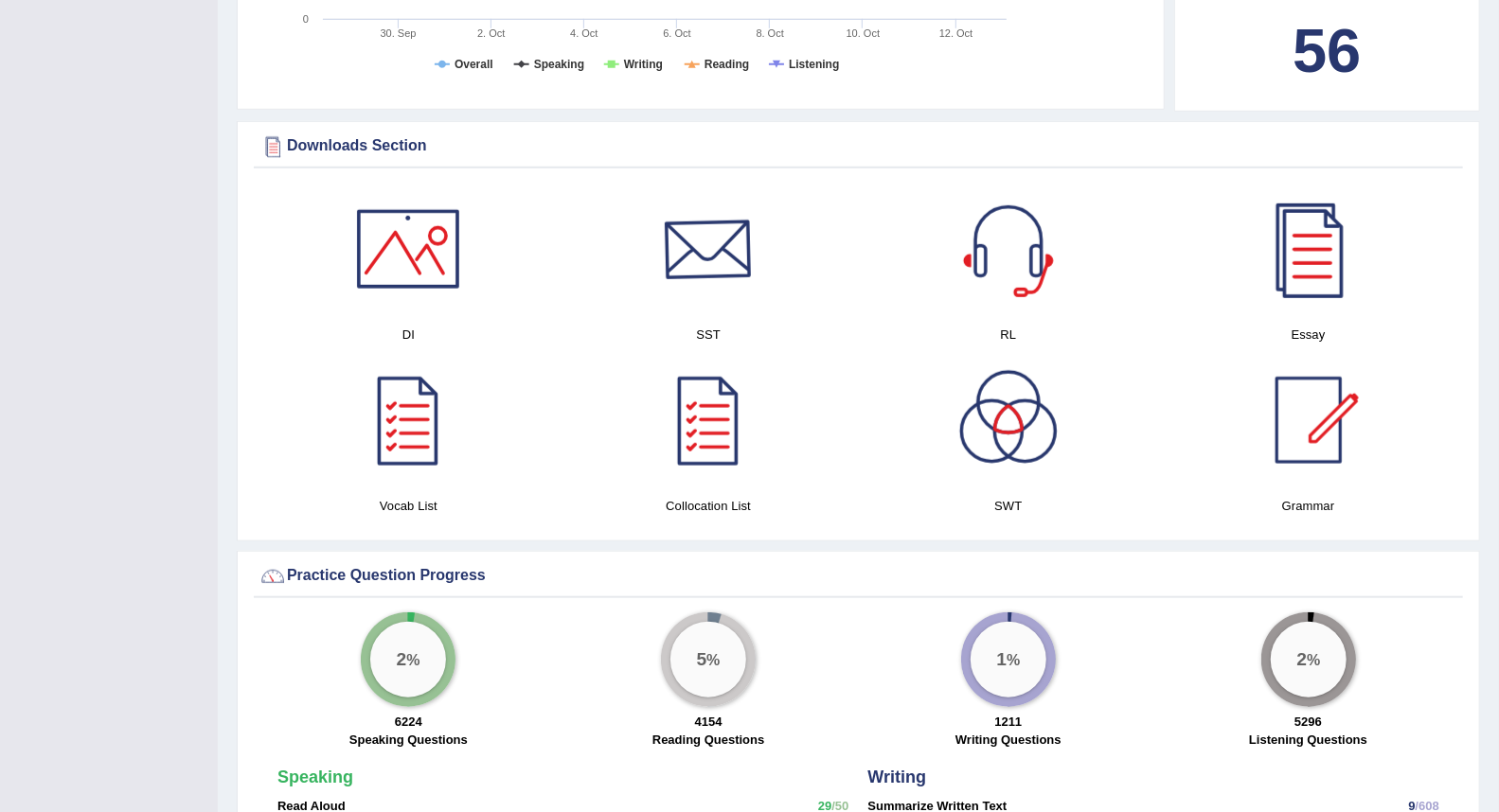
scroll to position [841, 0]
